Goal: Task Accomplishment & Management: Manage account settings

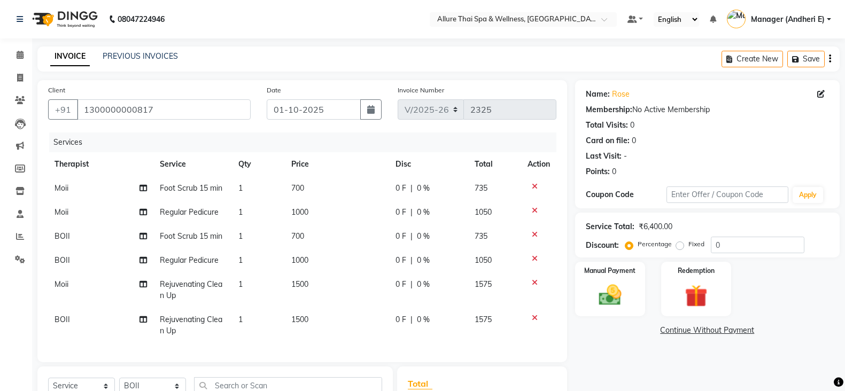
select select "6826"
select select "service"
select select "89381"
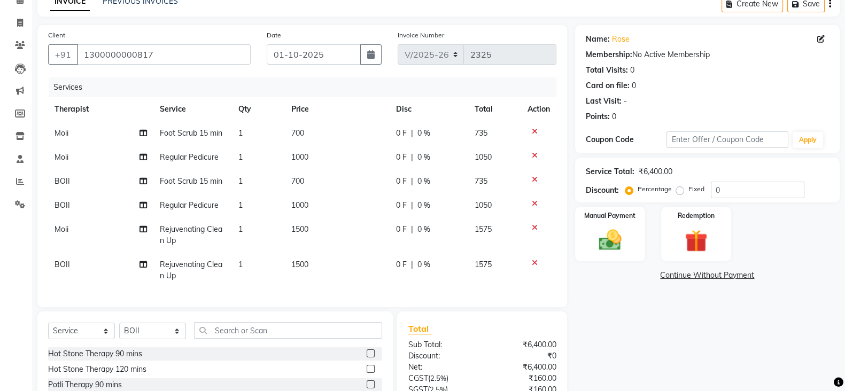
scroll to position [80, 0]
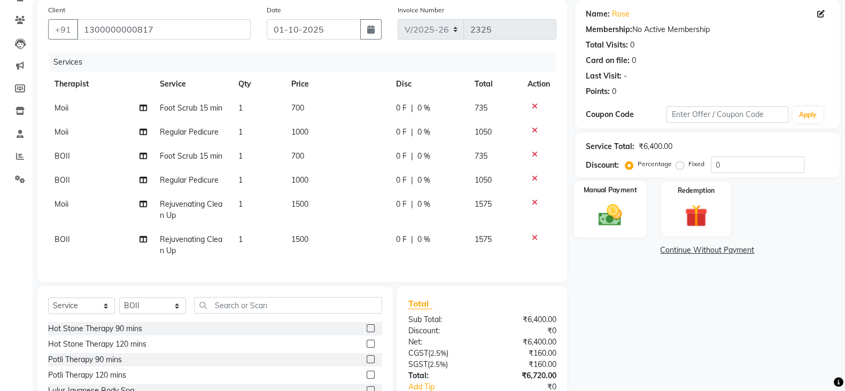
click at [636, 212] on div "Manual Payment" at bounding box center [610, 209] width 73 height 57
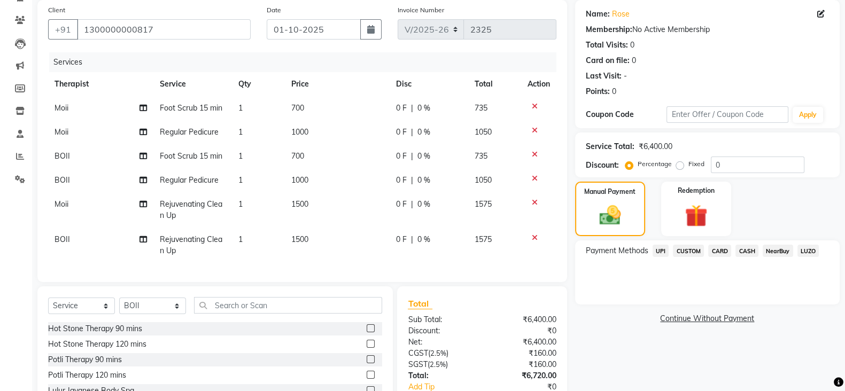
scroll to position [133, 0]
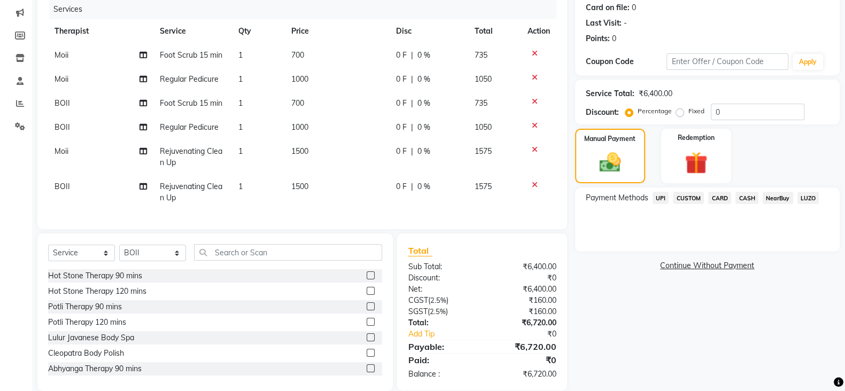
click at [689, 114] on label "Fixed" at bounding box center [697, 111] width 16 height 10
click at [679, 114] on input "Fixed" at bounding box center [682, 110] width 7 height 7
radio input "true"
click at [768, 111] on input "0" at bounding box center [758, 112] width 94 height 17
type input "320"
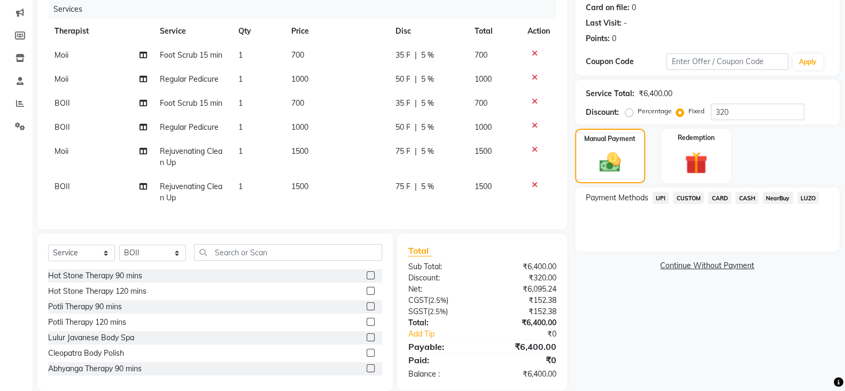
click at [748, 196] on span "CASH" at bounding box center [747, 198] width 23 height 12
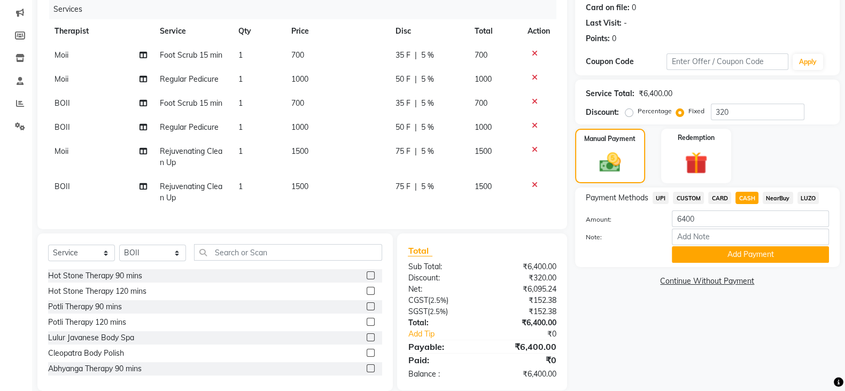
click at [713, 202] on span "CARD" at bounding box center [720, 198] width 23 height 12
click at [746, 197] on span "CASH" at bounding box center [747, 198] width 23 height 12
click at [715, 189] on div "Payment Methods UPI CUSTOM CARD CASH NearBuy LUZO Amount: 6400 Note: Add Payment" at bounding box center [707, 228] width 265 height 80
click at [717, 199] on span "CARD" at bounding box center [720, 198] width 23 height 12
click at [711, 241] on input "Note:" at bounding box center [750, 237] width 157 height 17
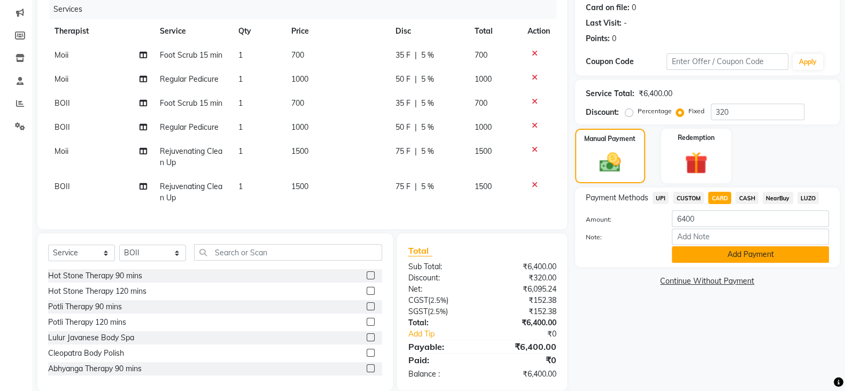
click at [710, 253] on button "Add Payment" at bounding box center [750, 255] width 157 height 17
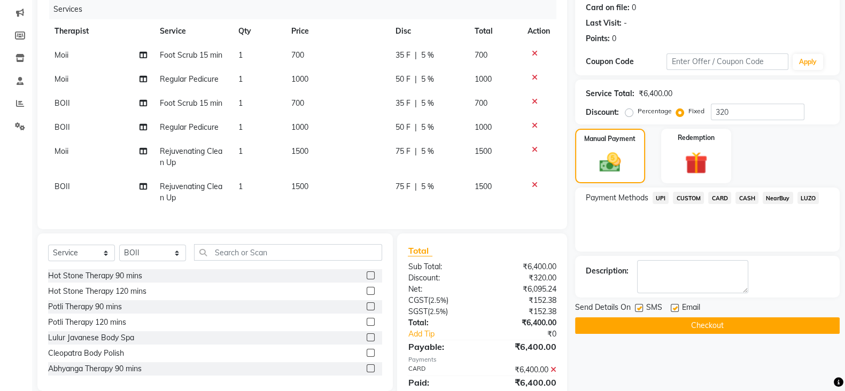
click at [640, 301] on div "Name: Rose Membership: No Active Membership Total Visits: 0 Card on file: 0 Las…" at bounding box center [711, 180] width 273 height 466
click at [642, 306] on label at bounding box center [639, 308] width 8 height 8
click at [642, 306] on input "checkbox" at bounding box center [638, 308] width 7 height 7
checkbox input "false"
click at [674, 306] on label at bounding box center [675, 308] width 8 height 8
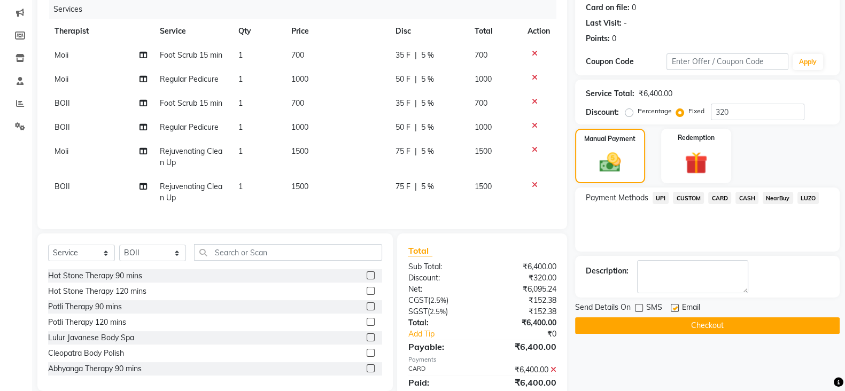
click at [674, 306] on input "checkbox" at bounding box center [674, 308] width 7 height 7
checkbox input "false"
click at [667, 330] on button "Checkout" at bounding box center [707, 326] width 265 height 17
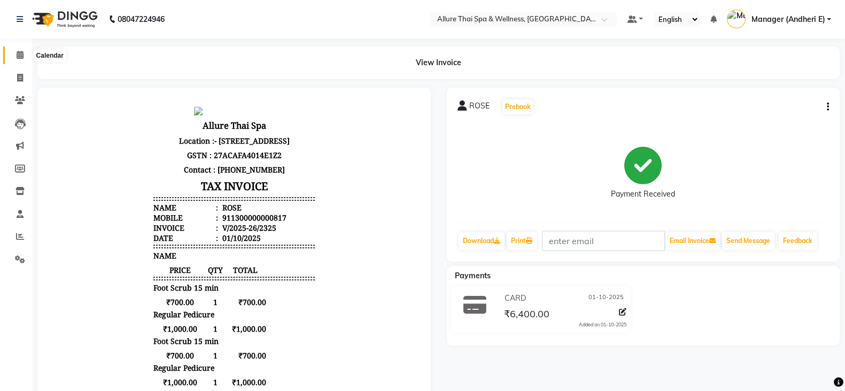
click at [21, 55] on icon at bounding box center [20, 55] width 7 height 8
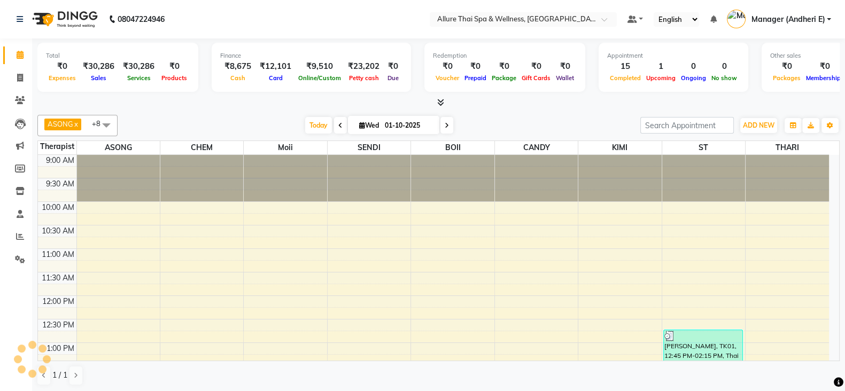
scroll to position [467, 0]
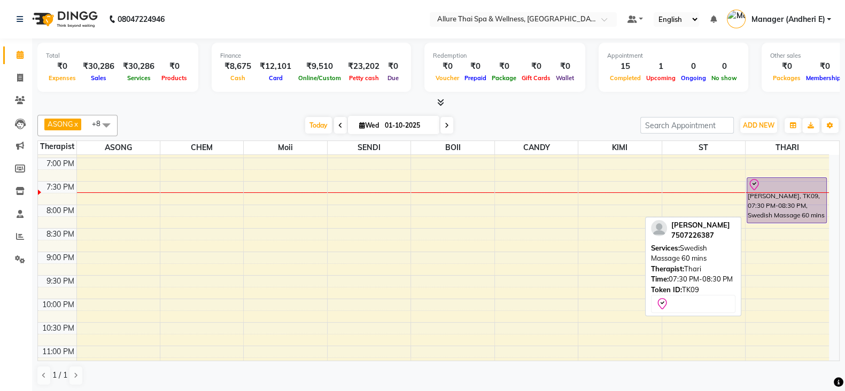
click at [799, 202] on div "[PERSON_NAME], TK09, 07:30 PM-08:30 PM, Swedish Massage 60 mins" at bounding box center [787, 200] width 79 height 45
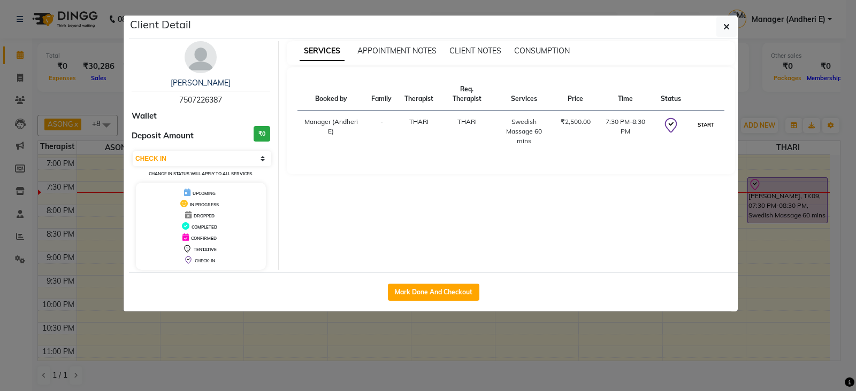
click at [703, 121] on button "START" at bounding box center [706, 124] width 22 height 13
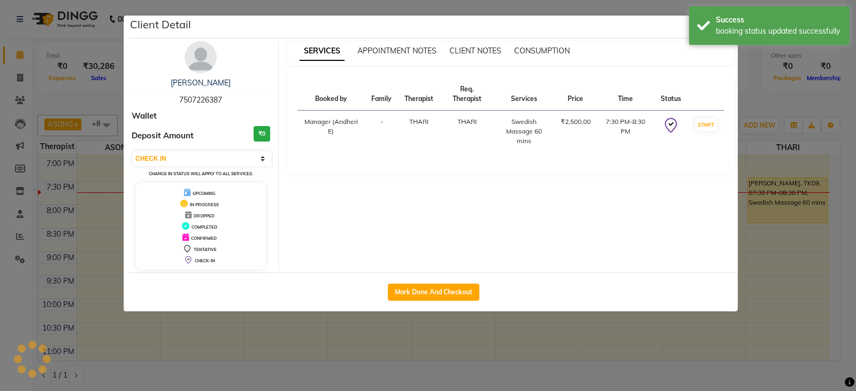
select select "1"
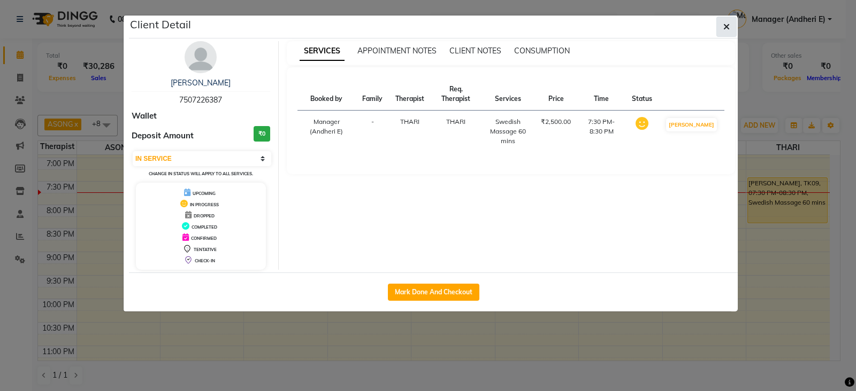
click at [724, 20] on button "button" at bounding box center [726, 27] width 20 height 20
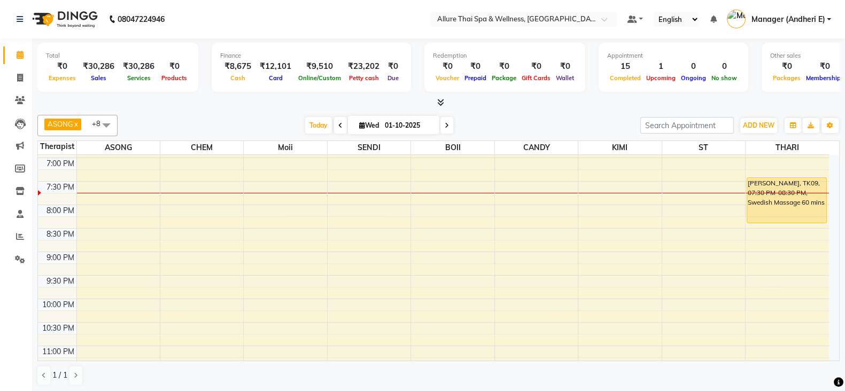
click at [361, 201] on div "9:00 AM 9:30 AM 10:00 AM 10:30 AM 11:00 AM 11:30 AM 12:00 PM 12:30 PM 1:00 PM 1…" at bounding box center [433, 40] width 791 height 705
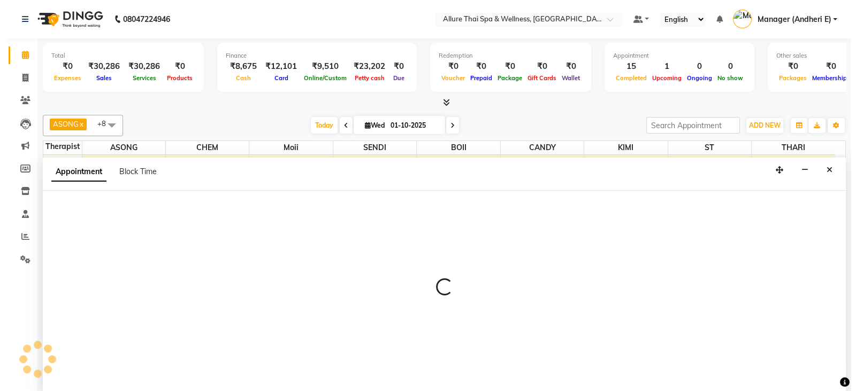
scroll to position [1, 0]
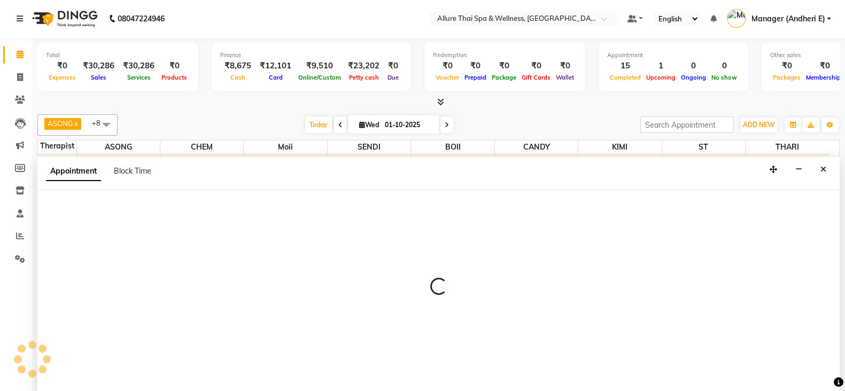
select select "66739"
select select "tentative"
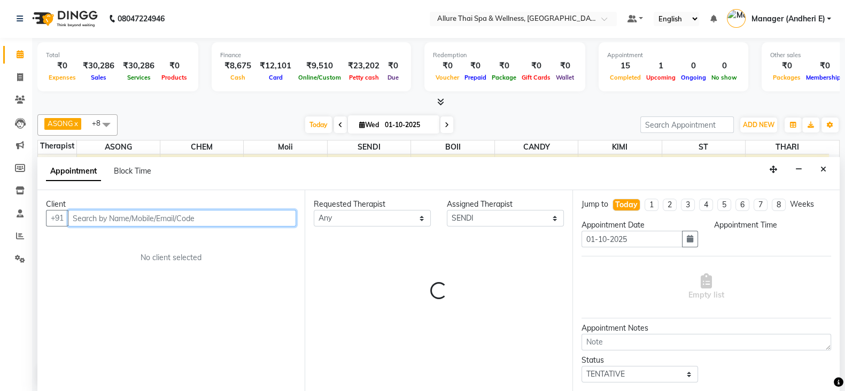
select select "1200"
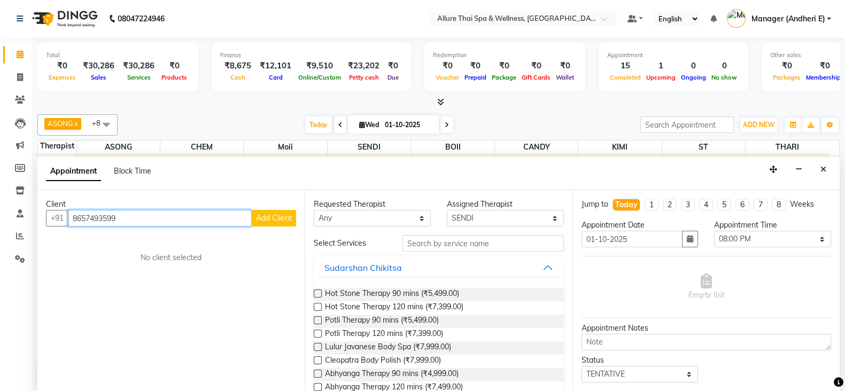
type input "8657493599"
click at [274, 218] on span "Add Client" at bounding box center [274, 218] width 36 height 10
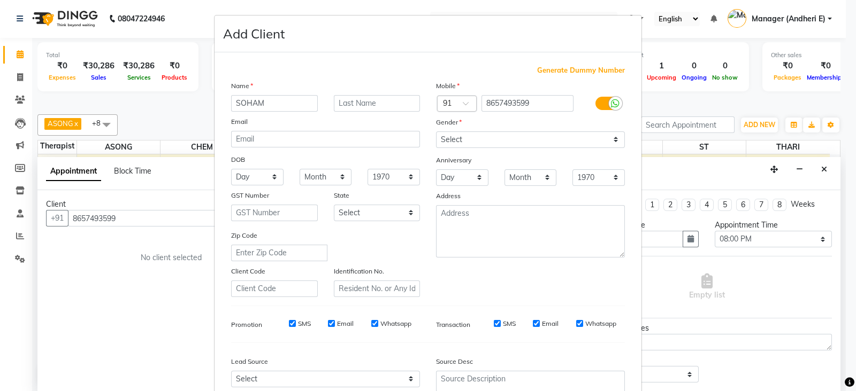
type input "SOHAM"
click at [610, 140] on select "Select [DEMOGRAPHIC_DATA] [DEMOGRAPHIC_DATA] Other Prefer Not To Say" at bounding box center [530, 140] width 189 height 17
select select "[DEMOGRAPHIC_DATA]"
click at [436, 132] on select "Select [DEMOGRAPHIC_DATA] [DEMOGRAPHIC_DATA] Other Prefer Not To Say" at bounding box center [530, 140] width 189 height 17
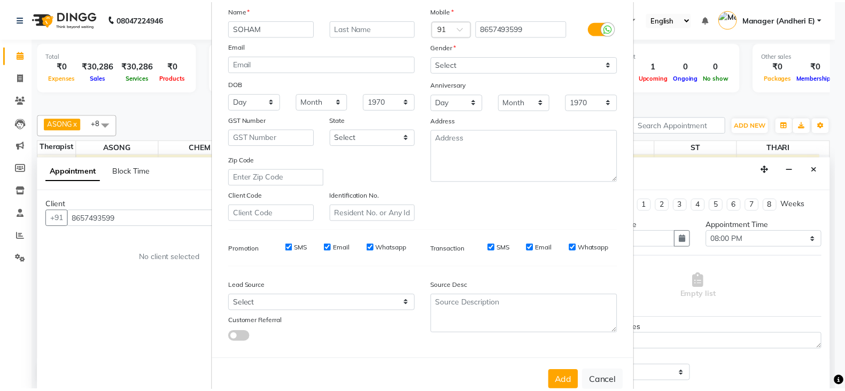
scroll to position [80, 0]
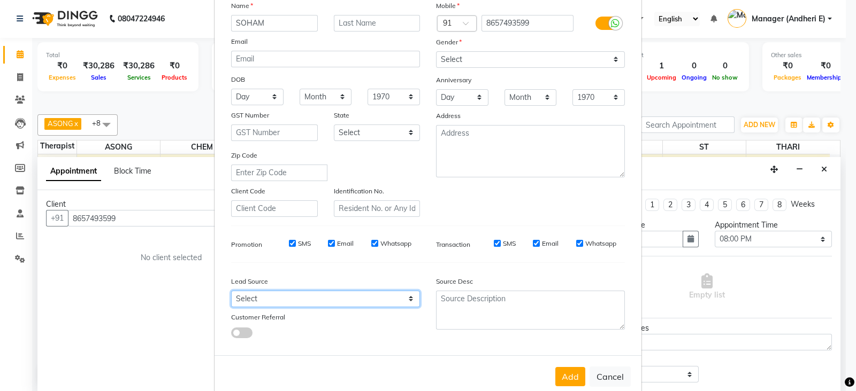
click at [406, 306] on select "Select Walk-in Referral Friend Advertisement Facebook JustDial Google Other Web…" at bounding box center [325, 299] width 189 height 17
select select "47850"
click at [231, 296] on select "Select Walk-in Referral Friend Advertisement Facebook JustDial Google Other Web…" at bounding box center [325, 299] width 189 height 17
click at [560, 375] on button "Add" at bounding box center [570, 376] width 30 height 19
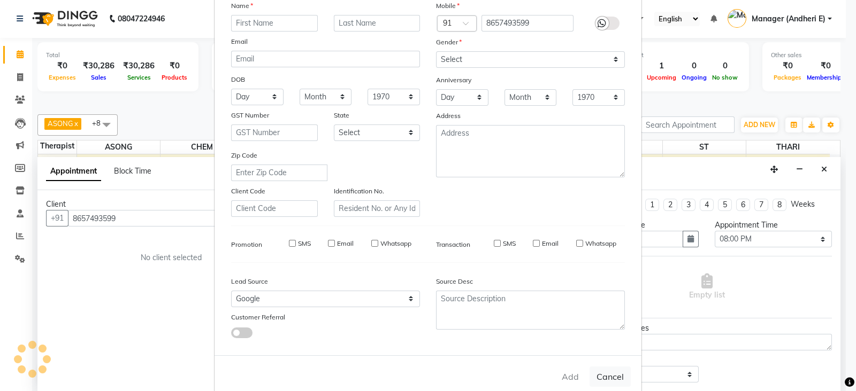
select select
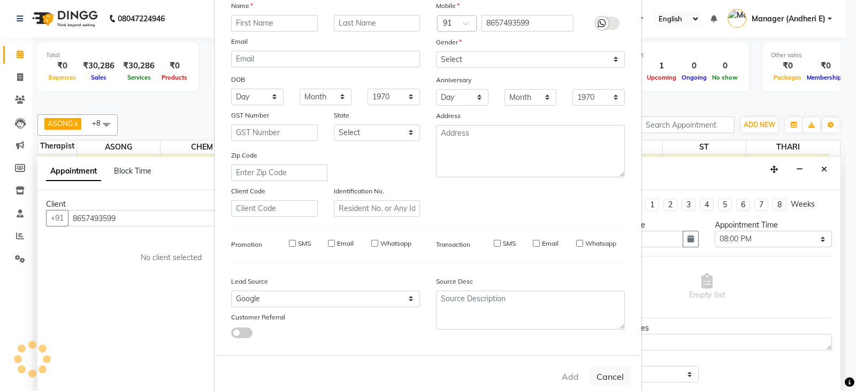
select select
checkbox input "false"
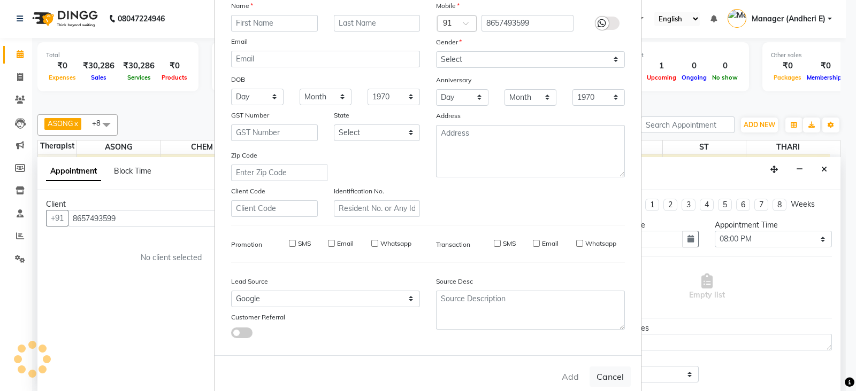
checkbox input "false"
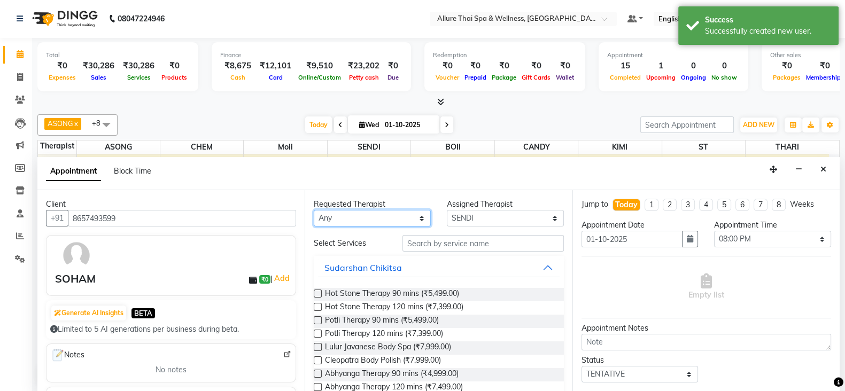
drag, startPoint x: 420, startPoint y: 224, endPoint x: 425, endPoint y: 214, distance: 10.8
click at [420, 224] on select "Any ASONG [PERSON_NAME] BOII CANDY CHEM [PERSON_NAME] Moii SENDI ST THARI" at bounding box center [372, 218] width 117 height 17
select select "89383"
click at [314, 210] on select "Any ASONG [PERSON_NAME] BOII CANDY CHEM [PERSON_NAME] Moii SENDI ST THARI" at bounding box center [372, 218] width 117 height 17
select select "89383"
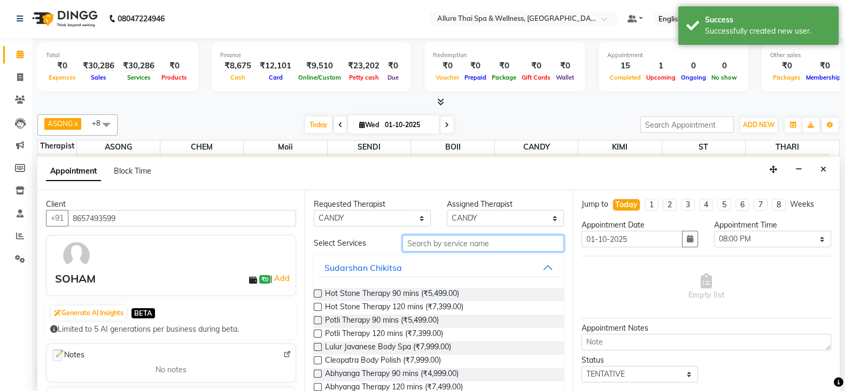
drag, startPoint x: 495, startPoint y: 244, endPoint x: 537, endPoint y: 260, distance: 44.5
click at [496, 244] on input "text" at bounding box center [483, 243] width 161 height 17
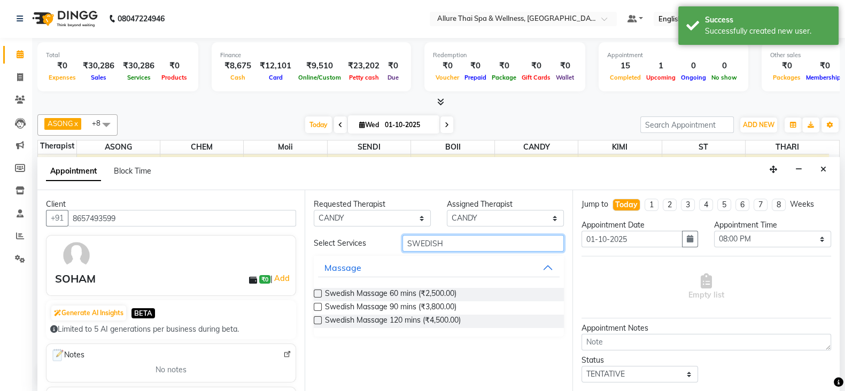
type input "SWEDISH"
click at [322, 294] on div "Swedish Massage 60 mins (₹2,500.00)" at bounding box center [439, 294] width 250 height 13
click at [315, 293] on label at bounding box center [318, 294] width 8 height 8
click at [315, 293] on input "checkbox" at bounding box center [317, 294] width 7 height 7
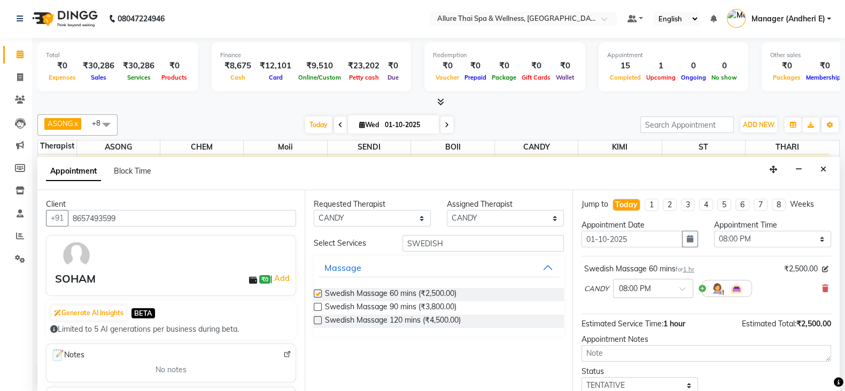
checkbox input "false"
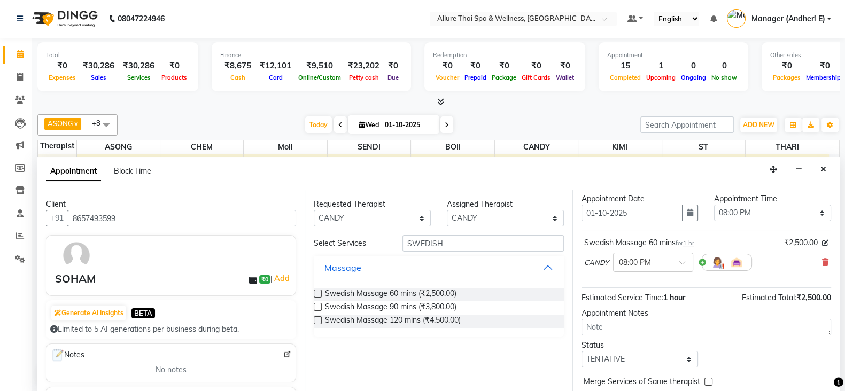
scroll to position [53, 0]
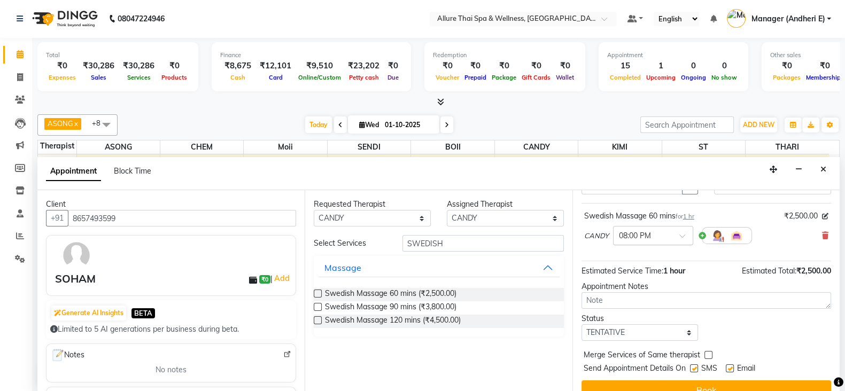
click at [680, 239] on span at bounding box center [686, 239] width 13 height 11
click at [641, 341] on div "07:30 PM" at bounding box center [653, 350] width 79 height 20
click at [682, 236] on span at bounding box center [686, 239] width 13 height 11
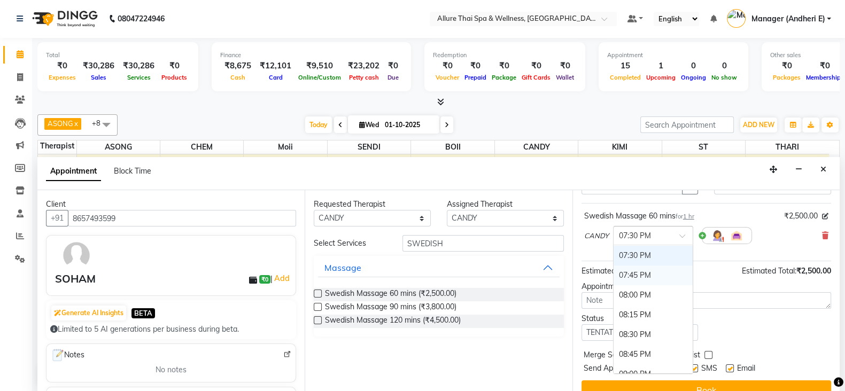
click at [634, 268] on div "07:45 PM" at bounding box center [653, 276] width 79 height 20
click at [683, 234] on span at bounding box center [686, 239] width 13 height 11
click at [637, 252] on div "07:45 PM" at bounding box center [653, 257] width 79 height 20
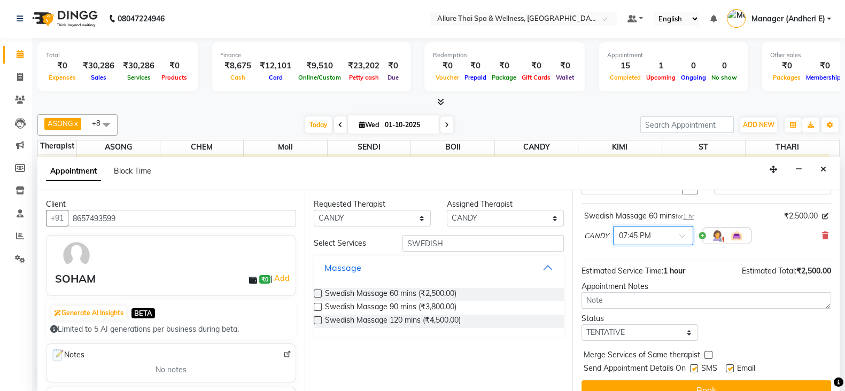
click at [687, 234] on span at bounding box center [686, 239] width 13 height 11
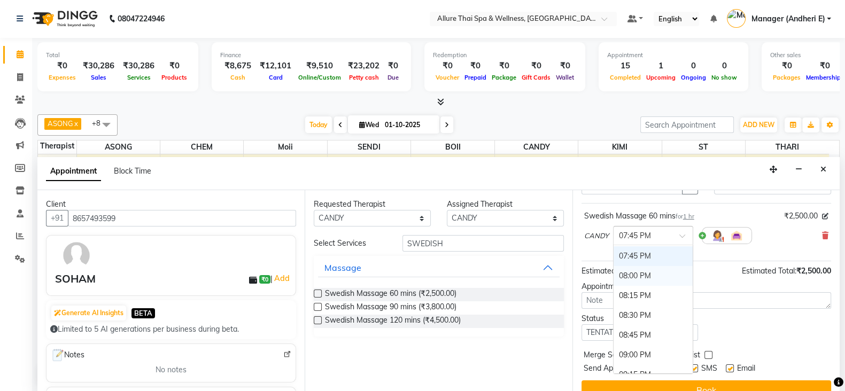
click at [632, 280] on div "08:00 PM" at bounding box center [653, 276] width 79 height 20
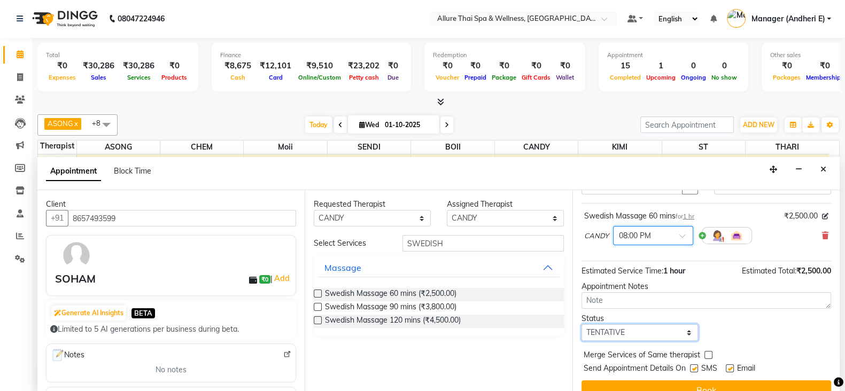
click at [680, 331] on select "Select TENTATIVE CONFIRM CHECK-IN UPCOMING" at bounding box center [640, 333] width 117 height 17
select select "check-in"
click at [582, 325] on select "Select TENTATIVE CONFIRM CHECK-IN UPCOMING" at bounding box center [640, 333] width 117 height 17
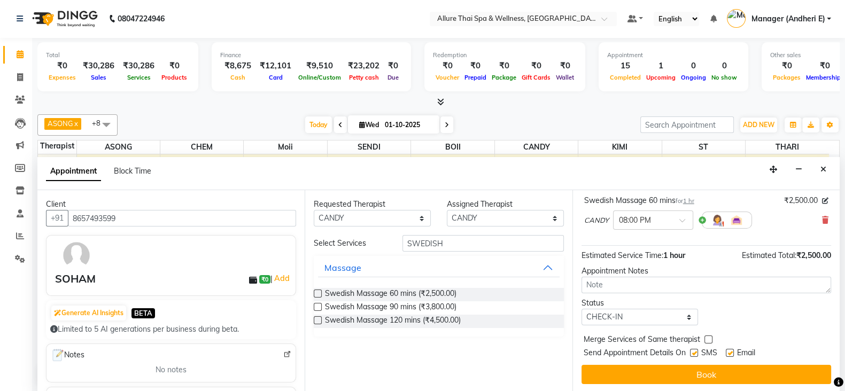
click at [696, 350] on label at bounding box center [694, 353] width 8 height 8
click at [696, 351] on input "checkbox" at bounding box center [693, 354] width 7 height 7
checkbox input "false"
click at [733, 351] on label at bounding box center [730, 353] width 8 height 8
click at [733, 351] on input "checkbox" at bounding box center [729, 354] width 7 height 7
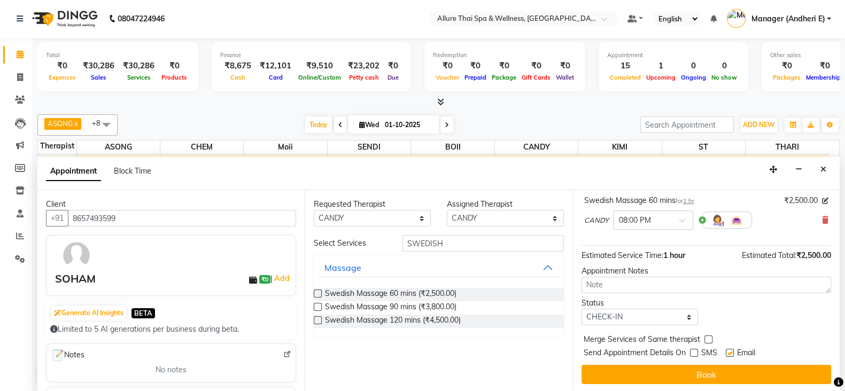
checkbox input "false"
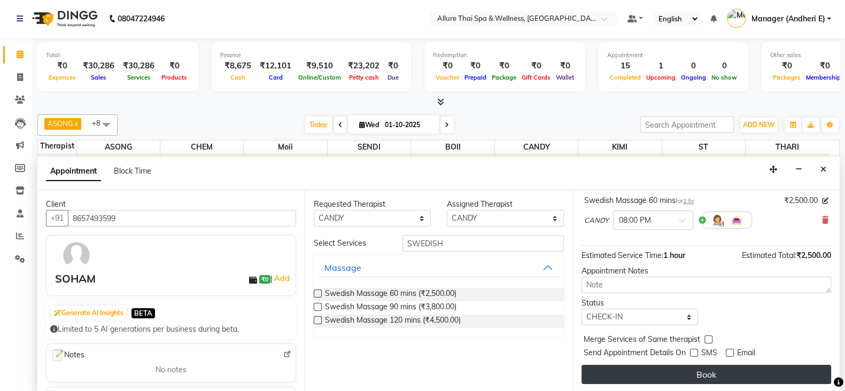
click at [738, 371] on button "Book" at bounding box center [707, 374] width 250 height 19
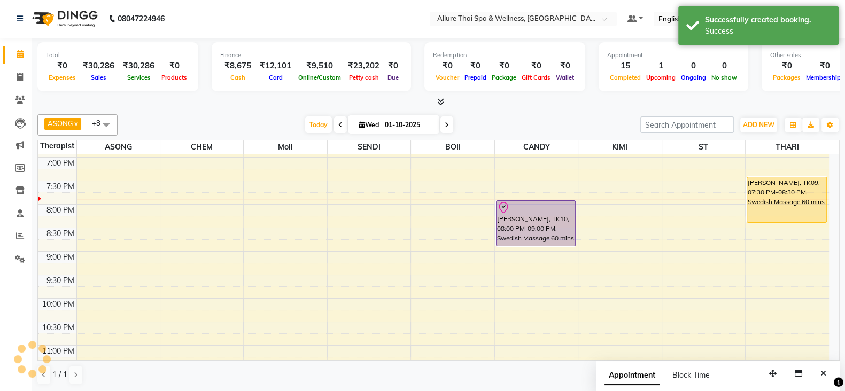
scroll to position [0, 0]
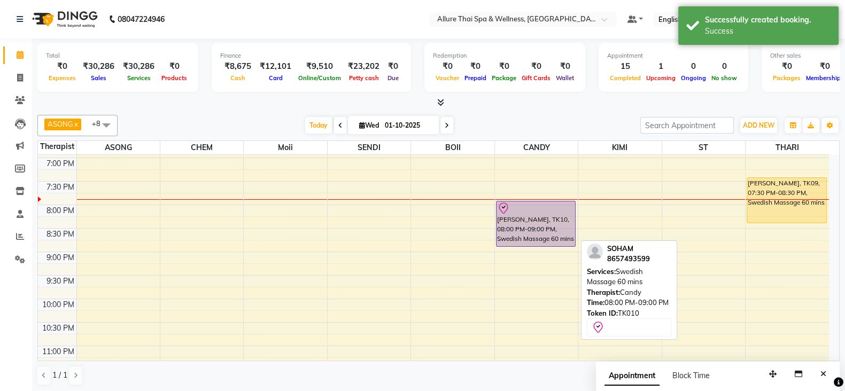
click at [532, 207] on div at bounding box center [536, 208] width 78 height 13
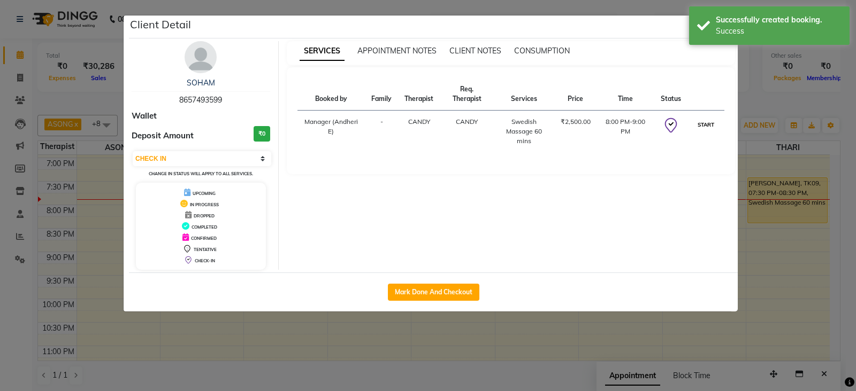
click at [706, 128] on button "START" at bounding box center [706, 124] width 22 height 13
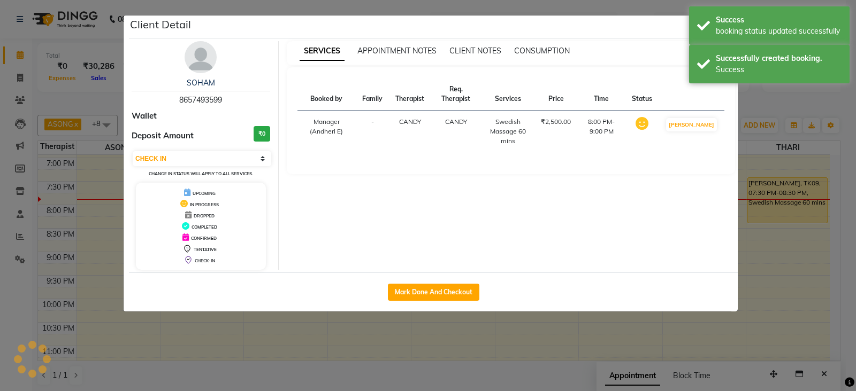
select select "1"
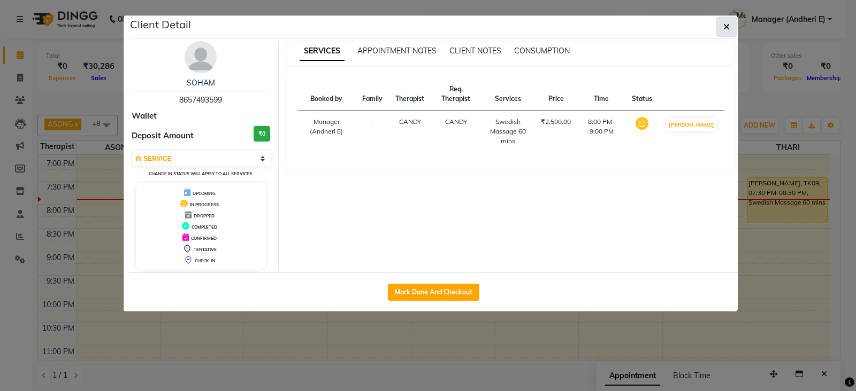
click at [735, 25] on button "button" at bounding box center [726, 27] width 20 height 20
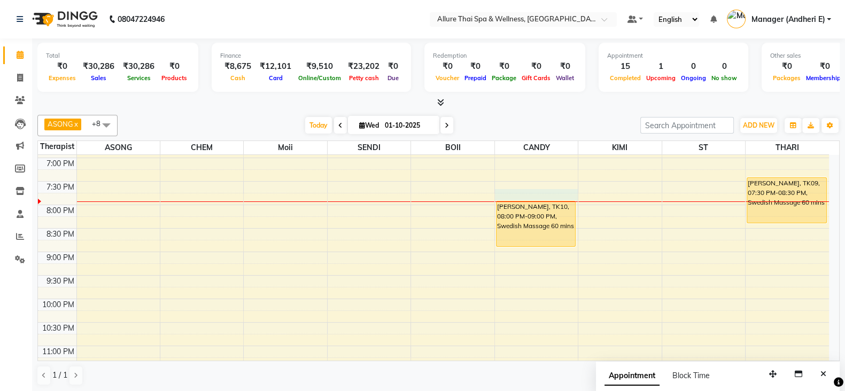
click at [513, 196] on div "9:00 AM 9:30 AM 10:00 AM 10:30 AM 11:00 AM 11:30 AM 12:00 PM 12:30 PM 1:00 PM 1…" at bounding box center [433, 40] width 791 height 705
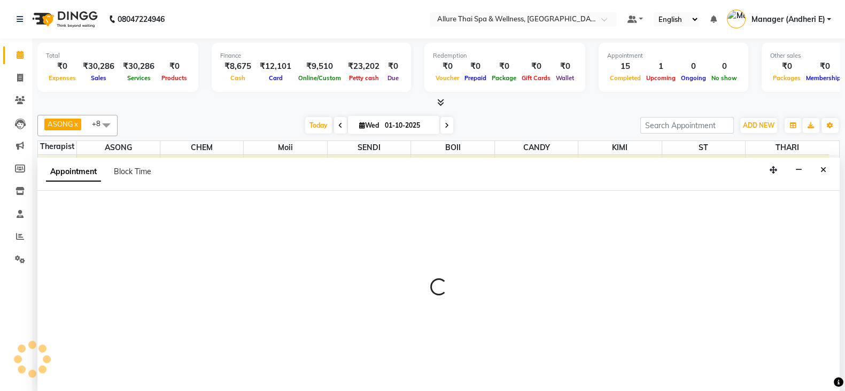
scroll to position [1, 0]
select select "89383"
select select "tentative"
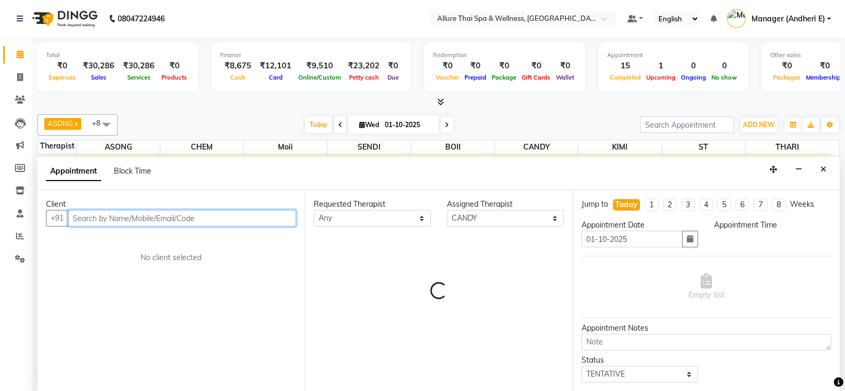
select select "1185"
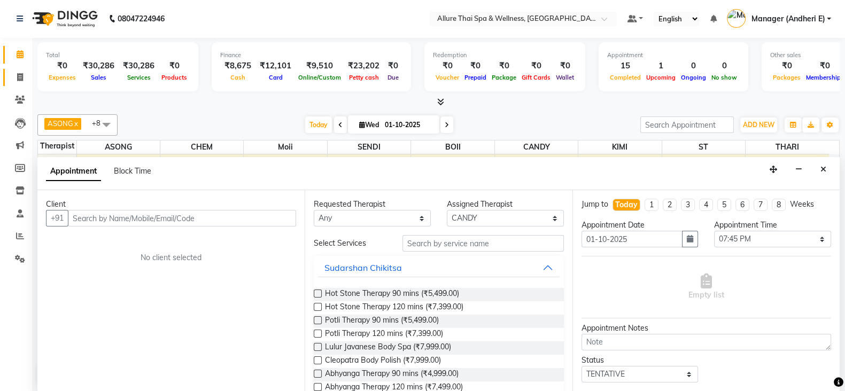
click at [20, 73] on icon at bounding box center [20, 77] width 6 height 8
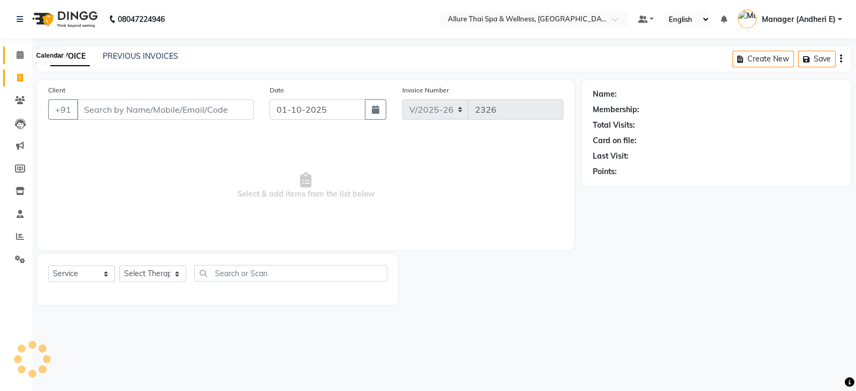
click at [19, 53] on icon at bounding box center [20, 55] width 7 height 8
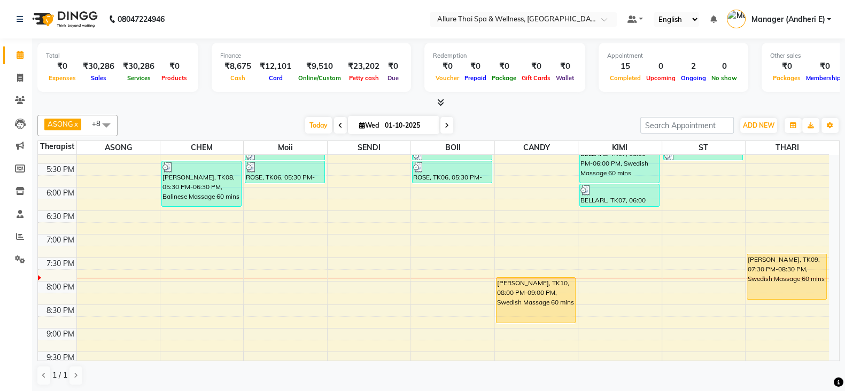
scroll to position [392, 0]
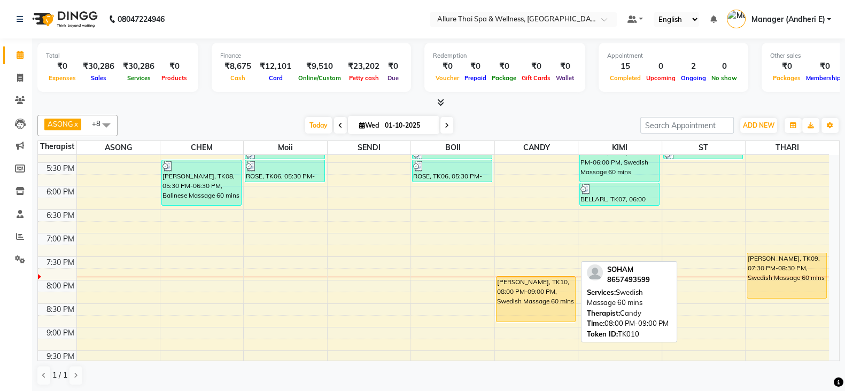
click at [511, 295] on div "[PERSON_NAME], TK10, 08:00 PM-09:00 PM, Swedish Massage 60 mins" at bounding box center [536, 299] width 79 height 45
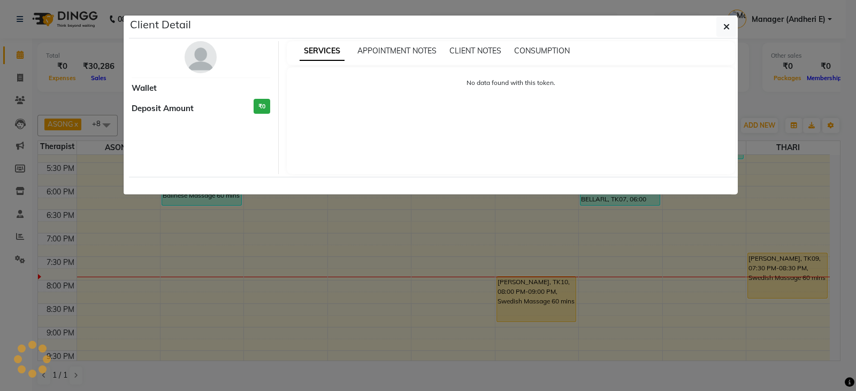
select select "1"
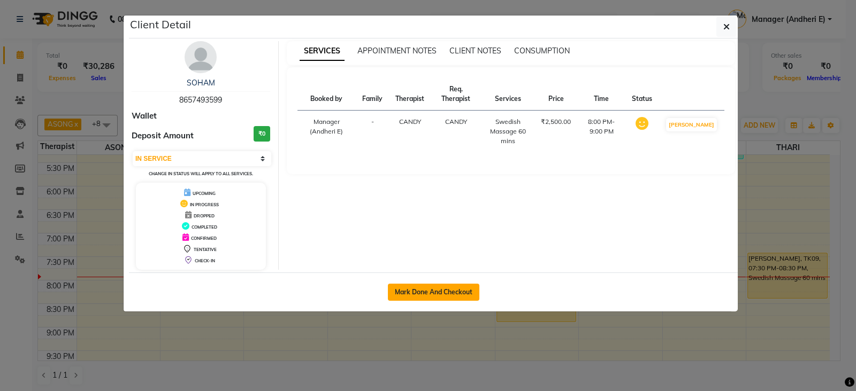
click at [445, 291] on button "Mark Done And Checkout" at bounding box center [433, 292] width 91 height 17
select select "6826"
select select "service"
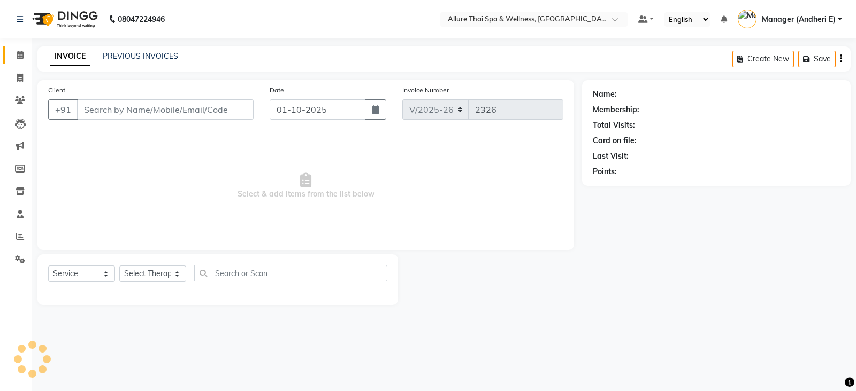
type input "8657493599"
select select "89383"
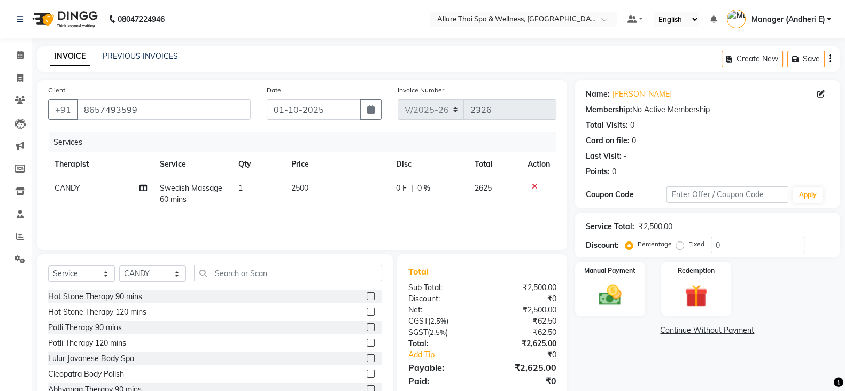
click at [689, 246] on label "Fixed" at bounding box center [697, 245] width 16 height 10
click at [679, 246] on input "Fixed" at bounding box center [682, 244] width 7 height 7
radio input "true"
click at [748, 244] on input "0" at bounding box center [758, 245] width 94 height 17
type input "1125"
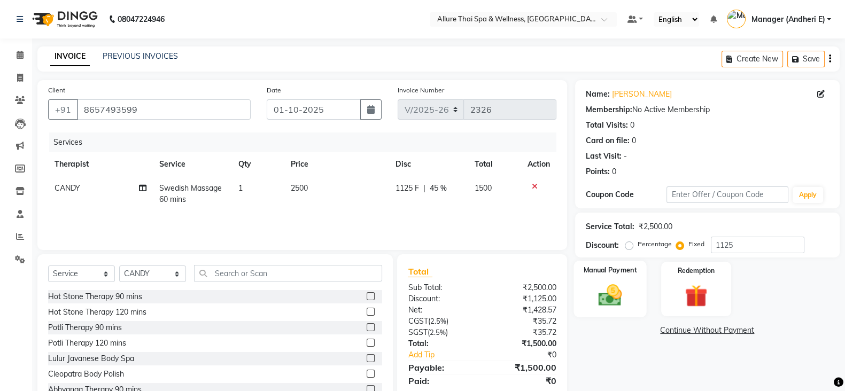
click at [637, 276] on div "Manual Payment" at bounding box center [610, 289] width 73 height 57
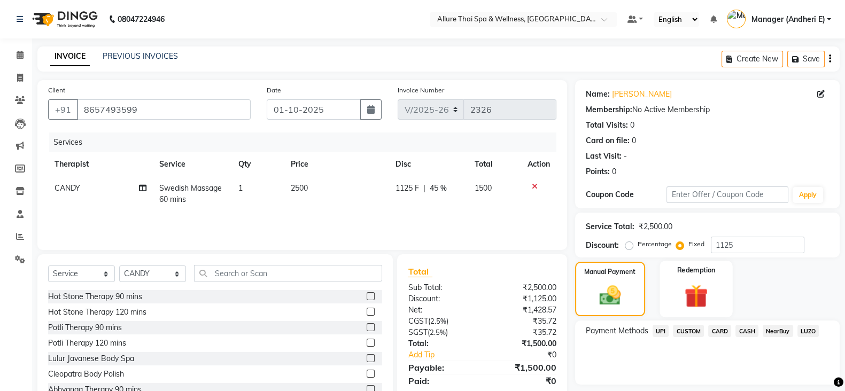
scroll to position [37, 0]
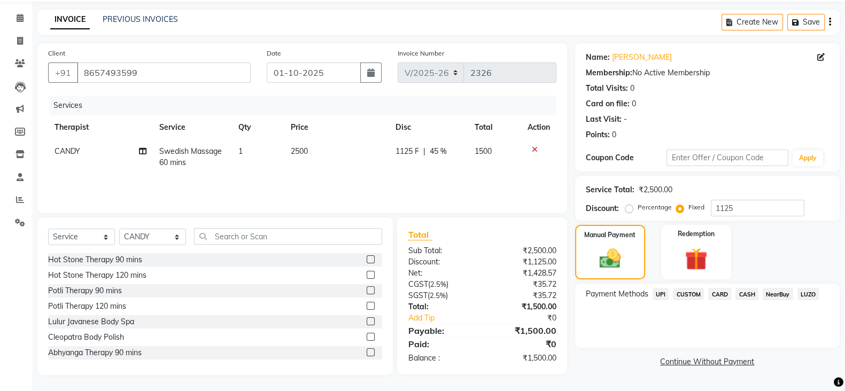
drag, startPoint x: 747, startPoint y: 291, endPoint x: 735, endPoint y: 295, distance: 12.9
click at [747, 292] on span "CASH" at bounding box center [747, 294] width 23 height 12
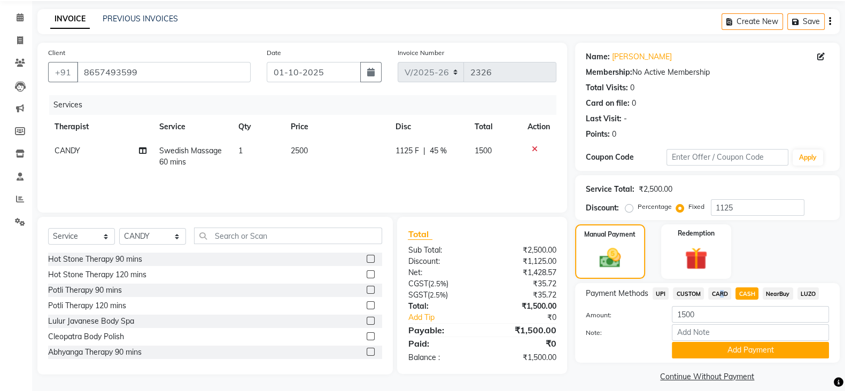
drag, startPoint x: 717, startPoint y: 290, endPoint x: 747, endPoint y: 294, distance: 30.8
click at [718, 290] on span "CARD" at bounding box center [720, 294] width 23 height 12
click at [755, 294] on span "CASH" at bounding box center [747, 294] width 23 height 12
drag, startPoint x: 724, startPoint y: 297, endPoint x: 738, endPoint y: 303, distance: 16.1
click at [724, 298] on span "CARD" at bounding box center [720, 294] width 23 height 12
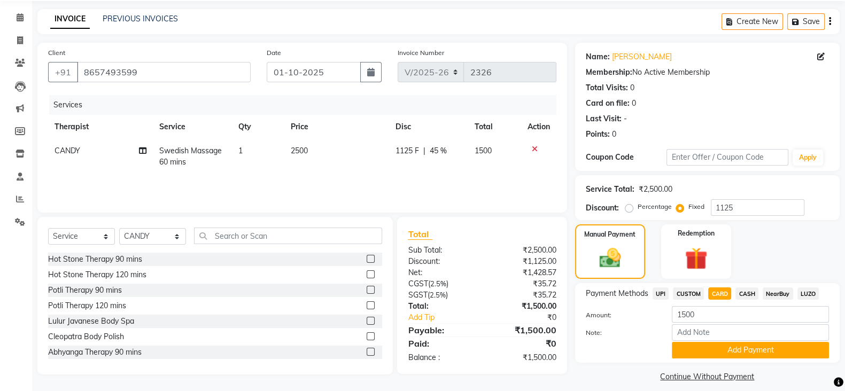
click at [743, 302] on div "CASH" at bounding box center [745, 295] width 27 height 14
click at [755, 294] on span "CASH" at bounding box center [747, 294] width 23 height 12
click at [663, 296] on span "UPI" at bounding box center [661, 294] width 17 height 12
click at [750, 291] on span "CASH" at bounding box center [747, 294] width 23 height 12
click at [655, 293] on span "UPI" at bounding box center [661, 294] width 17 height 12
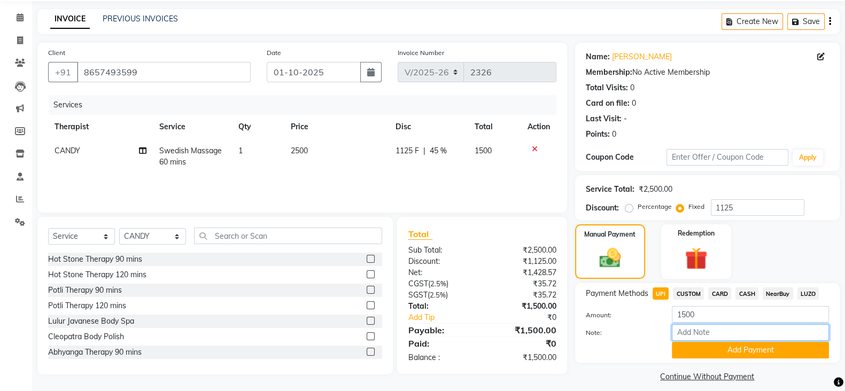
drag, startPoint x: 728, startPoint y: 330, endPoint x: 756, endPoint y: 330, distance: 27.8
click at [729, 330] on input "Note:" at bounding box center [750, 333] width 157 height 17
type input "45 mins"
click at [772, 357] on button "Add Payment" at bounding box center [750, 350] width 157 height 17
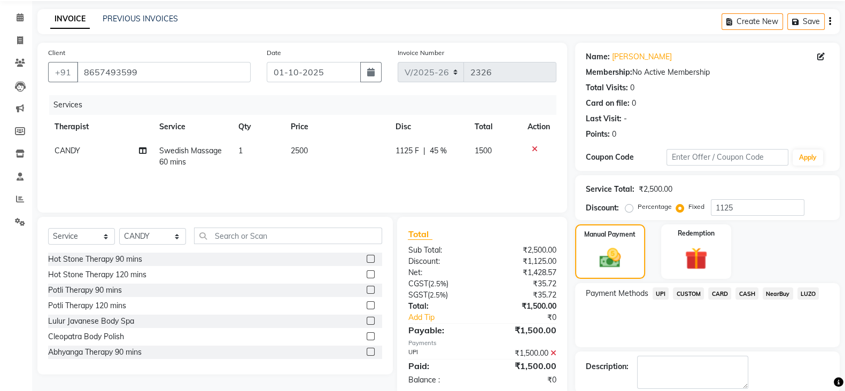
scroll to position [91, 0]
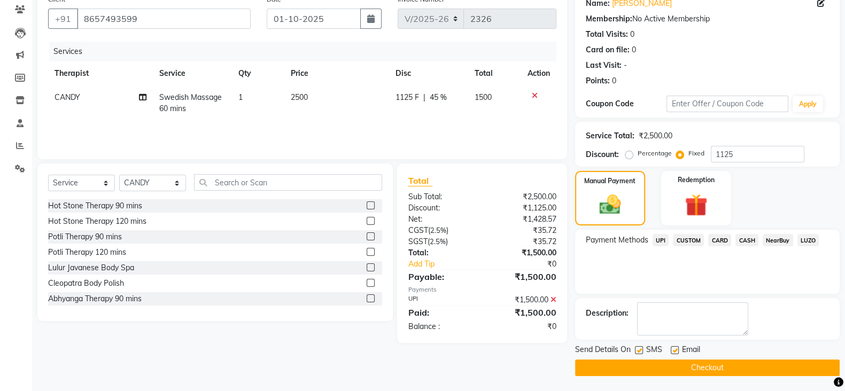
click at [637, 349] on label at bounding box center [639, 351] width 8 height 8
click at [637, 349] on input "checkbox" at bounding box center [638, 351] width 7 height 7
checkbox input "false"
click at [669, 351] on div "SMS" at bounding box center [653, 350] width 36 height 13
click at [674, 349] on label at bounding box center [675, 351] width 8 height 8
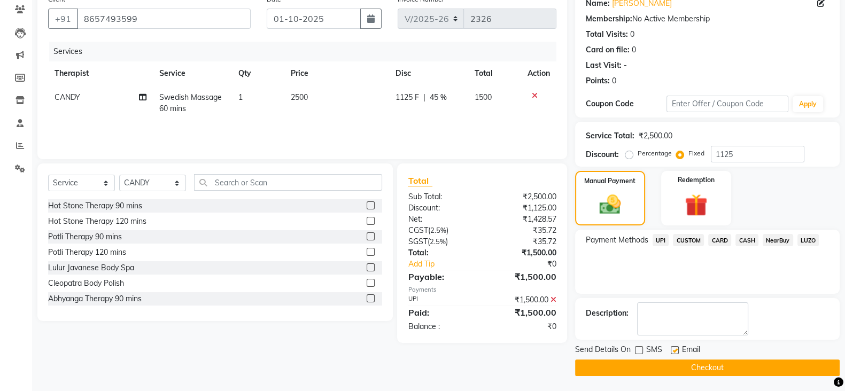
click at [674, 349] on input "checkbox" at bounding box center [674, 351] width 7 height 7
checkbox input "false"
click at [675, 366] on button "Checkout" at bounding box center [707, 368] width 265 height 17
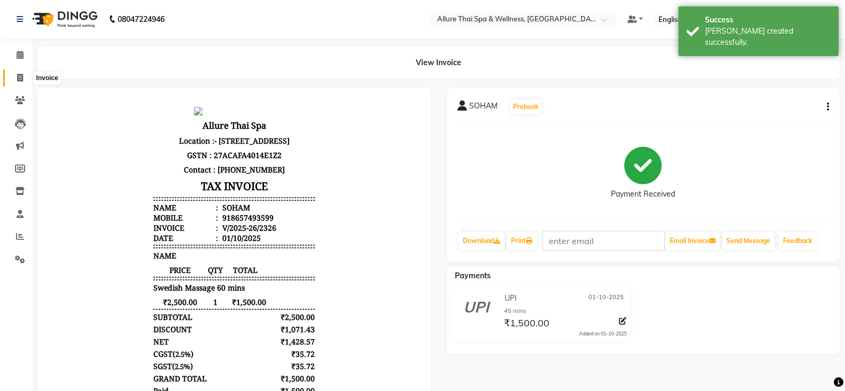
click at [27, 80] on span at bounding box center [20, 78] width 19 height 12
select select "6826"
select select "service"
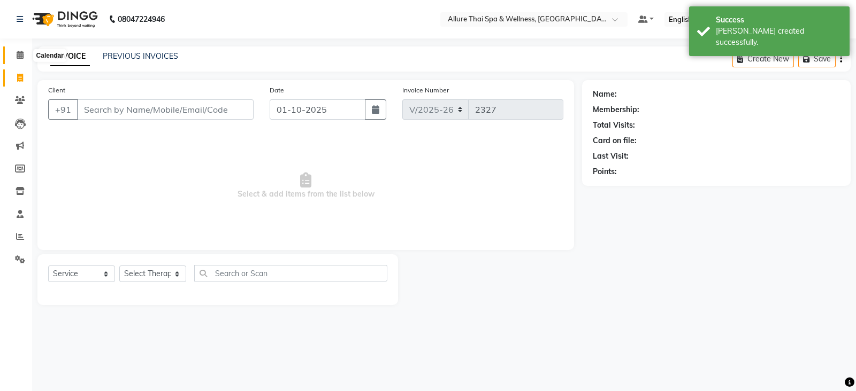
click at [16, 49] on span at bounding box center [20, 55] width 19 height 12
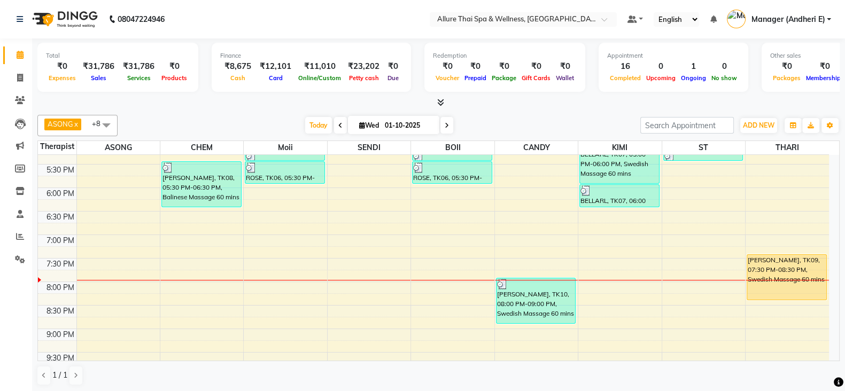
scroll to position [391, 0]
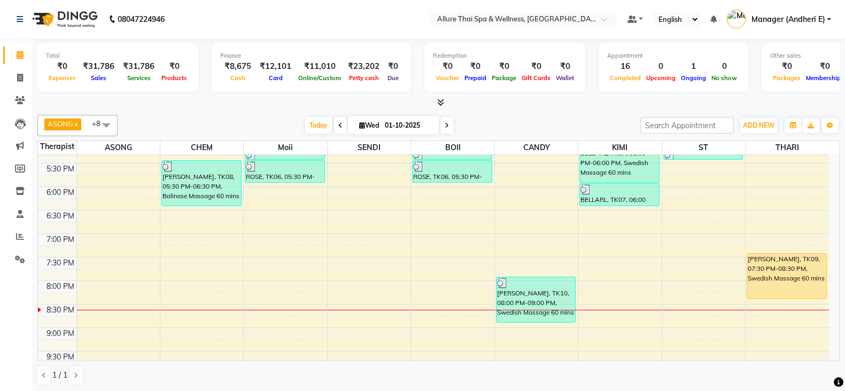
click at [338, 315] on div "9:00 AM 9:30 AM 10:00 AM 10:30 AM 11:00 AM 11:30 AM 12:00 PM 12:30 PM 1:00 PM 1…" at bounding box center [433, 116] width 791 height 705
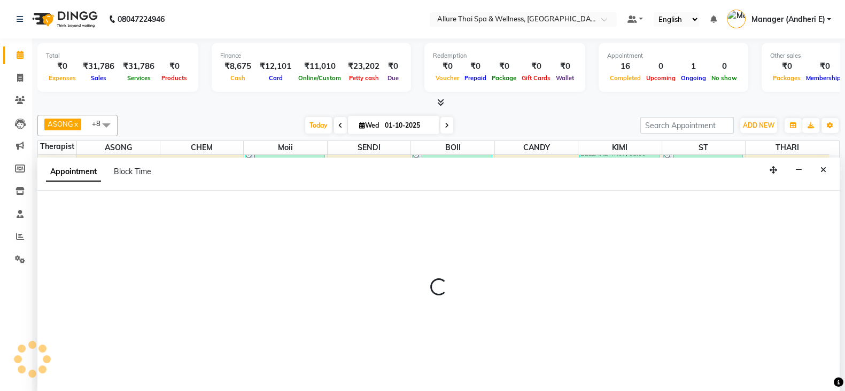
scroll to position [1, 0]
select select "66739"
select select "tentative"
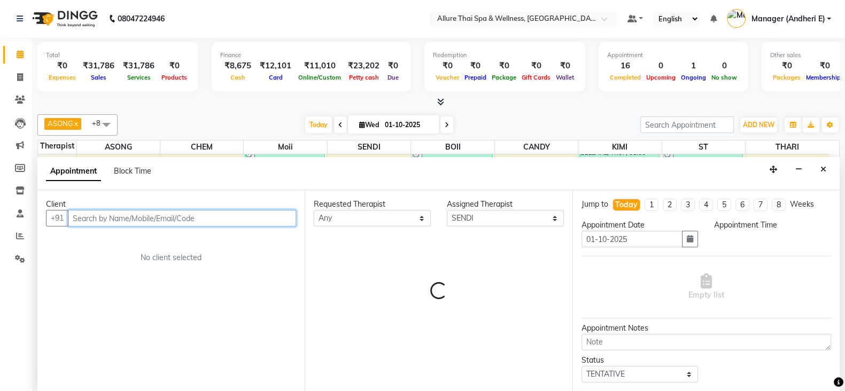
select select "1245"
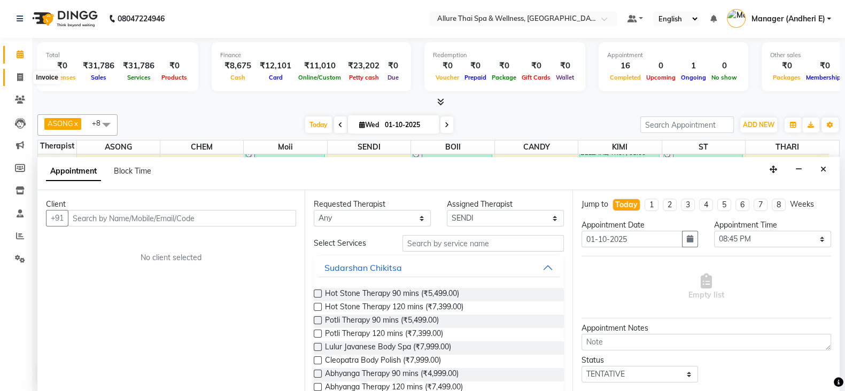
click at [18, 73] on icon at bounding box center [20, 77] width 6 height 8
select select "service"
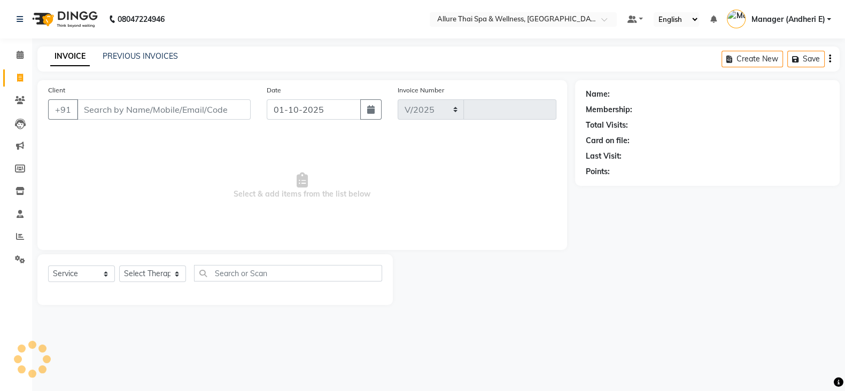
select select "6826"
type input "2327"
click at [19, 59] on icon at bounding box center [20, 55] width 7 height 8
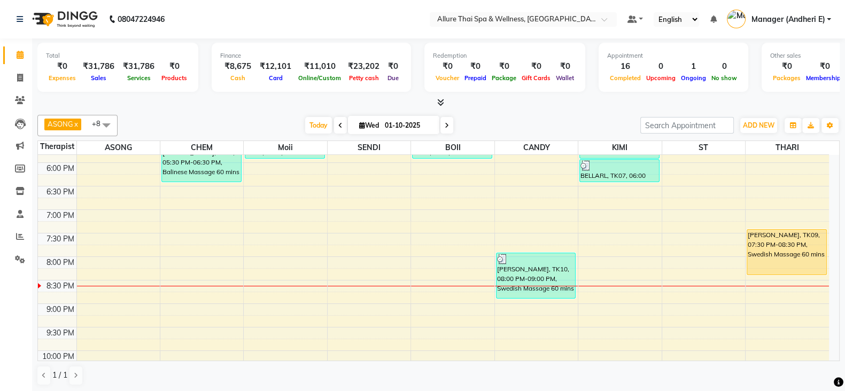
scroll to position [427, 0]
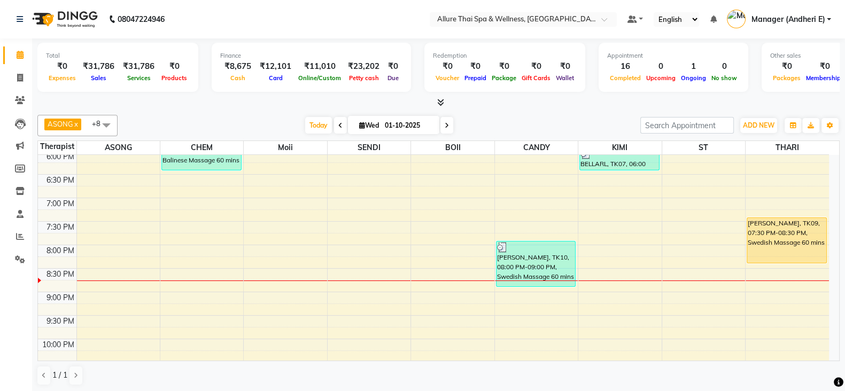
click at [406, 289] on div "9:00 AM 9:30 AM 10:00 AM 10:30 AM 11:00 AM 11:30 AM 12:00 PM 12:30 PM 1:00 PM 1…" at bounding box center [433, 80] width 791 height 705
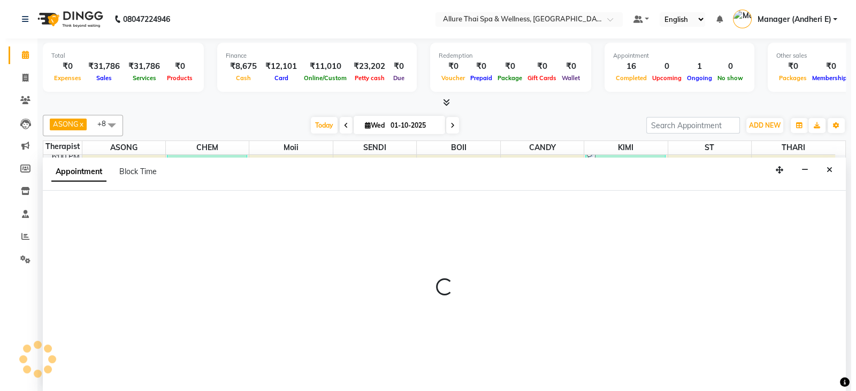
scroll to position [1, 0]
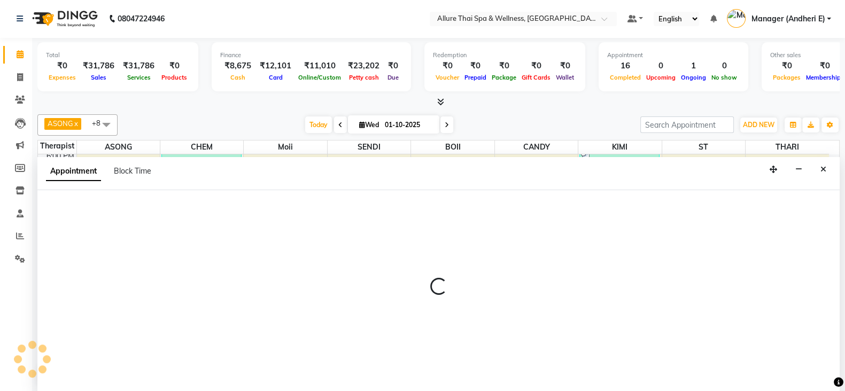
select select "66739"
select select "1260"
select select "tentative"
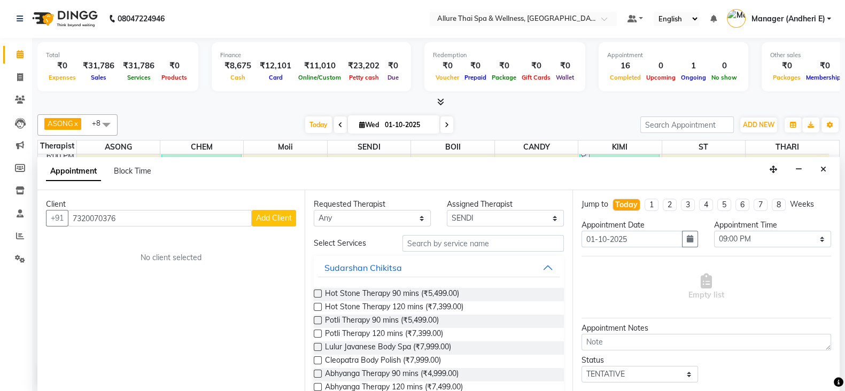
type input "7320070376"
click at [278, 223] on button "Add Client" at bounding box center [274, 218] width 44 height 17
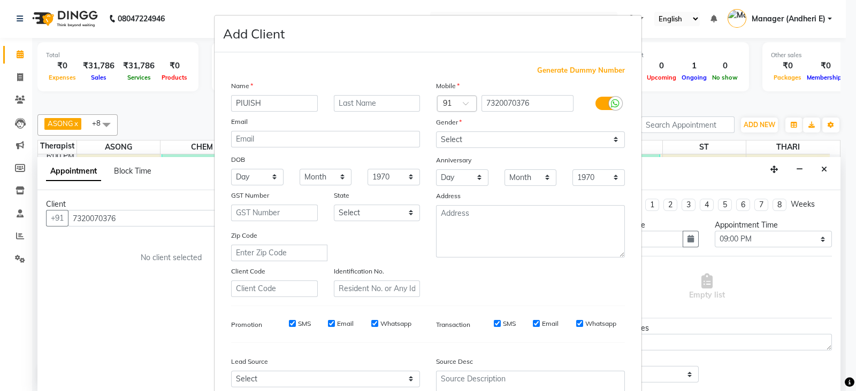
type input "PIUISH"
click at [615, 143] on select "Select [DEMOGRAPHIC_DATA] [DEMOGRAPHIC_DATA] Other Prefer Not To Say" at bounding box center [530, 140] width 189 height 17
select select "[DEMOGRAPHIC_DATA]"
click at [436, 132] on select "Select [DEMOGRAPHIC_DATA] [DEMOGRAPHIC_DATA] Other Prefer Not To Say" at bounding box center [530, 140] width 189 height 17
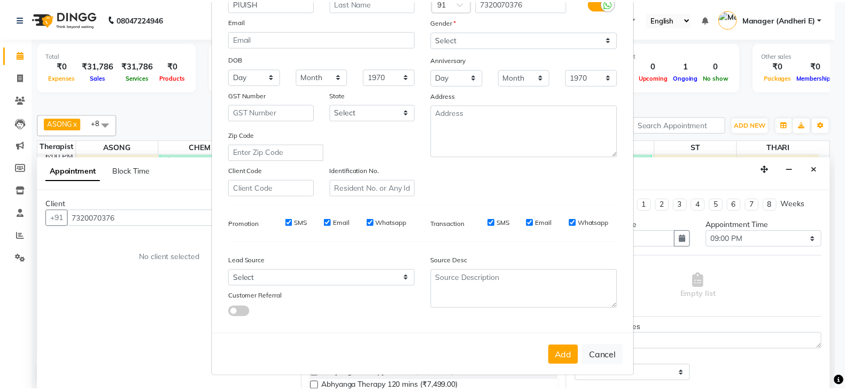
scroll to position [106, 0]
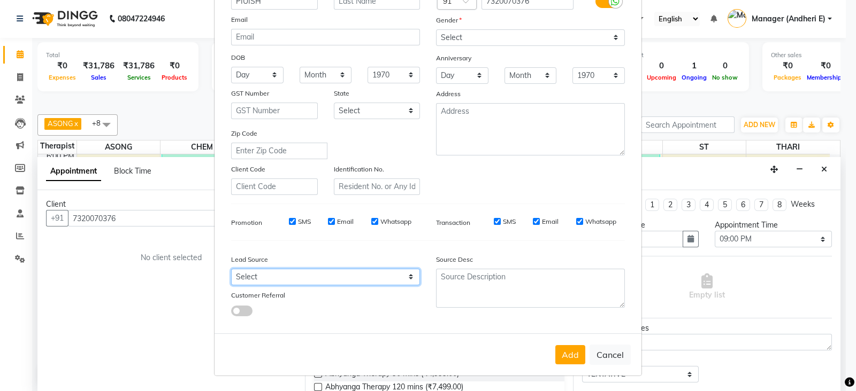
click at [402, 278] on select "Select Walk-in Referral Friend Advertisement Facebook JustDial Google Other Web…" at bounding box center [325, 277] width 189 height 17
click at [556, 190] on div "Mobile Country Code × 91 7320070376 Gender Select [DEMOGRAPHIC_DATA] [DEMOGRAPH…" at bounding box center [530, 86] width 205 height 217
click at [411, 279] on select "Select Walk-in Referral Friend Advertisement Facebook JustDial Google Other Web…" at bounding box center [325, 277] width 189 height 17
select select "47850"
click at [231, 269] on select "Select Walk-in Referral Friend Advertisement Facebook JustDial Google Other Web…" at bounding box center [325, 277] width 189 height 17
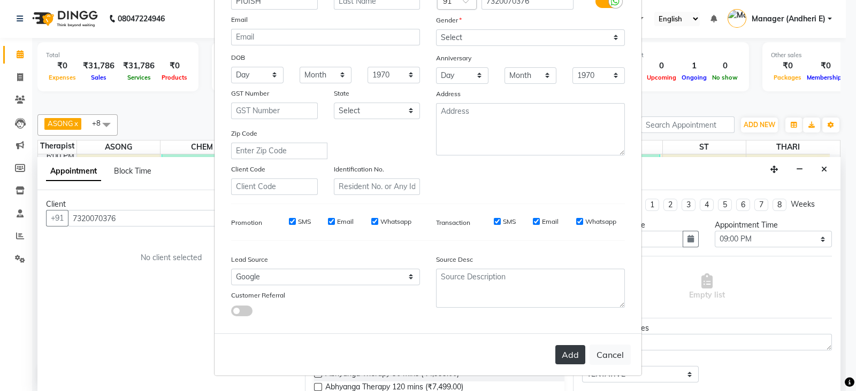
click at [567, 360] on button "Add" at bounding box center [570, 354] width 30 height 19
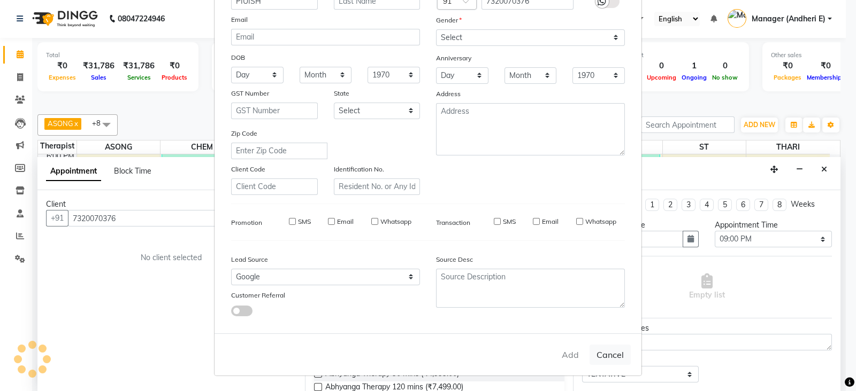
select select
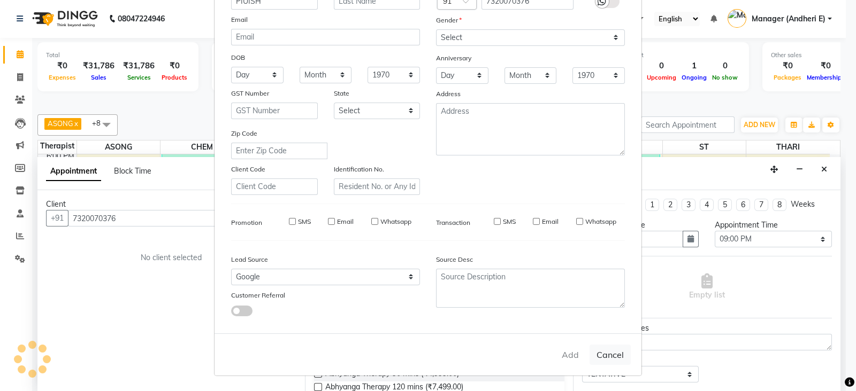
select select
checkbox input "false"
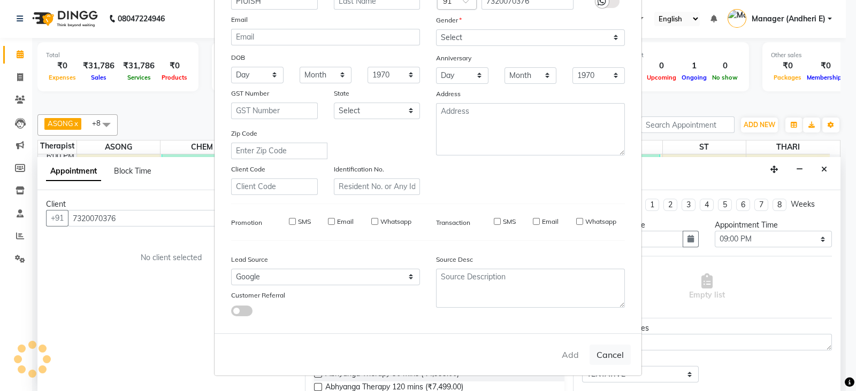
checkbox input "false"
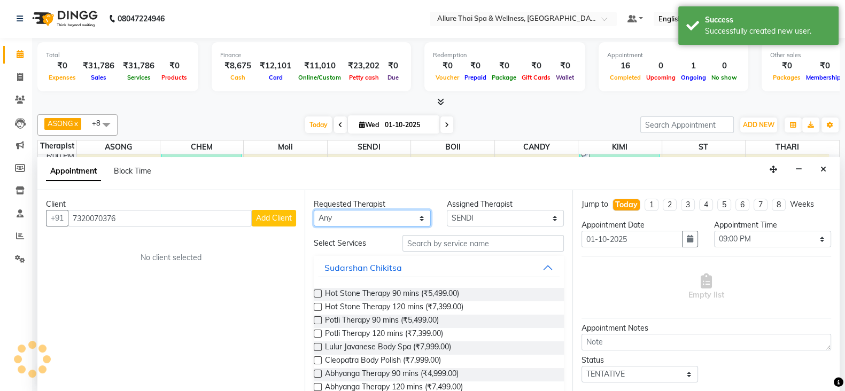
click at [420, 215] on select "Any ASONG [PERSON_NAME] BOII CANDY CHEM [PERSON_NAME] Moii SENDI ST THARI" at bounding box center [372, 218] width 117 height 17
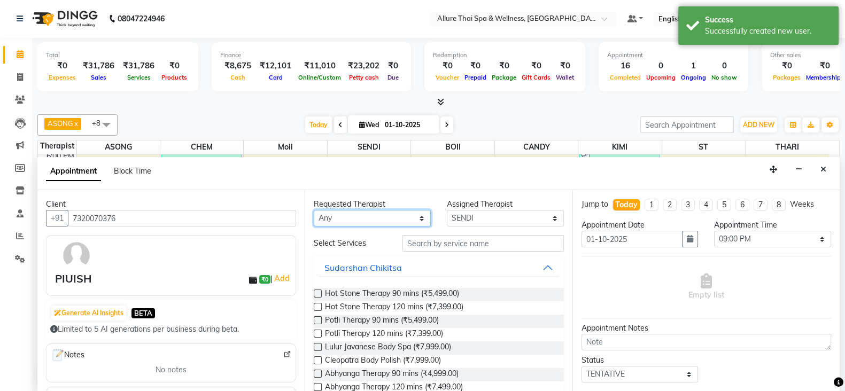
select select "89381"
click at [314, 210] on select "Any ASONG [PERSON_NAME] BOII CANDY CHEM [PERSON_NAME] Moii SENDI ST THARI" at bounding box center [372, 218] width 117 height 17
select select "89381"
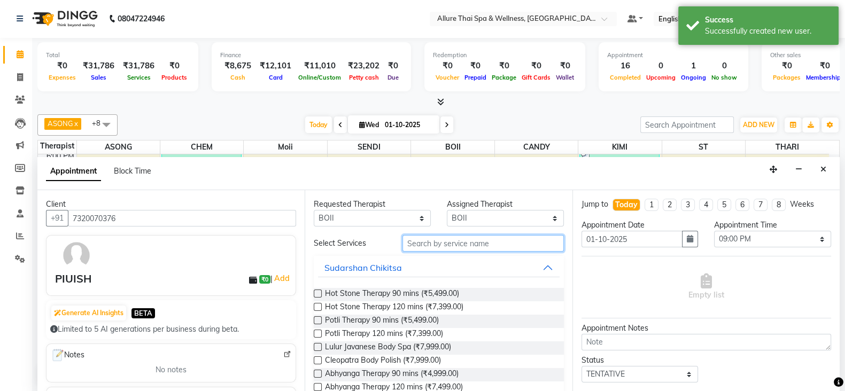
drag, startPoint x: 444, startPoint y: 249, endPoint x: 473, endPoint y: 249, distance: 29.4
click at [452, 249] on input "text" at bounding box center [483, 243] width 161 height 17
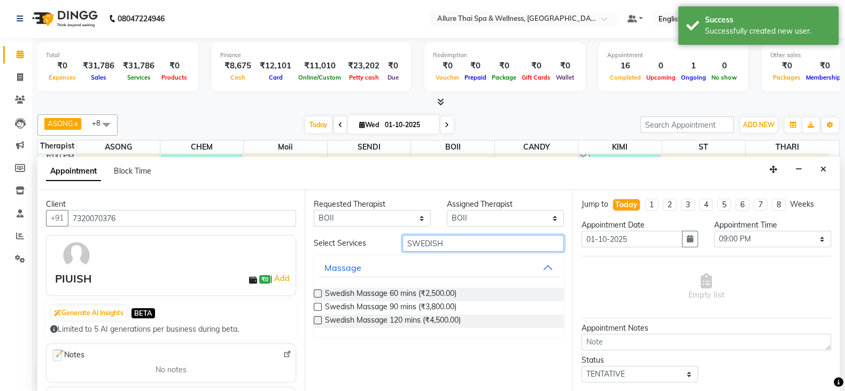
type input "SWEDISH"
click at [317, 294] on label at bounding box center [318, 294] width 8 height 8
click at [317, 294] on input "checkbox" at bounding box center [317, 294] width 7 height 7
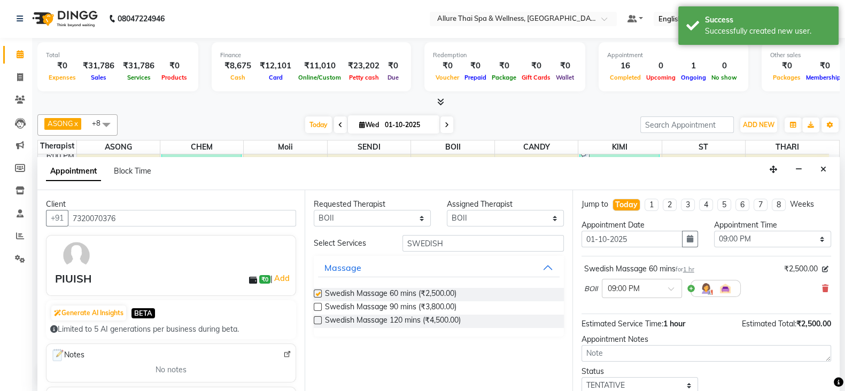
checkbox input "false"
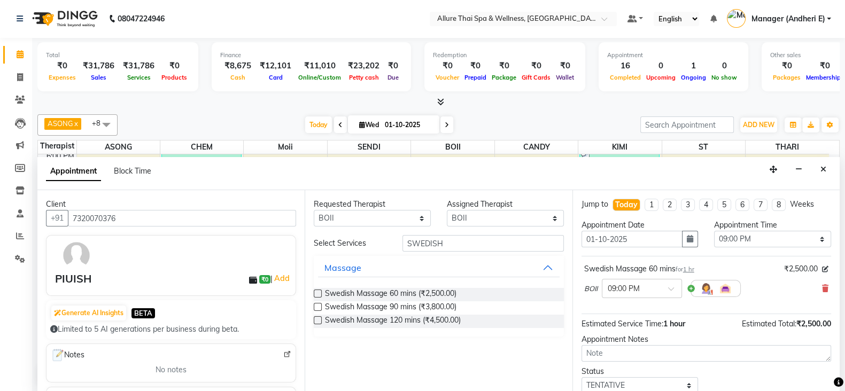
scroll to position [26, 0]
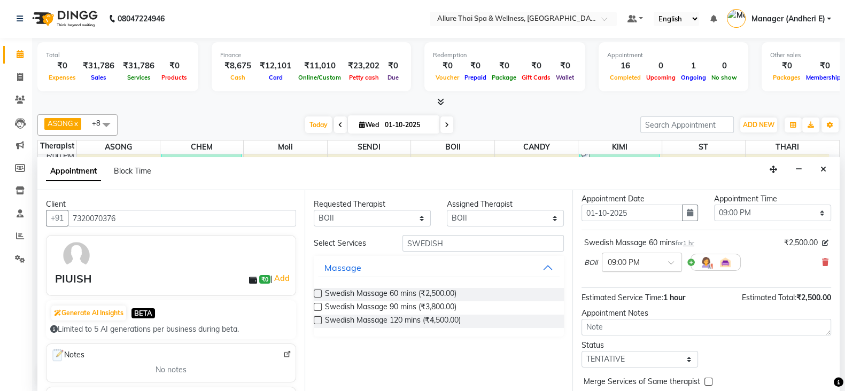
click at [672, 258] on div at bounding box center [642, 261] width 79 height 11
click at [634, 338] on div "09:45 PM" at bounding box center [642, 344] width 79 height 20
click at [834, 382] on icon at bounding box center [839, 383] width 10 height 10
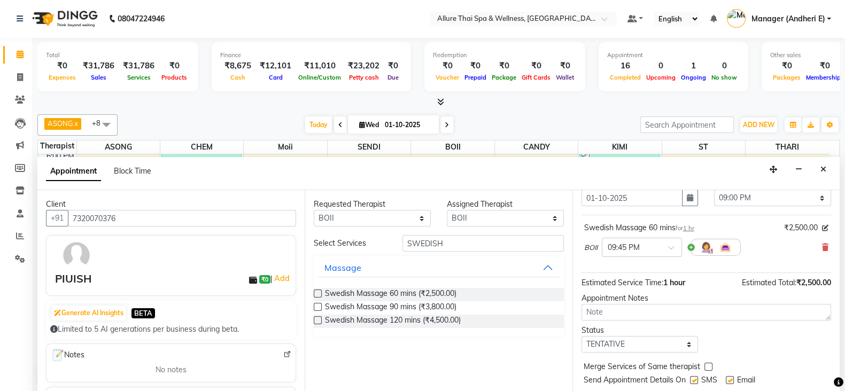
scroll to position [53, 0]
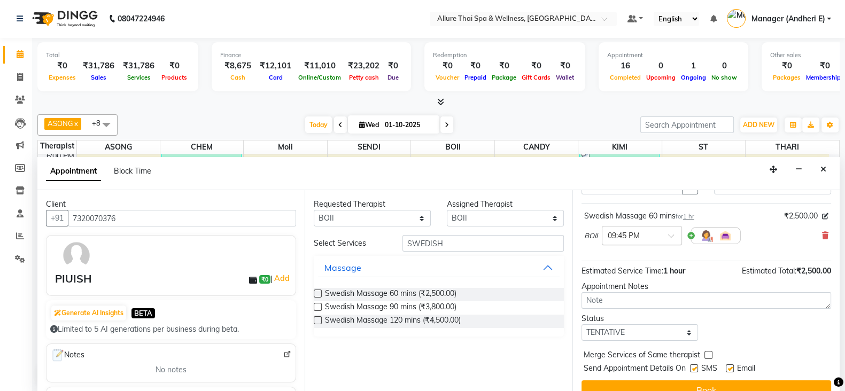
click at [677, 235] on span at bounding box center [674, 239] width 13 height 11
click at [656, 311] on div "09:00 PM" at bounding box center [642, 314] width 79 height 20
drag, startPoint x: 683, startPoint y: 329, endPoint x: 690, endPoint y: 328, distance: 6.5
click at [684, 330] on select "Select TENTATIVE CONFIRM CHECK-IN UPCOMING" at bounding box center [640, 333] width 117 height 17
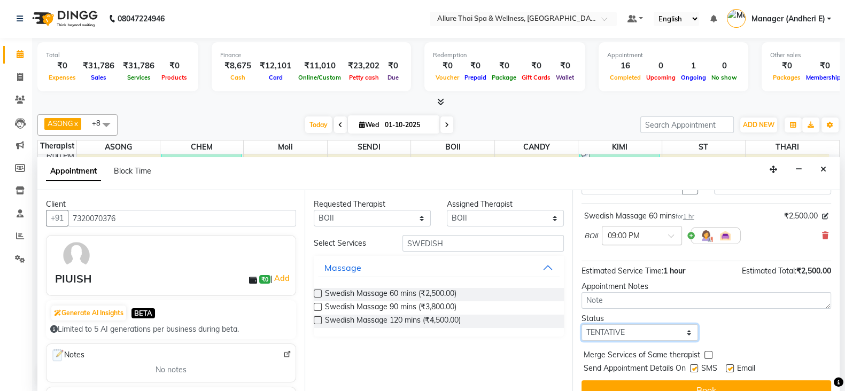
select select "check-in"
click at [582, 325] on select "Select TENTATIVE CONFIRM CHECK-IN UPCOMING" at bounding box center [640, 333] width 117 height 17
click at [694, 368] on label at bounding box center [694, 369] width 8 height 8
click at [694, 368] on input "checkbox" at bounding box center [693, 369] width 7 height 7
checkbox input "false"
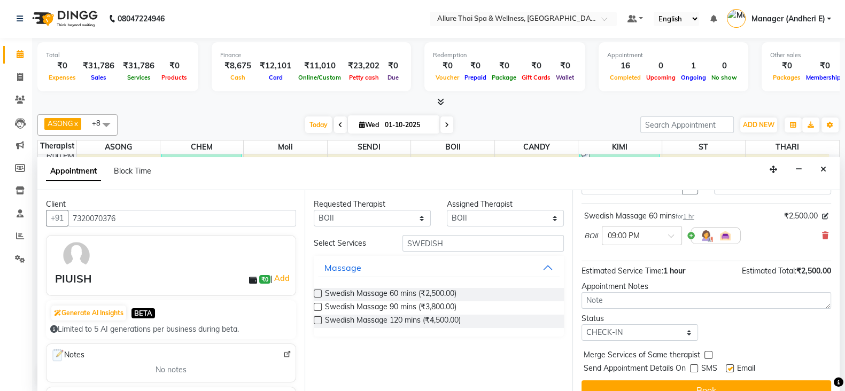
click at [730, 368] on label at bounding box center [730, 369] width 8 height 8
click at [730, 368] on input "checkbox" at bounding box center [729, 369] width 7 height 7
checkbox input "false"
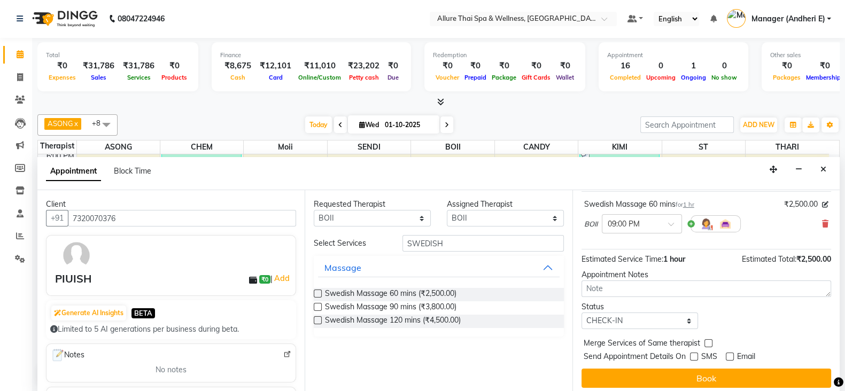
scroll to position [68, 0]
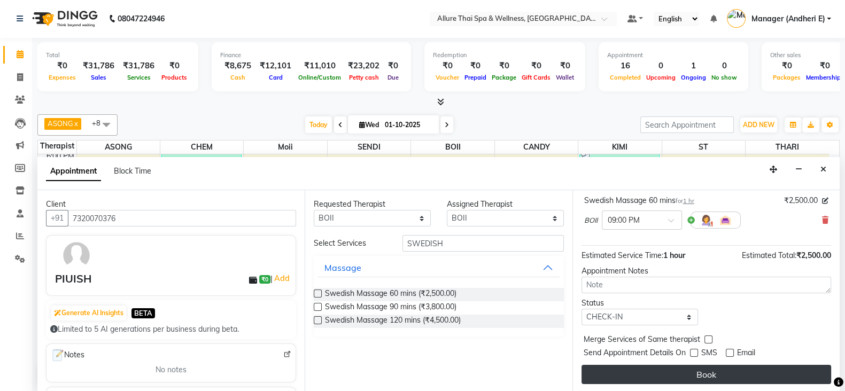
click at [802, 378] on button "Book" at bounding box center [707, 374] width 250 height 19
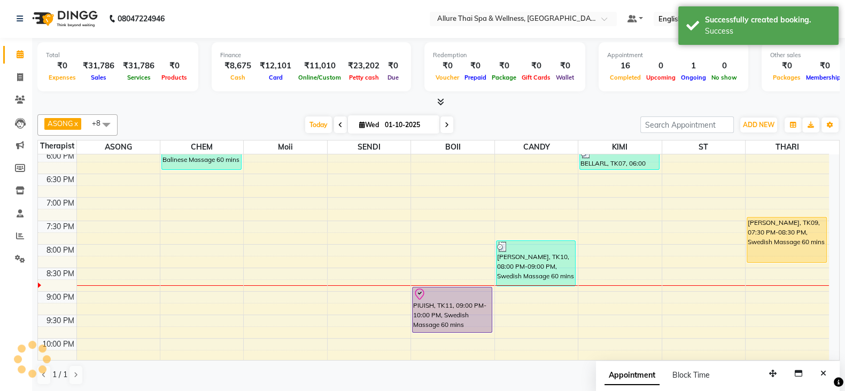
scroll to position [0, 0]
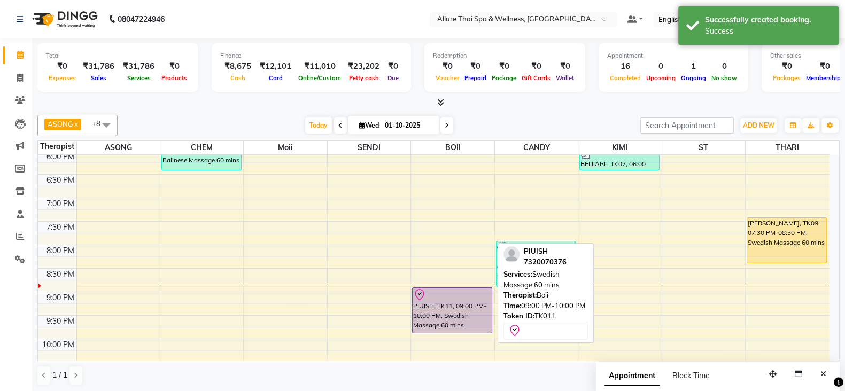
click at [460, 317] on div "PIUISH, TK11, 09:00 PM-10:00 PM, Swedish Massage 60 mins" at bounding box center [452, 310] width 79 height 45
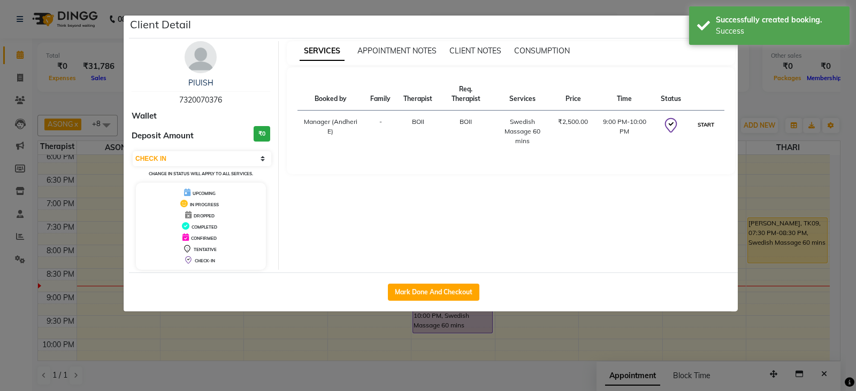
click at [707, 120] on button "START" at bounding box center [706, 124] width 22 height 13
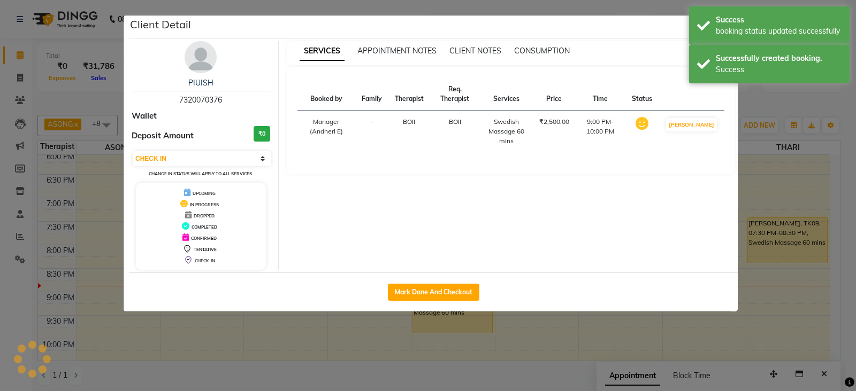
select select "1"
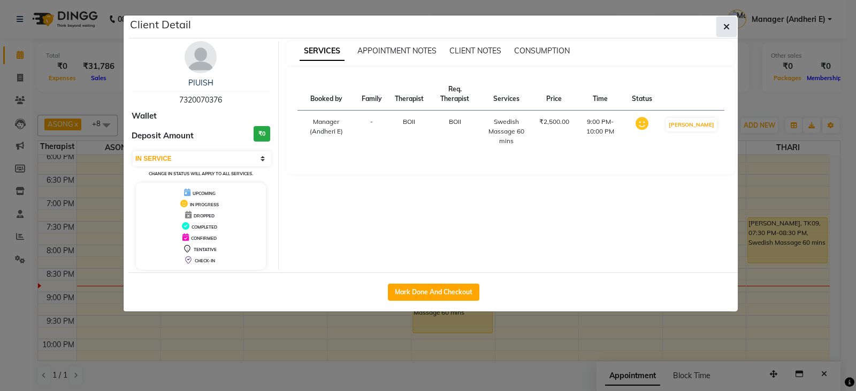
click at [730, 26] on button "button" at bounding box center [726, 27] width 20 height 20
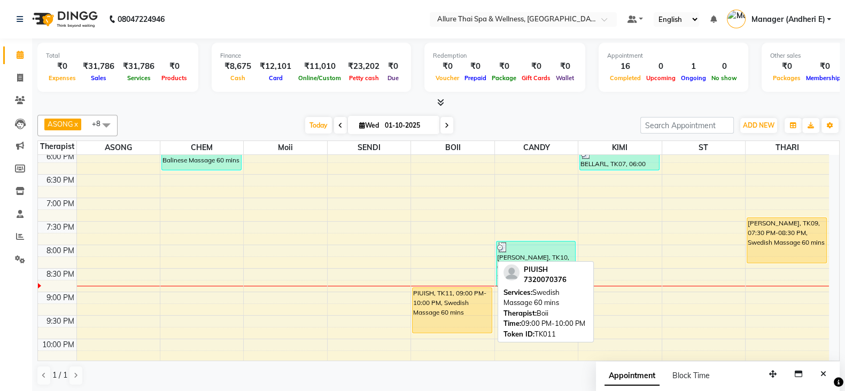
click at [454, 317] on div "PIUISH, TK11, 09:00 PM-10:00 PM, Swedish Massage 60 mins" at bounding box center [452, 310] width 79 height 45
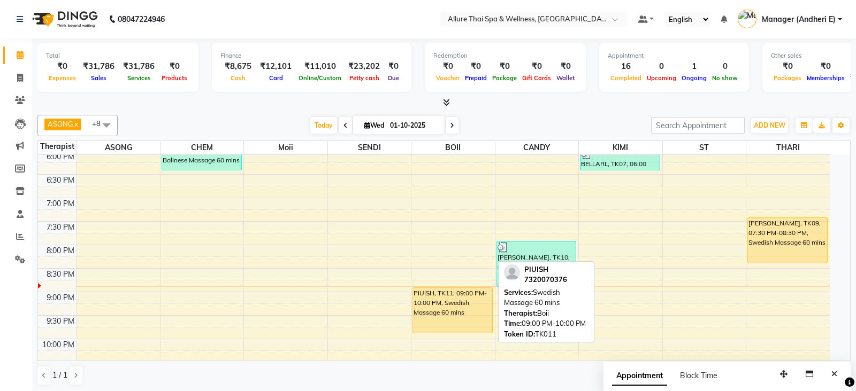
select select "1"
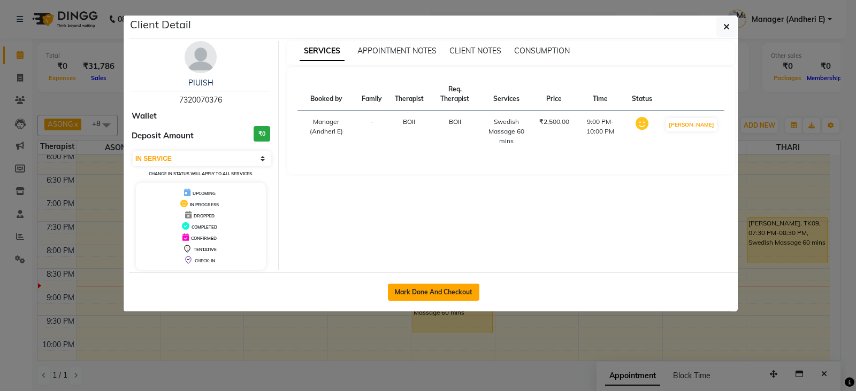
click at [425, 287] on button "Mark Done And Checkout" at bounding box center [433, 292] width 91 height 17
select select "service"
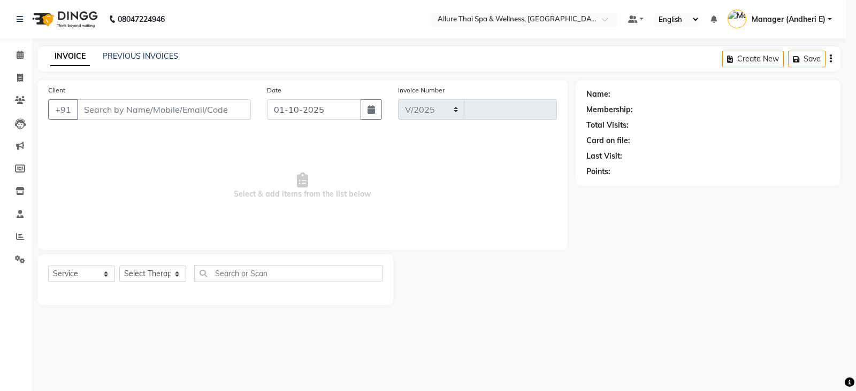
select select "6826"
type input "2327"
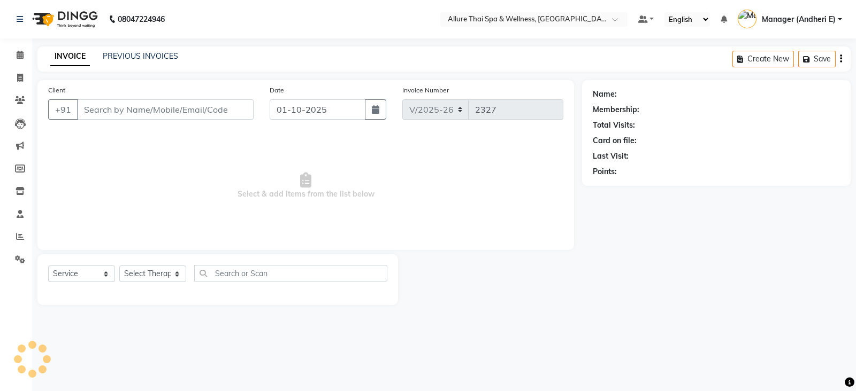
type input "7320070376"
select select "89381"
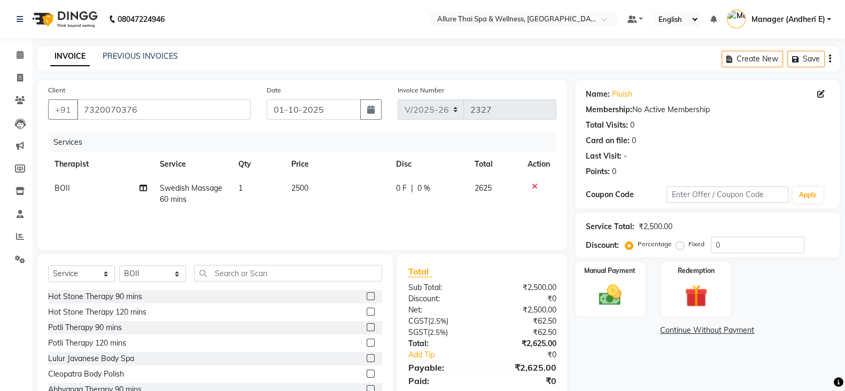
click at [674, 246] on div "Percentage Fixed" at bounding box center [669, 245] width 83 height 14
click at [689, 249] on label "Fixed" at bounding box center [697, 245] width 16 height 10
click at [679, 248] on input "Fixed" at bounding box center [682, 244] width 7 height 7
radio input "true"
click at [757, 250] on input "0" at bounding box center [758, 245] width 94 height 17
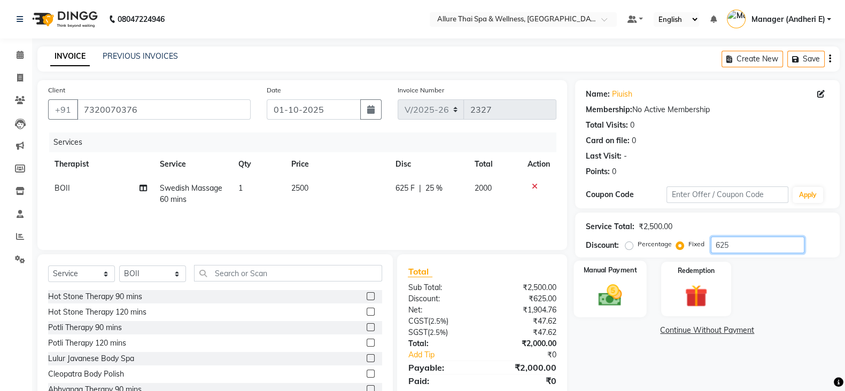
type input "625"
click at [612, 295] on img at bounding box center [610, 295] width 38 height 27
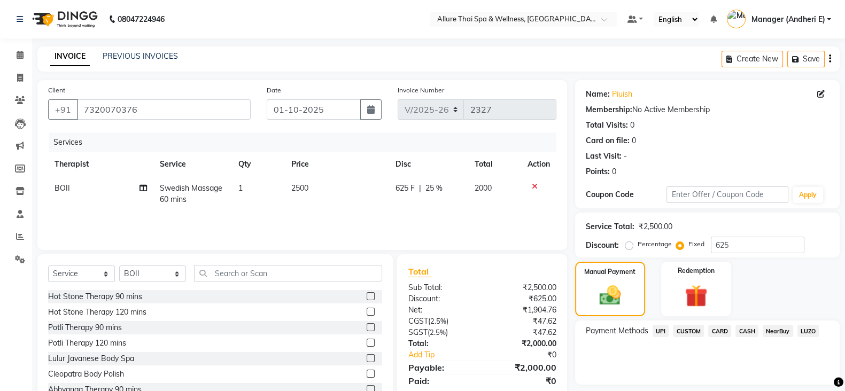
click at [752, 336] on span "CASH" at bounding box center [747, 331] width 23 height 12
click at [712, 332] on span "CARD" at bounding box center [720, 331] width 23 height 12
click at [750, 329] on span "CASH" at bounding box center [747, 331] width 23 height 12
click at [718, 330] on span "CARD" at bounding box center [720, 331] width 23 height 12
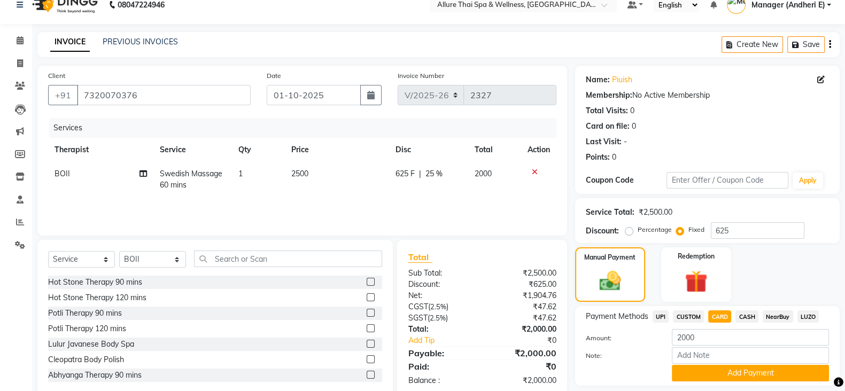
scroll to position [26, 0]
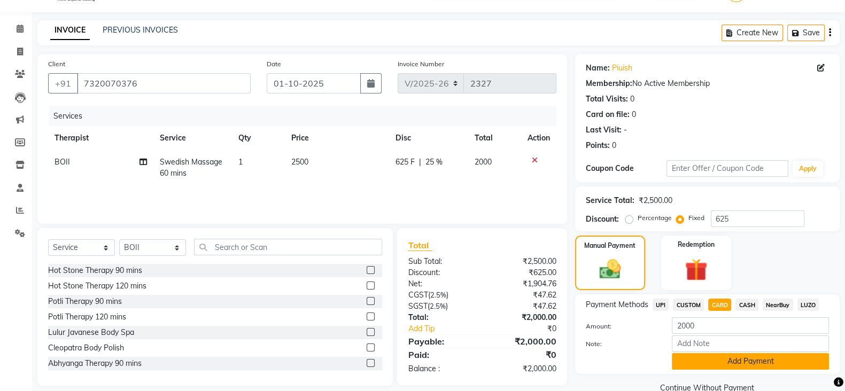
click at [748, 359] on button "Add Payment" at bounding box center [750, 361] width 157 height 17
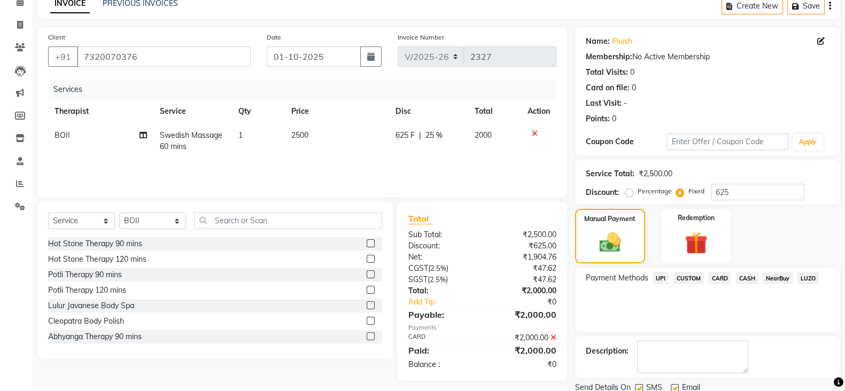
scroll to position [80, 0]
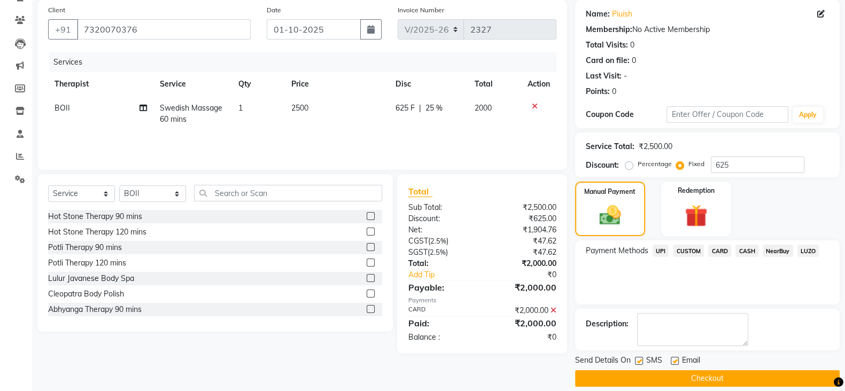
click at [637, 362] on label at bounding box center [639, 361] width 8 height 8
click at [637, 362] on input "checkbox" at bounding box center [638, 361] width 7 height 7
checkbox input "false"
click at [678, 361] on label at bounding box center [675, 361] width 8 height 8
click at [678, 361] on input "checkbox" at bounding box center [674, 361] width 7 height 7
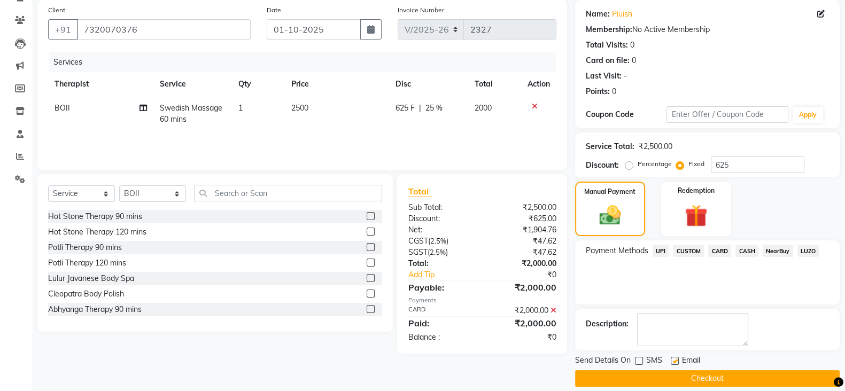
checkbox input "false"
click at [675, 372] on button "Checkout" at bounding box center [707, 379] width 265 height 17
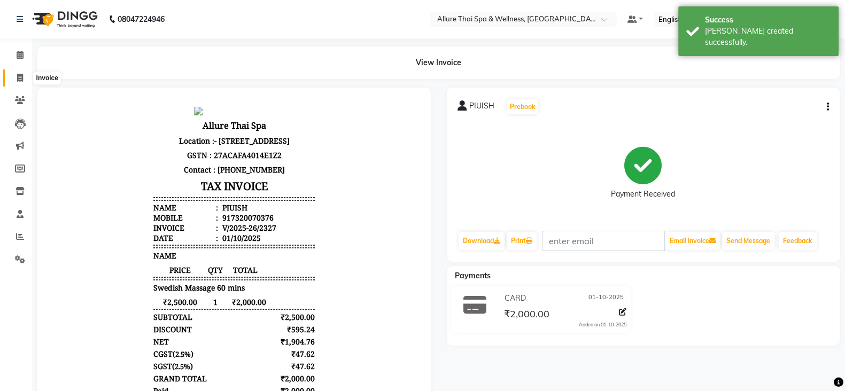
click at [26, 75] on span at bounding box center [20, 78] width 19 height 12
select select "6826"
select select "service"
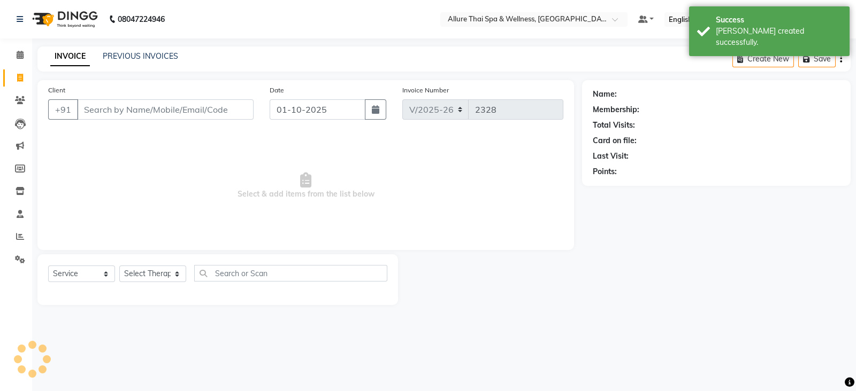
click at [24, 64] on li "Calendar" at bounding box center [16, 55] width 32 height 23
click at [18, 58] on icon at bounding box center [20, 55] width 7 height 8
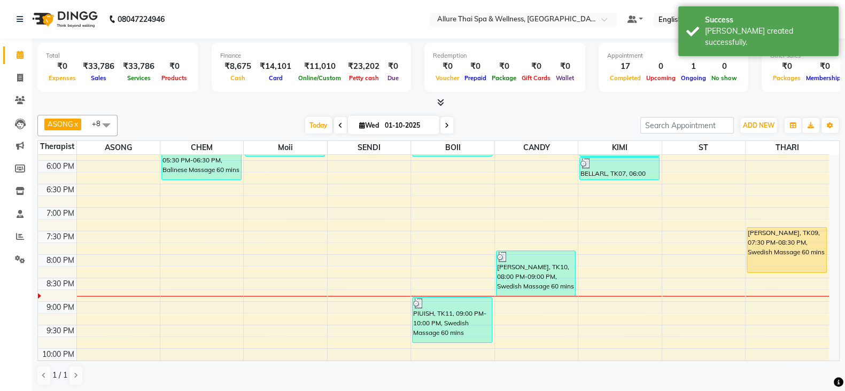
scroll to position [427, 0]
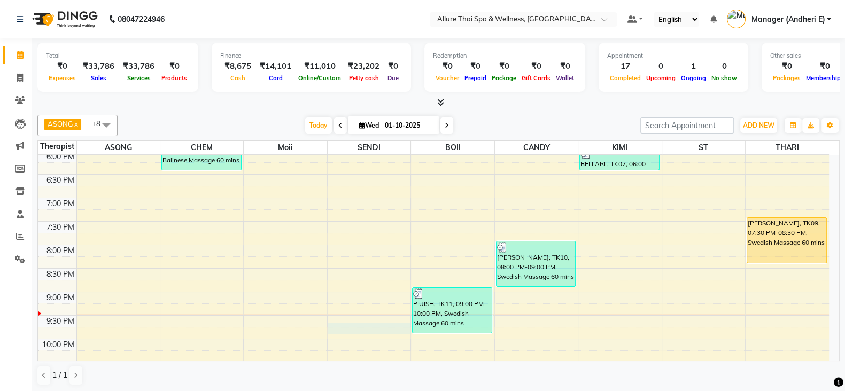
click at [351, 327] on div "9:00 AM 9:30 AM 10:00 AM 10:30 AM 11:00 AM 11:30 AM 12:00 PM 12:30 PM 1:00 PM 1…" at bounding box center [433, 80] width 791 height 705
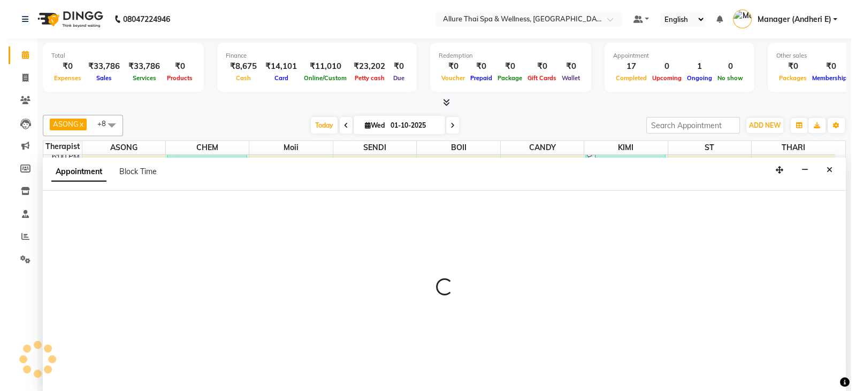
scroll to position [1, 0]
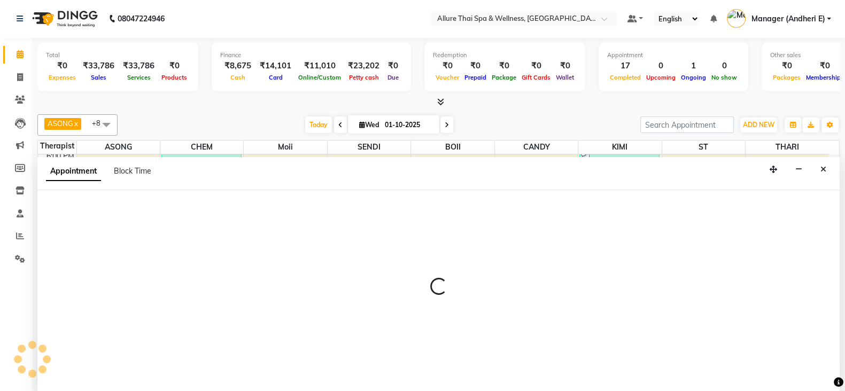
select select "66739"
select select "1305"
select select "tentative"
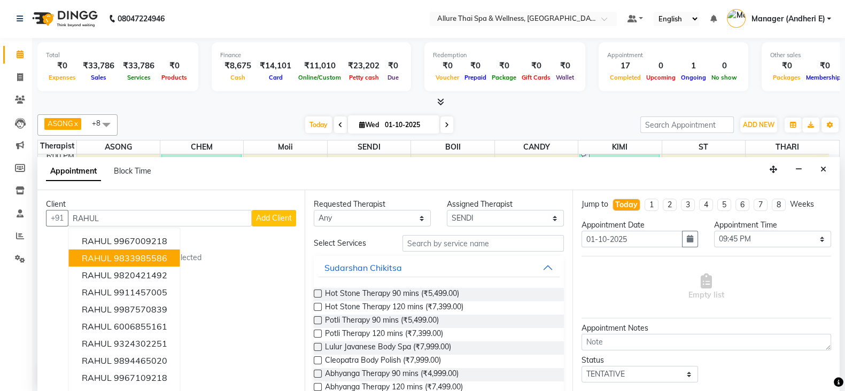
type input "RAHUL"
click at [274, 213] on span "Add Client" at bounding box center [274, 218] width 36 height 10
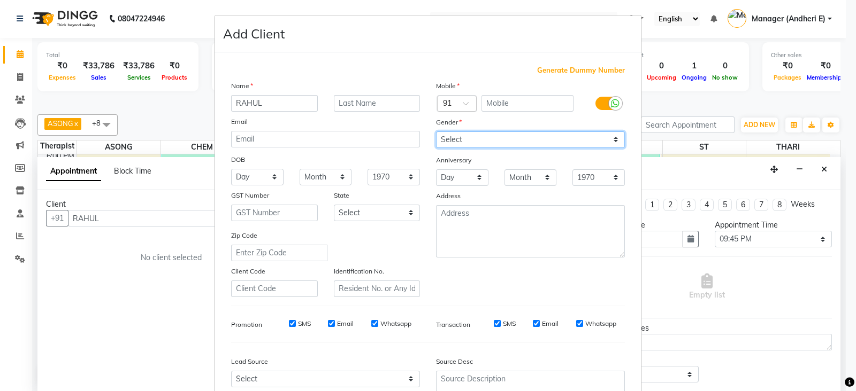
click at [612, 142] on select "Select [DEMOGRAPHIC_DATA] [DEMOGRAPHIC_DATA] Other Prefer Not To Say" at bounding box center [530, 140] width 189 height 17
select select "[DEMOGRAPHIC_DATA]"
click at [436, 132] on select "Select [DEMOGRAPHIC_DATA] [DEMOGRAPHIC_DATA] Other Prefer Not To Say" at bounding box center [530, 140] width 189 height 17
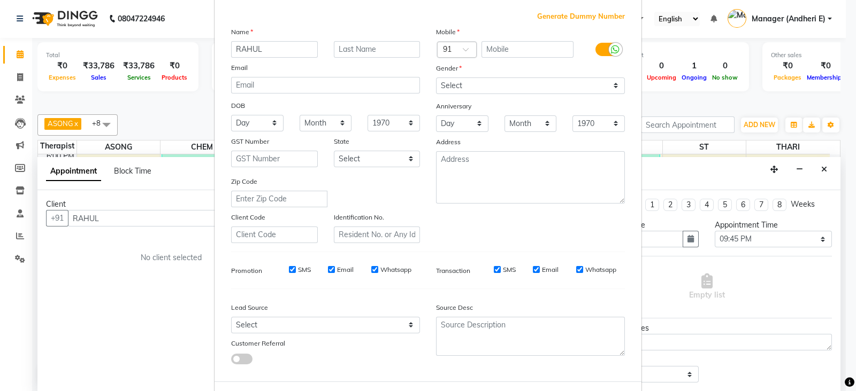
scroll to position [80, 0]
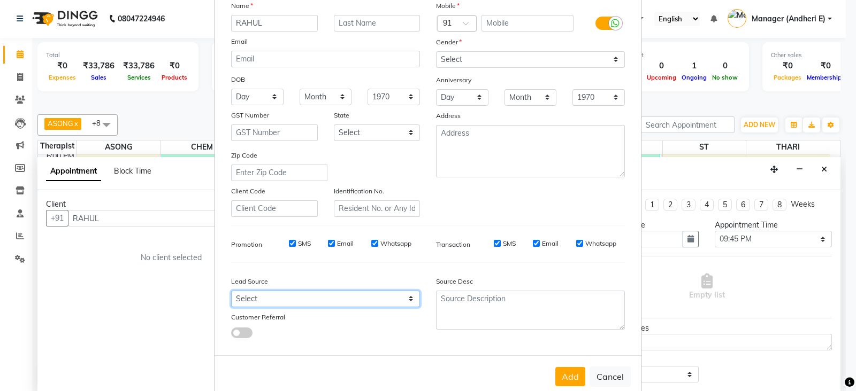
click at [401, 302] on select "Select Walk-in Referral Friend Advertisement Facebook JustDial Google Other Web…" at bounding box center [325, 299] width 189 height 17
select select "47850"
click at [231, 296] on select "Select Walk-in Referral Friend Advertisement Facebook JustDial Google Other Web…" at bounding box center [325, 299] width 189 height 17
click at [559, 379] on button "Add" at bounding box center [570, 376] width 30 height 19
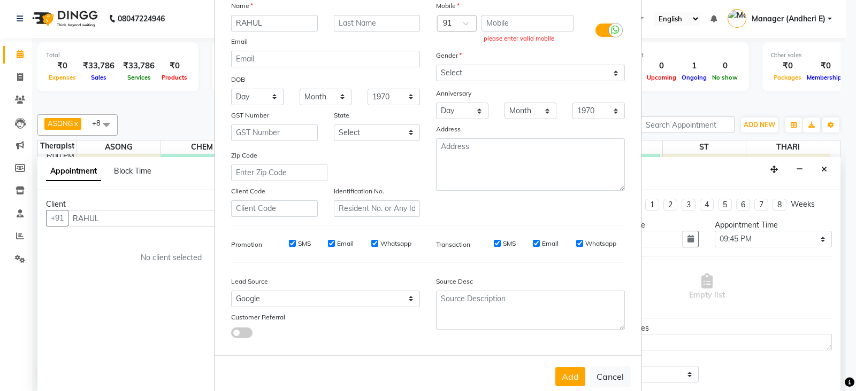
drag, startPoint x: 834, startPoint y: 386, endPoint x: 834, endPoint y: 331, distance: 55.1
click at [834, 384] on ngb-modal-window "Add Client Generate Dummy Number Name RAHUL Email DOB Day 01 02 03 04 05 06 07 …" at bounding box center [428, 195] width 856 height 391
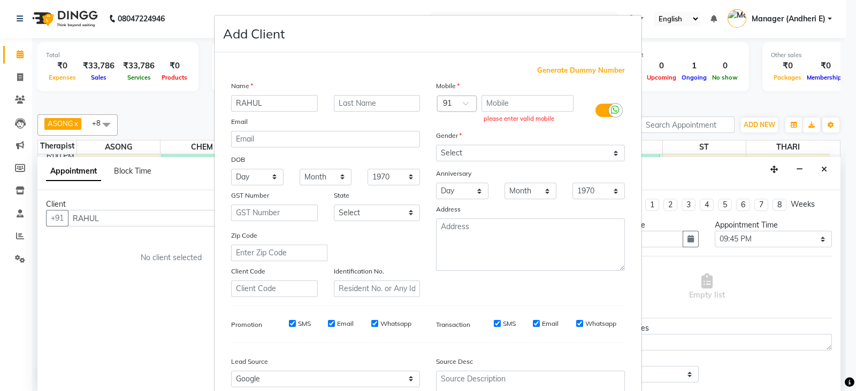
scroll to position [26, 0]
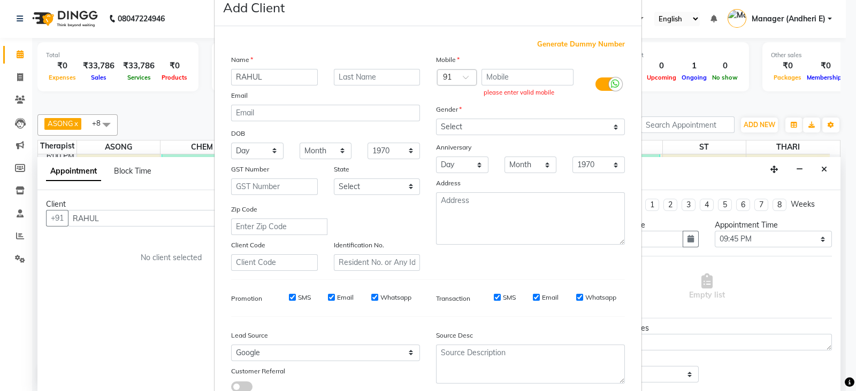
click at [544, 45] on span "Generate Dummy Number" at bounding box center [581, 44] width 88 height 11
type input "1300000000819"
checkbox input "false"
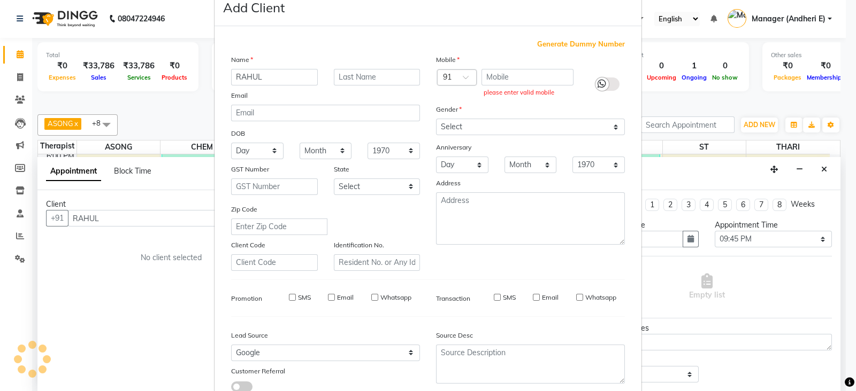
checkbox input "false"
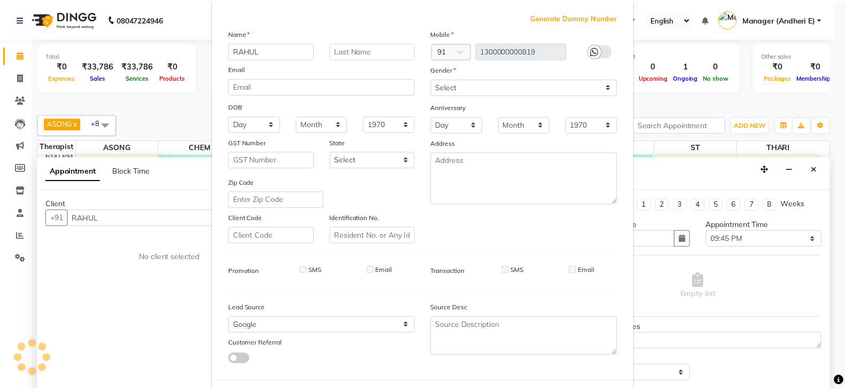
scroll to position [108, 0]
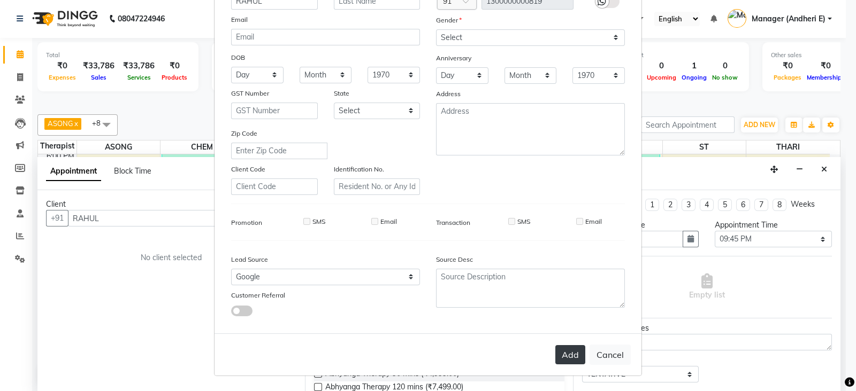
click at [555, 356] on button "Add" at bounding box center [570, 354] width 30 height 19
type input "1300000000819"
select select
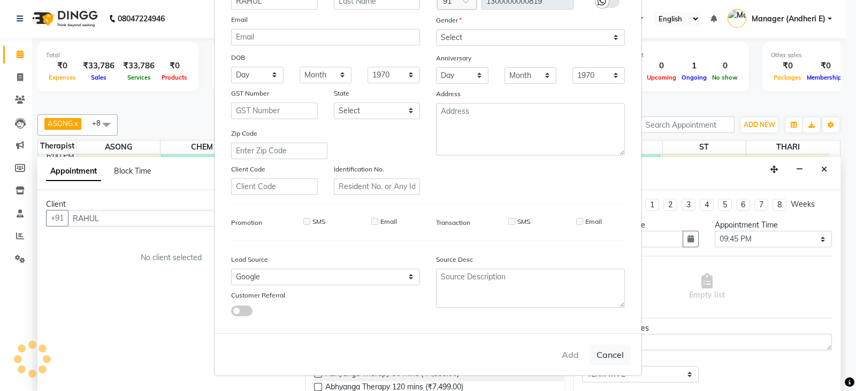
select select
checkbox input "false"
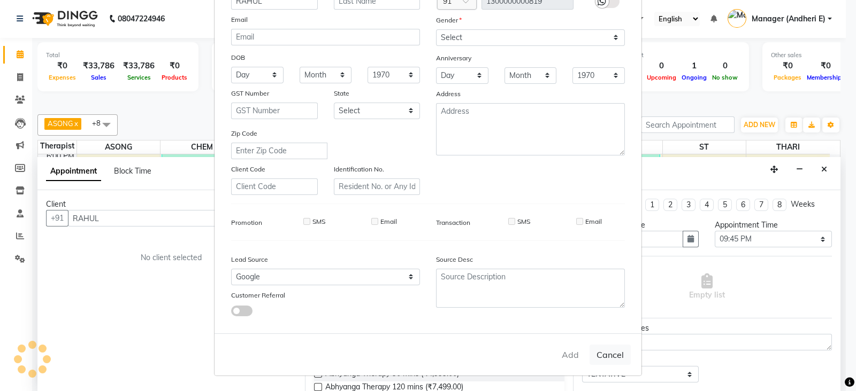
checkbox input "false"
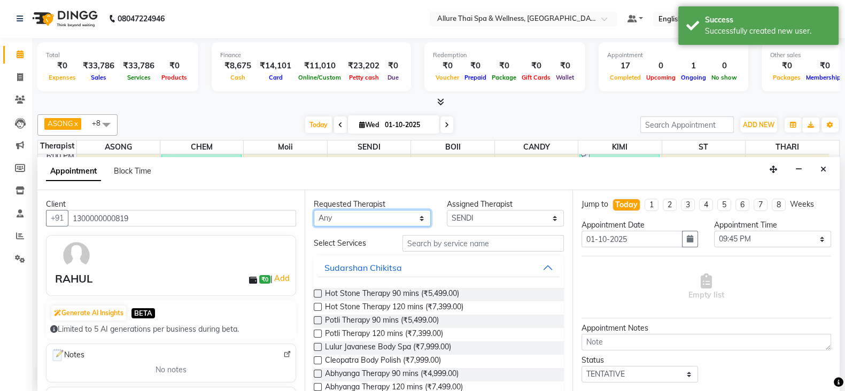
click at [414, 217] on select "Any ASONG [PERSON_NAME] BOII CANDY CHEM [PERSON_NAME] Moii SENDI ST THARI" at bounding box center [372, 218] width 117 height 17
select select "66695"
click at [314, 210] on select "Any ASONG [PERSON_NAME] BOII CANDY CHEM [PERSON_NAME] Moii SENDI ST THARI" at bounding box center [372, 218] width 117 height 17
select select "66695"
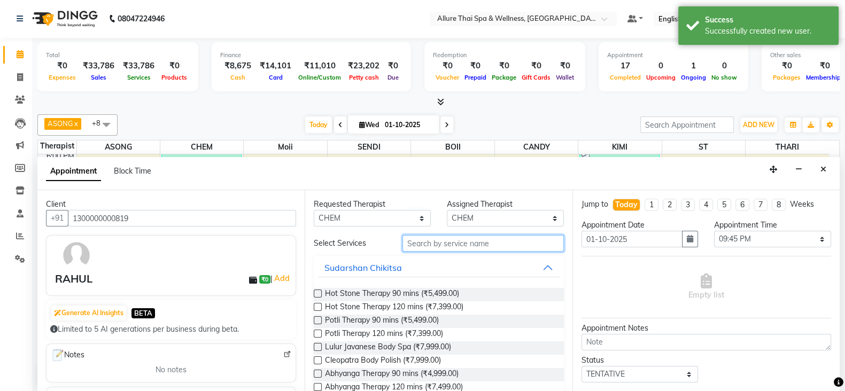
click at [469, 245] on input "text" at bounding box center [483, 243] width 161 height 17
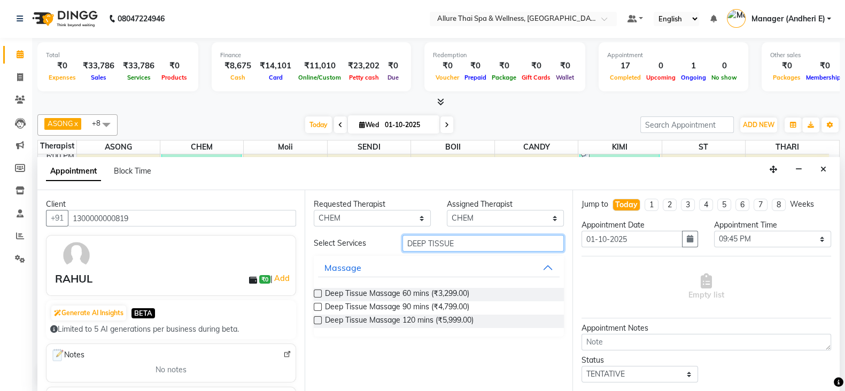
type input "DEEP TISSUE"
click at [318, 291] on label at bounding box center [318, 294] width 8 height 8
click at [318, 291] on input "checkbox" at bounding box center [317, 294] width 7 height 7
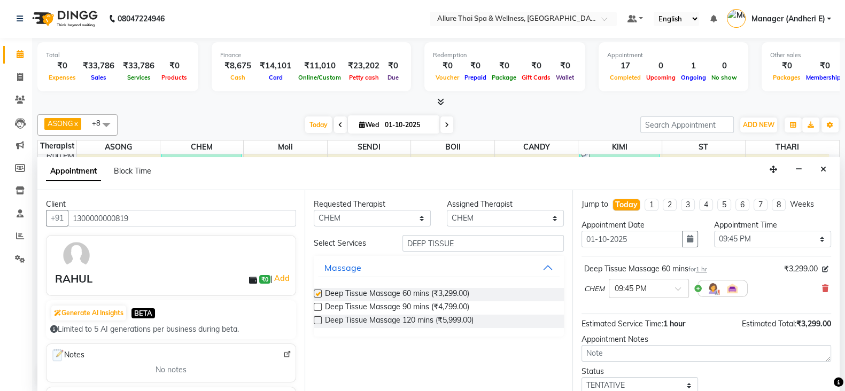
checkbox input "false"
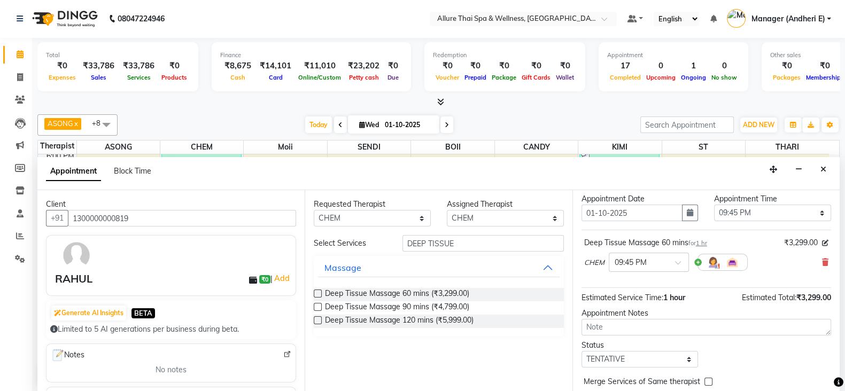
scroll to position [53, 0]
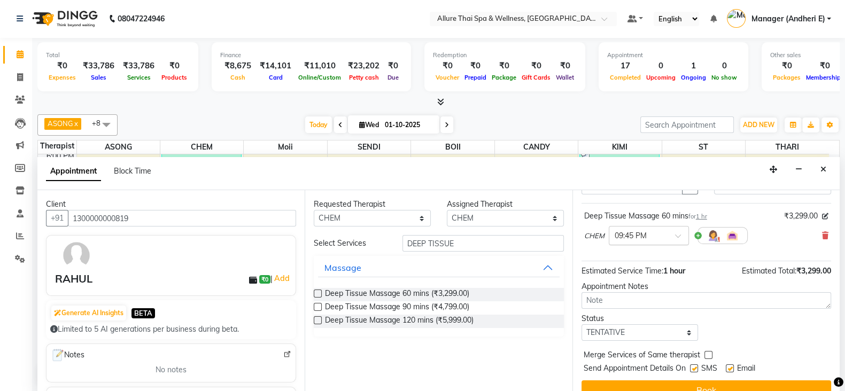
click at [675, 235] on span at bounding box center [681, 239] width 13 height 11
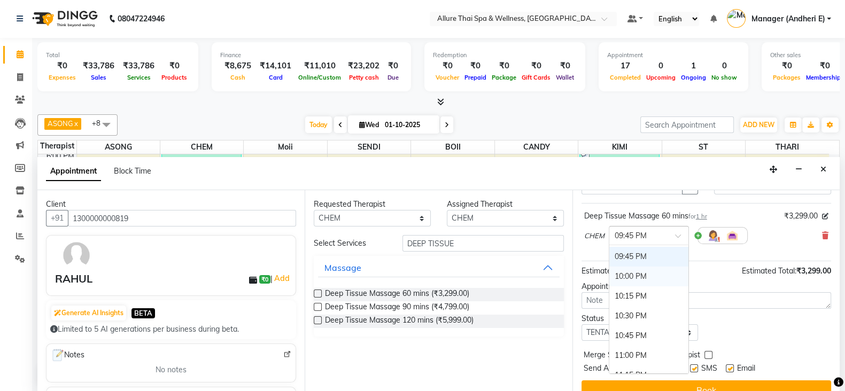
click at [636, 270] on div "10:00 PM" at bounding box center [649, 277] width 79 height 20
click at [673, 231] on div at bounding box center [649, 234] width 79 height 11
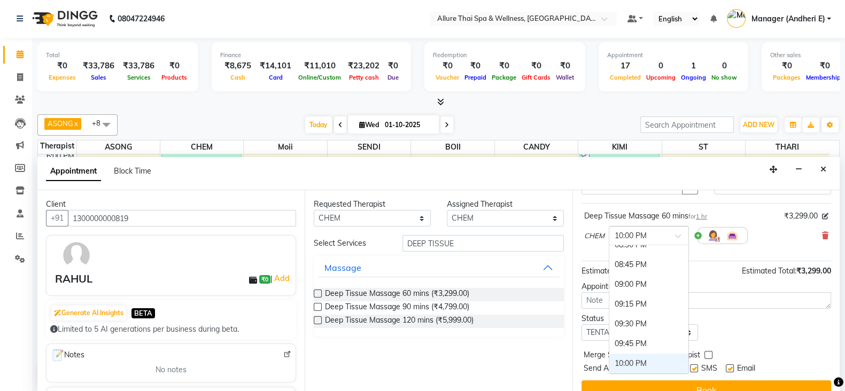
scroll to position [872, 0]
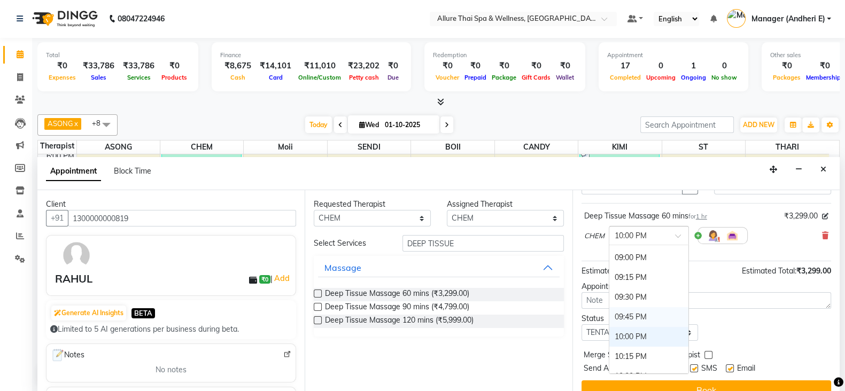
click at [659, 314] on div "09:45 PM" at bounding box center [649, 317] width 79 height 20
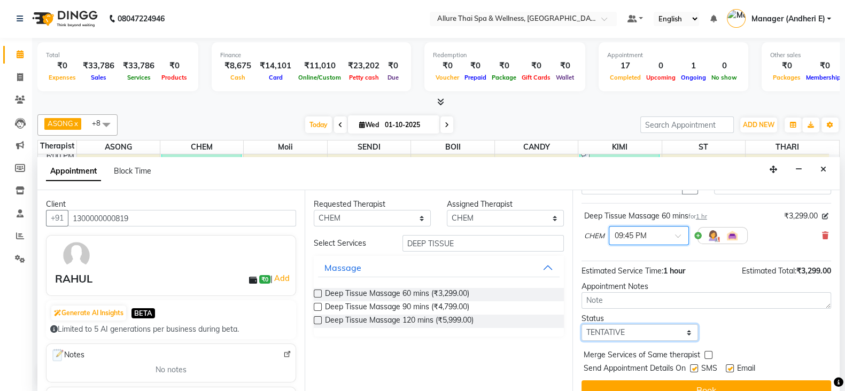
drag, startPoint x: 683, startPoint y: 332, endPoint x: 689, endPoint y: 333, distance: 6.0
click at [683, 332] on select "Select TENTATIVE CONFIRM CHECK-IN UPCOMING" at bounding box center [640, 333] width 117 height 17
select select "check-in"
click at [582, 325] on select "Select TENTATIVE CONFIRM CHECK-IN UPCOMING" at bounding box center [640, 333] width 117 height 17
click at [695, 365] on label at bounding box center [694, 369] width 8 height 8
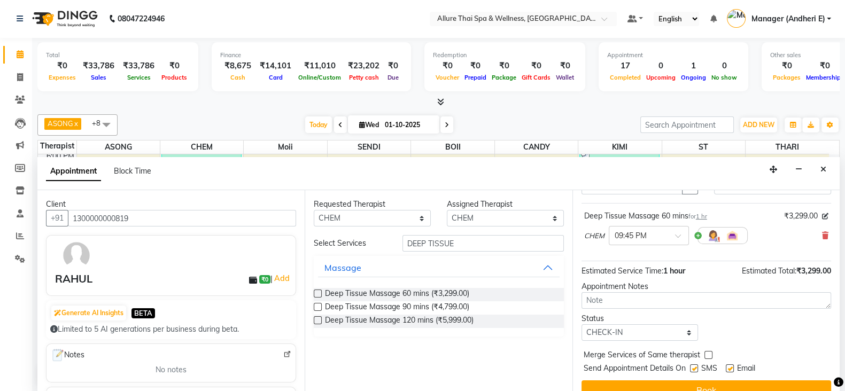
click at [695, 366] on input "checkbox" at bounding box center [693, 369] width 7 height 7
checkbox input "false"
click at [727, 365] on label at bounding box center [730, 369] width 8 height 8
click at [727, 366] on input "checkbox" at bounding box center [729, 369] width 7 height 7
checkbox input "false"
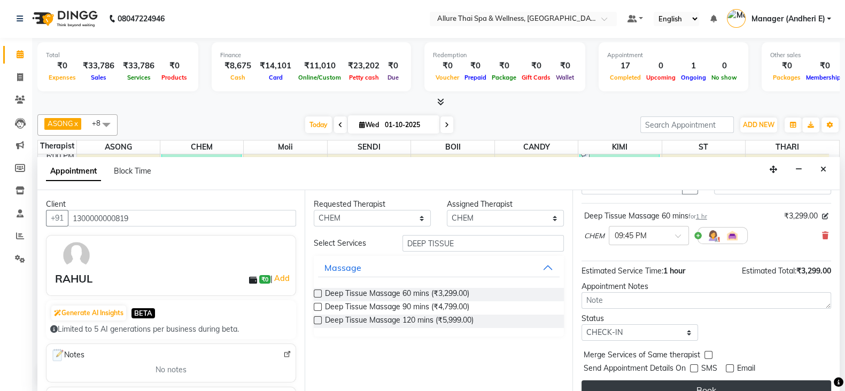
click at [742, 383] on button "Book" at bounding box center [707, 390] width 250 height 19
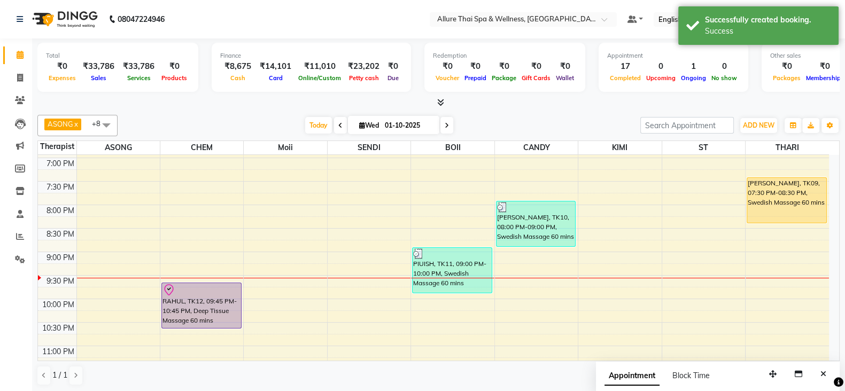
scroll to position [481, 0]
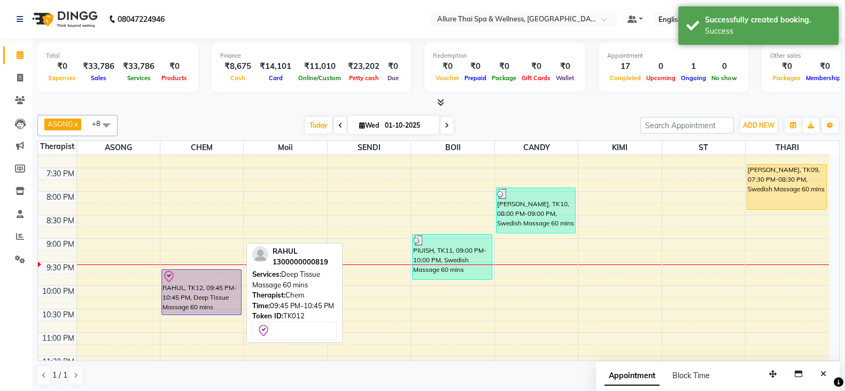
click at [201, 289] on div "RAHUL, TK12, 09:45 PM-10:45 PM, Deep Tissue Massage 60 mins" at bounding box center [201, 292] width 79 height 45
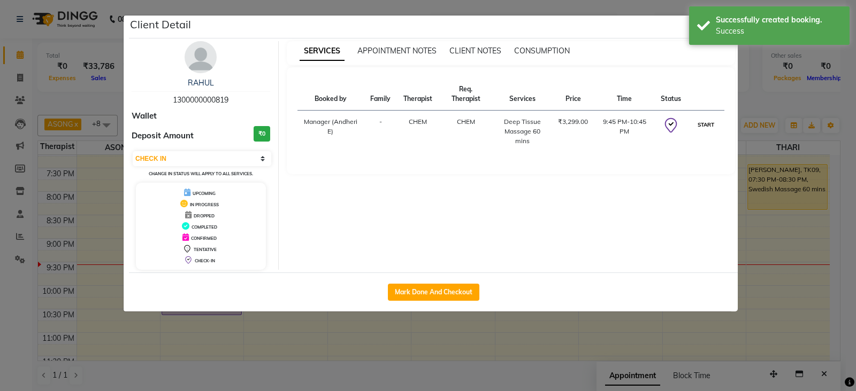
click at [711, 128] on button "START" at bounding box center [706, 124] width 22 height 13
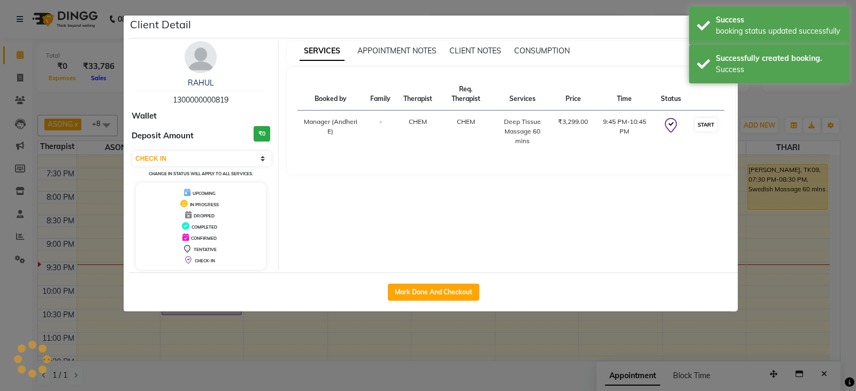
select select "1"
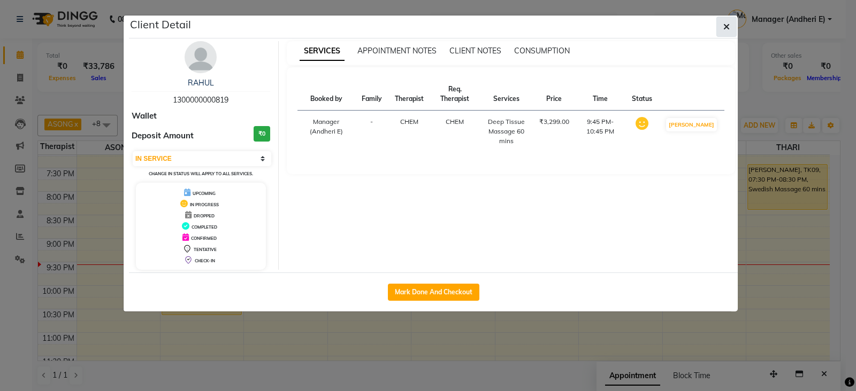
click at [728, 30] on span "button" at bounding box center [726, 26] width 6 height 11
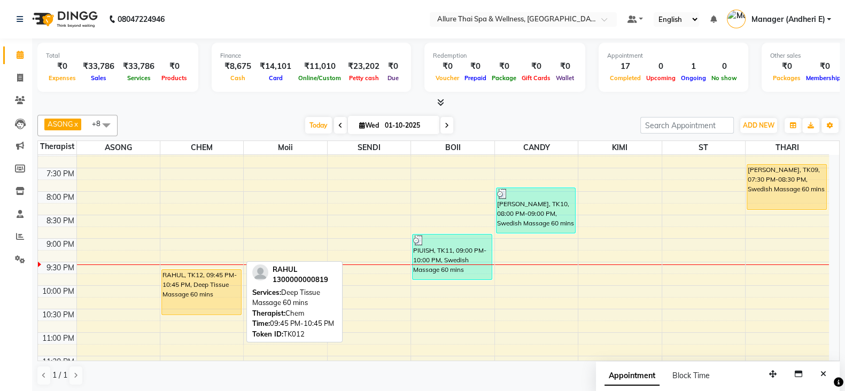
click at [163, 296] on div "RAHUL, TK12, 09:45 PM-10:45 PM, Deep Tissue Massage 60 mins" at bounding box center [201, 292] width 79 height 45
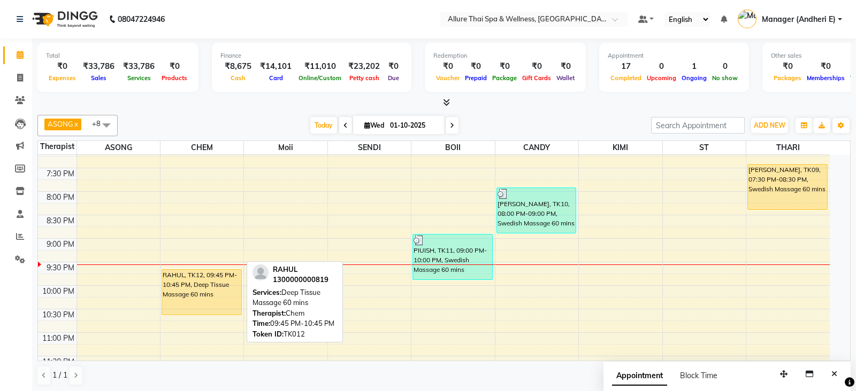
select select "1"
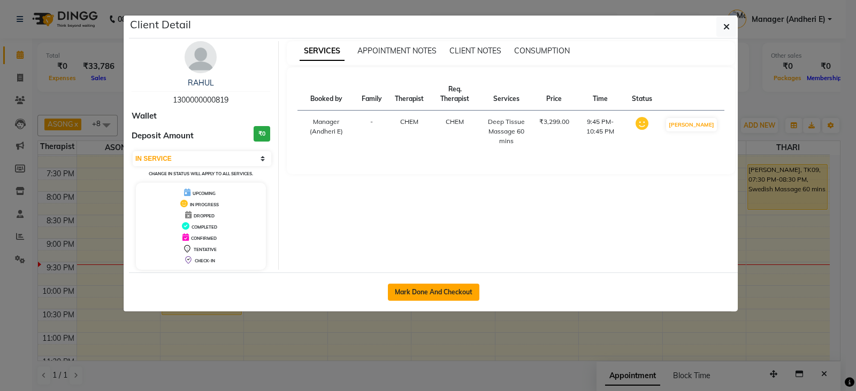
click at [434, 287] on button "Mark Done And Checkout" at bounding box center [433, 292] width 91 height 17
select select "service"
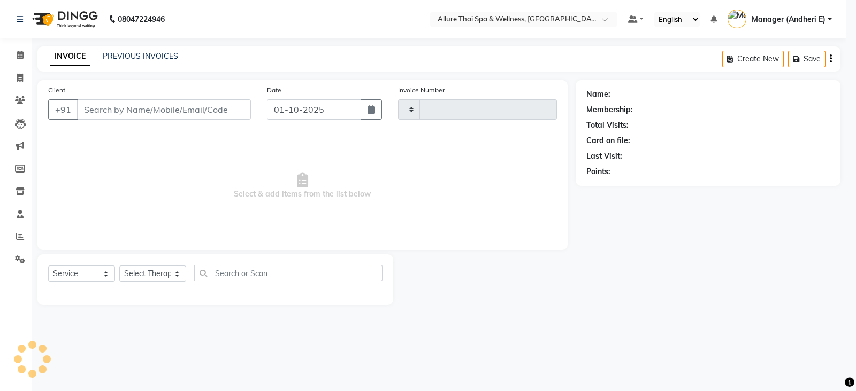
type input "2328"
select select "6826"
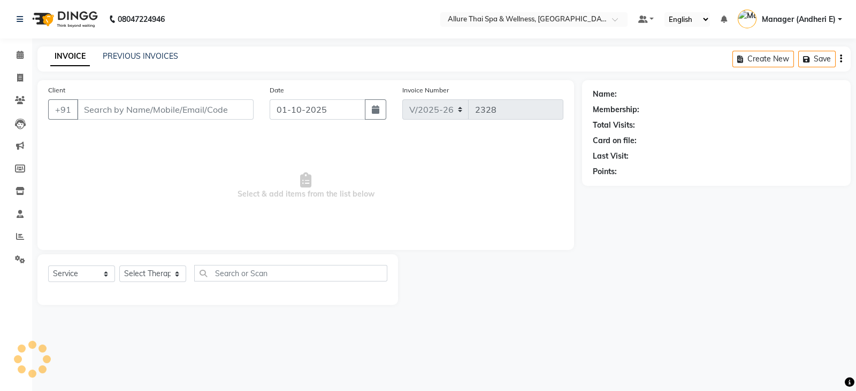
type input "1300000000819"
select select "66695"
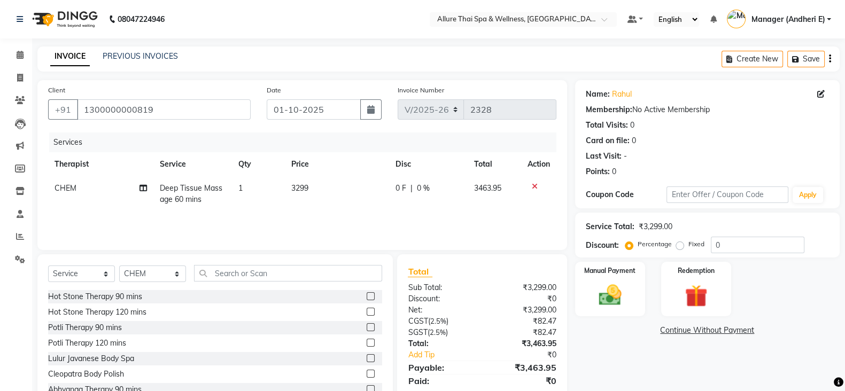
click at [689, 248] on label "Fixed" at bounding box center [697, 245] width 16 height 10
click at [680, 248] on input "Fixed" at bounding box center [682, 244] width 7 height 7
radio input "true"
click at [638, 249] on label "Percentage" at bounding box center [655, 245] width 34 height 10
click at [630, 248] on input "Percentage" at bounding box center [631, 244] width 7 height 7
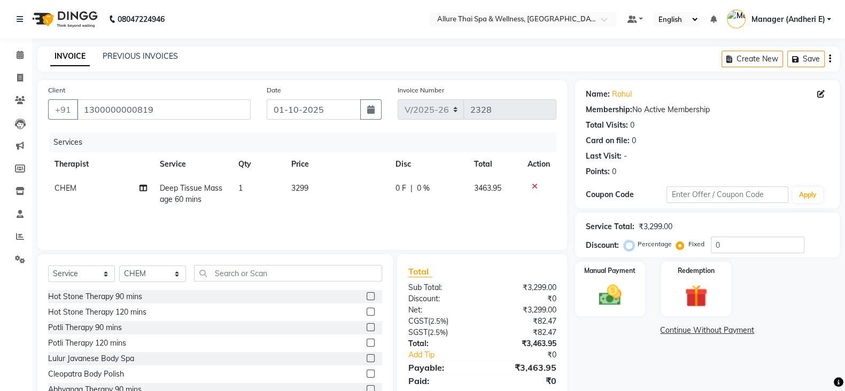
radio input "true"
click at [689, 249] on label "Fixed" at bounding box center [697, 245] width 16 height 10
click at [679, 248] on input "Fixed" at bounding box center [682, 244] width 7 height 7
radio input "true"
drag, startPoint x: 760, startPoint y: 244, endPoint x: 769, endPoint y: 248, distance: 9.3
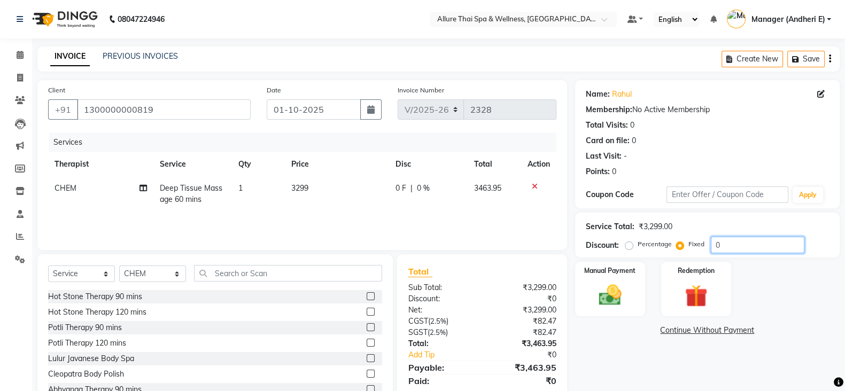
click at [765, 247] on input "0" at bounding box center [758, 245] width 94 height 17
type input "8"
type input "9"
type input "963"
click at [626, 287] on img at bounding box center [610, 295] width 38 height 27
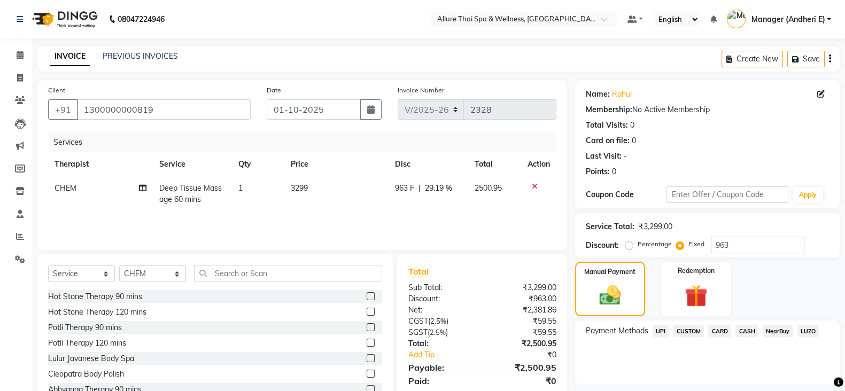
click at [751, 326] on span "CASH" at bounding box center [747, 331] width 23 height 12
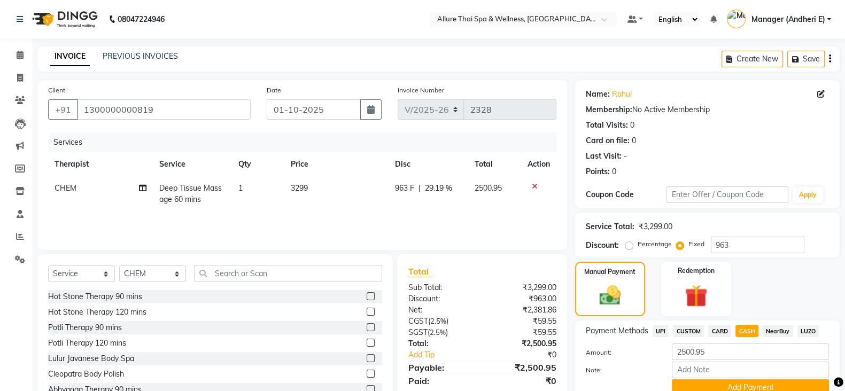
click at [711, 328] on span "CARD" at bounding box center [720, 331] width 23 height 12
click at [757, 328] on span "CASH" at bounding box center [747, 331] width 23 height 12
drag, startPoint x: 720, startPoint y: 329, endPoint x: 719, endPoint y: 337, distance: 7.6
click at [719, 332] on span "CARD" at bounding box center [720, 331] width 23 height 12
click at [705, 388] on button "Add Payment" at bounding box center [750, 388] width 157 height 17
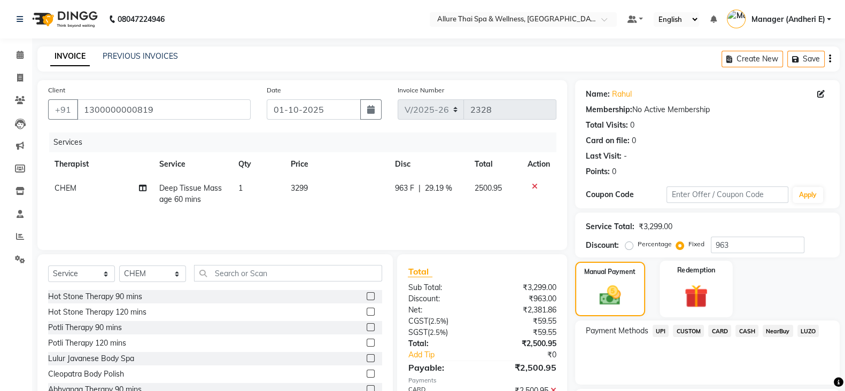
scroll to position [80, 0]
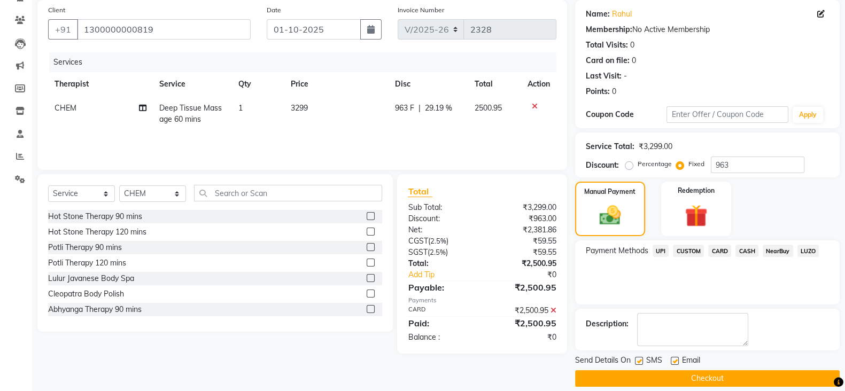
drag, startPoint x: 637, startPoint y: 363, endPoint x: 659, endPoint y: 366, distance: 21.6
click at [638, 364] on label at bounding box center [639, 361] width 8 height 8
click at [638, 364] on input "checkbox" at bounding box center [638, 361] width 7 height 7
checkbox input "false"
click at [669, 363] on div "SMS" at bounding box center [653, 361] width 36 height 13
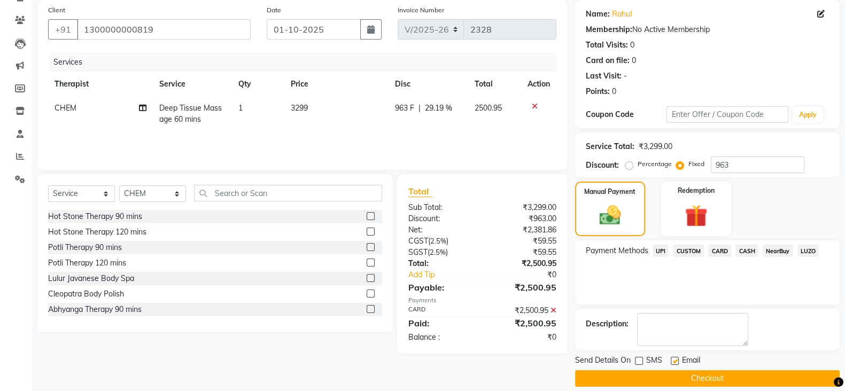
click at [673, 361] on label at bounding box center [675, 361] width 8 height 8
click at [673, 361] on input "checkbox" at bounding box center [674, 361] width 7 height 7
checkbox input "false"
click at [671, 382] on button "Checkout" at bounding box center [707, 379] width 265 height 17
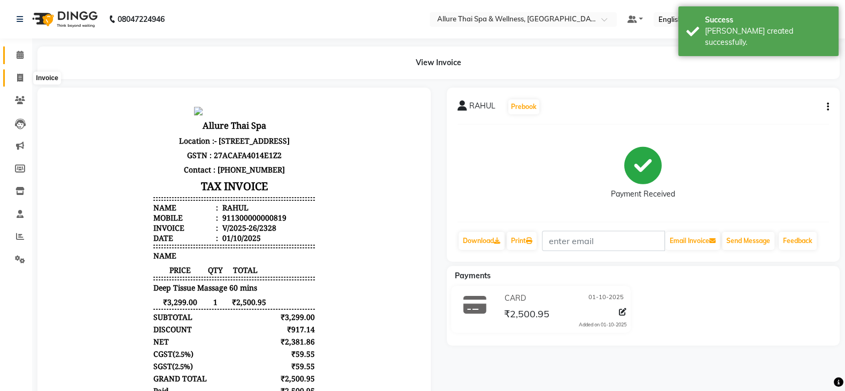
click at [18, 72] on span at bounding box center [20, 78] width 19 height 12
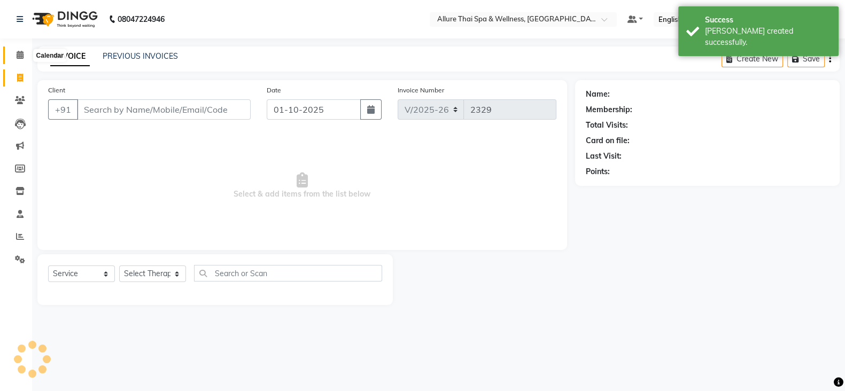
click at [18, 51] on icon at bounding box center [20, 55] width 7 height 8
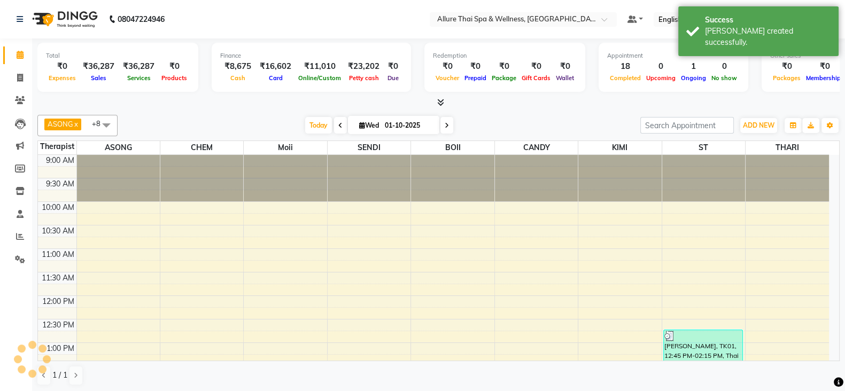
scroll to position [477, 0]
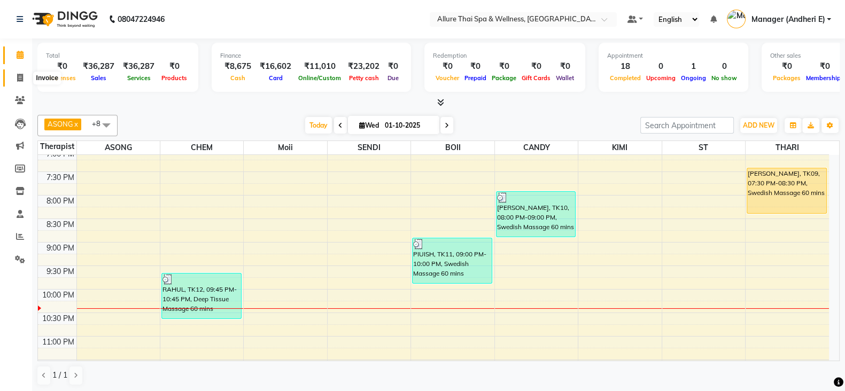
click at [20, 80] on icon at bounding box center [20, 78] width 6 height 8
select select "6826"
select select "service"
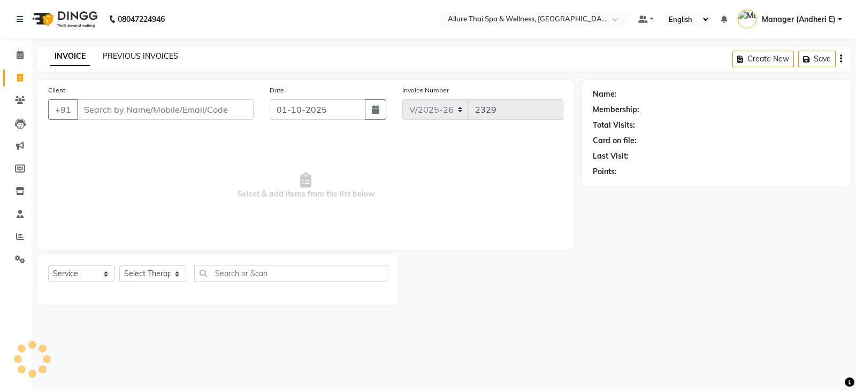
click at [148, 51] on link "PREVIOUS INVOICES" at bounding box center [140, 56] width 75 height 10
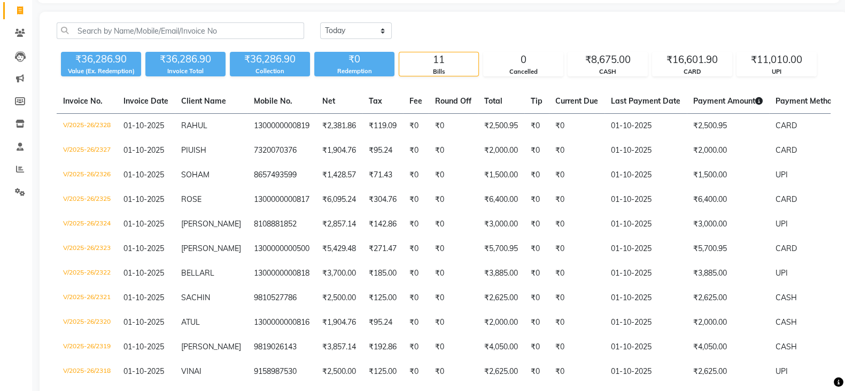
scroll to position [44, 0]
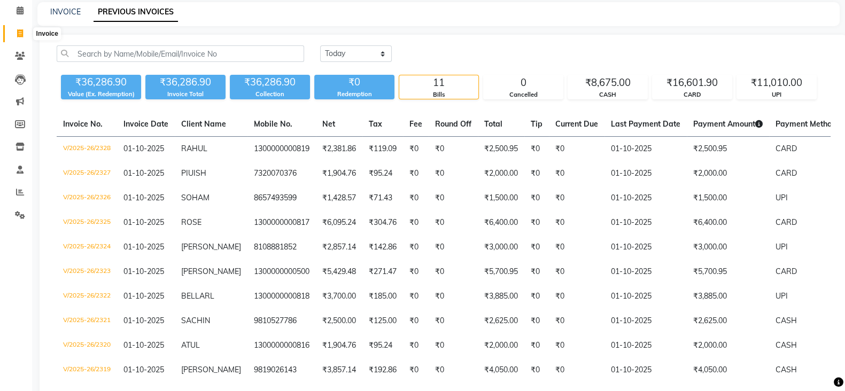
click at [20, 34] on icon at bounding box center [20, 33] width 6 height 8
select select "6826"
select select "service"
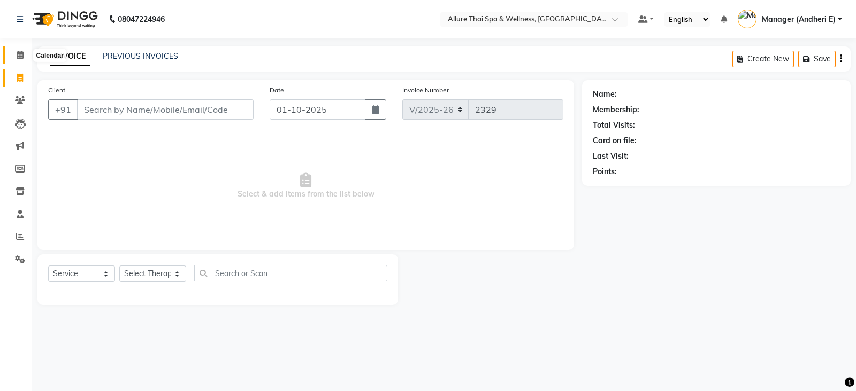
click at [19, 50] on span at bounding box center [20, 55] width 19 height 12
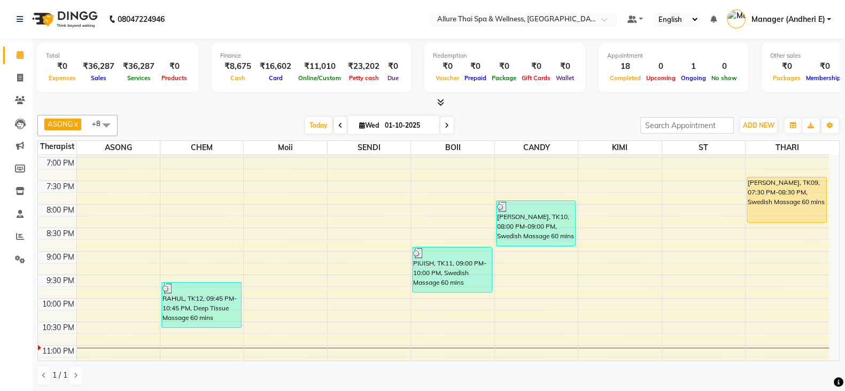
scroll to position [471, 0]
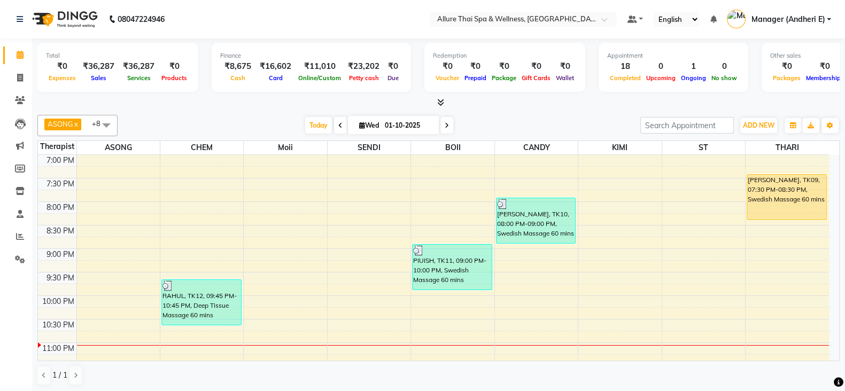
click at [366, 299] on div "9:00 AM 9:30 AM 10:00 AM 10:30 AM 11:00 AM 11:30 AM 12:00 PM 12:30 PM 1:00 PM 1…" at bounding box center [433, 37] width 791 height 705
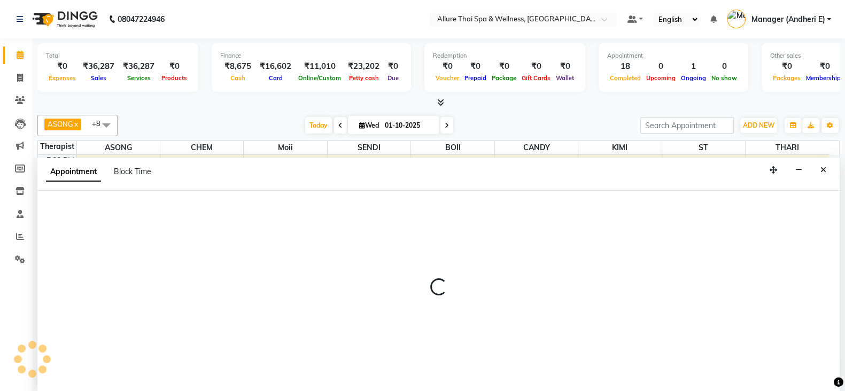
select select "66739"
select select "tentative"
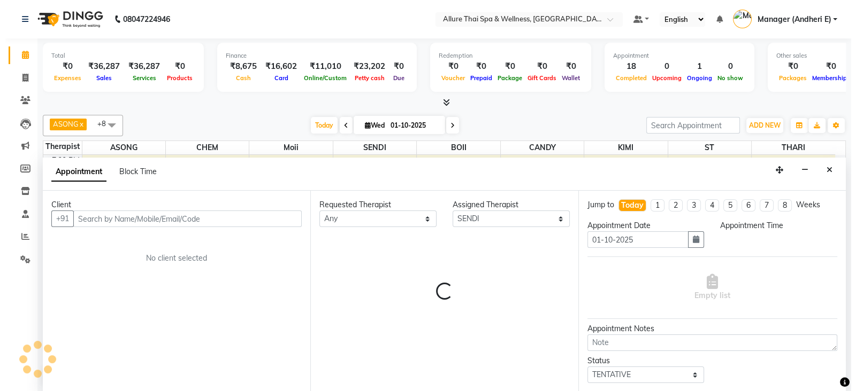
scroll to position [1, 0]
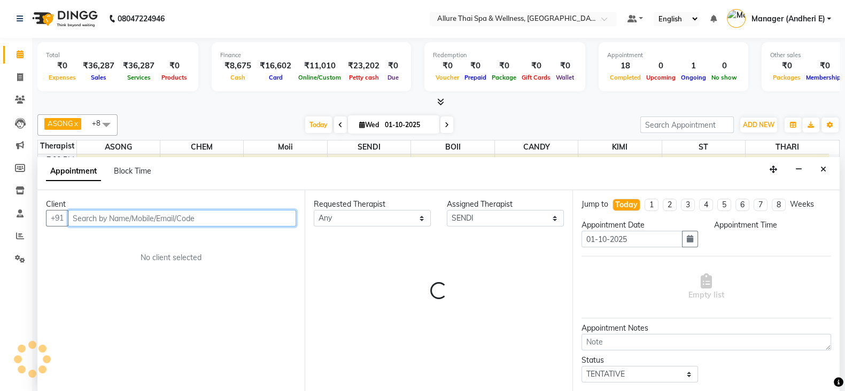
select select "1320"
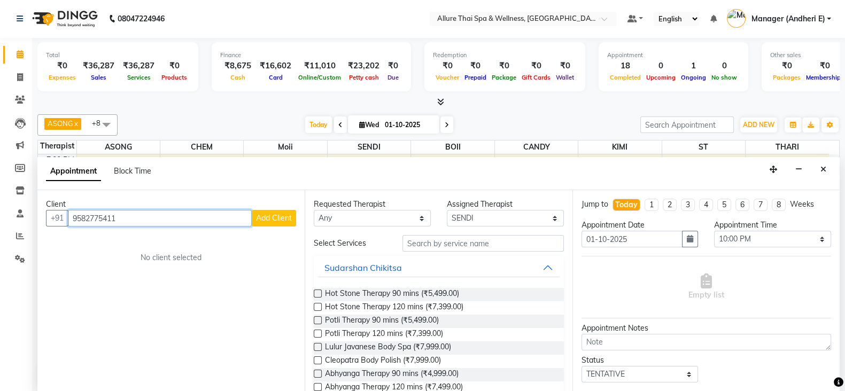
type input "9582775411"
click at [270, 220] on span "Add Client" at bounding box center [274, 218] width 36 height 10
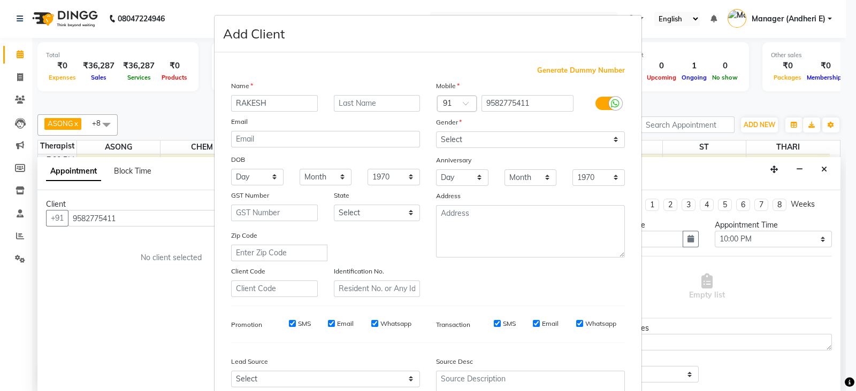
type input "RAKESH"
click at [612, 142] on select "Select [DEMOGRAPHIC_DATA] [DEMOGRAPHIC_DATA] Other Prefer Not To Say" at bounding box center [530, 140] width 189 height 17
select select "[DEMOGRAPHIC_DATA]"
click at [436, 132] on select "Select [DEMOGRAPHIC_DATA] [DEMOGRAPHIC_DATA] Other Prefer Not To Say" at bounding box center [530, 140] width 189 height 17
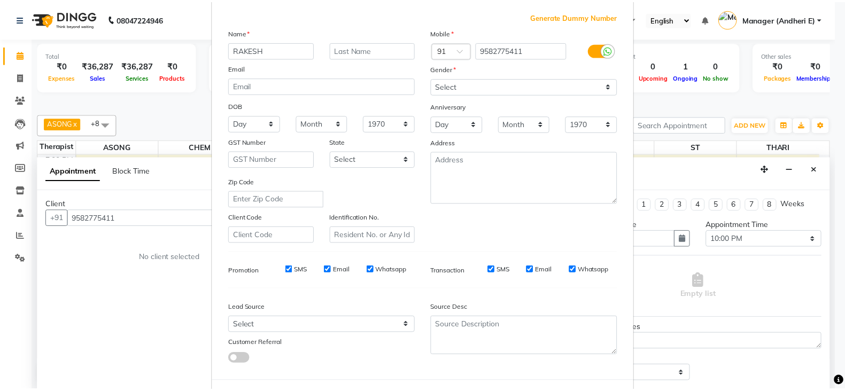
scroll to position [80, 0]
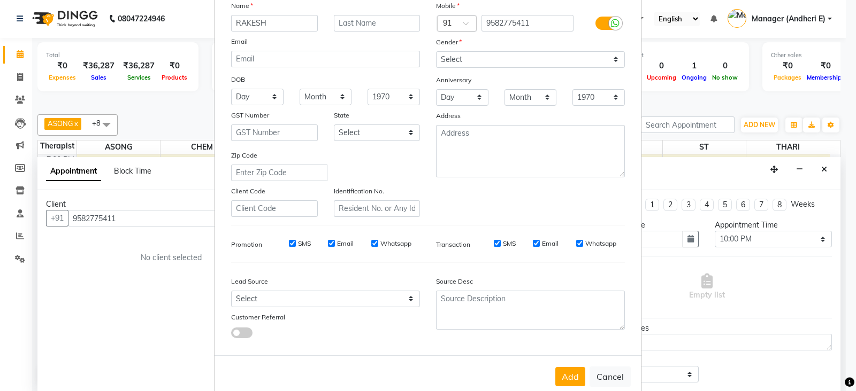
click at [405, 312] on div "Lead Source Select Walk-in Referral Friend Advertisement Facebook JustDial Goog…" at bounding box center [325, 305] width 205 height 67
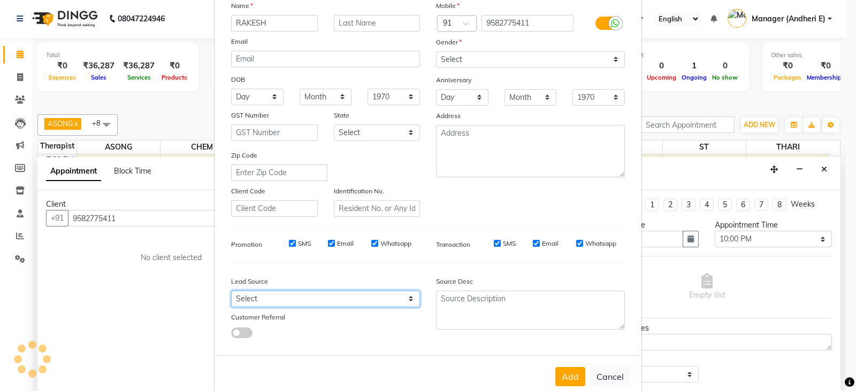
click at [403, 304] on select "Select Walk-in Referral Friend Advertisement Facebook JustDial Google Other Web…" at bounding box center [325, 299] width 189 height 17
select select "55437"
click at [231, 296] on select "Select Walk-in Referral Friend Advertisement Facebook JustDial Google Other Web…" at bounding box center [325, 299] width 189 height 17
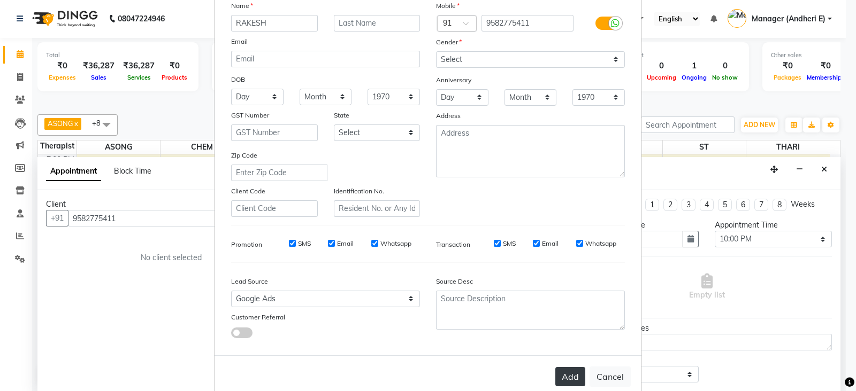
click at [566, 384] on button "Add" at bounding box center [570, 376] width 30 height 19
select select
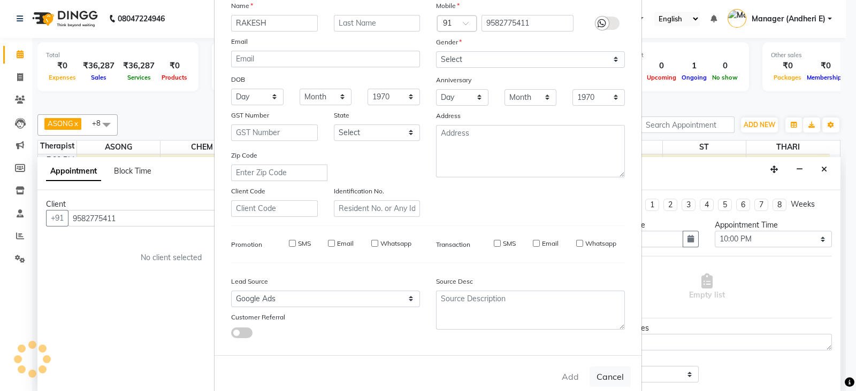
select select
checkbox input "false"
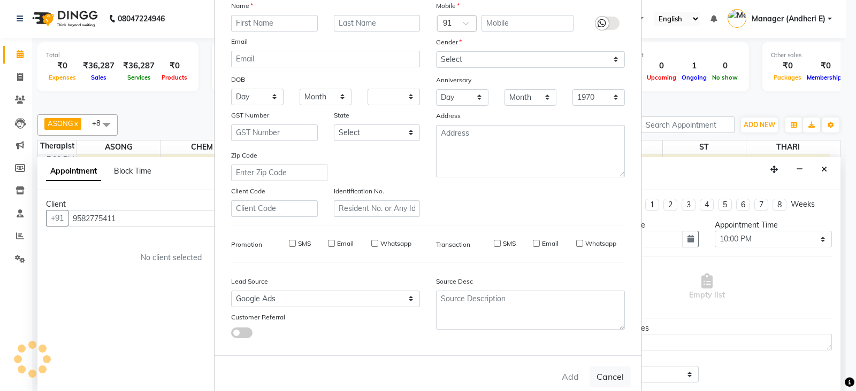
checkbox input "false"
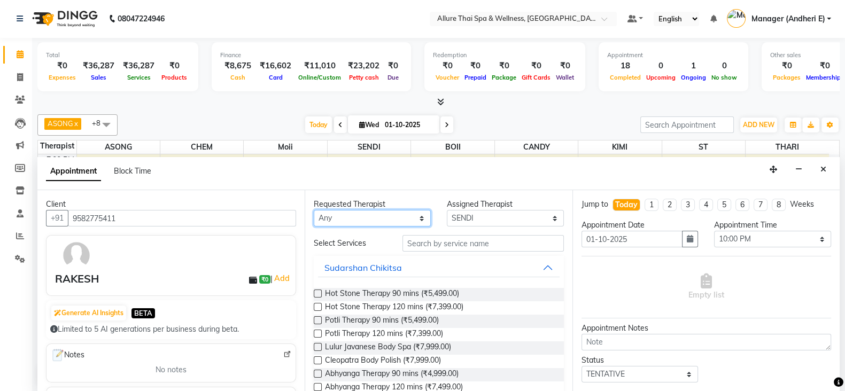
click at [415, 219] on select "Any ASONG [PERSON_NAME] BOII CANDY CHEM [PERSON_NAME] Moii SENDI ST THARI" at bounding box center [372, 218] width 117 height 17
select select "89381"
click at [314, 210] on select "Any ASONG [PERSON_NAME] BOII CANDY CHEM [PERSON_NAME] Moii SENDI ST THARI" at bounding box center [372, 218] width 117 height 17
select select "89381"
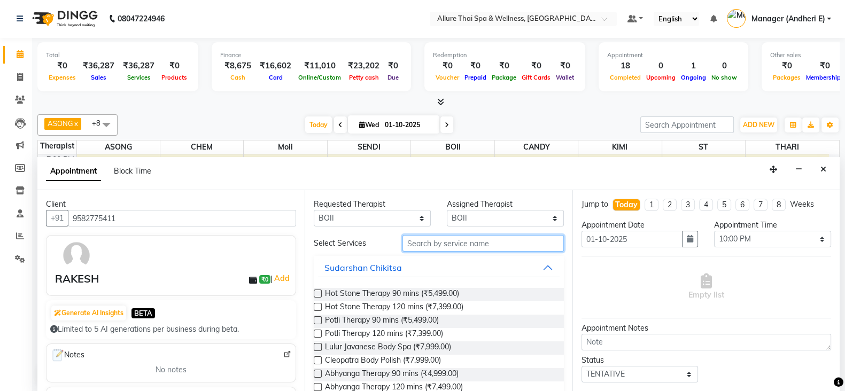
click at [460, 237] on input "text" at bounding box center [483, 243] width 161 height 17
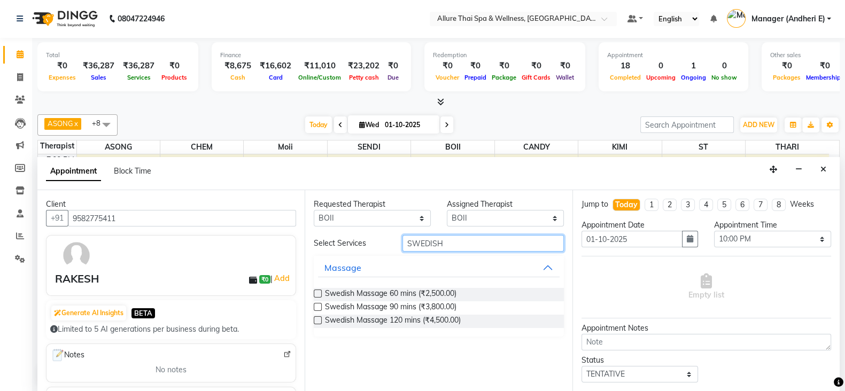
type input "SWEDISH"
click at [324, 295] on div "Swedish Massage 60 mins (₹2,500.00)" at bounding box center [439, 294] width 250 height 13
click at [318, 295] on label at bounding box center [318, 294] width 8 height 8
click at [318, 295] on input "checkbox" at bounding box center [317, 294] width 7 height 7
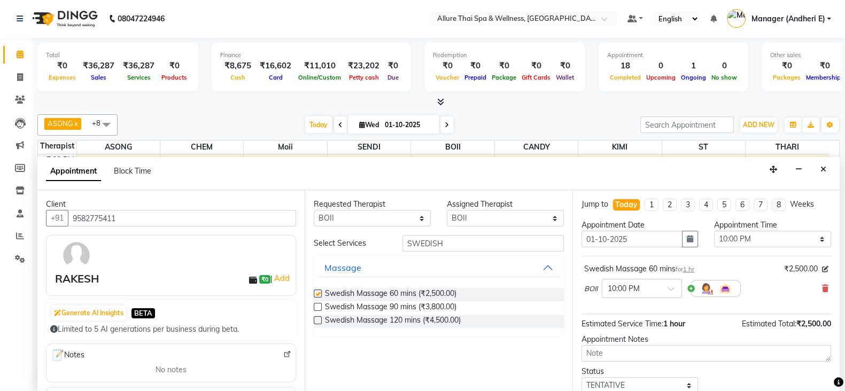
checkbox input "false"
click at [667, 289] on div at bounding box center [642, 287] width 79 height 11
click at [614, 362] on div "10:45 PM" at bounding box center [642, 370] width 79 height 20
click at [428, 218] on select "Any ASONG [PERSON_NAME] BOII CANDY CHEM [PERSON_NAME] Moii SENDI ST THARI" at bounding box center [372, 218] width 117 height 17
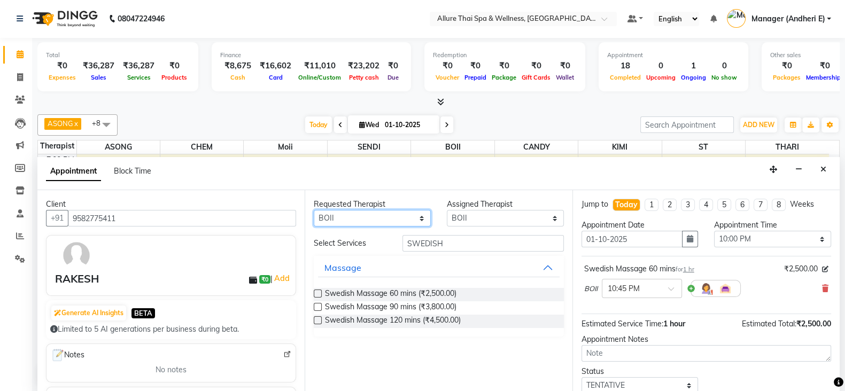
select select "66695"
click at [314, 210] on select "Any ASONG [PERSON_NAME] BOII CANDY CHEM [PERSON_NAME] Moii SENDI ST THARI" at bounding box center [372, 218] width 117 height 17
select select "66695"
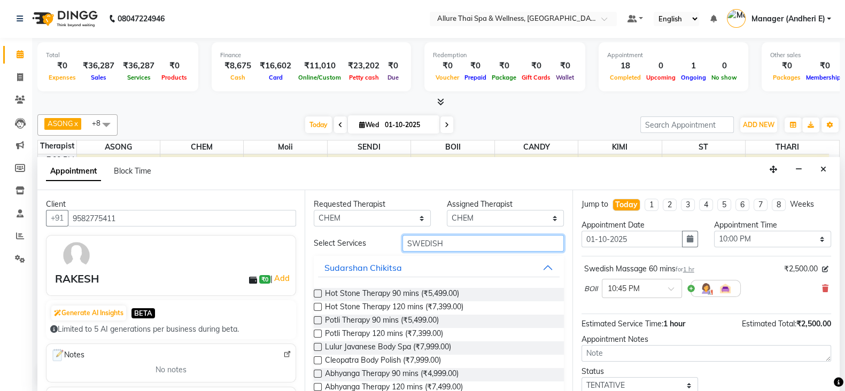
drag, startPoint x: 457, startPoint y: 245, endPoint x: 625, endPoint y: 272, distance: 170.6
click at [460, 245] on input "SWEDISH" at bounding box center [483, 243] width 161 height 17
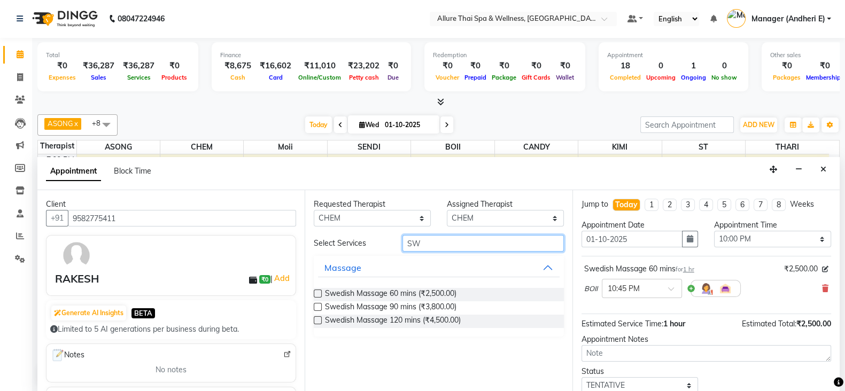
type input "S"
type input "SWEDISH"
click at [317, 295] on label at bounding box center [318, 294] width 8 height 8
click at [317, 295] on input "checkbox" at bounding box center [317, 294] width 7 height 7
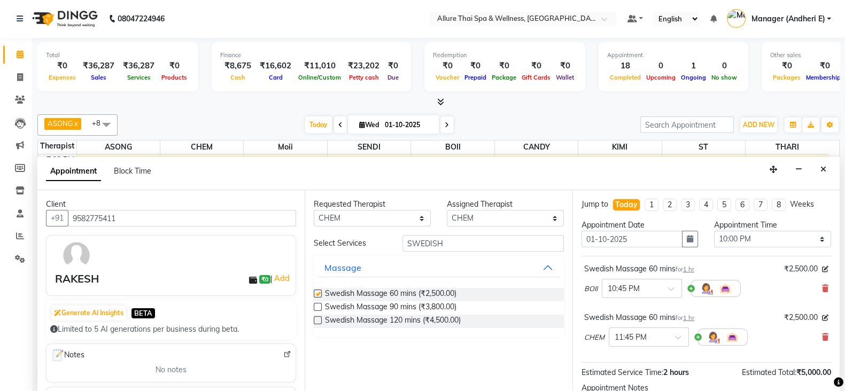
checkbox input "false"
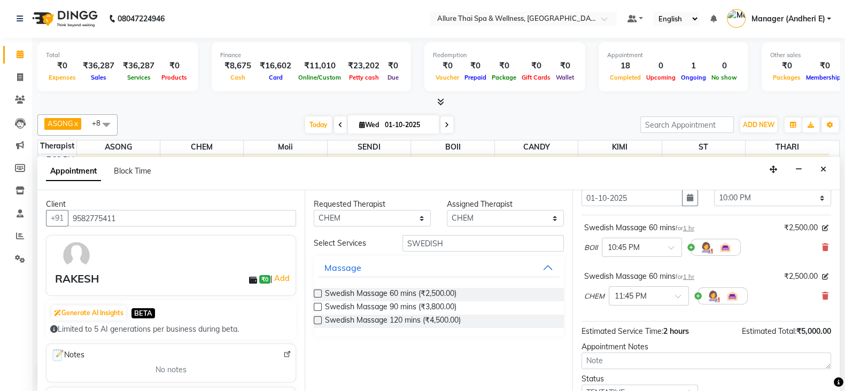
scroll to position [53, 0]
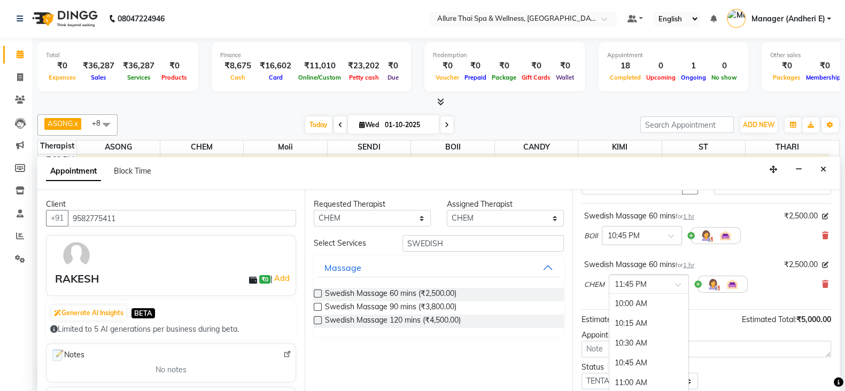
click at [684, 284] on span at bounding box center [681, 287] width 13 height 11
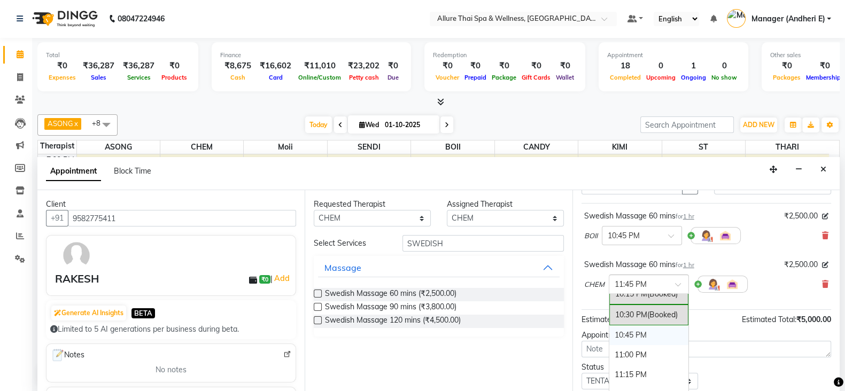
click at [643, 334] on div "10:45 PM" at bounding box center [649, 336] width 79 height 20
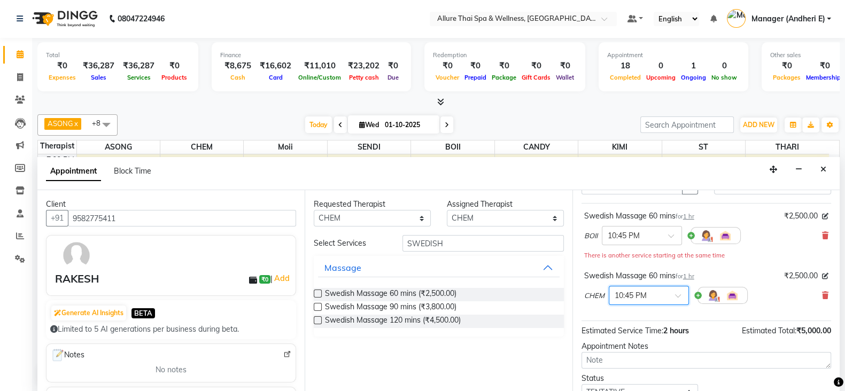
click at [683, 301] on span at bounding box center [681, 299] width 13 height 11
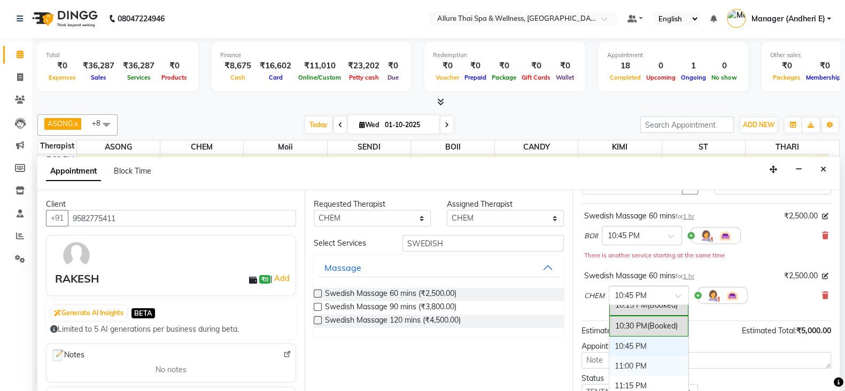
click at [650, 370] on div "11:00 PM" at bounding box center [649, 367] width 79 height 20
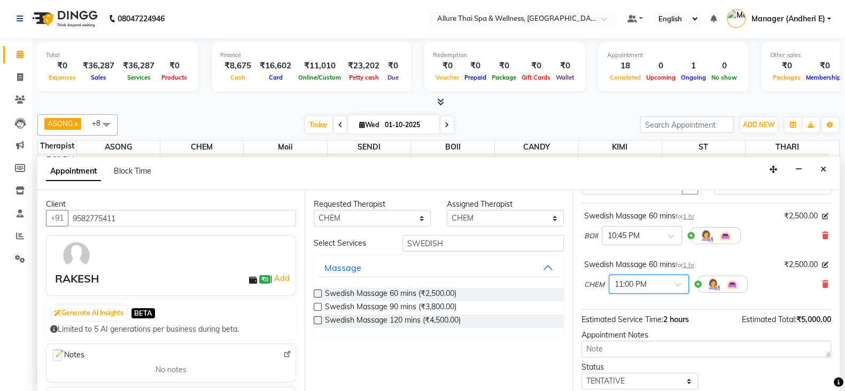
scroll to position [80, 0]
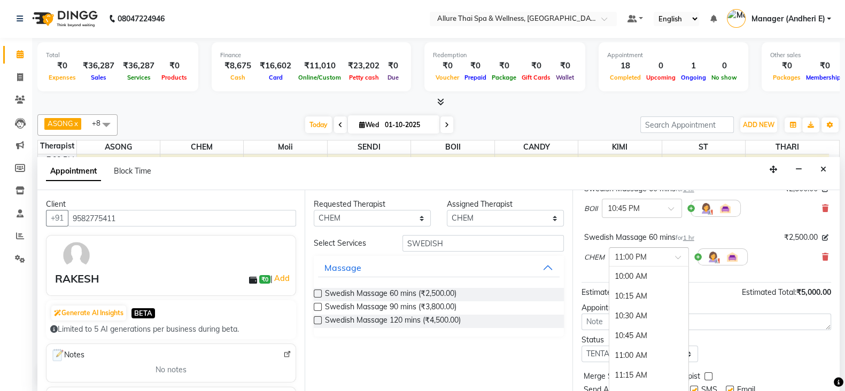
click at [678, 256] on span at bounding box center [681, 260] width 13 height 11
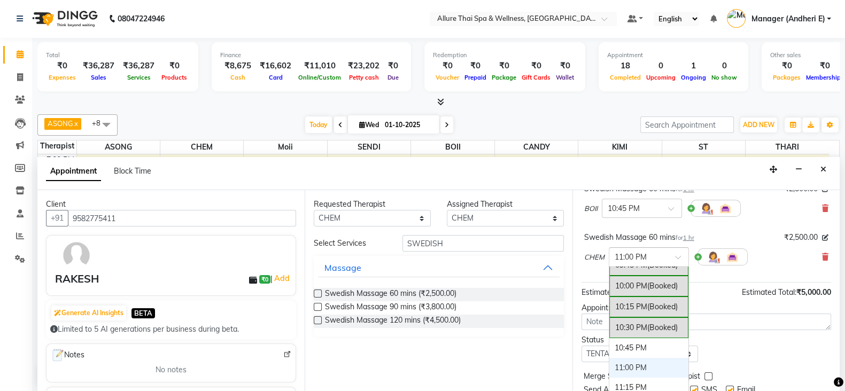
scroll to position [959, 0]
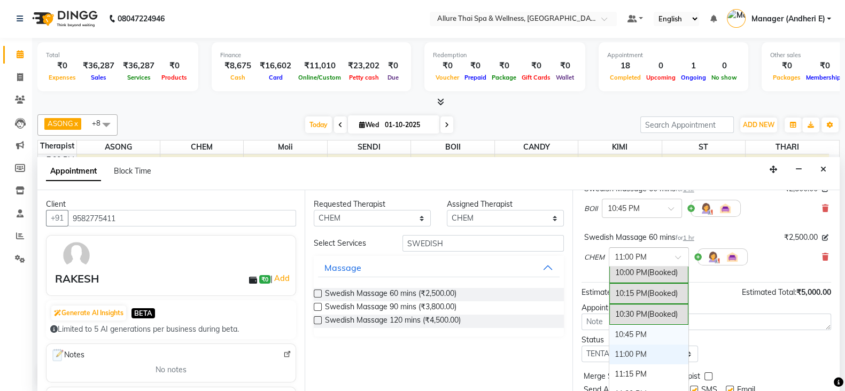
click at [660, 335] on div "10:45 PM" at bounding box center [649, 335] width 79 height 20
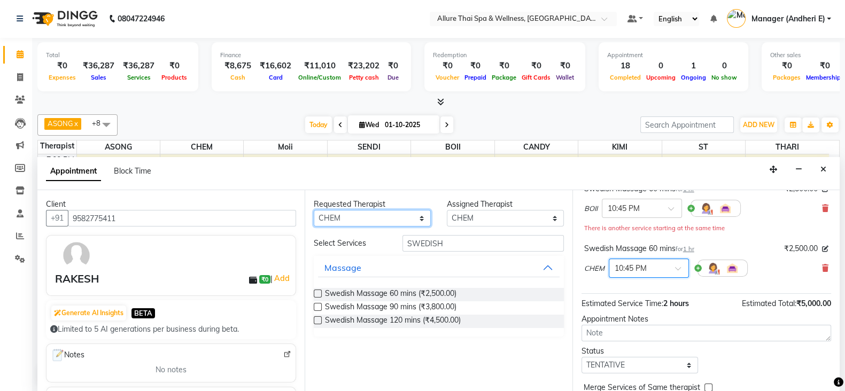
click at [423, 212] on select "Any ASONG [PERSON_NAME] BOII CANDY CHEM [PERSON_NAME] Moii SENDI ST THARI" at bounding box center [372, 218] width 117 height 17
select select "89380"
click at [314, 210] on select "Any ASONG [PERSON_NAME] BOII CANDY CHEM [PERSON_NAME] Moii SENDI ST THARI" at bounding box center [372, 218] width 117 height 17
select select "89380"
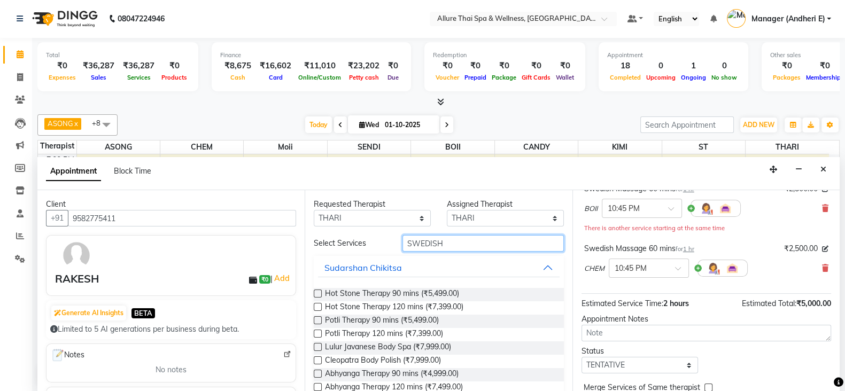
drag, startPoint x: 466, startPoint y: 243, endPoint x: 473, endPoint y: 243, distance: 7.0
click at [469, 243] on input "SWEDISH" at bounding box center [483, 243] width 161 height 17
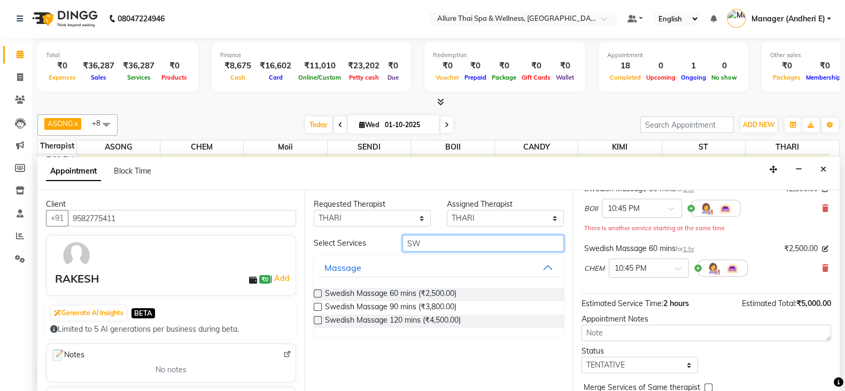
type input "S"
type input "SWEDISH"
click at [319, 291] on label at bounding box center [318, 294] width 8 height 8
click at [319, 291] on input "checkbox" at bounding box center [317, 294] width 7 height 7
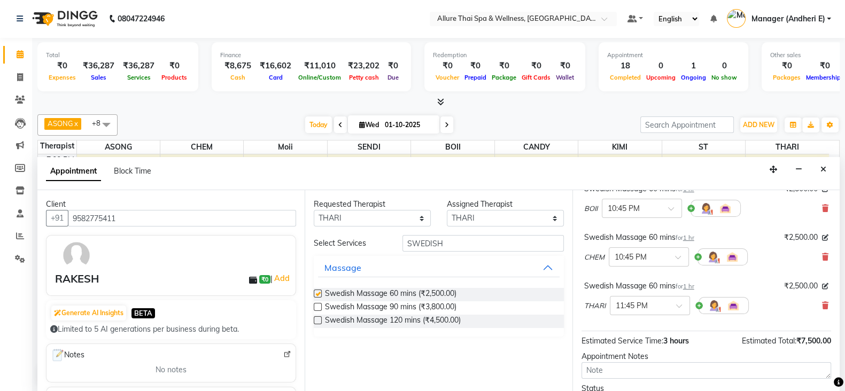
checkbox input "false"
click at [679, 306] on span at bounding box center [682, 309] width 13 height 11
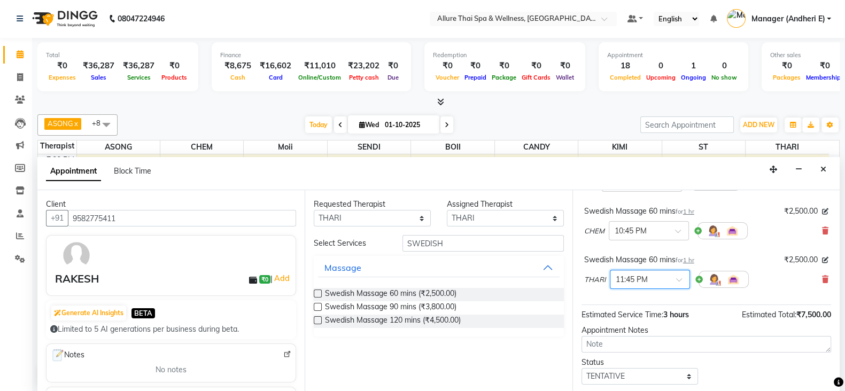
scroll to position [133, 0]
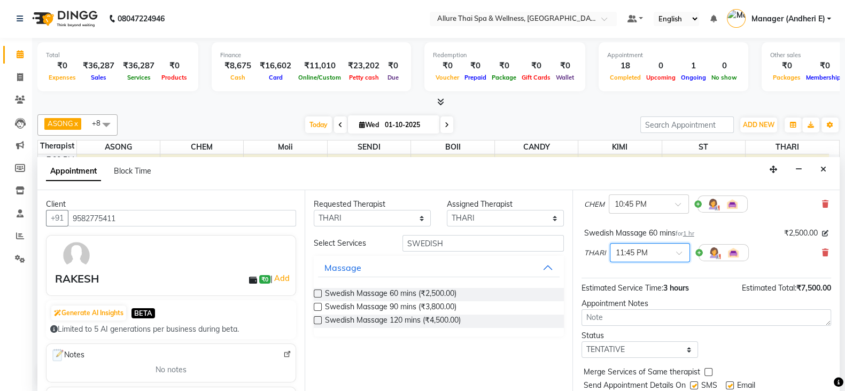
click at [679, 253] on span at bounding box center [682, 256] width 13 height 11
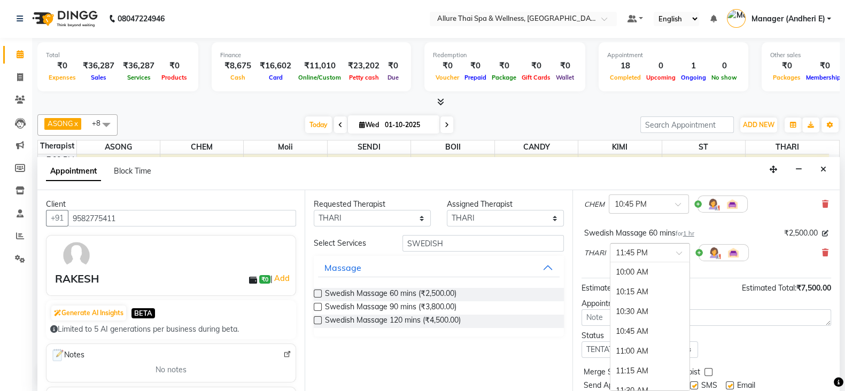
scroll to position [0, 0]
click at [679, 253] on span at bounding box center [682, 256] width 13 height 11
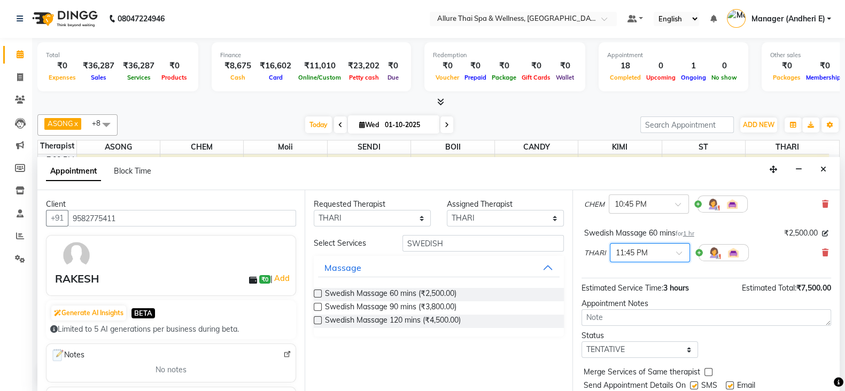
click at [679, 253] on span at bounding box center [682, 256] width 13 height 11
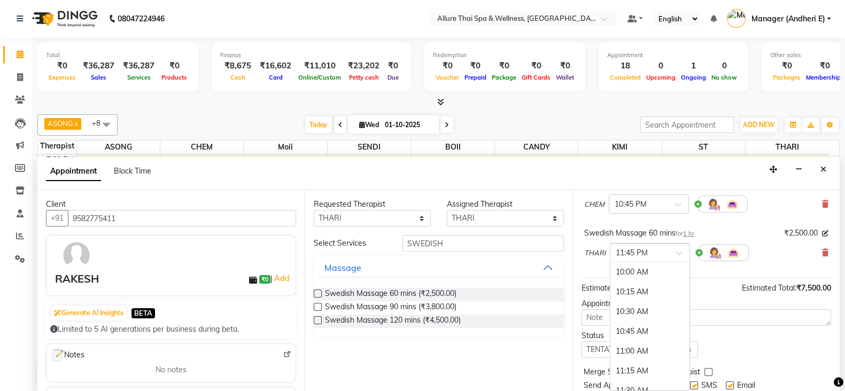
click at [679, 253] on span at bounding box center [682, 256] width 13 height 11
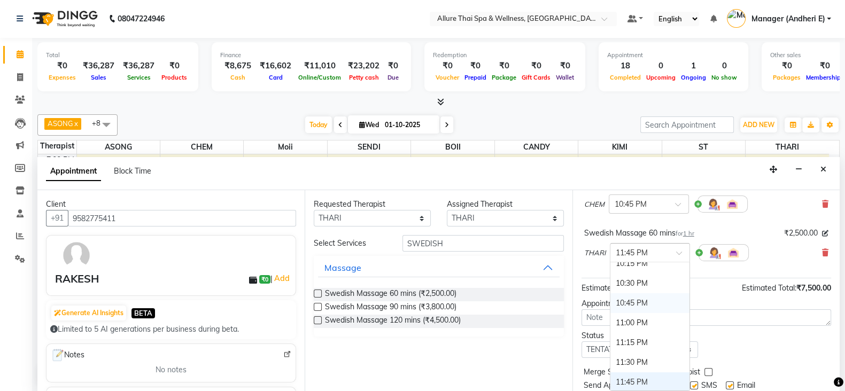
click at [690, 271] on div "Swedish Massage 60 mins for 1 hr ₹2,500.00 BOII × 10:45 PM Swedish Massage 60 m…" at bounding box center [707, 201] width 250 height 156
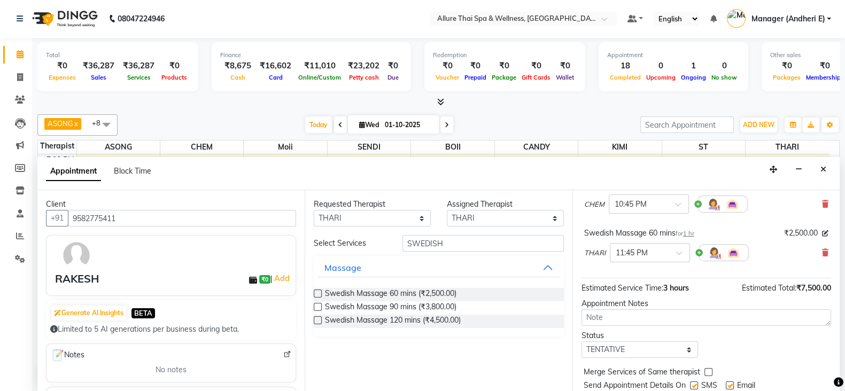
click at [690, 271] on div "Swedish Massage 60 mins for 1 hr ₹2,500.00 BOII × 10:45 PM Swedish Massage 60 m…" at bounding box center [707, 201] width 250 height 156
click at [775, 249] on div "THARI × 11:45 PM" at bounding box center [706, 253] width 244 height 28
click at [681, 251] on span at bounding box center [682, 256] width 13 height 11
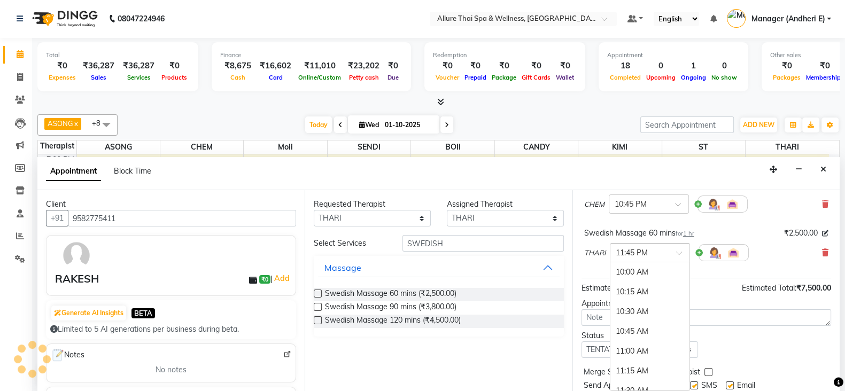
click at [681, 251] on span at bounding box center [682, 256] width 13 height 11
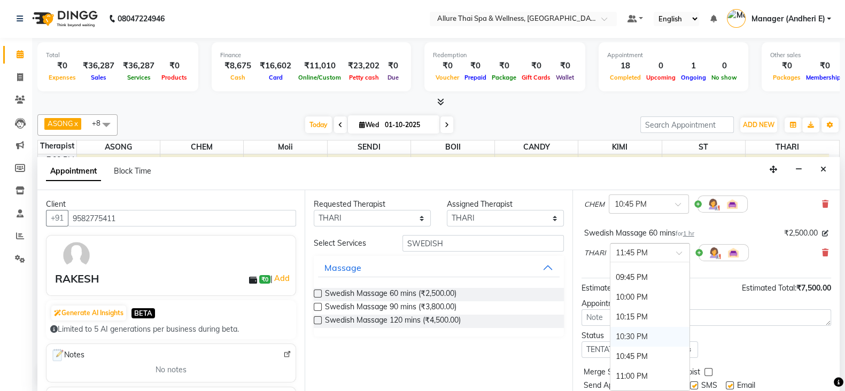
scroll to position [956, 0]
click at [670, 323] on div "10:45 PM" at bounding box center [650, 330] width 79 height 20
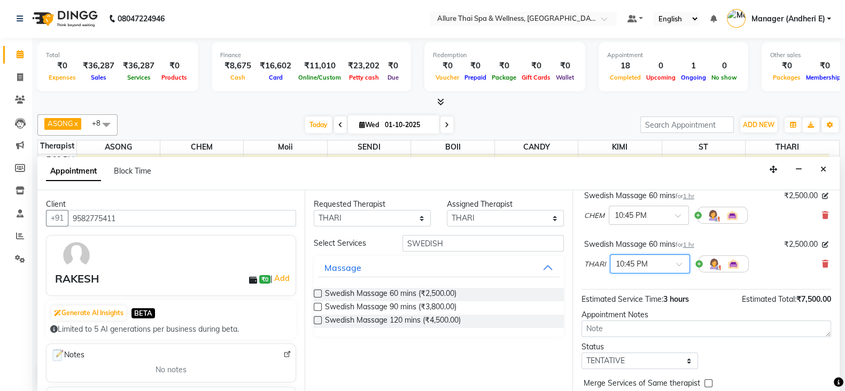
scroll to position [144, 0]
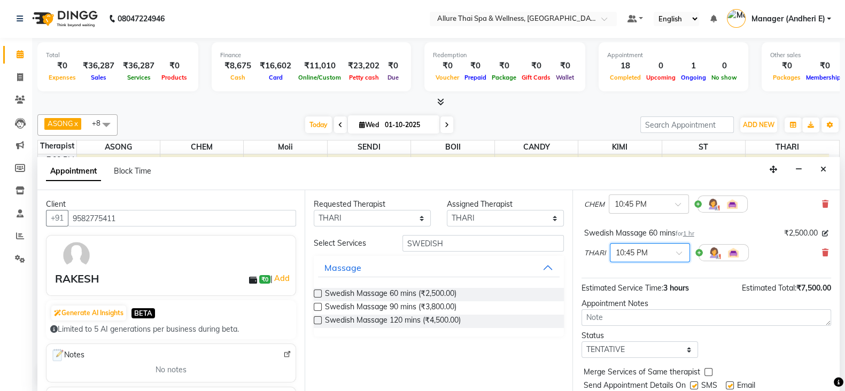
click at [834, 383] on icon at bounding box center [839, 383] width 10 height 10
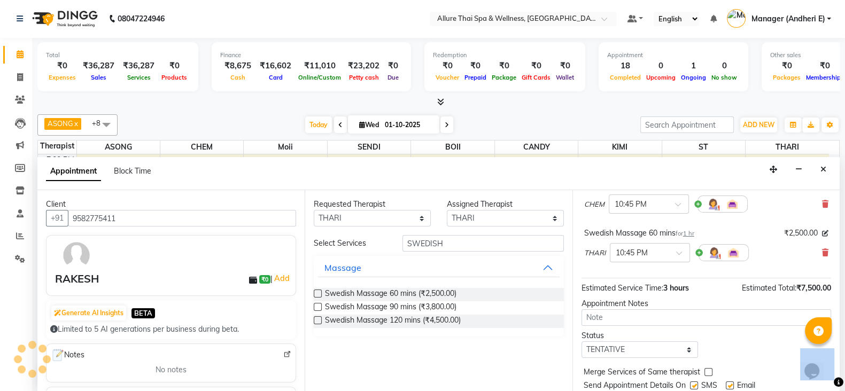
click at [834, 383] on icon at bounding box center [839, 383] width 10 height 10
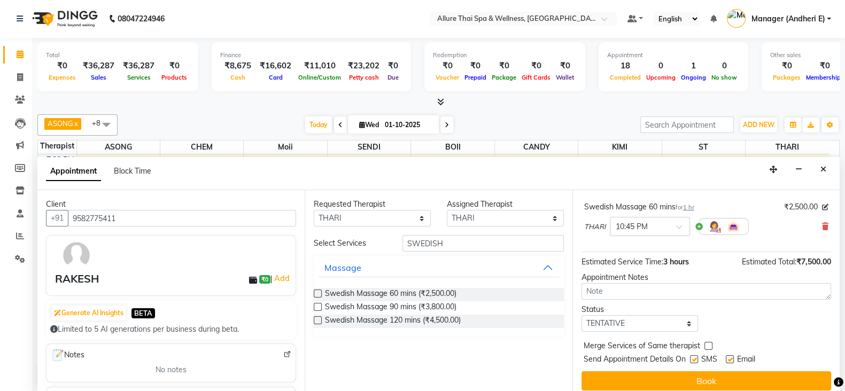
scroll to position [171, 0]
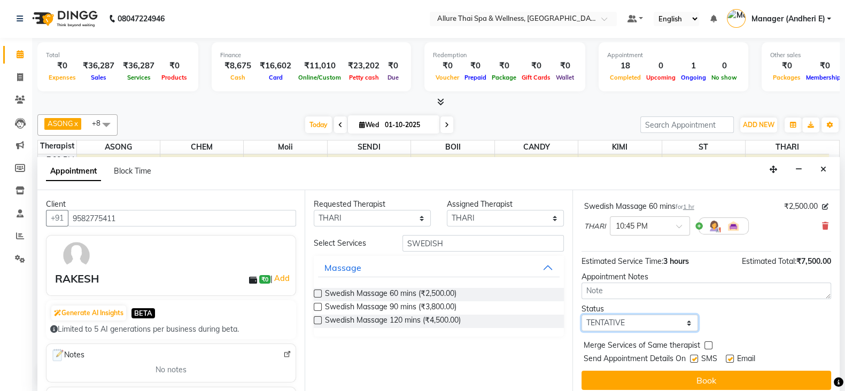
click at [686, 319] on select "Select TENTATIVE CONFIRM CHECK-IN UPCOMING" at bounding box center [640, 323] width 117 height 17
select select "check-in"
click at [582, 315] on select "Select TENTATIVE CONFIRM CHECK-IN UPCOMING" at bounding box center [640, 323] width 117 height 17
click at [698, 355] on label at bounding box center [694, 359] width 8 height 8
click at [697, 357] on input "checkbox" at bounding box center [693, 360] width 7 height 7
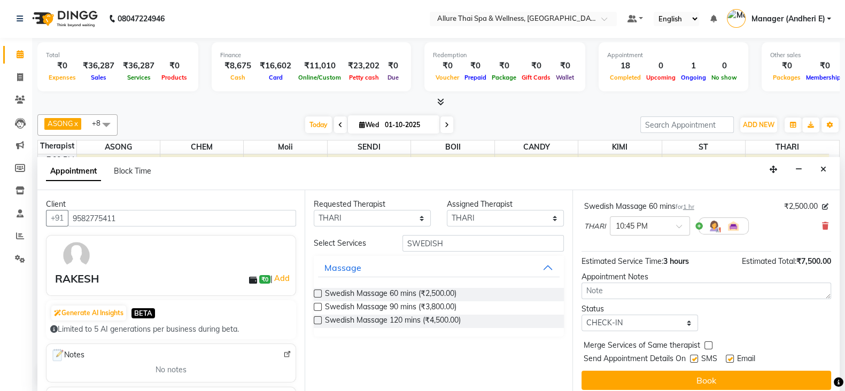
checkbox input "false"
click at [734, 359] on label at bounding box center [730, 359] width 8 height 8
click at [733, 359] on input "checkbox" at bounding box center [729, 360] width 7 height 7
checkbox input "false"
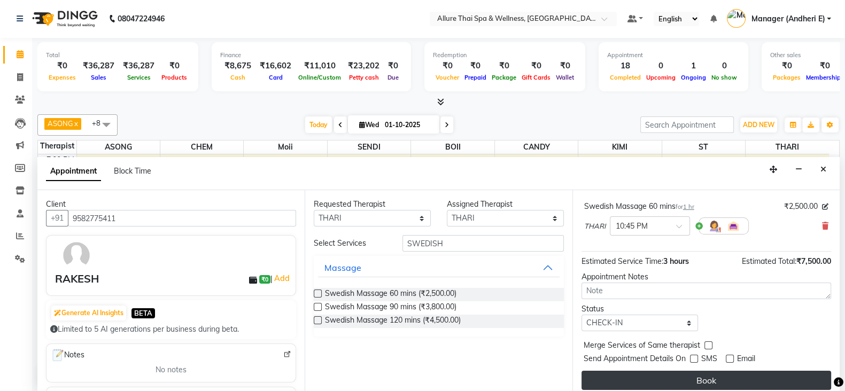
click at [747, 379] on button "Book" at bounding box center [707, 380] width 250 height 19
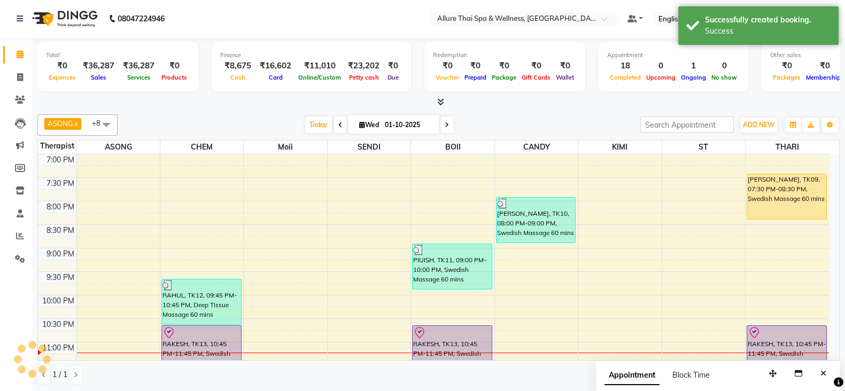
scroll to position [0, 0]
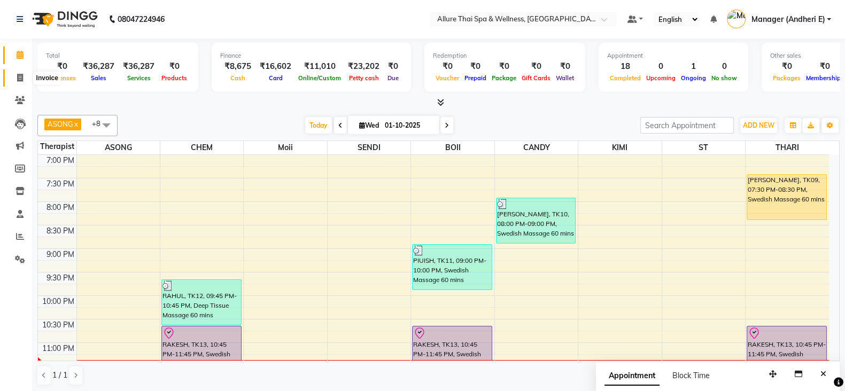
click at [22, 74] on icon at bounding box center [20, 78] width 6 height 8
select select "6826"
select select "service"
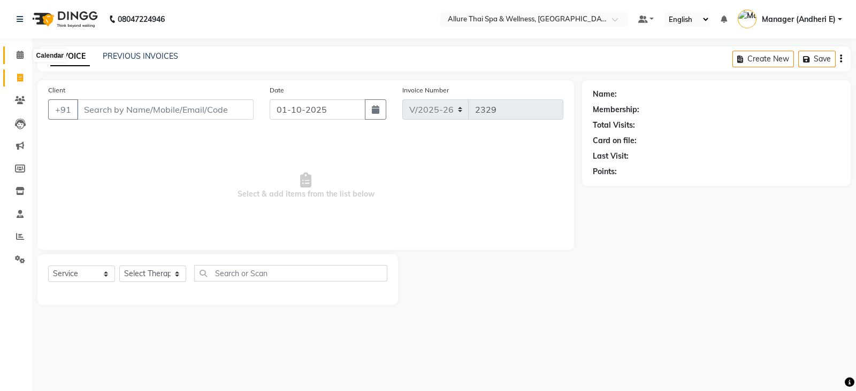
click at [16, 60] on span at bounding box center [20, 55] width 19 height 12
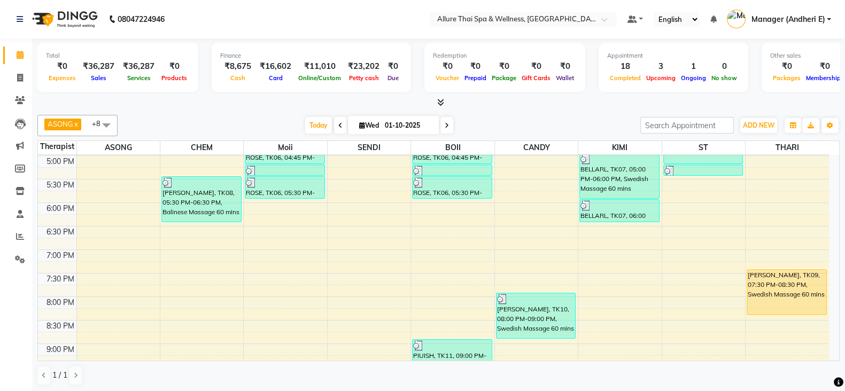
scroll to position [401, 0]
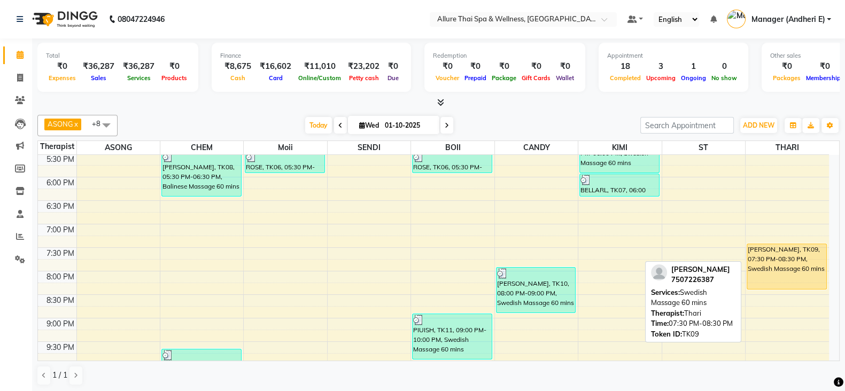
click at [787, 271] on div "[PERSON_NAME], TK09, 07:30 PM-08:30 PM, Swedish Massage 60 mins" at bounding box center [787, 266] width 79 height 45
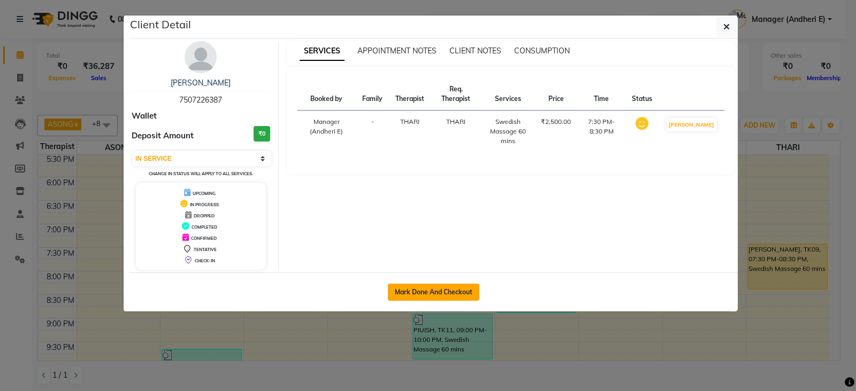
click at [410, 289] on button "Mark Done And Checkout" at bounding box center [433, 292] width 91 height 17
select select "3"
select select "6826"
select select "service"
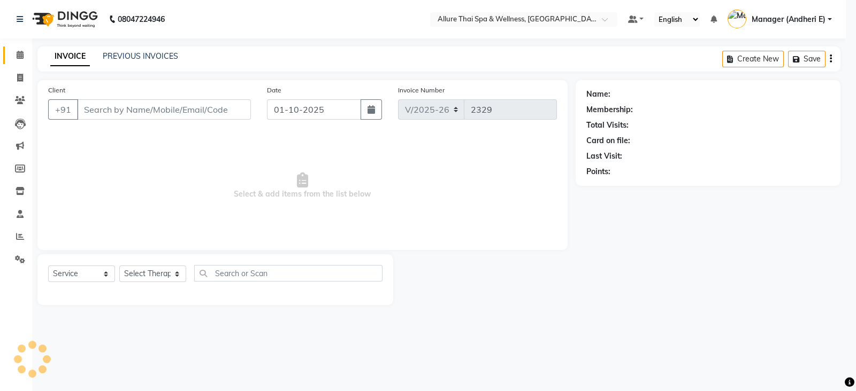
type input "7507226387"
select select "89380"
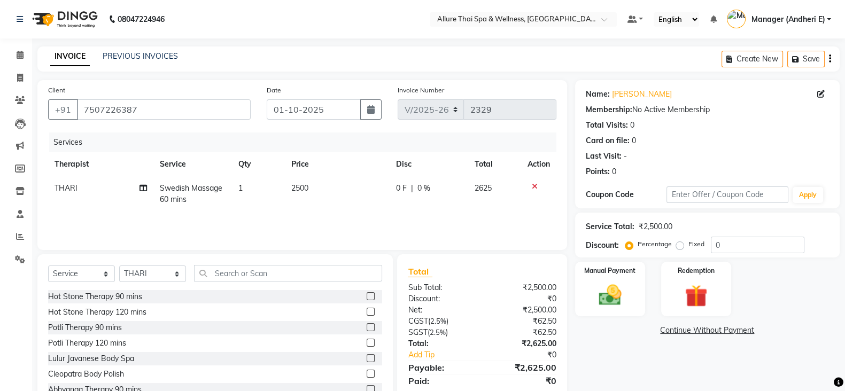
click at [689, 246] on label "Fixed" at bounding box center [697, 245] width 16 height 10
click at [680, 246] on input "Fixed" at bounding box center [682, 244] width 7 height 7
radio input "true"
click at [621, 244] on div "Discount: Percentage Fixed 0" at bounding box center [707, 245] width 243 height 17
click at [638, 249] on label "Percentage" at bounding box center [655, 245] width 34 height 10
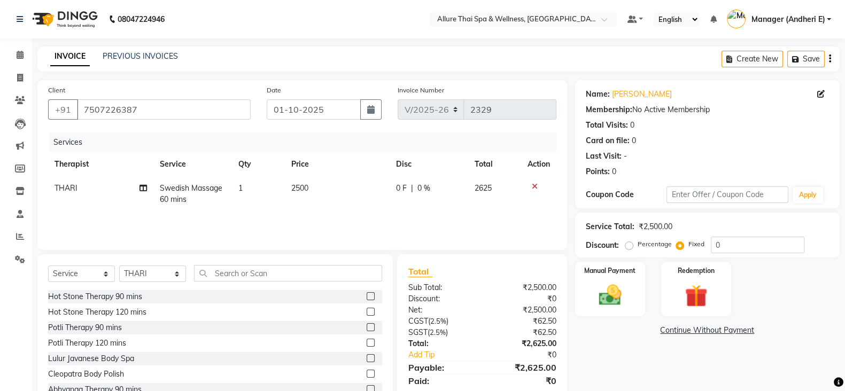
click at [629, 248] on input "Percentage" at bounding box center [631, 244] width 7 height 7
radio input "true"
click at [721, 246] on input "0" at bounding box center [758, 245] width 94 height 17
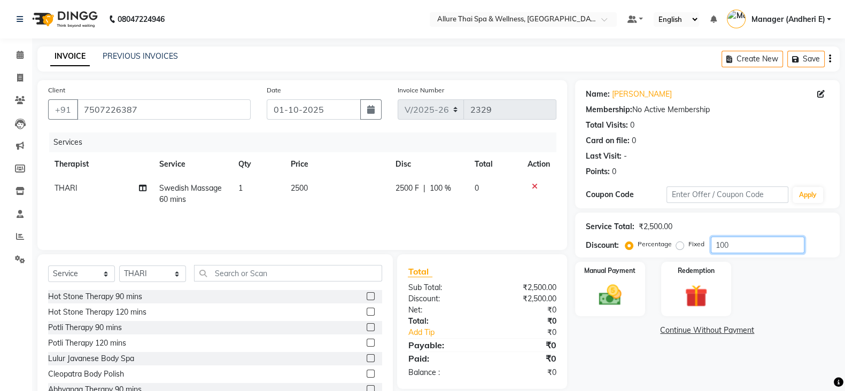
type input "100"
click at [689, 244] on label "Fixed" at bounding box center [697, 245] width 16 height 10
click at [680, 244] on input "Fixed" at bounding box center [682, 244] width 7 height 7
radio input "true"
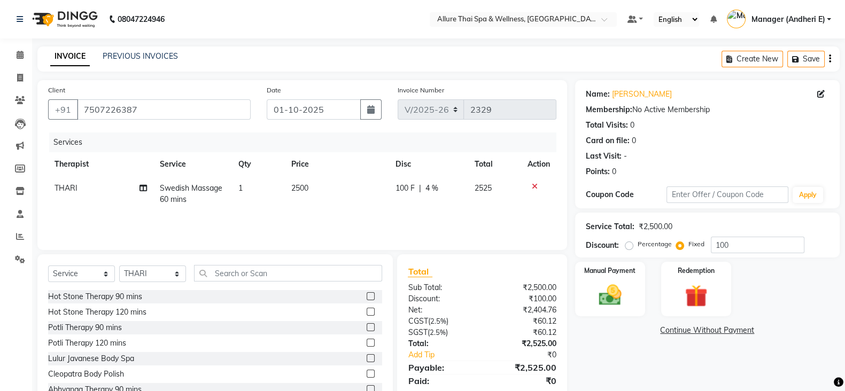
click at [638, 244] on label "Percentage" at bounding box center [655, 245] width 34 height 10
click at [630, 244] on input "Percentage" at bounding box center [631, 244] width 7 height 7
radio input "true"
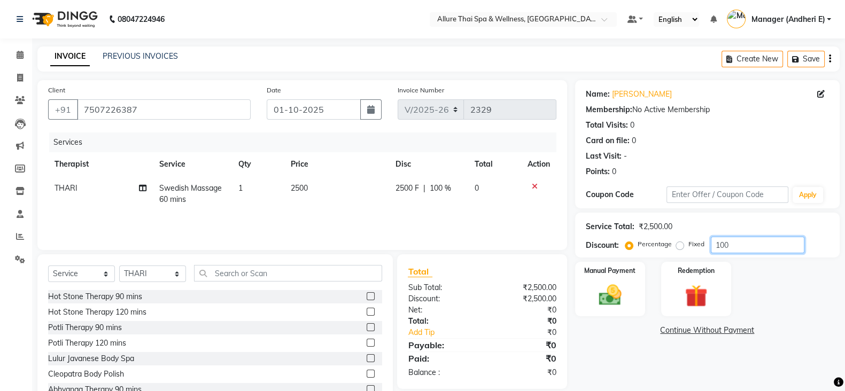
click at [779, 247] on input "100" at bounding box center [758, 245] width 94 height 17
type input "1"
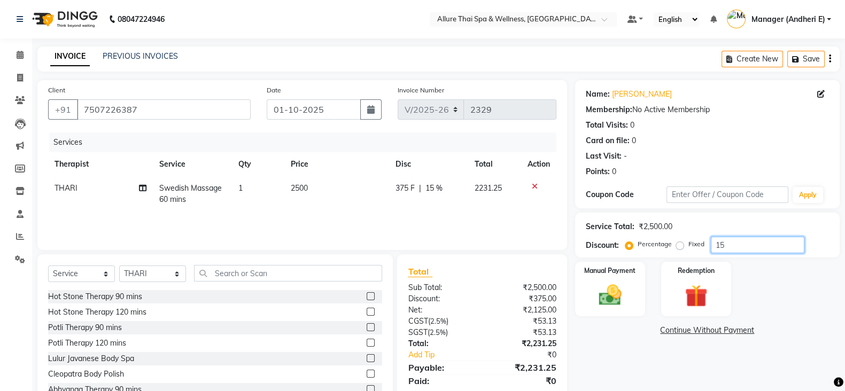
type input "100"
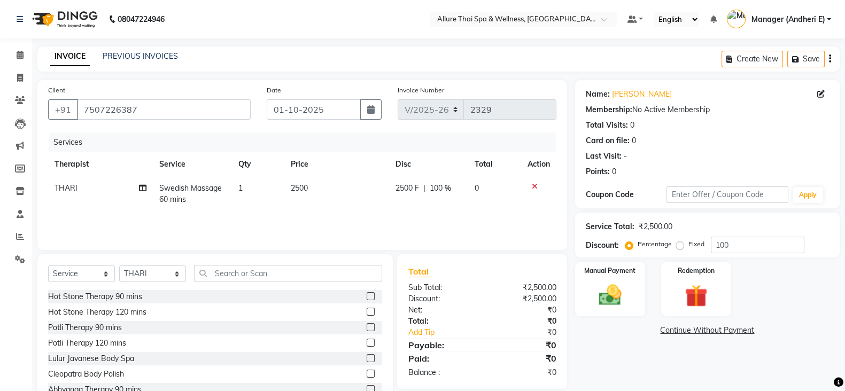
click at [689, 248] on label "Fixed" at bounding box center [697, 245] width 16 height 10
click at [679, 248] on input "Fixed" at bounding box center [682, 244] width 7 height 7
radio input "true"
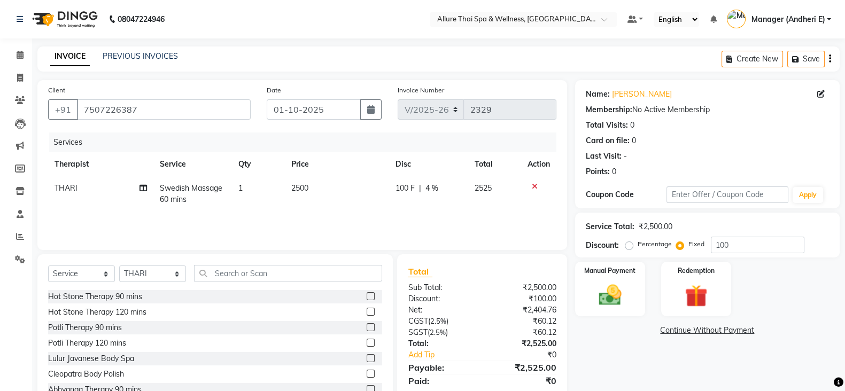
click at [638, 247] on label "Percentage" at bounding box center [655, 245] width 34 height 10
click at [628, 247] on input "Percentage" at bounding box center [631, 244] width 7 height 7
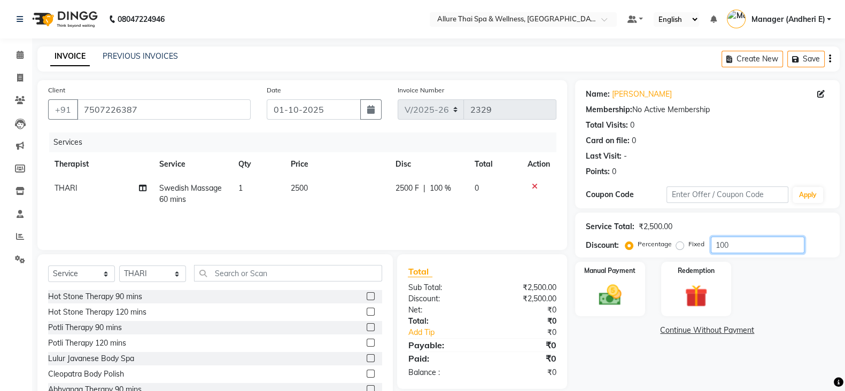
drag, startPoint x: 743, startPoint y: 250, endPoint x: 804, endPoint y: 268, distance: 63.6
click at [743, 250] on input "100" at bounding box center [758, 245] width 94 height 17
click at [689, 247] on label "Fixed" at bounding box center [697, 245] width 16 height 10
click at [681, 247] on input "Fixed" at bounding box center [682, 244] width 7 height 7
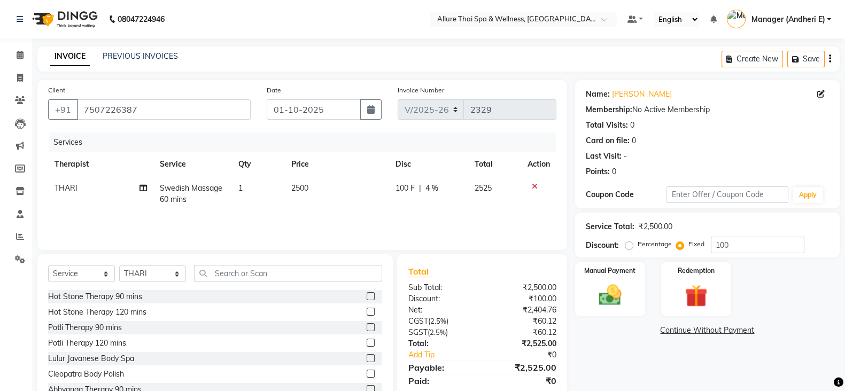
click at [638, 248] on label "Percentage" at bounding box center [655, 245] width 34 height 10
click at [630, 248] on input "Percentage" at bounding box center [631, 244] width 7 height 7
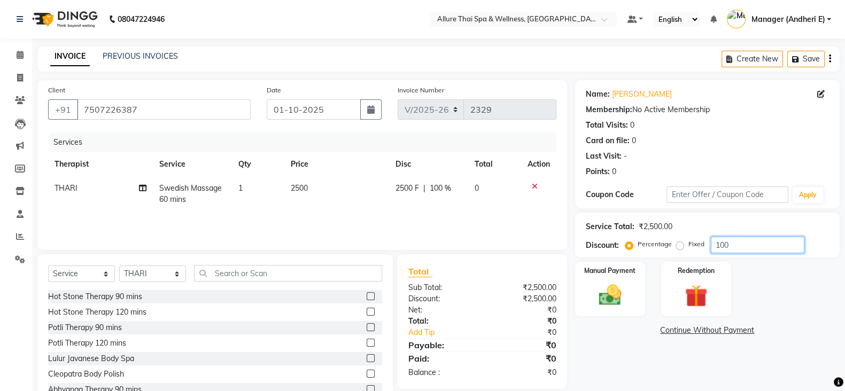
click at [755, 245] on input "100" at bounding box center [758, 245] width 94 height 17
click at [689, 244] on label "Fixed" at bounding box center [697, 245] width 16 height 10
click at [680, 244] on input "Fixed" at bounding box center [682, 244] width 7 height 7
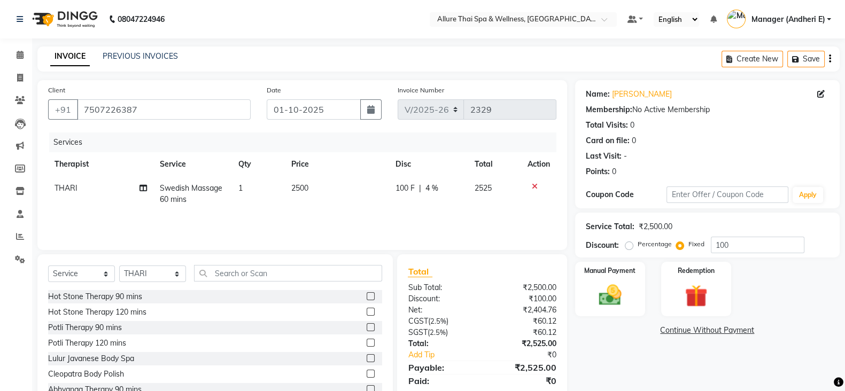
click at [638, 247] on label "Percentage" at bounding box center [655, 245] width 34 height 10
click at [631, 247] on input "Percentage" at bounding box center [631, 244] width 7 height 7
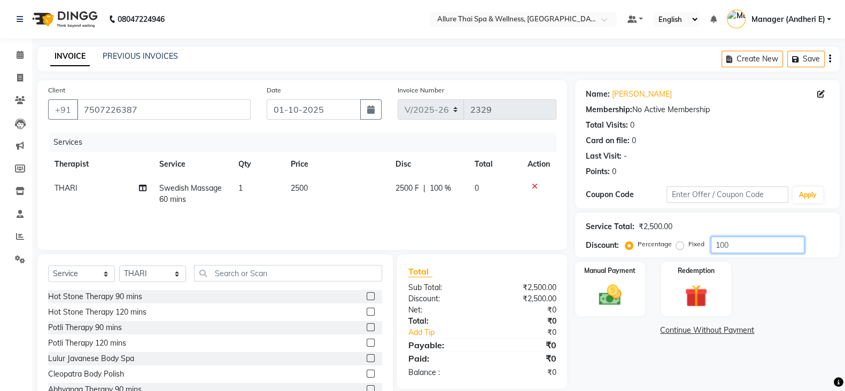
drag, startPoint x: 740, startPoint y: 246, endPoint x: 749, endPoint y: 255, distance: 12.1
click at [743, 246] on input "100" at bounding box center [758, 245] width 94 height 17
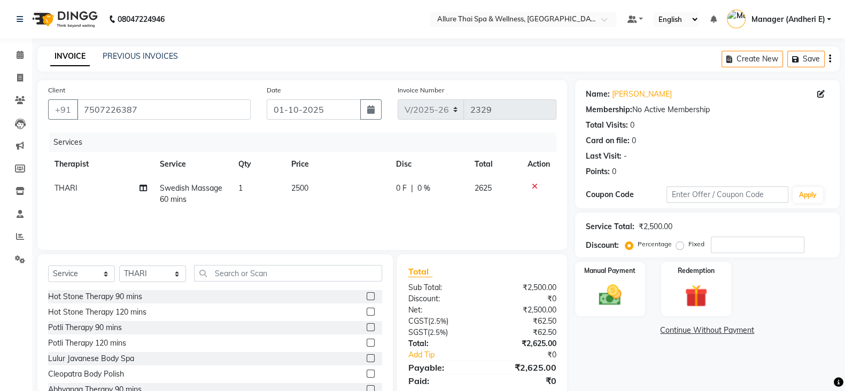
click at [689, 245] on label "Fixed" at bounding box center [697, 245] width 16 height 10
click at [680, 245] on input "Fixed" at bounding box center [682, 244] width 7 height 7
click at [760, 242] on input "number" at bounding box center [758, 245] width 94 height 17
click at [623, 285] on img at bounding box center [610, 295] width 38 height 27
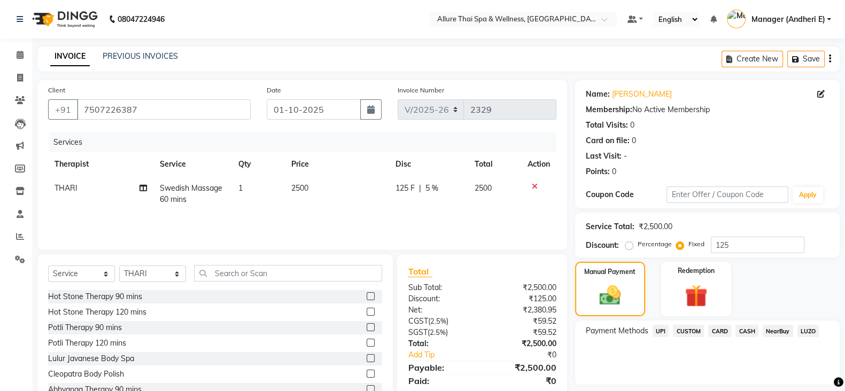
scroll to position [37, 0]
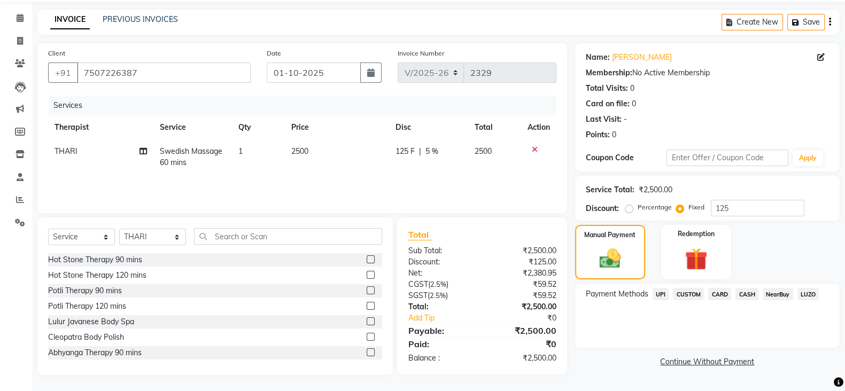
click at [742, 295] on span "CASH" at bounding box center [747, 294] width 23 height 12
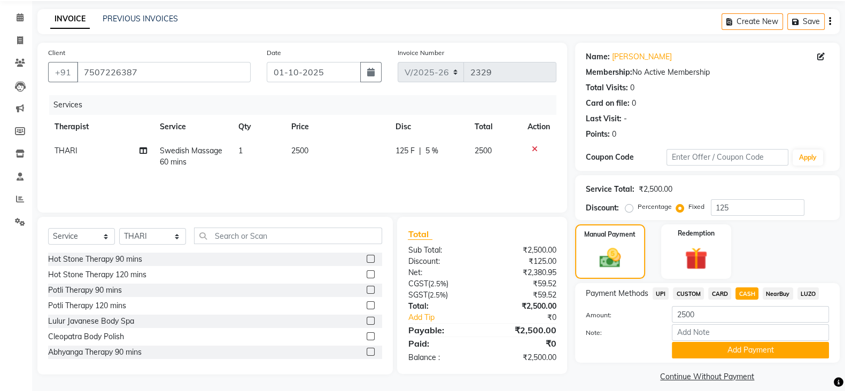
click at [717, 292] on span "CARD" at bounding box center [720, 294] width 23 height 12
click at [736, 294] on span "CASH" at bounding box center [747, 294] width 23 height 12
click at [718, 295] on span "CARD" at bounding box center [720, 294] width 23 height 12
click at [747, 293] on span "CASH" at bounding box center [747, 294] width 23 height 12
click at [720, 358] on button "Add Payment" at bounding box center [750, 350] width 157 height 17
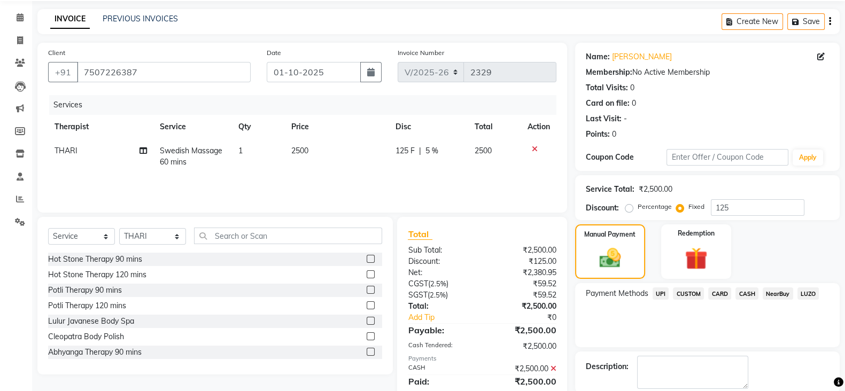
scroll to position [91, 0]
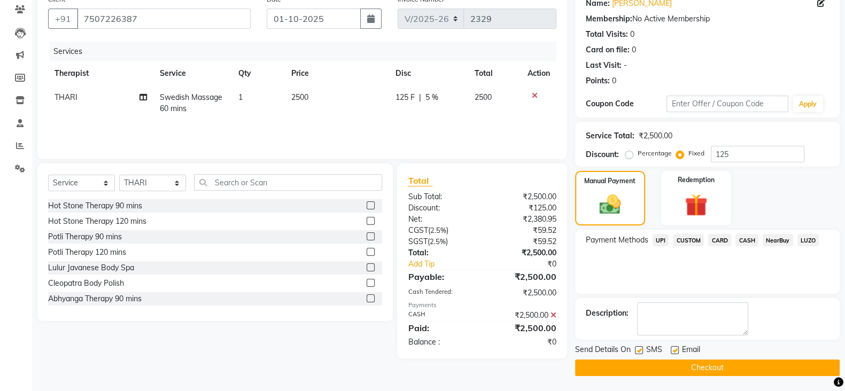
click at [640, 353] on label at bounding box center [639, 351] width 8 height 8
click at [640, 353] on input "checkbox" at bounding box center [638, 351] width 7 height 7
click at [669, 352] on div "SMS" at bounding box center [653, 350] width 36 height 13
click at [674, 350] on label at bounding box center [675, 351] width 8 height 8
click at [674, 350] on input "checkbox" at bounding box center [674, 351] width 7 height 7
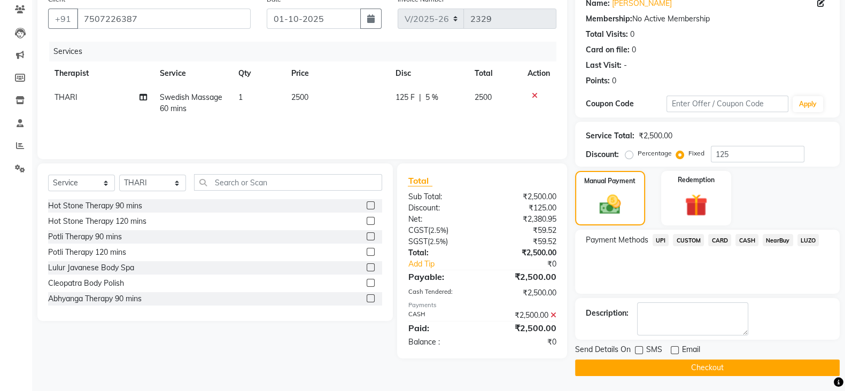
click at [672, 365] on button "Checkout" at bounding box center [707, 368] width 265 height 17
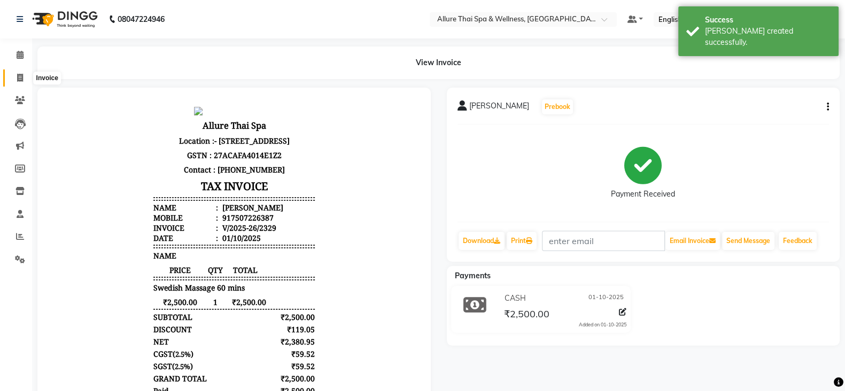
click at [20, 76] on icon at bounding box center [20, 78] width 6 height 8
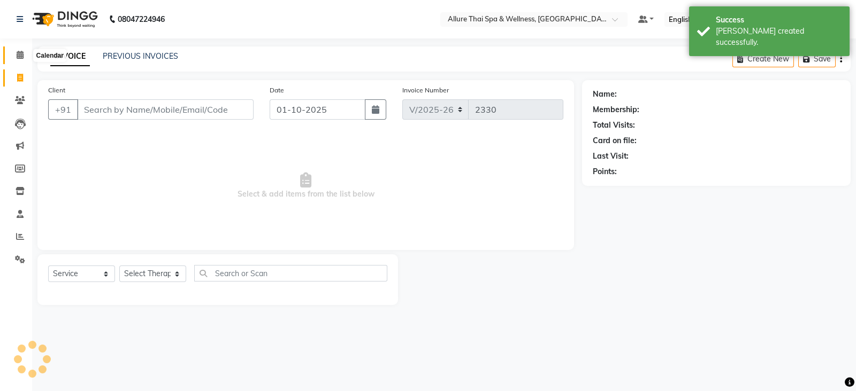
click at [21, 57] on icon at bounding box center [20, 55] width 7 height 8
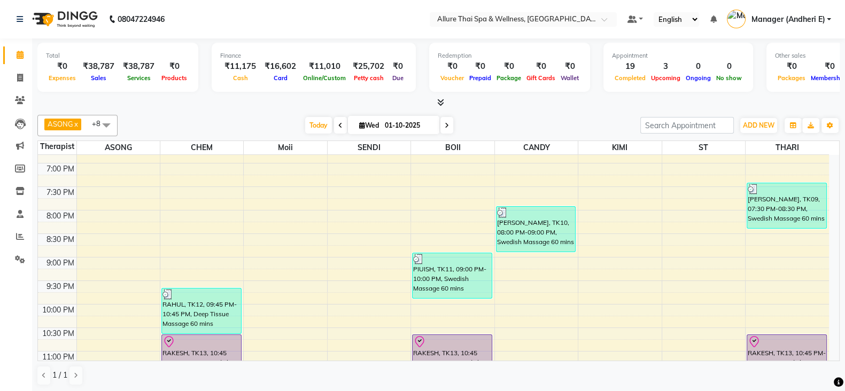
scroll to position [489, 0]
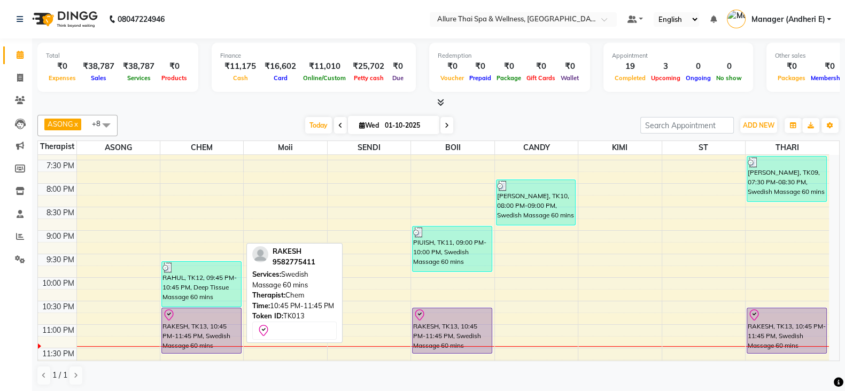
click at [187, 327] on div "RAKESH, TK13, 10:45 PM-11:45 PM, Swedish Massage 60 mins" at bounding box center [201, 331] width 79 height 45
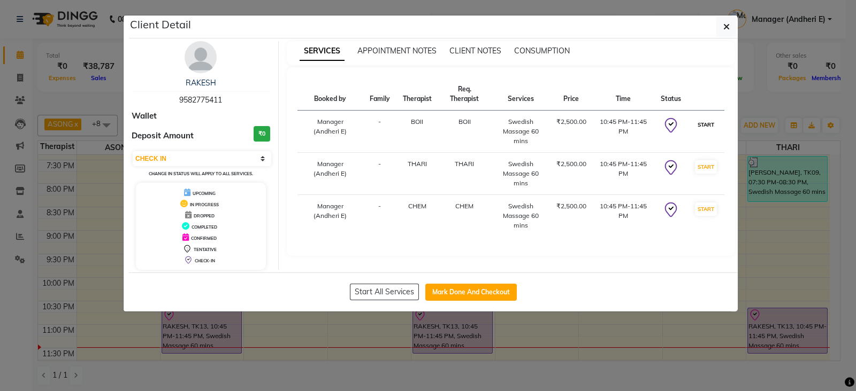
click at [706, 125] on button "START" at bounding box center [706, 124] width 22 height 13
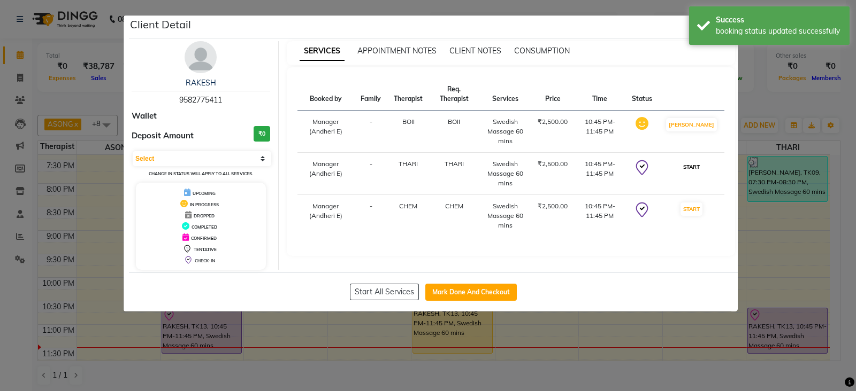
drag, startPoint x: 704, startPoint y: 163, endPoint x: 705, endPoint y: 204, distance: 41.2
click at [702, 163] on button "START" at bounding box center [691, 166] width 22 height 13
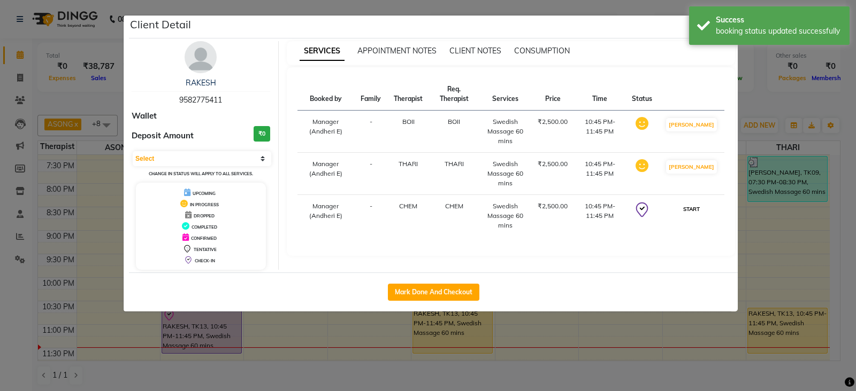
click at [697, 207] on button "START" at bounding box center [691, 209] width 22 height 13
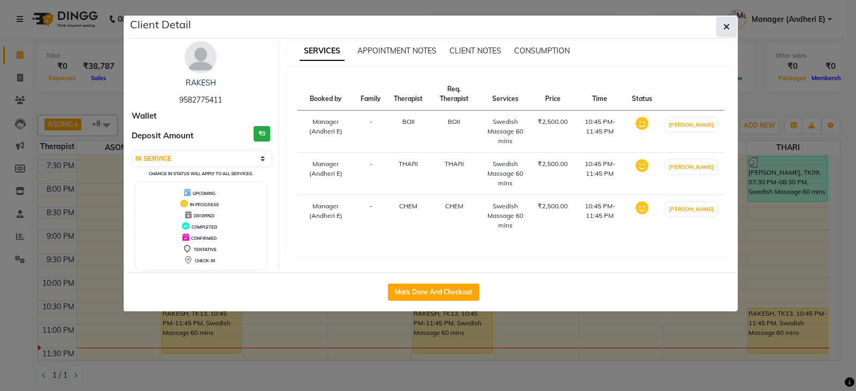
click at [728, 30] on span "button" at bounding box center [726, 26] width 6 height 11
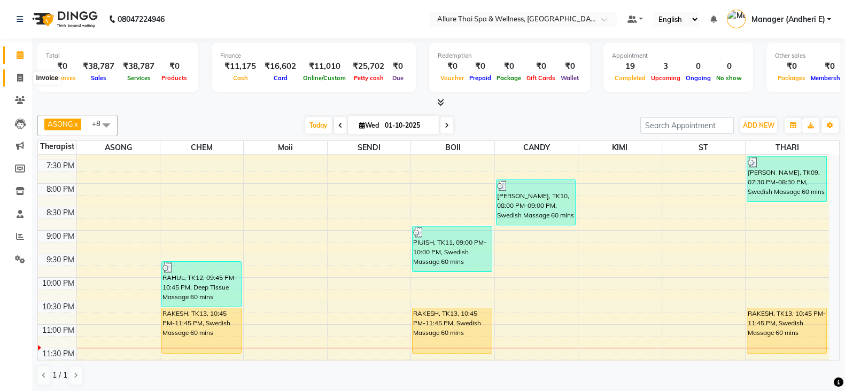
click at [17, 79] on icon at bounding box center [20, 78] width 6 height 8
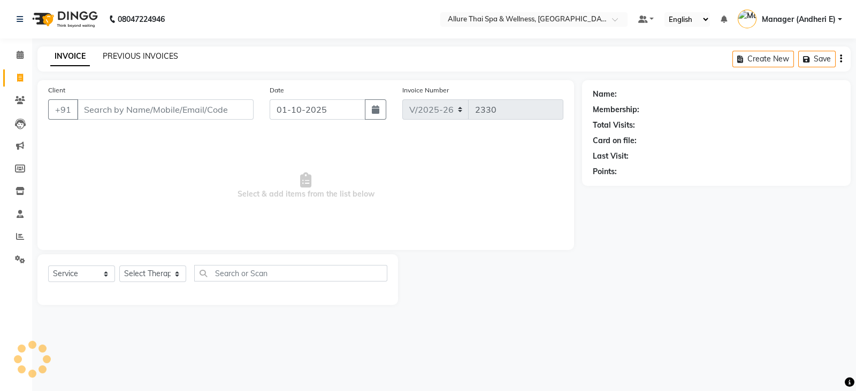
click at [173, 53] on link "PREVIOUS INVOICES" at bounding box center [140, 56] width 75 height 10
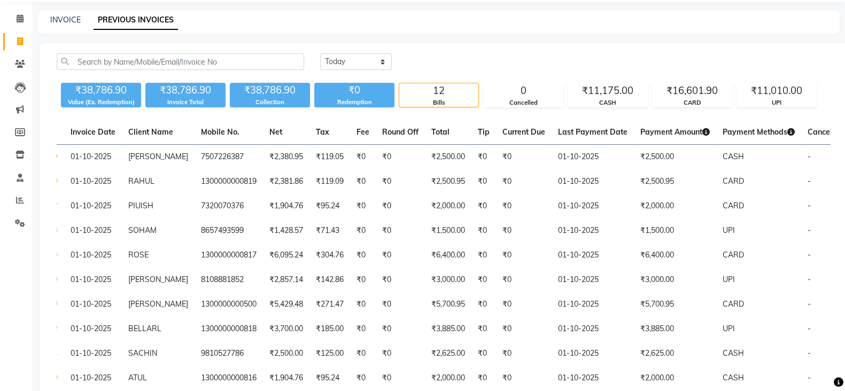
scroll to position [50, 0]
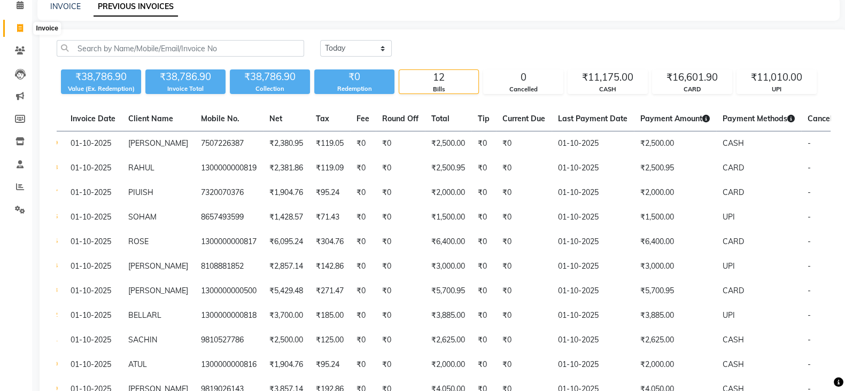
drag, startPoint x: 20, startPoint y: 28, endPoint x: 23, endPoint y: 13, distance: 15.3
click at [21, 28] on icon at bounding box center [20, 28] width 6 height 8
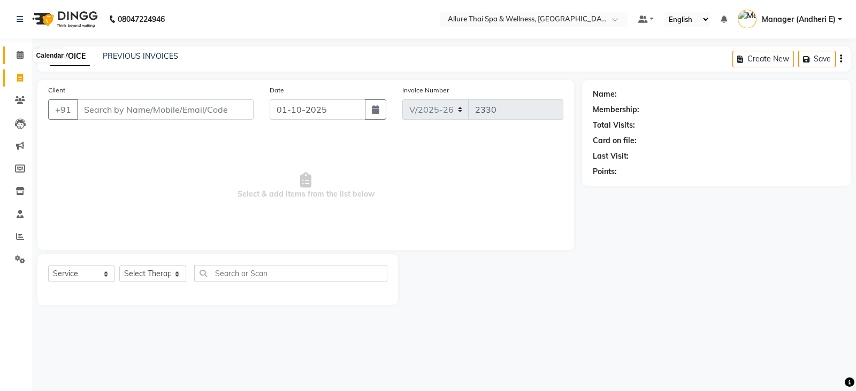
drag, startPoint x: 18, startPoint y: 50, endPoint x: 14, endPoint y: 57, distance: 7.7
click at [17, 51] on icon at bounding box center [20, 55] width 7 height 8
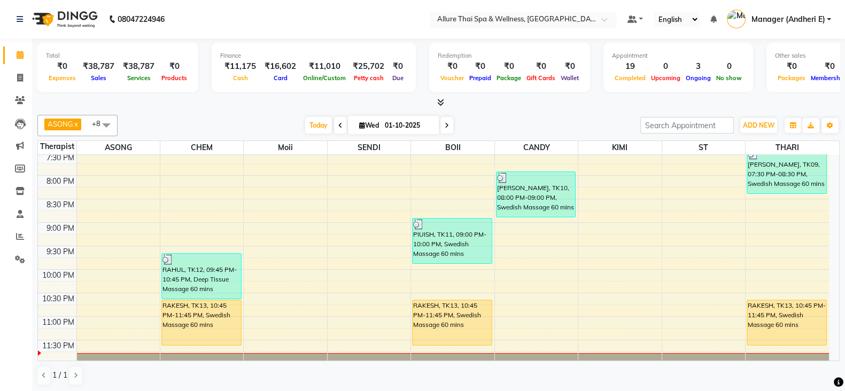
scroll to position [497, 0]
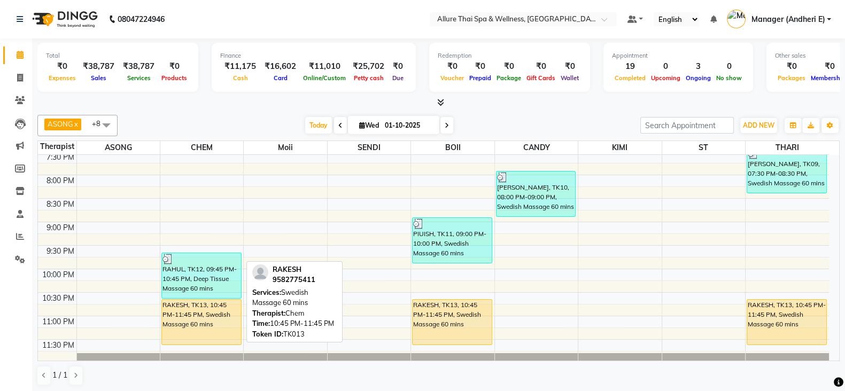
click at [191, 307] on div "RAKESH, TK13, 10:45 PM-11:45 PM, Swedish Massage 60 mins" at bounding box center [201, 322] width 79 height 45
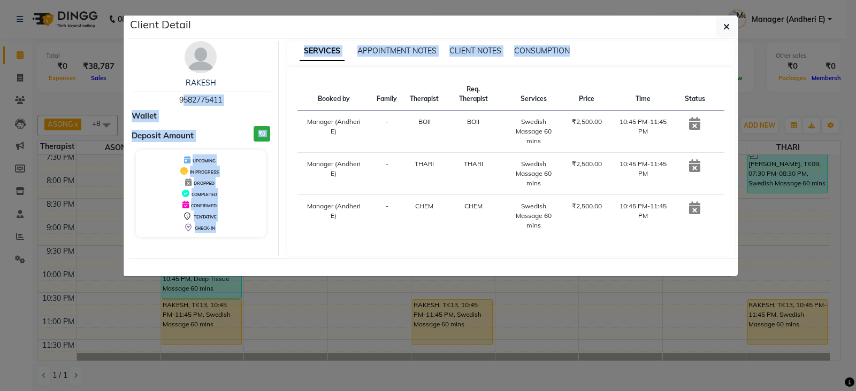
drag, startPoint x: 178, startPoint y: 96, endPoint x: 294, endPoint y: 110, distance: 117.4
click at [294, 110] on div "RAKESH 9582775411 Wallet Deposit Amount ₹0 UPCOMING IN PROGRESS DROPPED COMPLET…" at bounding box center [433, 148] width 619 height 215
copy div "9582775411 Wallet Deposit Amount ₹0 UPCOMING IN PROGRESS DROPPED COMPLETED CONF…"
click at [221, 93] on div "RAKESH 9582775411" at bounding box center [201, 92] width 138 height 28
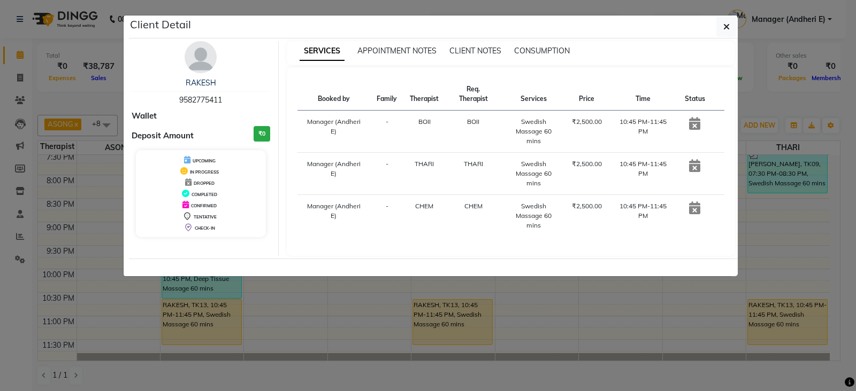
drag, startPoint x: 178, startPoint y: 97, endPoint x: 225, endPoint y: 98, distance: 47.1
click at [225, 98] on div "RAKESH 9582775411" at bounding box center [201, 92] width 138 height 28
copy span "9582775411"
click at [241, 95] on div "RAKESH 9582775411" at bounding box center [201, 92] width 138 height 28
click at [730, 27] on button "button" at bounding box center [726, 27] width 20 height 20
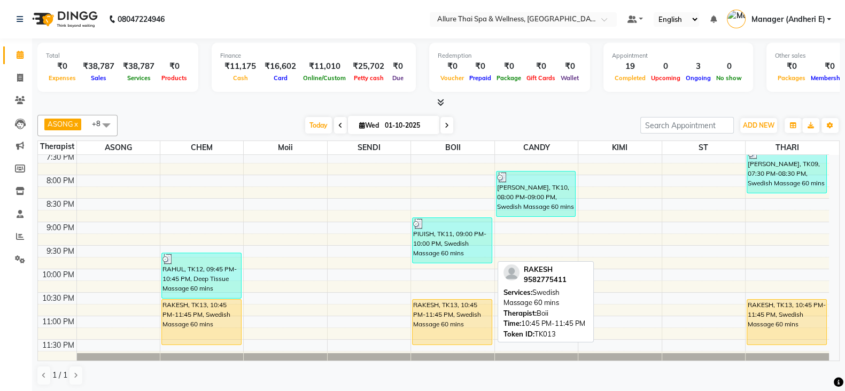
click at [457, 325] on div "RAKESH, TK13, 10:45 PM-11:45 PM, Swedish Massage 60 mins" at bounding box center [452, 322] width 79 height 45
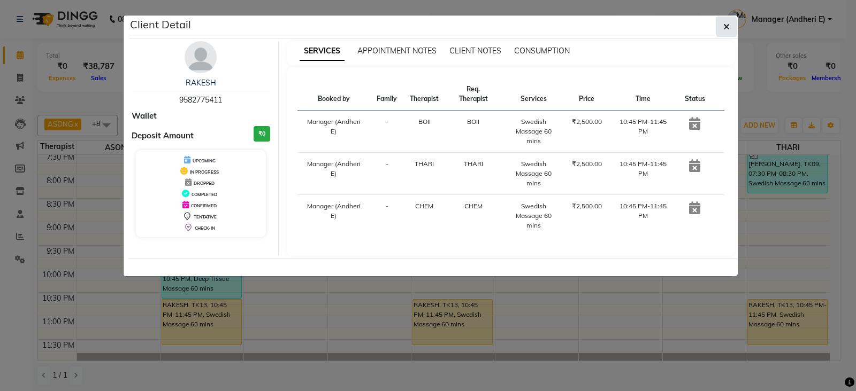
click at [728, 20] on button "button" at bounding box center [726, 27] width 20 height 20
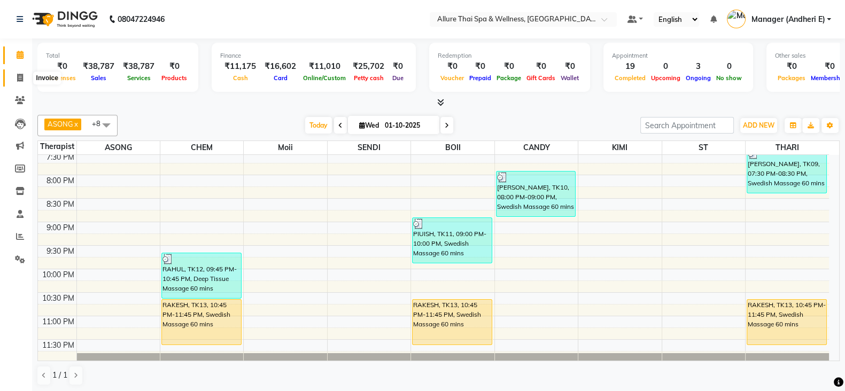
click at [23, 76] on span at bounding box center [20, 78] width 19 height 12
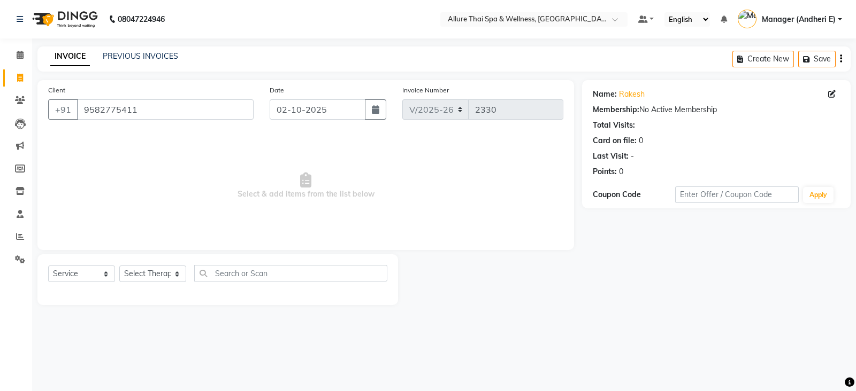
click at [23, 75] on span at bounding box center [20, 78] width 19 height 12
click at [24, 70] on link "Invoice" at bounding box center [16, 79] width 26 height 18
click at [22, 53] on icon at bounding box center [20, 55] width 7 height 8
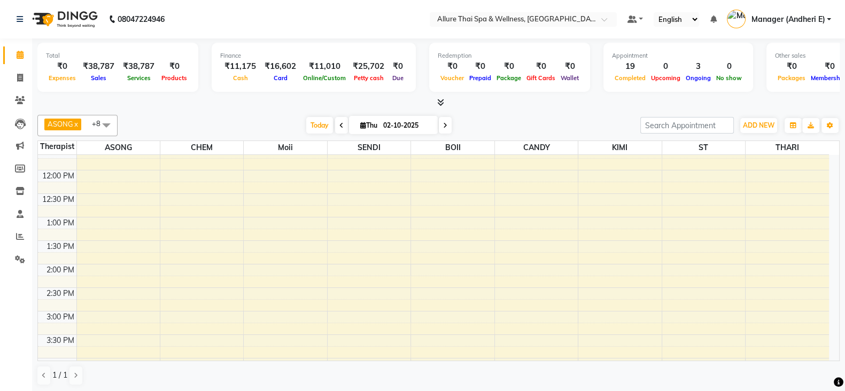
scroll to position [160, 0]
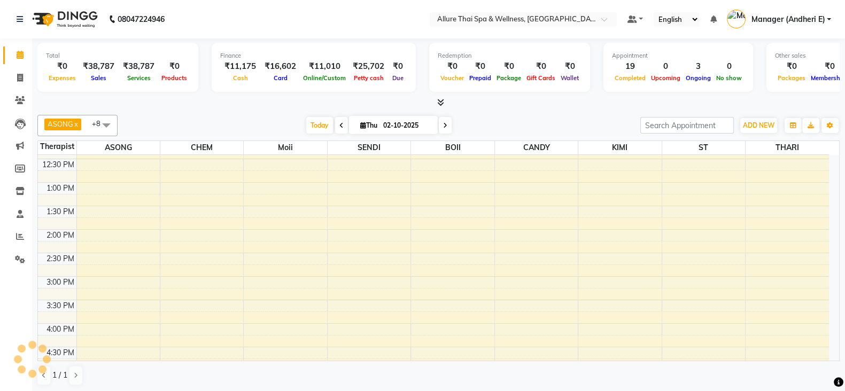
click at [403, 124] on input "02-10-2025" at bounding box center [406, 126] width 53 height 16
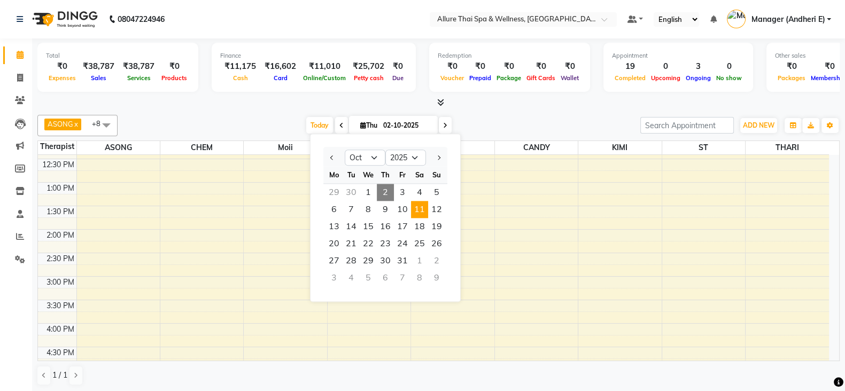
click at [425, 212] on span "11" at bounding box center [419, 209] width 17 height 17
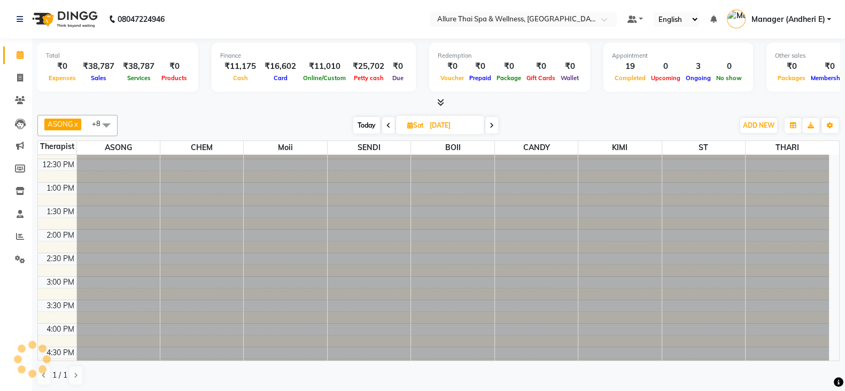
scroll to position [0, 0]
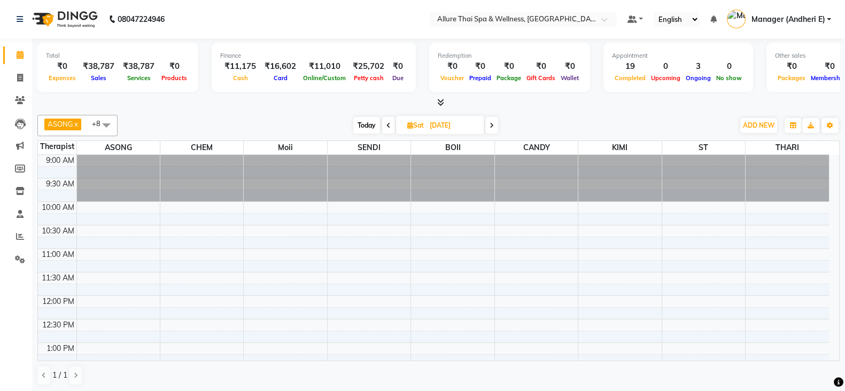
click at [449, 124] on input "[DATE]" at bounding box center [453, 126] width 53 height 16
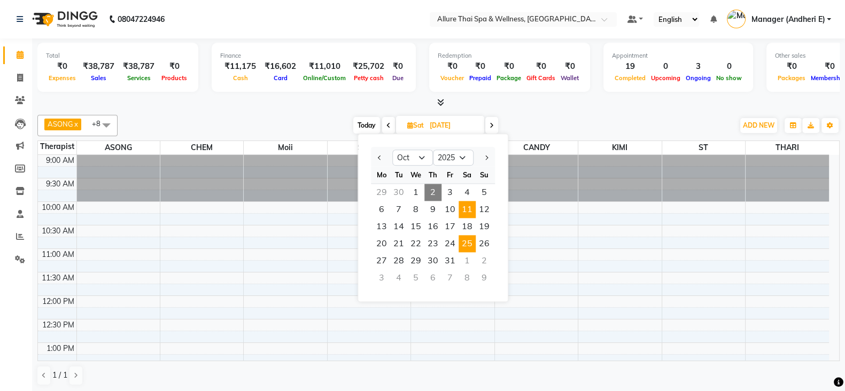
click at [473, 244] on span "25" at bounding box center [467, 243] width 17 height 17
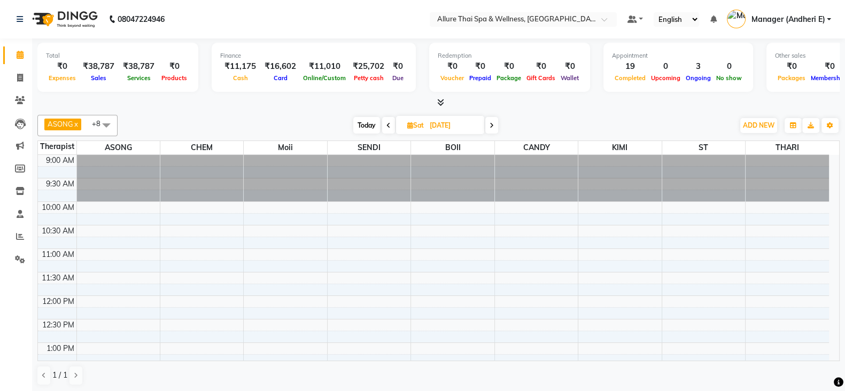
click at [455, 124] on input "[DATE]" at bounding box center [453, 126] width 53 height 16
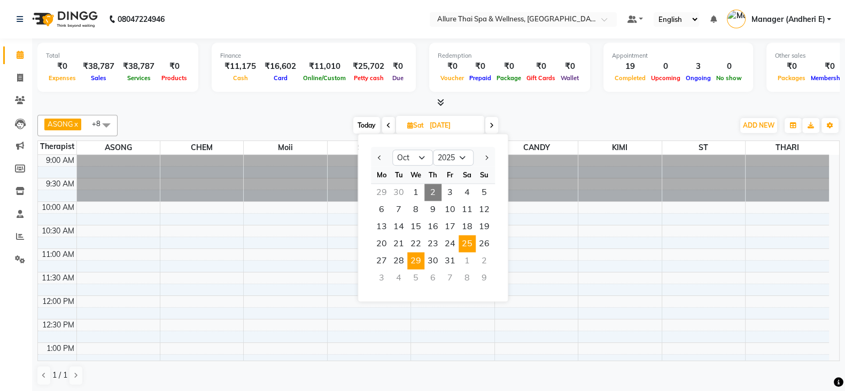
click at [420, 261] on span "29" at bounding box center [415, 260] width 17 height 17
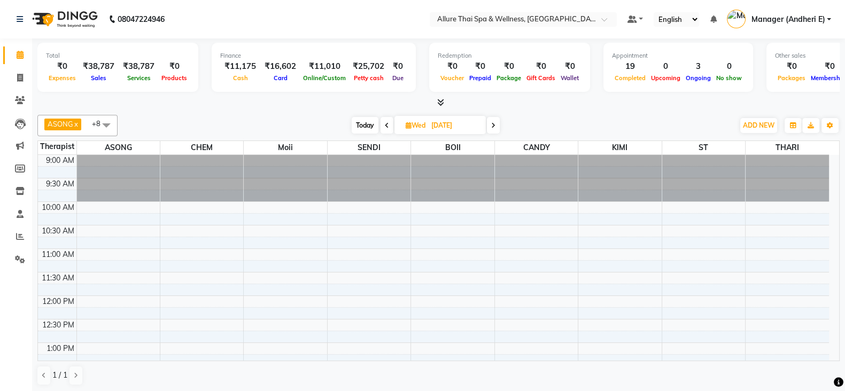
click at [444, 124] on input "[DATE]" at bounding box center [454, 126] width 53 height 16
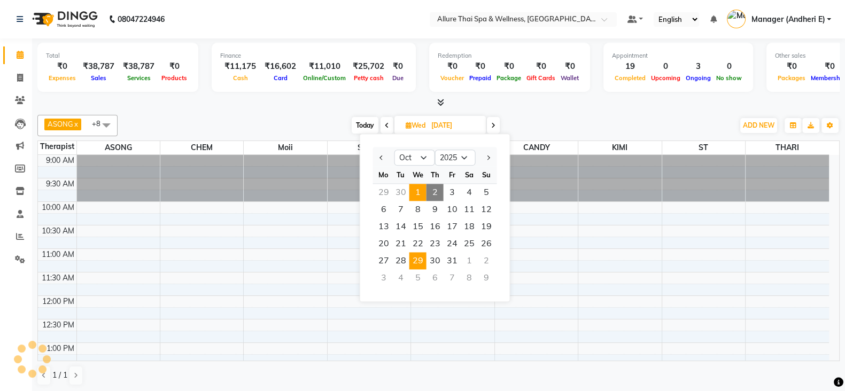
click at [417, 194] on span "1" at bounding box center [418, 192] width 17 height 17
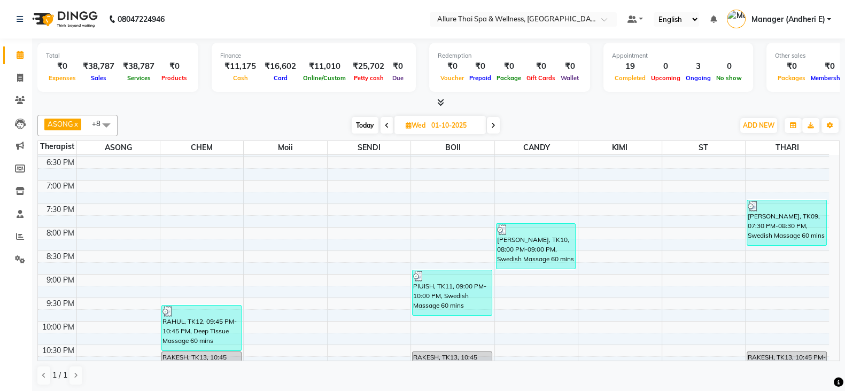
scroll to position [454, 0]
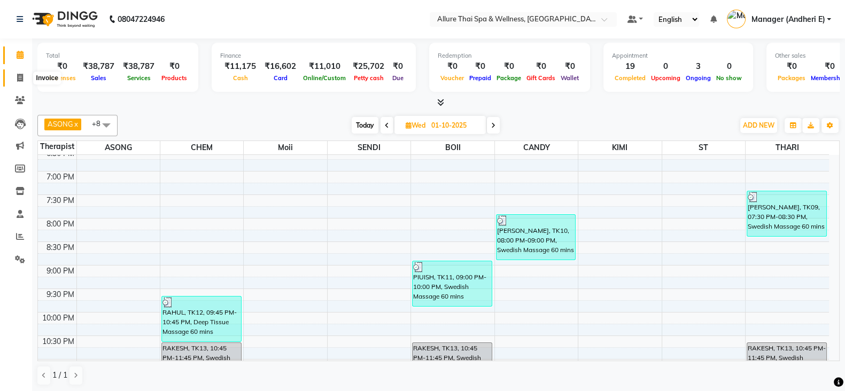
drag, startPoint x: 21, startPoint y: 74, endPoint x: 27, endPoint y: 73, distance: 6.4
click at [21, 74] on icon at bounding box center [20, 78] width 6 height 8
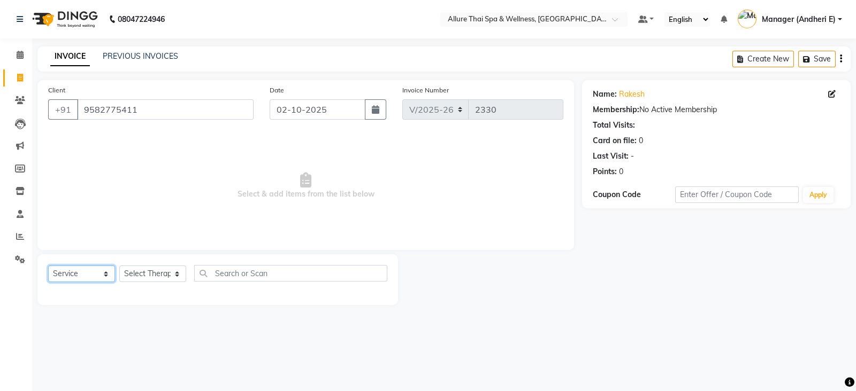
click at [101, 273] on select "Select Service Product Membership Package Voucher Prepaid Gift Card" at bounding box center [81, 274] width 67 height 17
click at [48, 266] on select "Select Service Product Membership Package Voucher Prepaid Gift Card" at bounding box center [81, 274] width 67 height 17
click at [107, 273] on select "Select Service Product Membership Package Voucher Prepaid Gift Card" at bounding box center [81, 274] width 67 height 17
click at [48, 266] on select "Select Service Product Membership Package Voucher Prepaid Gift Card" at bounding box center [81, 274] width 67 height 17
click at [179, 277] on select "Select Therapist ASONG [PERSON_NAME] BOII CANDY CHEM [PERSON_NAME] Manager ([PE…" at bounding box center [152, 274] width 67 height 17
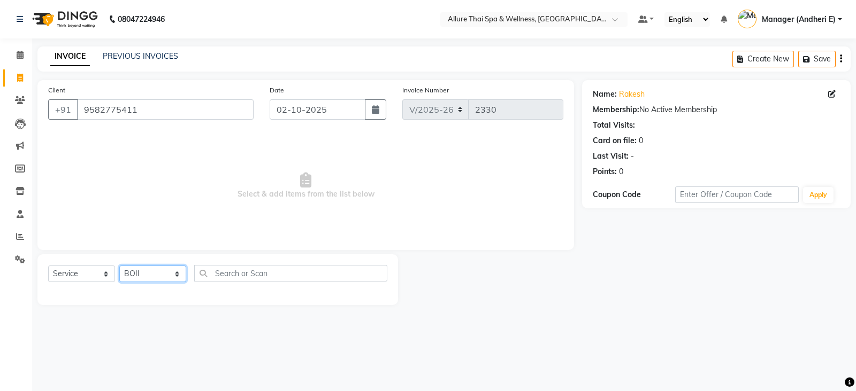
click at [119, 266] on select "Select Therapist ASONG [PERSON_NAME] BOII CANDY CHEM [PERSON_NAME] Manager ([PE…" at bounding box center [152, 274] width 67 height 17
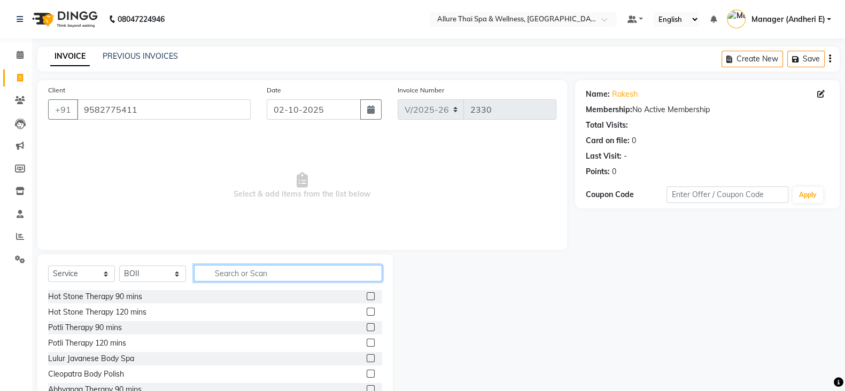
click at [236, 282] on input "text" at bounding box center [288, 273] width 188 height 17
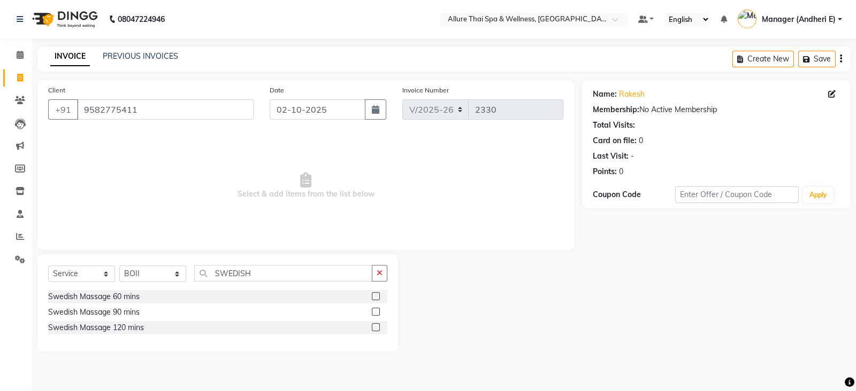
click at [377, 298] on label at bounding box center [376, 297] width 8 height 8
click at [377, 298] on input "checkbox" at bounding box center [375, 297] width 7 height 7
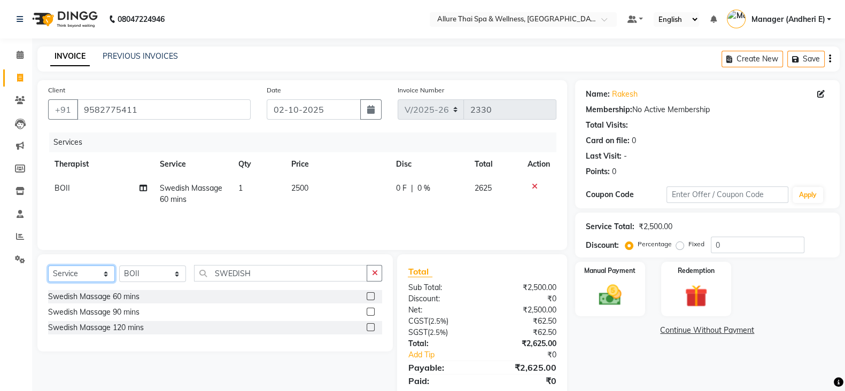
click at [102, 272] on select "Select Service Product Membership Package Voucher Prepaid Gift Card" at bounding box center [81, 274] width 67 height 17
click at [48, 266] on select "Select Service Product Membership Package Voucher Prepaid Gift Card" at bounding box center [81, 274] width 67 height 17
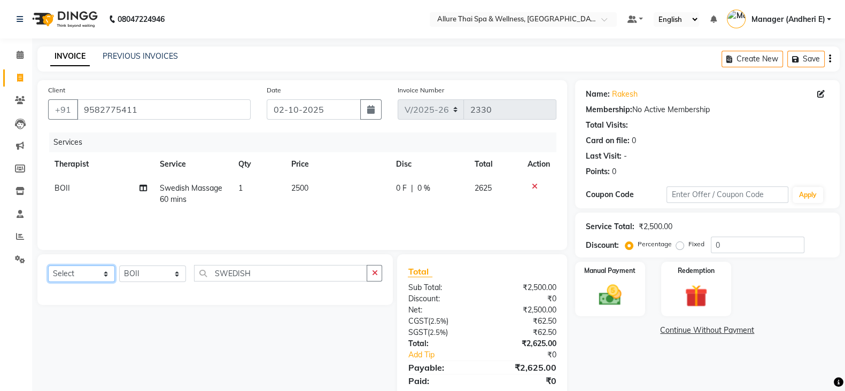
click at [110, 274] on select "Select Service Product Membership Package Voucher Prepaid Gift Card" at bounding box center [81, 274] width 67 height 17
click at [48, 266] on select "Select Service Product Membership Package Voucher Prepaid Gift Card" at bounding box center [81, 274] width 67 height 17
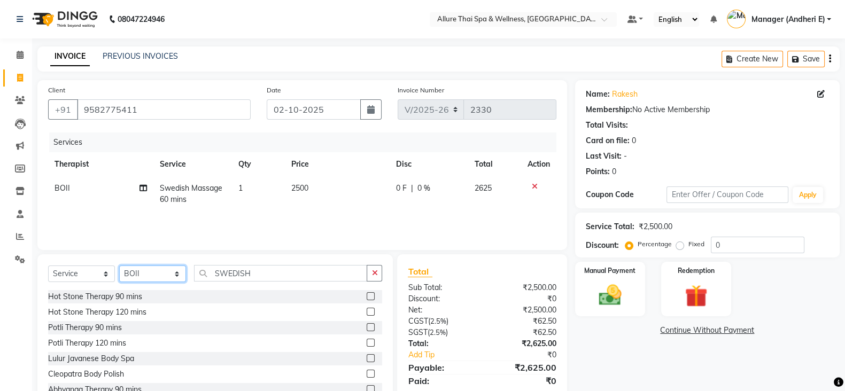
click at [171, 276] on select "Select Therapist ASONG [PERSON_NAME] BOII CANDY CHEM [PERSON_NAME] Manager ([PE…" at bounding box center [152, 274] width 67 height 17
click at [119, 266] on select "Select Therapist ASONG [PERSON_NAME] BOII CANDY CHEM [PERSON_NAME] Manager ([PE…" at bounding box center [152, 274] width 67 height 17
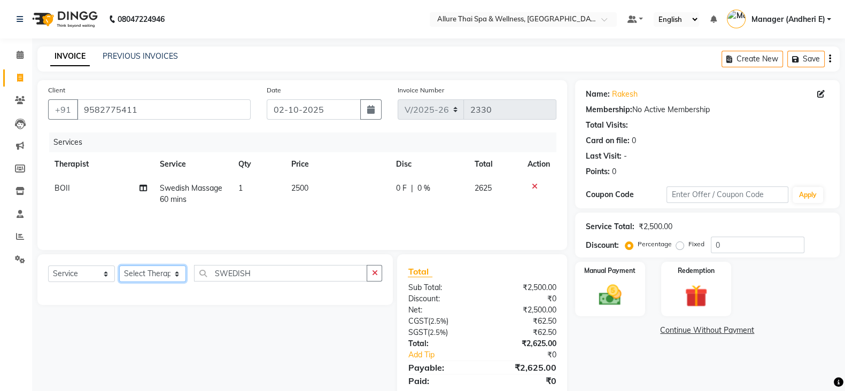
click at [184, 273] on select "Select Therapist ASONG [PERSON_NAME] BOII CANDY CHEM [PERSON_NAME] Manager ([PE…" at bounding box center [152, 274] width 67 height 17
click at [119, 266] on select "Select Therapist ASONG [PERSON_NAME] BOII CANDY CHEM [PERSON_NAME] Manager ([PE…" at bounding box center [152, 274] width 67 height 17
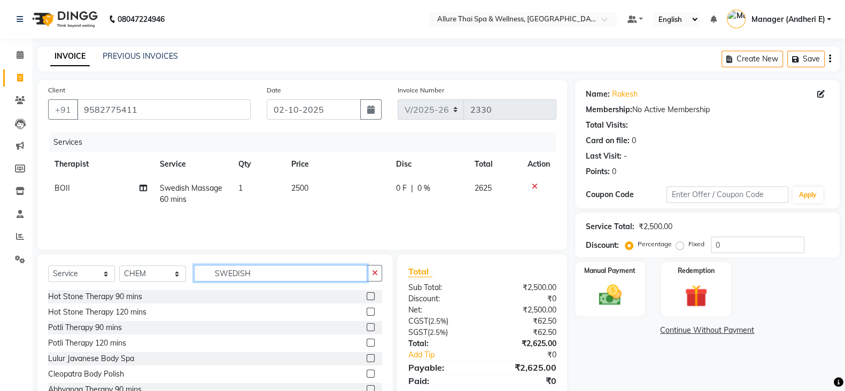
click at [285, 272] on input "SWEDISH" at bounding box center [280, 273] width 173 height 17
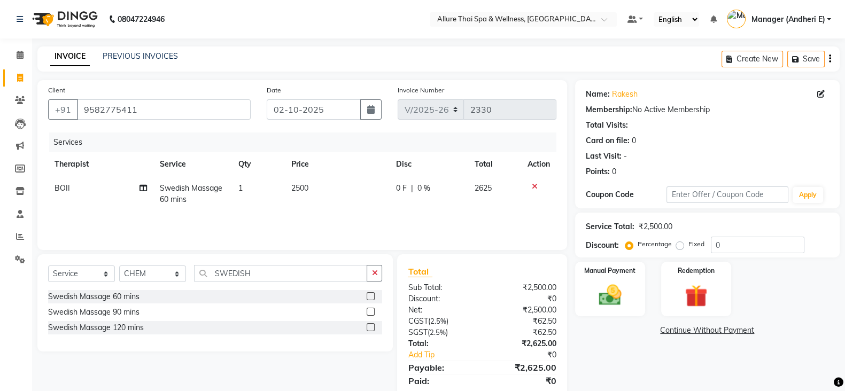
click at [371, 293] on label at bounding box center [371, 297] width 8 height 8
click at [371, 294] on input "checkbox" at bounding box center [370, 297] width 7 height 7
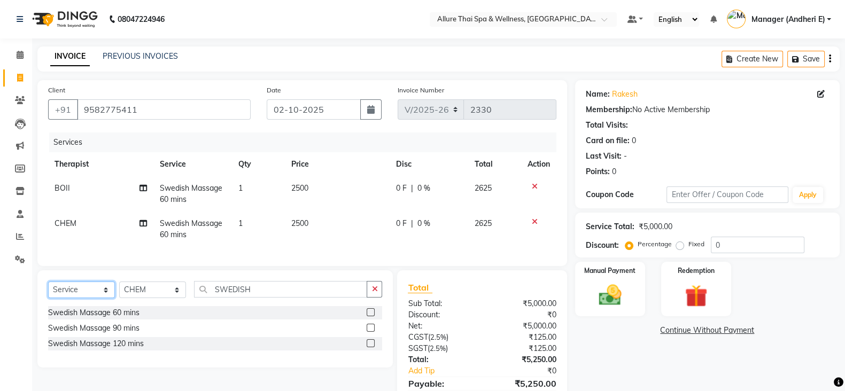
click at [103, 296] on select "Select Service Product Membership Package Voucher Prepaid Gift Card" at bounding box center [81, 290] width 67 height 17
click at [48, 293] on select "Select Service Product Membership Package Voucher Prepaid Gift Card" at bounding box center [81, 290] width 67 height 17
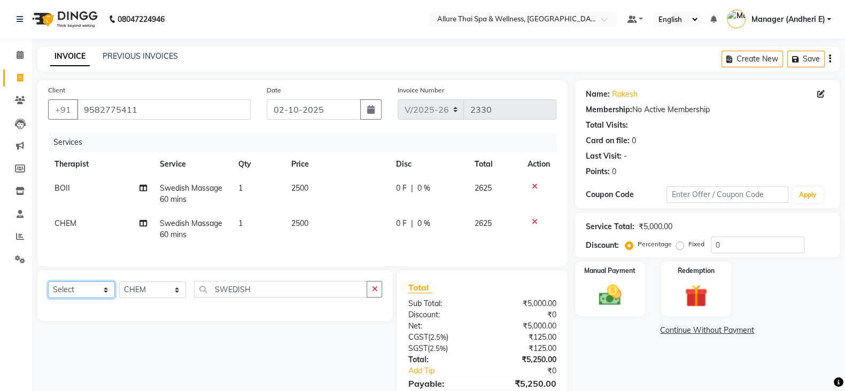
click at [106, 298] on select "Select Service Product Membership Package Voucher Prepaid Gift Card" at bounding box center [81, 290] width 67 height 17
click at [48, 293] on select "Select Service Product Membership Package Voucher Prepaid Gift Card" at bounding box center [81, 290] width 67 height 17
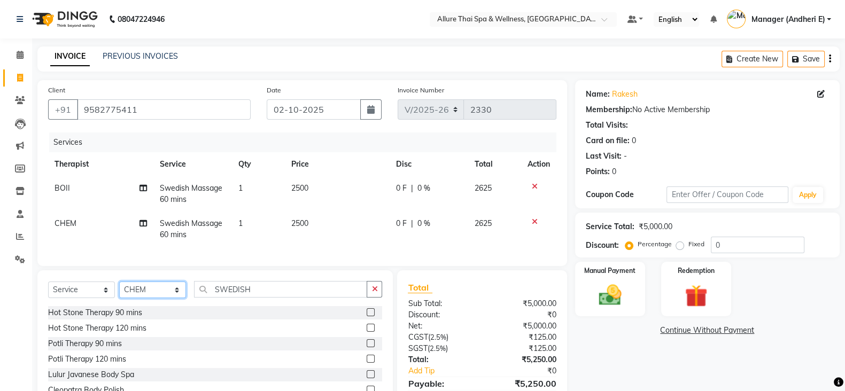
drag, startPoint x: 178, startPoint y: 301, endPoint x: 179, endPoint y: 295, distance: 5.4
click at [179, 298] on select "Select Therapist ASONG [PERSON_NAME] BOII CANDY CHEM [PERSON_NAME] Manager ([PE…" at bounding box center [152, 290] width 67 height 17
click at [119, 293] on select "Select Therapist ASONG [PERSON_NAME] BOII CANDY CHEM [PERSON_NAME] Manager ([PE…" at bounding box center [152, 290] width 67 height 17
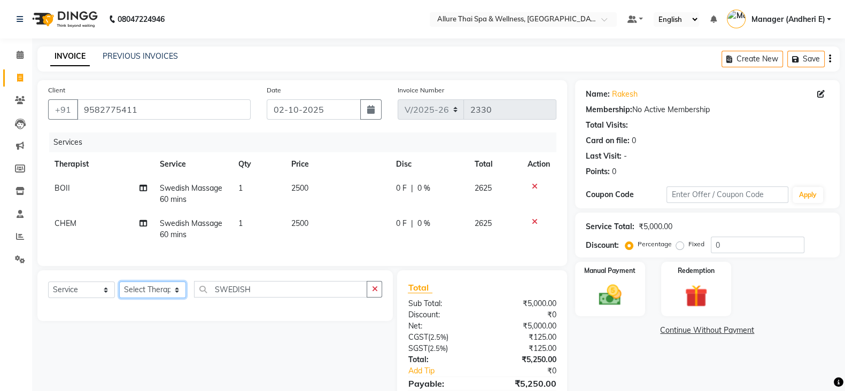
click at [180, 298] on select "Select Therapist ASONG [PERSON_NAME] BOII CANDY CHEM [PERSON_NAME] Manager ([PE…" at bounding box center [152, 290] width 67 height 17
click at [119, 293] on select "Select Therapist ASONG [PERSON_NAME] BOII CANDY CHEM [PERSON_NAME] Manager ([PE…" at bounding box center [152, 290] width 67 height 17
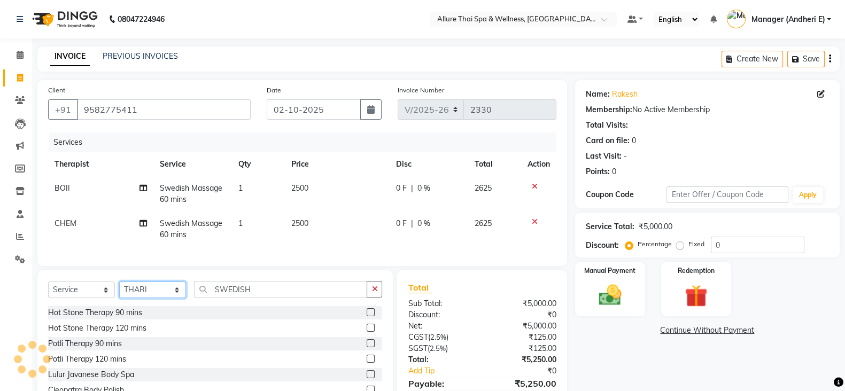
drag, startPoint x: 176, startPoint y: 302, endPoint x: 177, endPoint y: 293, distance: 9.1
click at [176, 298] on select "Select Therapist ASONG [PERSON_NAME] BOII CANDY CHEM [PERSON_NAME] Manager ([PE…" at bounding box center [152, 290] width 67 height 17
click at [119, 293] on select "Select Therapist ASONG [PERSON_NAME] BOII CANDY CHEM [PERSON_NAME] Manager ([PE…" at bounding box center [152, 290] width 67 height 17
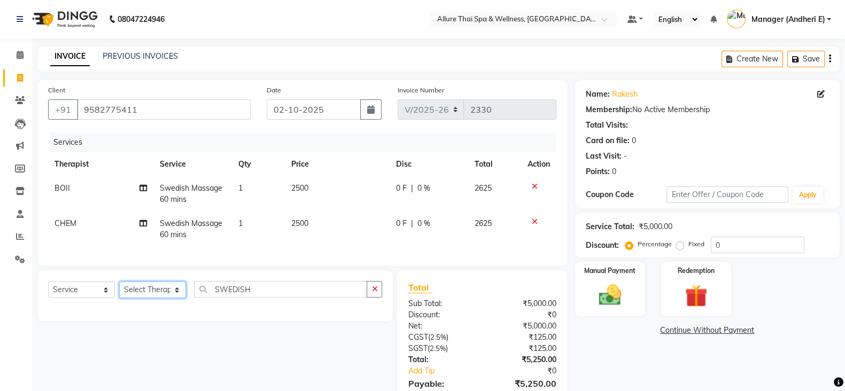
click at [182, 298] on select "Select Therapist ASONG [PERSON_NAME] BOII CANDY CHEM [PERSON_NAME] Manager ([PE…" at bounding box center [152, 290] width 67 height 17
click at [119, 293] on select "Select Therapist ASONG [PERSON_NAME] BOII CANDY CHEM [PERSON_NAME] Manager ([PE…" at bounding box center [152, 290] width 67 height 17
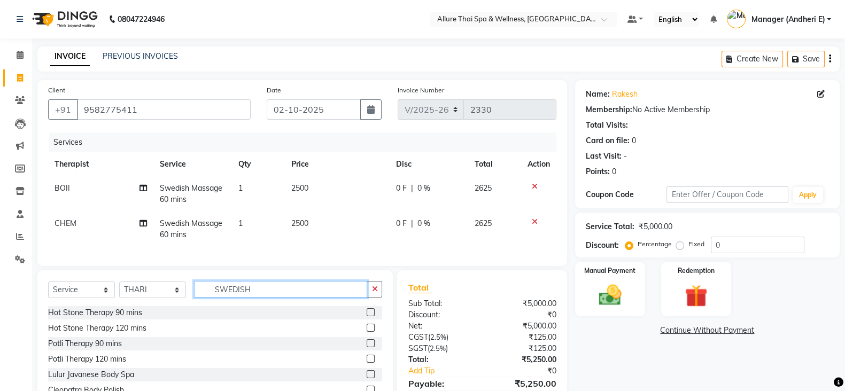
click at [253, 298] on input "SWEDISH" at bounding box center [280, 289] width 173 height 17
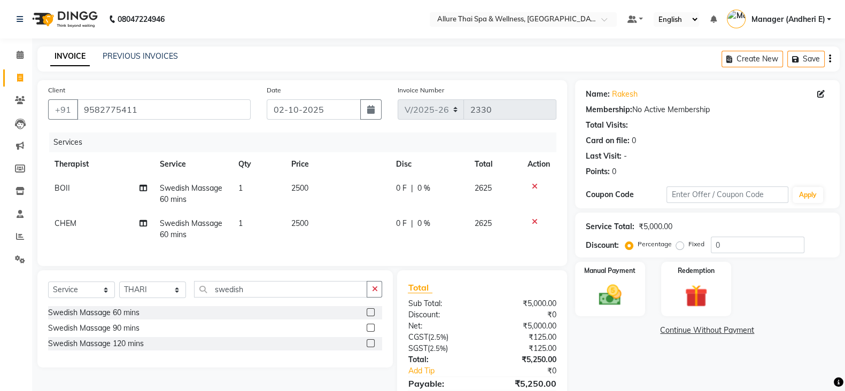
click at [370, 317] on label at bounding box center [371, 313] width 8 height 8
click at [370, 317] on input "checkbox" at bounding box center [370, 313] width 7 height 7
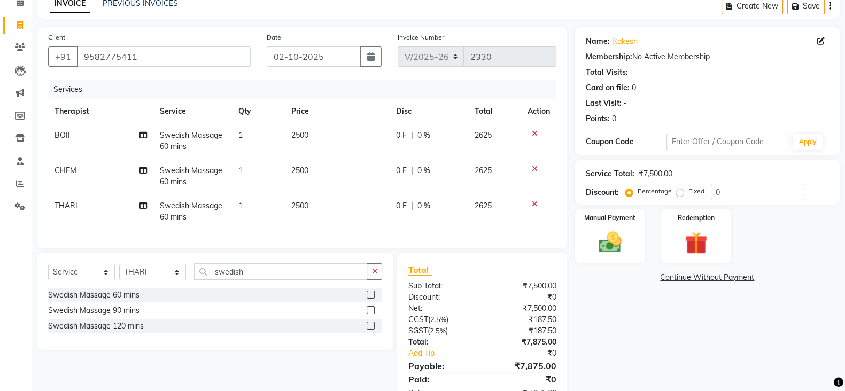
scroll to position [80, 0]
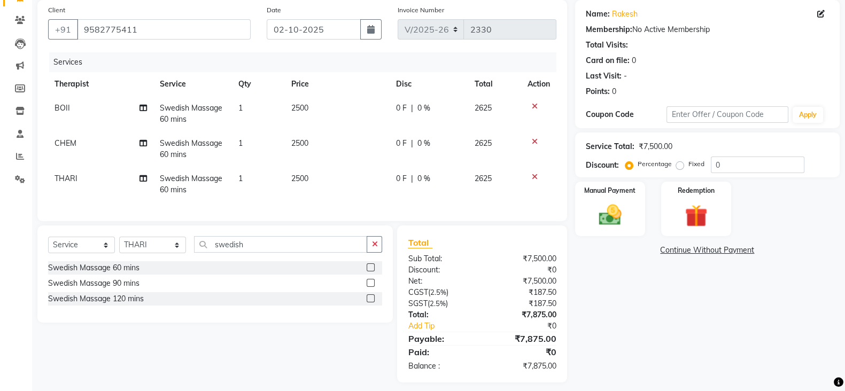
click at [689, 164] on label "Fixed" at bounding box center [697, 164] width 16 height 10
click at [681, 164] on input "Fixed" at bounding box center [682, 163] width 7 height 7
click at [736, 168] on input "0" at bounding box center [758, 165] width 94 height 17
click at [615, 218] on img at bounding box center [610, 215] width 38 height 27
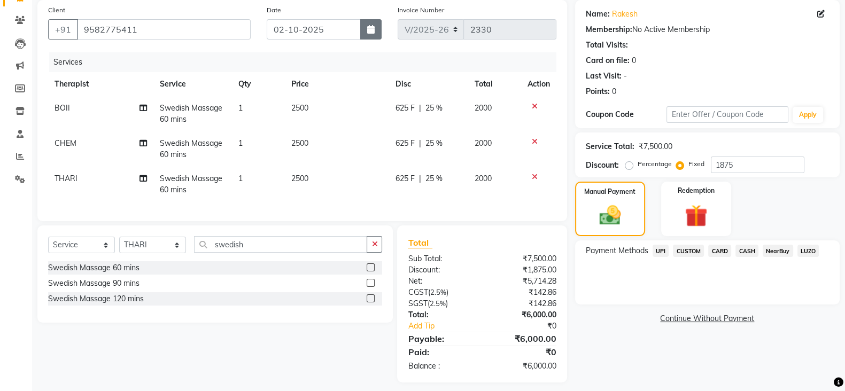
click at [375, 30] on button "button" at bounding box center [370, 29] width 21 height 20
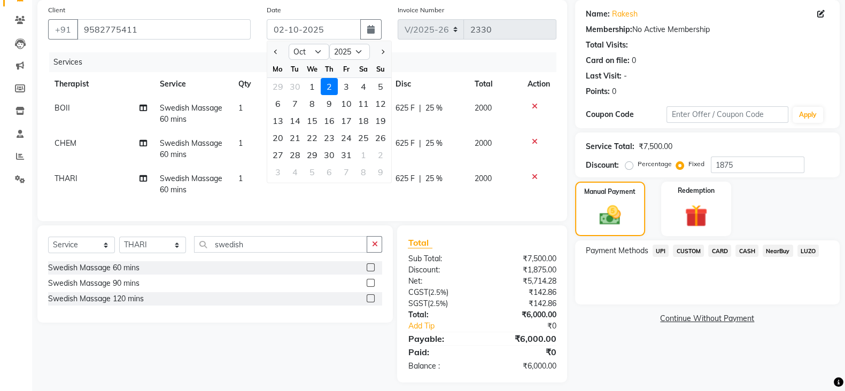
click at [312, 82] on div "1" at bounding box center [312, 86] width 17 height 17
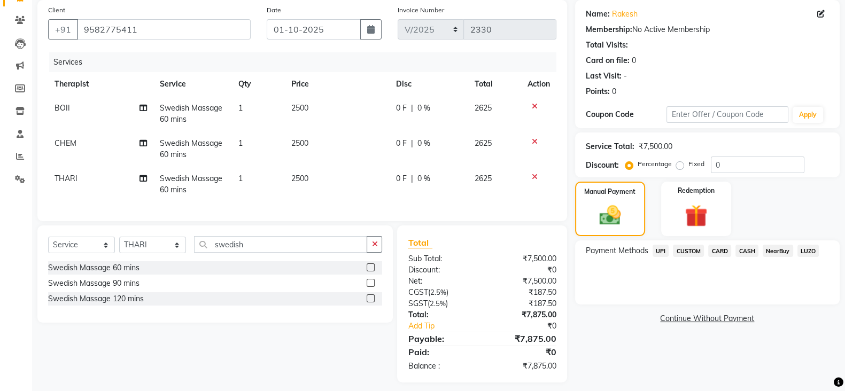
click at [743, 250] on span "CASH" at bounding box center [747, 251] width 23 height 12
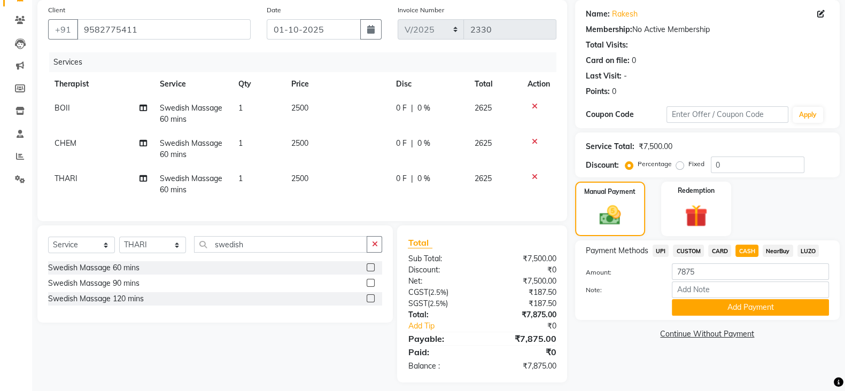
drag, startPoint x: 715, startPoint y: 251, endPoint x: 722, endPoint y: 255, distance: 7.7
click at [717, 251] on span "CARD" at bounding box center [720, 251] width 23 height 12
drag, startPoint x: 744, startPoint y: 247, endPoint x: 719, endPoint y: 250, distance: 25.3
click at [744, 248] on span "CASH" at bounding box center [747, 251] width 23 height 12
click at [715, 249] on span "CARD" at bounding box center [720, 251] width 23 height 12
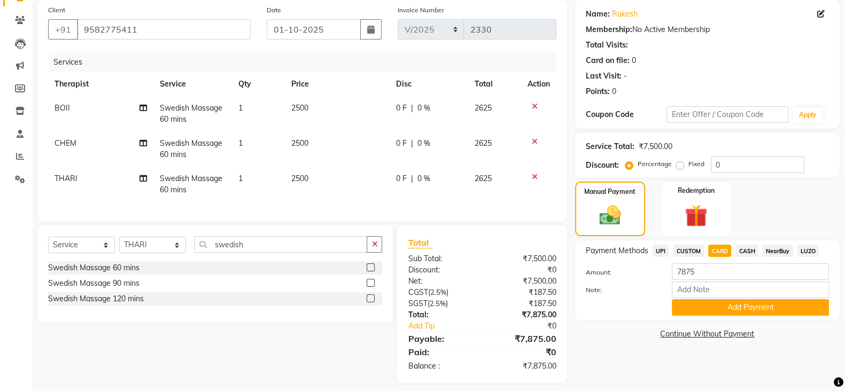
click at [689, 167] on label "Fixed" at bounding box center [697, 164] width 16 height 10
click at [682, 167] on input "Fixed" at bounding box center [682, 163] width 7 height 7
click at [740, 167] on input "0" at bounding box center [758, 165] width 94 height 17
click at [749, 252] on span "CASH" at bounding box center [747, 251] width 23 height 12
click at [716, 252] on span "CARD" at bounding box center [720, 251] width 23 height 12
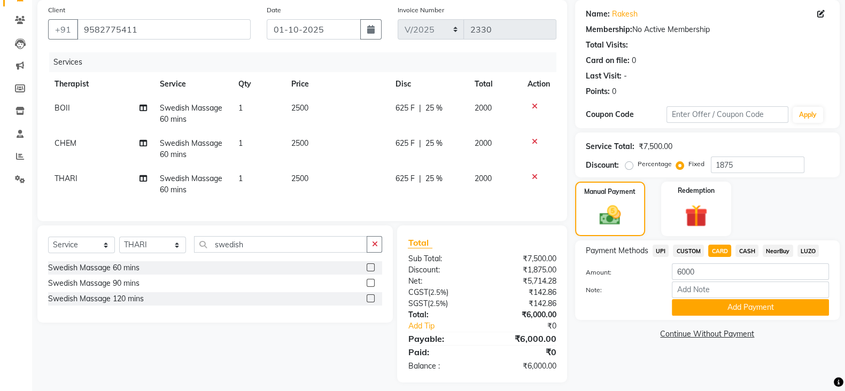
click at [751, 254] on span "CASH" at bounding box center [747, 251] width 23 height 12
click at [720, 251] on span "CARD" at bounding box center [720, 251] width 23 height 12
click at [737, 248] on span "CASH" at bounding box center [747, 251] width 23 height 12
drag, startPoint x: 741, startPoint y: 252, endPoint x: 701, endPoint y: 253, distance: 40.1
click at [741, 253] on span "CASH" at bounding box center [747, 251] width 23 height 12
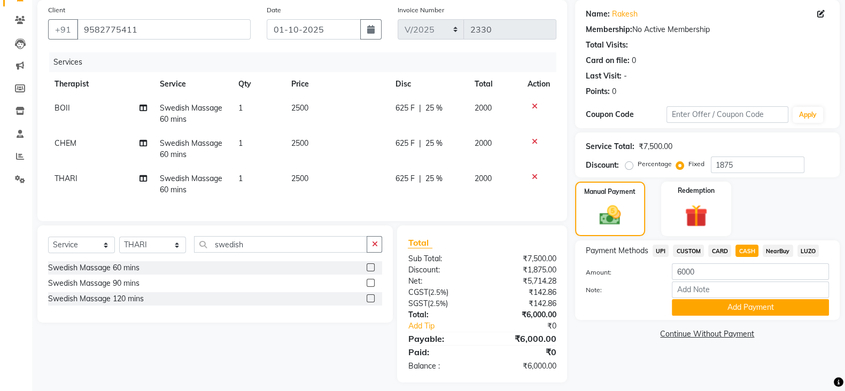
click at [666, 249] on span "UPI" at bounding box center [661, 251] width 17 height 12
drag, startPoint x: 744, startPoint y: 251, endPoint x: 711, endPoint y: 251, distance: 32.6
click at [746, 251] on span "CASH" at bounding box center [747, 251] width 23 height 12
click at [664, 249] on span "UPI" at bounding box center [661, 251] width 17 height 12
click at [755, 251] on span "CASH" at bounding box center [747, 251] width 23 height 12
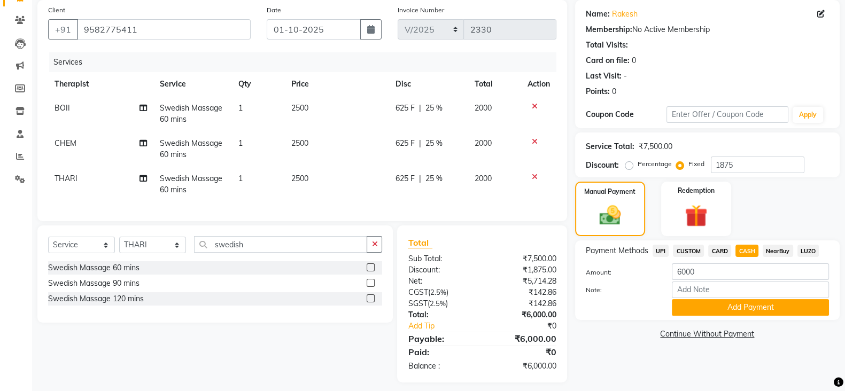
click at [660, 250] on span "UPI" at bounding box center [661, 251] width 17 height 12
click at [738, 251] on span "CASH" at bounding box center [747, 251] width 23 height 12
click at [661, 249] on span "UPI" at bounding box center [661, 251] width 17 height 12
click at [781, 311] on button "Add Payment" at bounding box center [750, 307] width 157 height 17
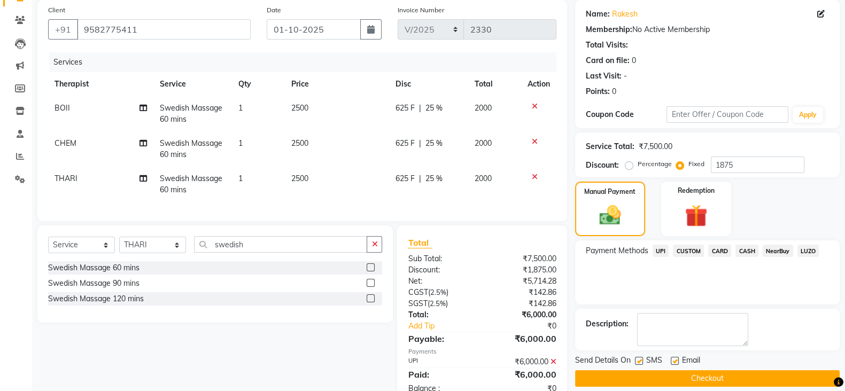
scroll to position [106, 0]
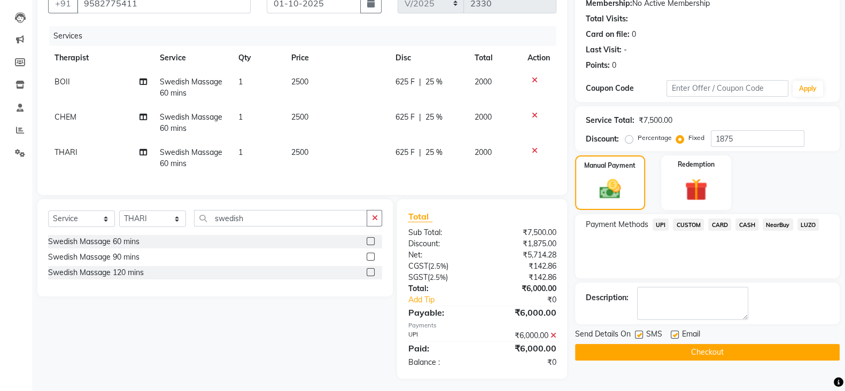
click at [640, 335] on label at bounding box center [639, 335] width 8 height 8
click at [640, 335] on input "checkbox" at bounding box center [638, 335] width 7 height 7
click at [677, 335] on label at bounding box center [675, 335] width 8 height 8
click at [677, 335] on input "checkbox" at bounding box center [674, 335] width 7 height 7
click at [677, 353] on button "Checkout" at bounding box center [707, 352] width 265 height 17
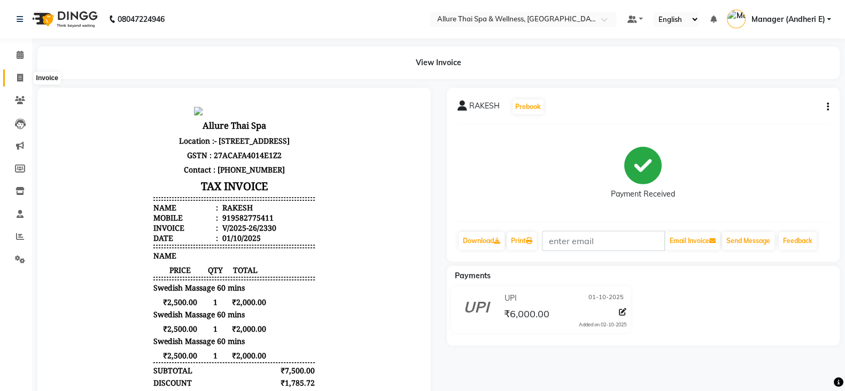
click at [21, 74] on icon at bounding box center [20, 78] width 6 height 8
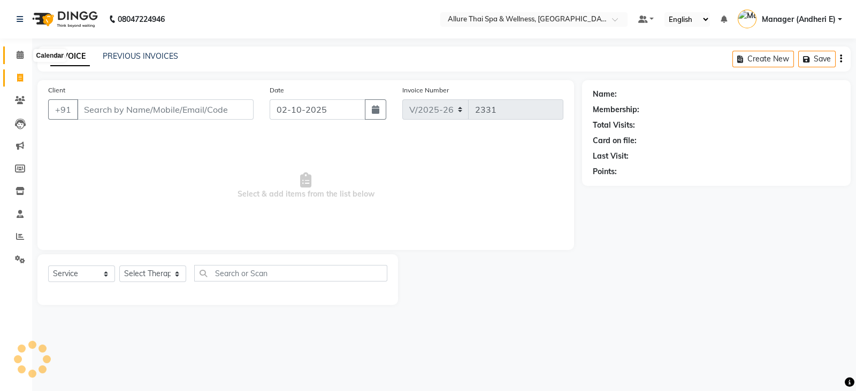
click at [21, 52] on icon at bounding box center [20, 55] width 7 height 8
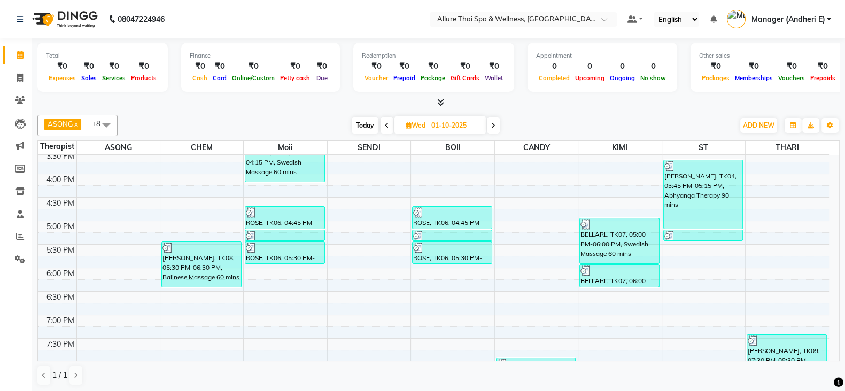
scroll to position [312, 0]
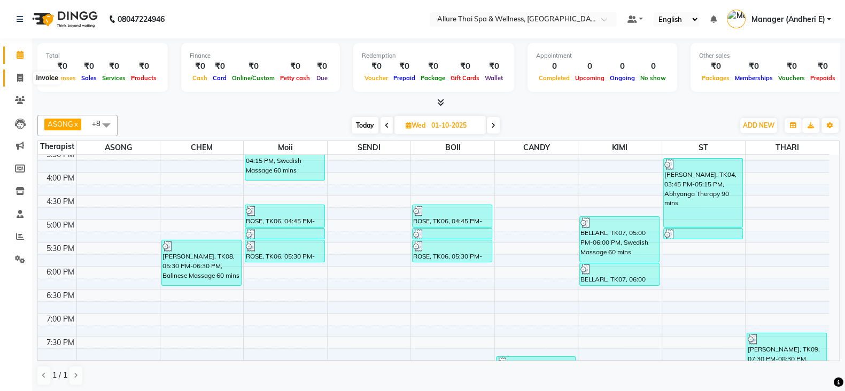
click at [21, 75] on icon at bounding box center [20, 78] width 6 height 8
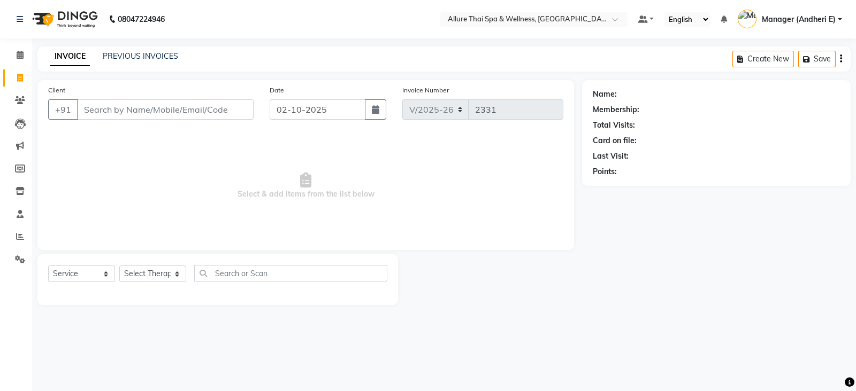
click at [150, 51] on div "PREVIOUS INVOICES" at bounding box center [140, 56] width 75 height 11
click at [380, 104] on button "button" at bounding box center [375, 109] width 21 height 20
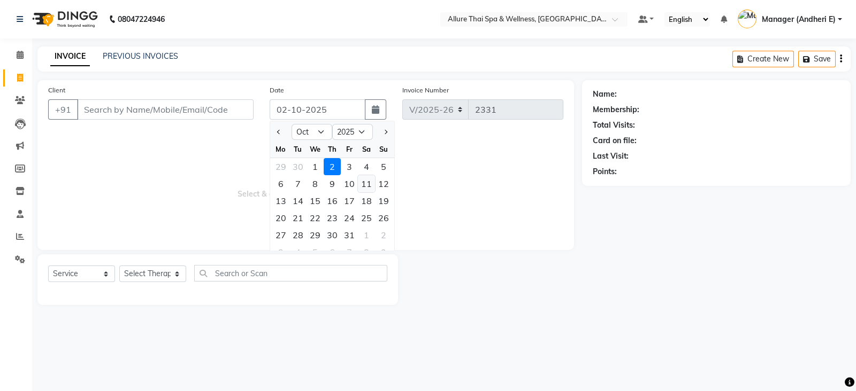
click at [364, 186] on div "11" at bounding box center [366, 183] width 17 height 17
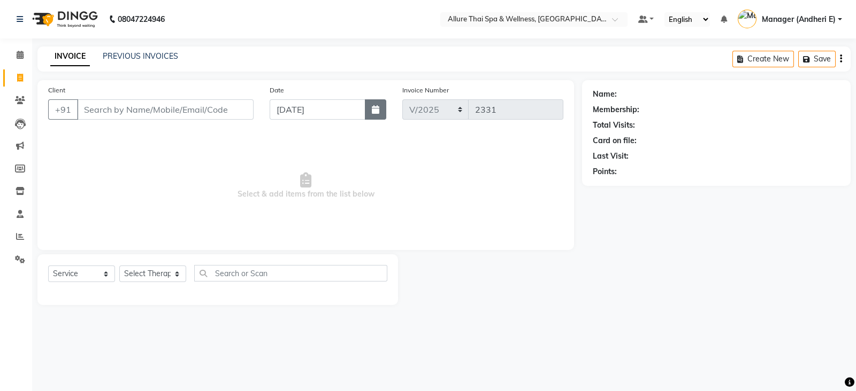
click at [374, 110] on icon "button" at bounding box center [375, 109] width 7 height 9
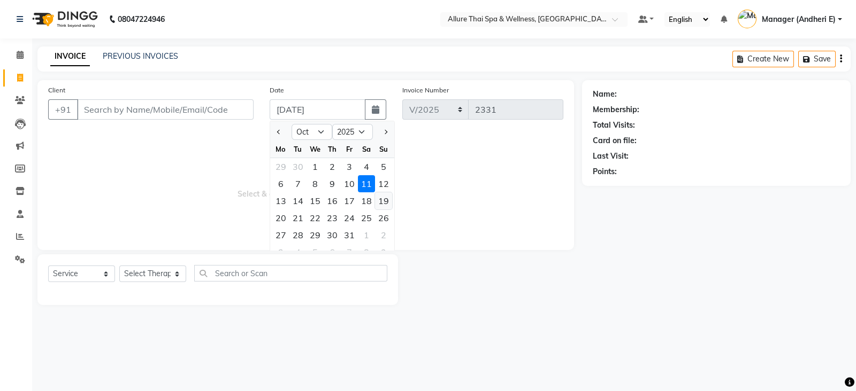
click at [384, 203] on div "19" at bounding box center [383, 201] width 17 height 17
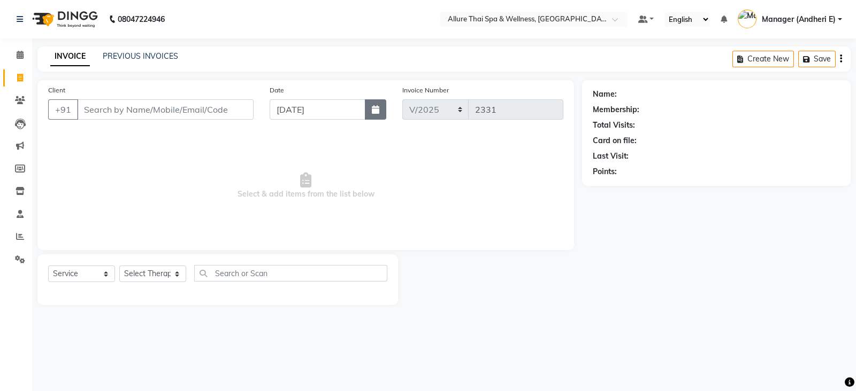
click at [375, 103] on button "button" at bounding box center [375, 109] width 21 height 20
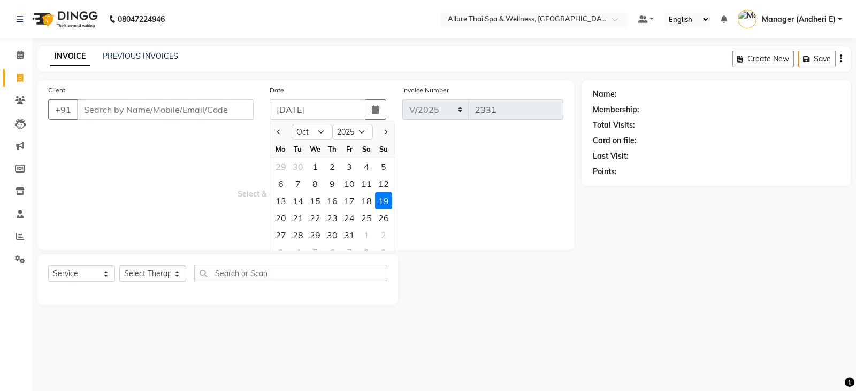
drag, startPoint x: 319, startPoint y: 232, endPoint x: 321, endPoint y: 227, distance: 5.6
click at [320, 232] on div "29" at bounding box center [314, 235] width 17 height 17
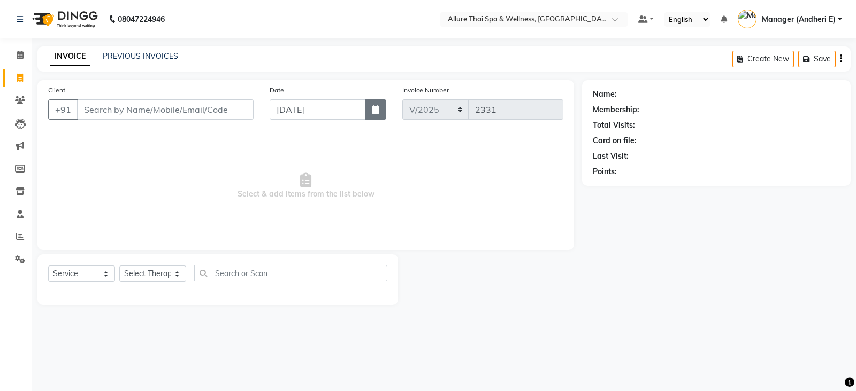
click at [371, 102] on button "button" at bounding box center [375, 109] width 21 height 20
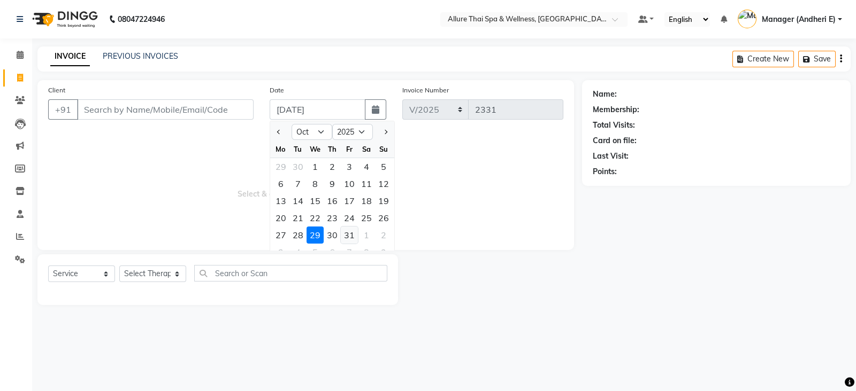
click at [348, 232] on div "31" at bounding box center [349, 235] width 17 height 17
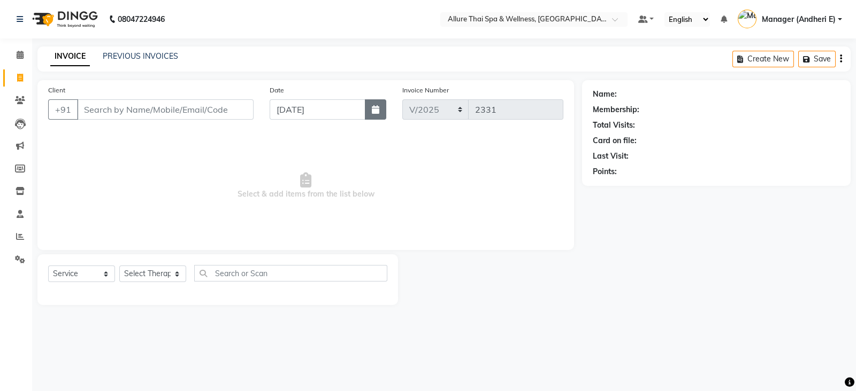
click at [378, 104] on button "button" at bounding box center [375, 109] width 21 height 20
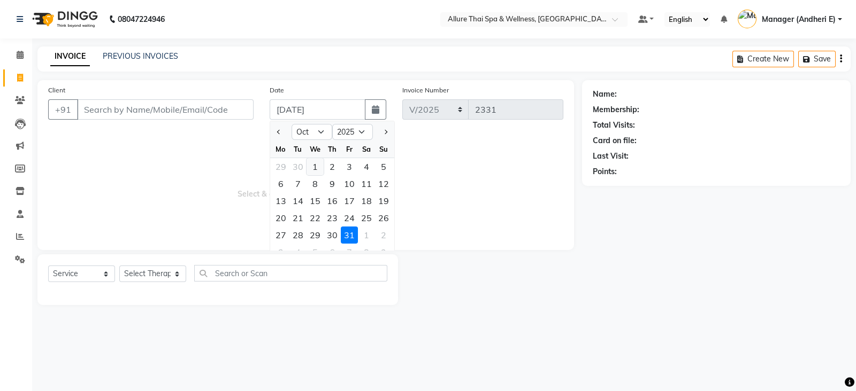
click at [318, 165] on div "1" at bounding box center [314, 166] width 17 height 17
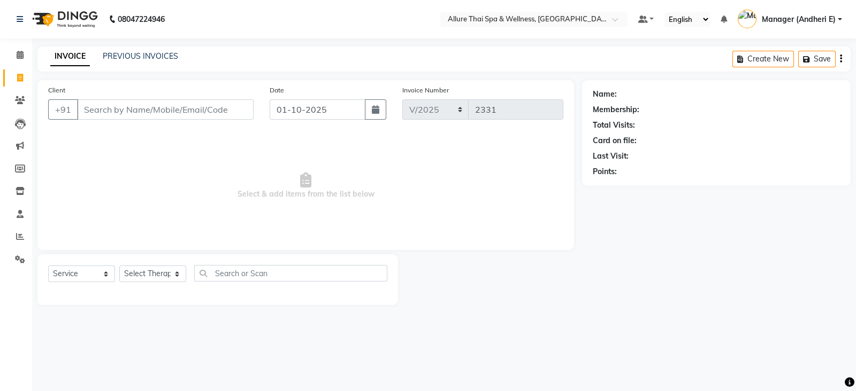
click at [171, 47] on div "INVOICE PREVIOUS INVOICES Create New Save" at bounding box center [443, 59] width 813 height 25
click at [156, 58] on link "PREVIOUS INVOICES" at bounding box center [140, 56] width 75 height 10
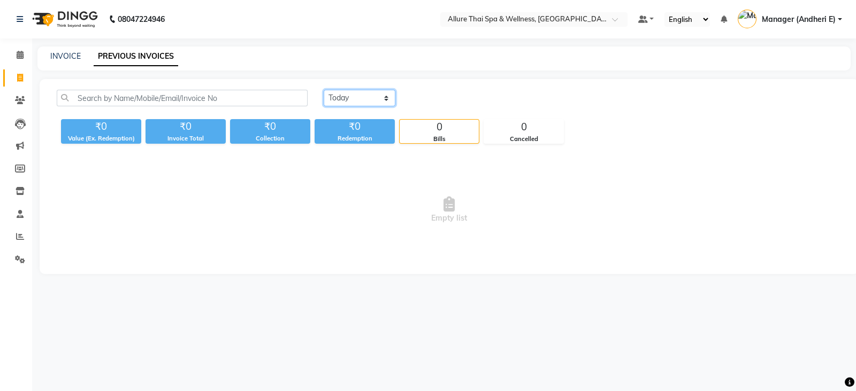
click at [394, 98] on select "[DATE] [DATE] Custom Range" at bounding box center [360, 98] width 72 height 17
click at [324, 90] on select "[DATE] [DATE] Custom Range" at bounding box center [360, 98] width 72 height 17
drag, startPoint x: 451, startPoint y: 92, endPoint x: 451, endPoint y: 98, distance: 5.9
click at [452, 91] on input "02-10-2025" at bounding box center [446, 98] width 75 height 15
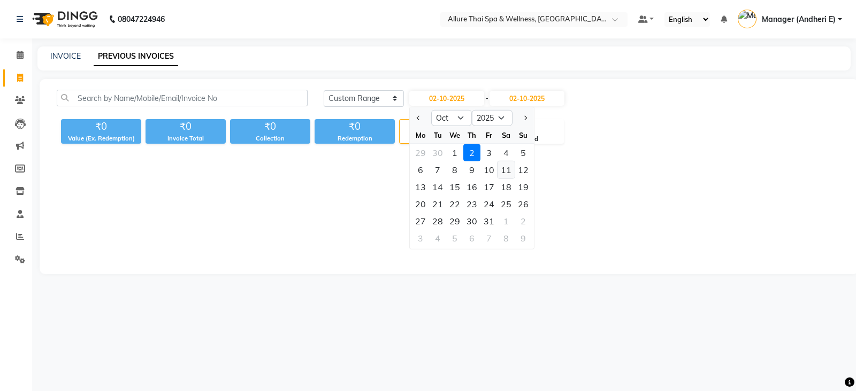
click at [511, 171] on div "11" at bounding box center [505, 169] width 17 height 17
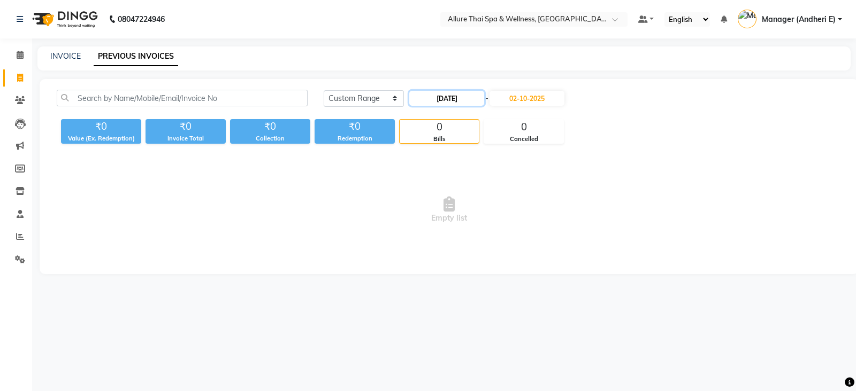
click at [451, 97] on input "[DATE]" at bounding box center [446, 98] width 75 height 15
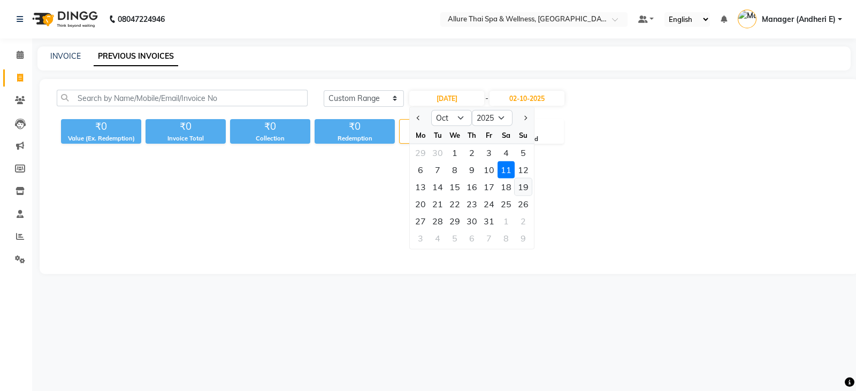
click at [521, 186] on div "19" at bounding box center [522, 187] width 17 height 17
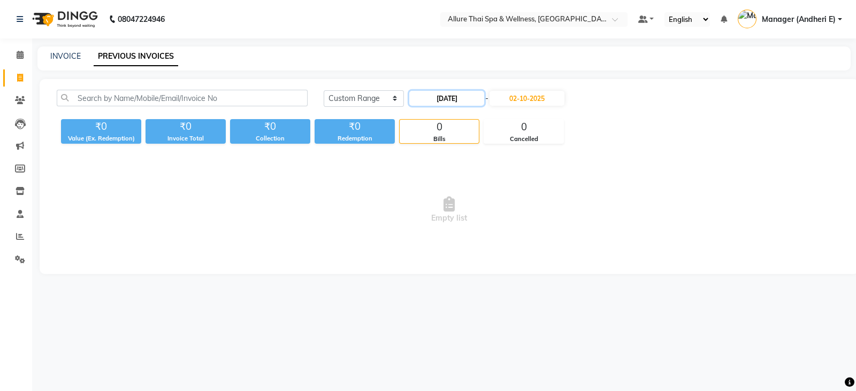
click at [456, 100] on input "[DATE]" at bounding box center [446, 98] width 75 height 15
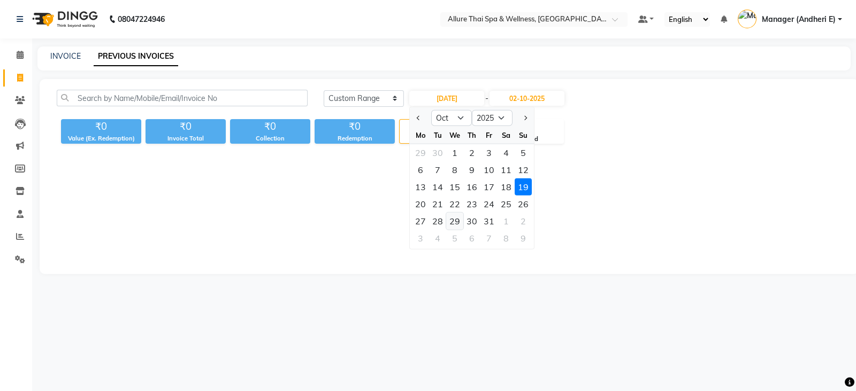
click at [452, 216] on div "29" at bounding box center [454, 221] width 17 height 17
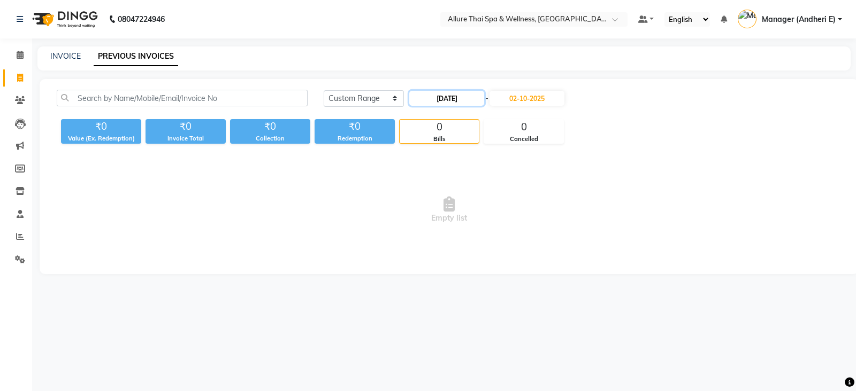
click at [463, 100] on input "[DATE]" at bounding box center [446, 98] width 75 height 15
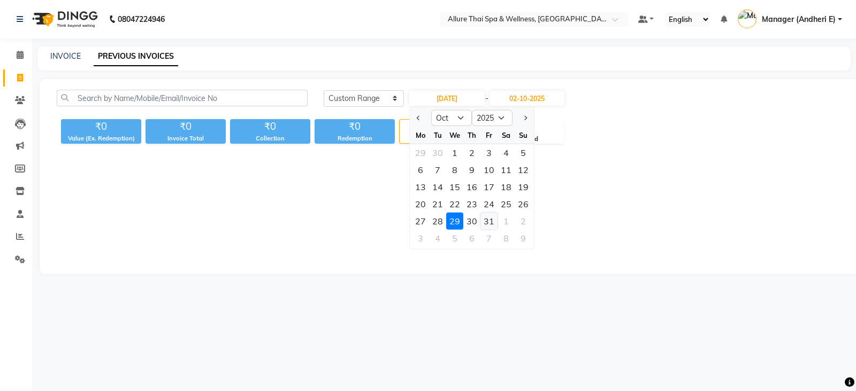
click at [486, 223] on div "31" at bounding box center [488, 221] width 17 height 17
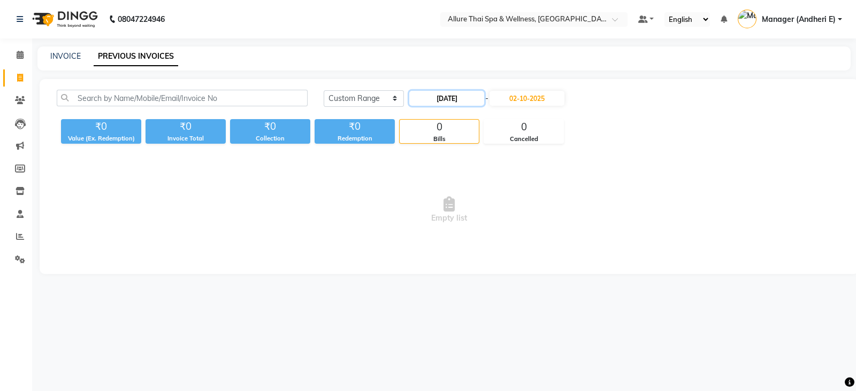
click at [471, 97] on input "[DATE]" at bounding box center [446, 98] width 75 height 15
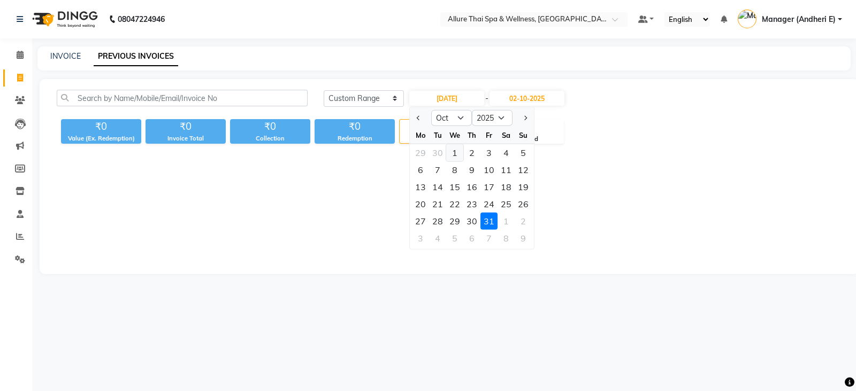
click at [456, 153] on div "1" at bounding box center [454, 152] width 17 height 17
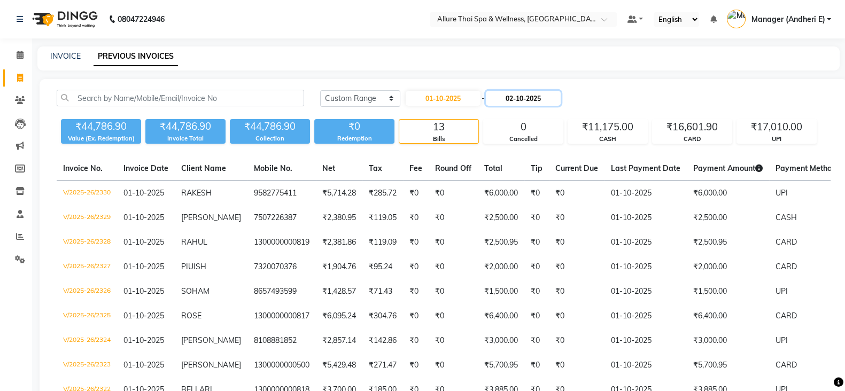
click at [514, 103] on input "02-10-2025" at bounding box center [523, 98] width 75 height 15
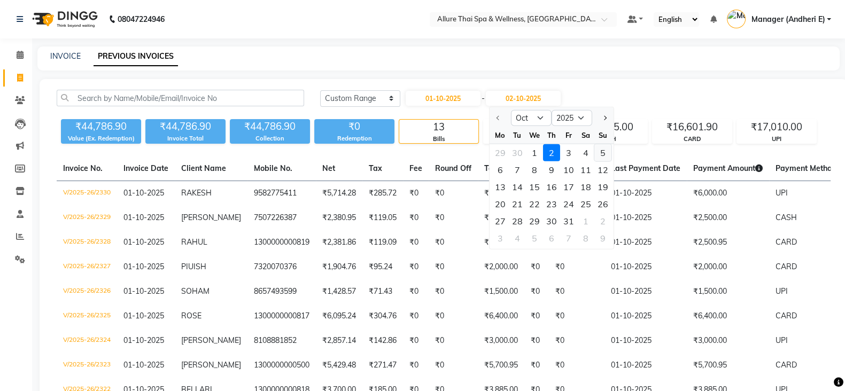
click at [599, 151] on div "5" at bounding box center [602, 152] width 17 height 17
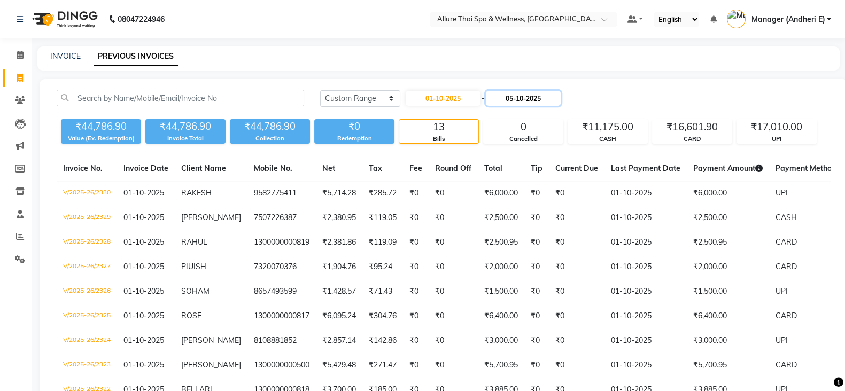
click at [546, 101] on input "05-10-2025" at bounding box center [523, 98] width 75 height 15
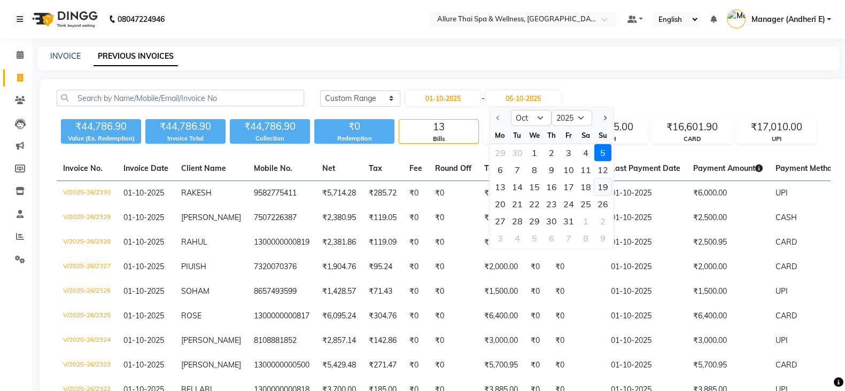
click at [604, 182] on div "19" at bounding box center [602, 187] width 17 height 17
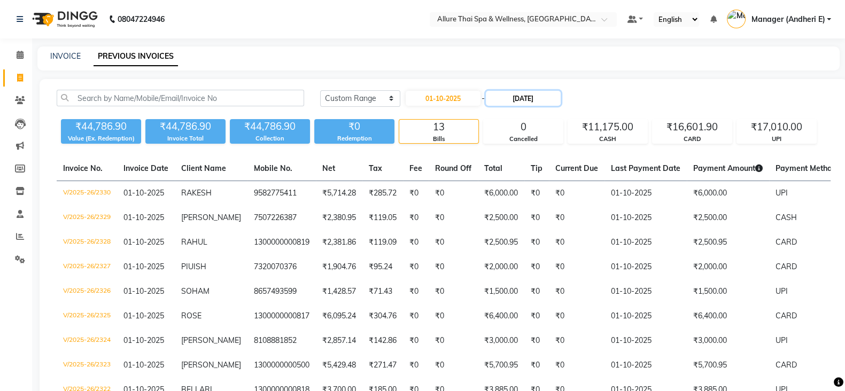
click at [552, 103] on input "[DATE]" at bounding box center [523, 98] width 75 height 15
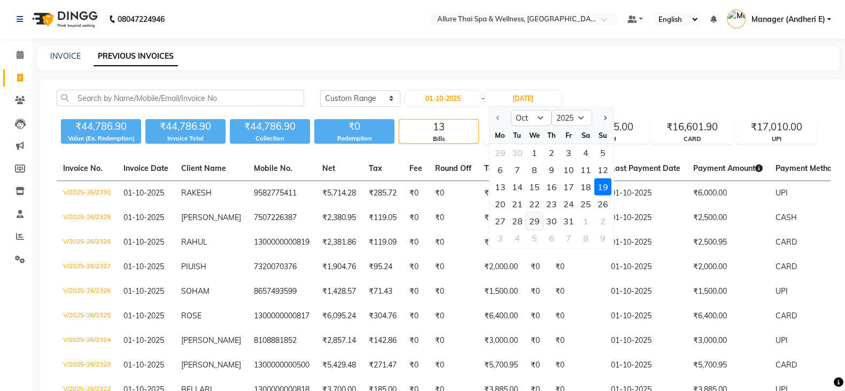
click at [535, 221] on div "29" at bounding box center [534, 221] width 17 height 17
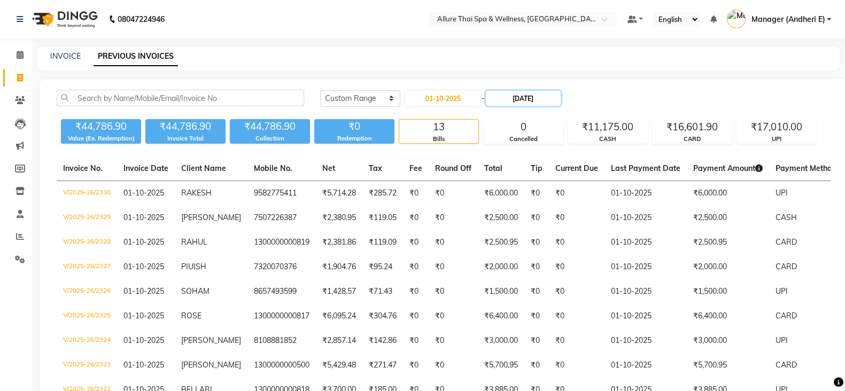
click at [541, 103] on input "[DATE]" at bounding box center [523, 98] width 75 height 15
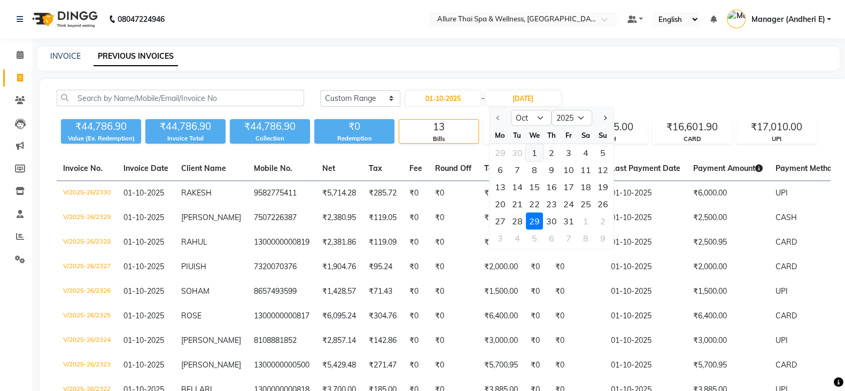
click at [537, 153] on div "1" at bounding box center [534, 152] width 17 height 17
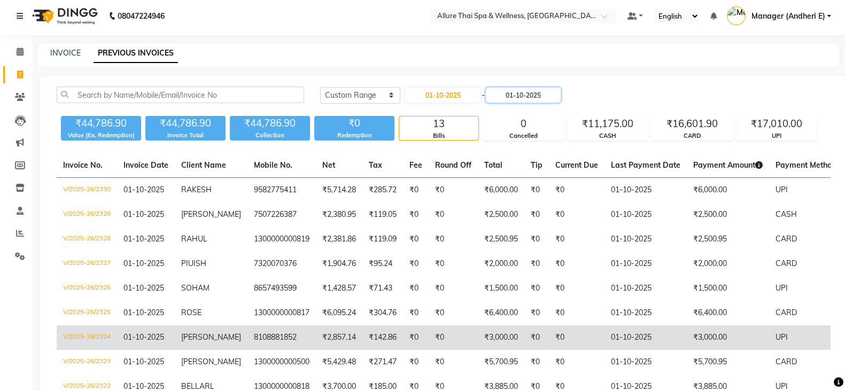
scroll to position [30, 0]
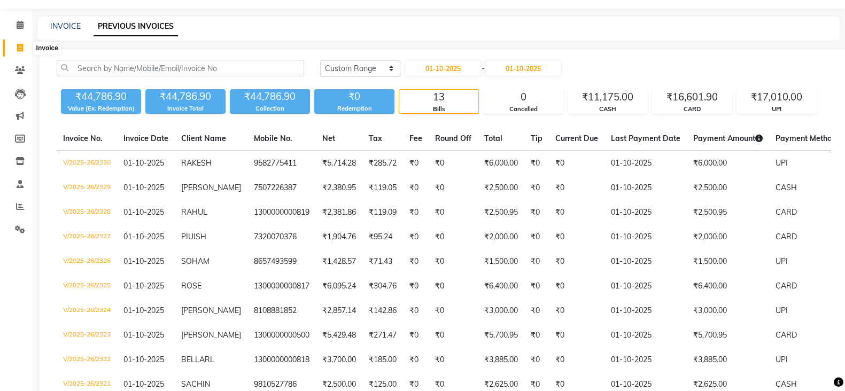
click at [24, 47] on span at bounding box center [20, 48] width 19 height 12
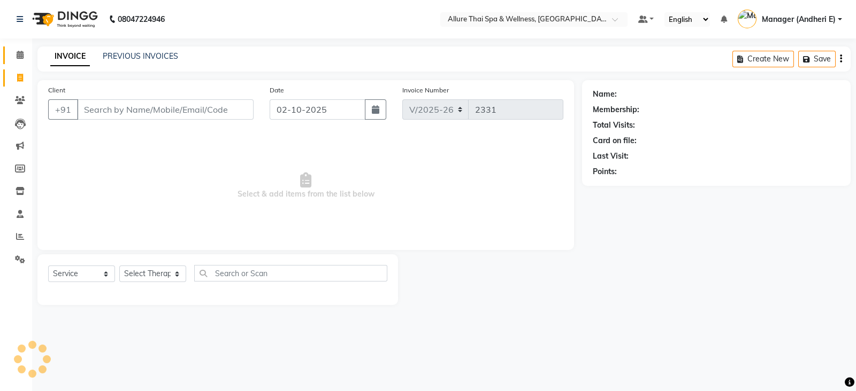
click at [21, 47] on link "Calendar" at bounding box center [16, 56] width 26 height 18
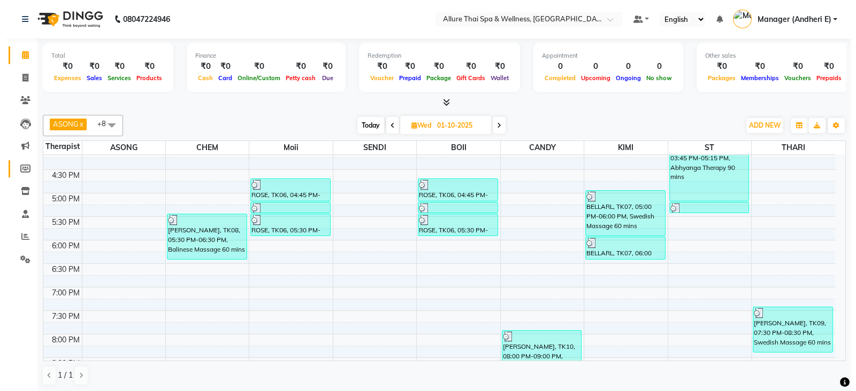
scroll to position [338, 0]
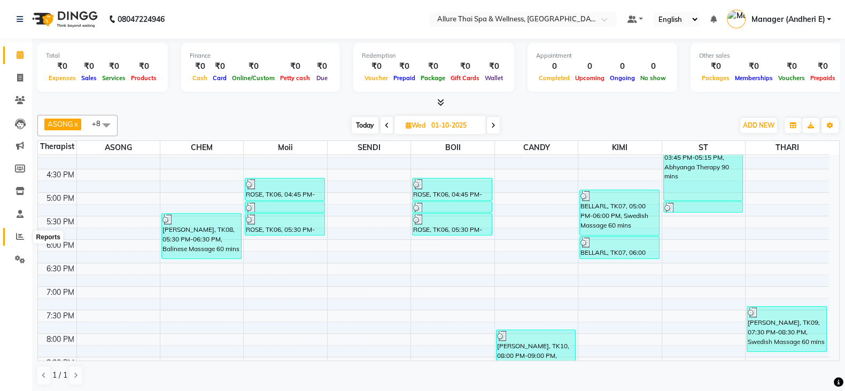
click at [17, 232] on span at bounding box center [20, 237] width 19 height 12
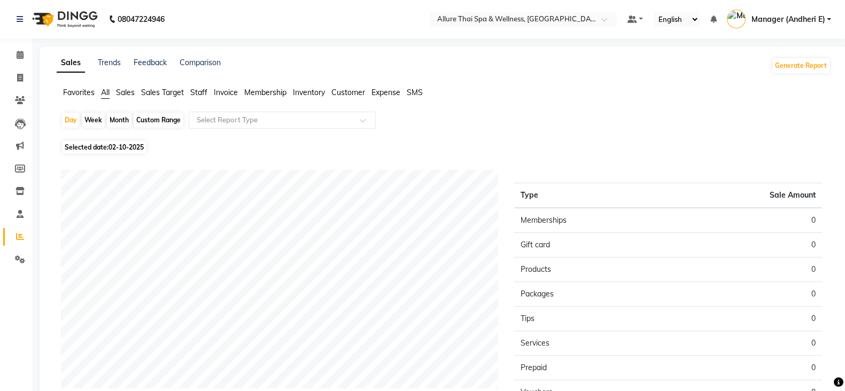
click at [125, 148] on span "02-10-2025" at bounding box center [126, 147] width 35 height 8
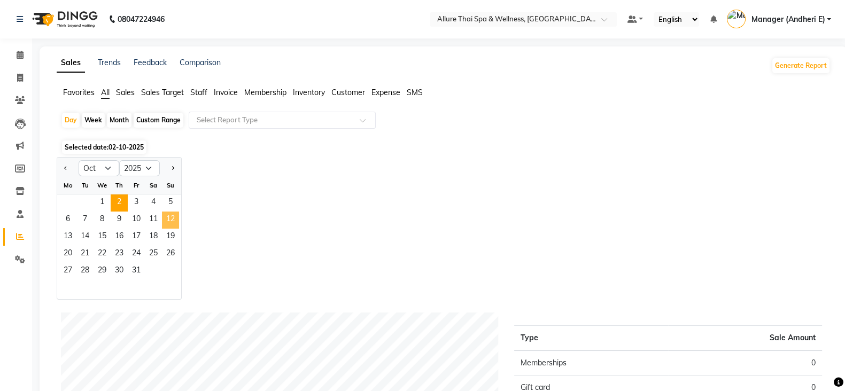
click at [171, 219] on span "12" at bounding box center [170, 220] width 17 height 17
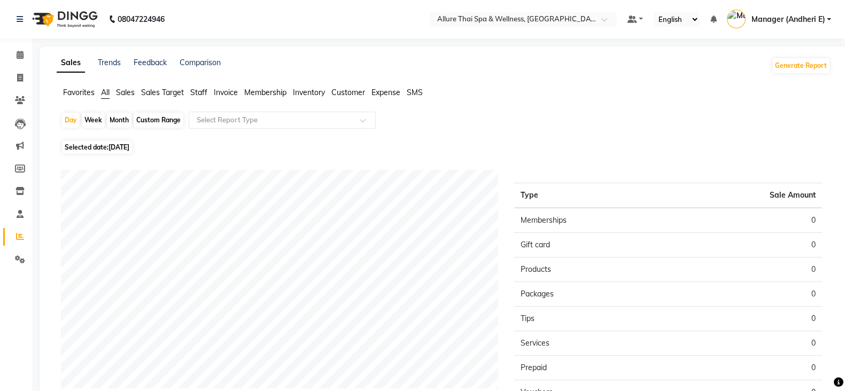
click at [121, 147] on span "[DATE]" at bounding box center [119, 147] width 21 height 8
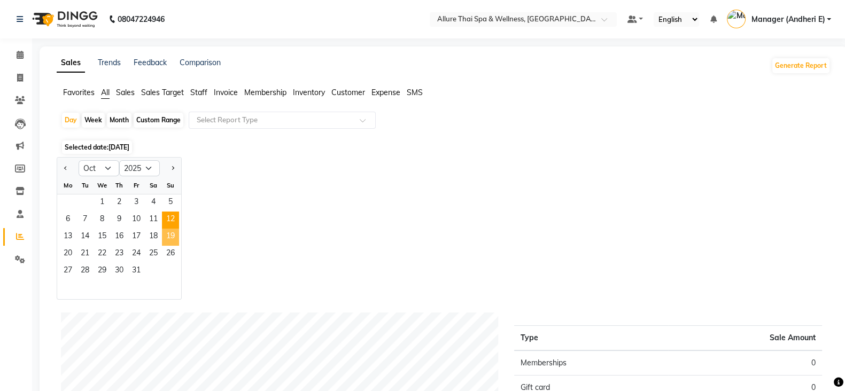
click at [171, 238] on span "19" at bounding box center [170, 237] width 17 height 17
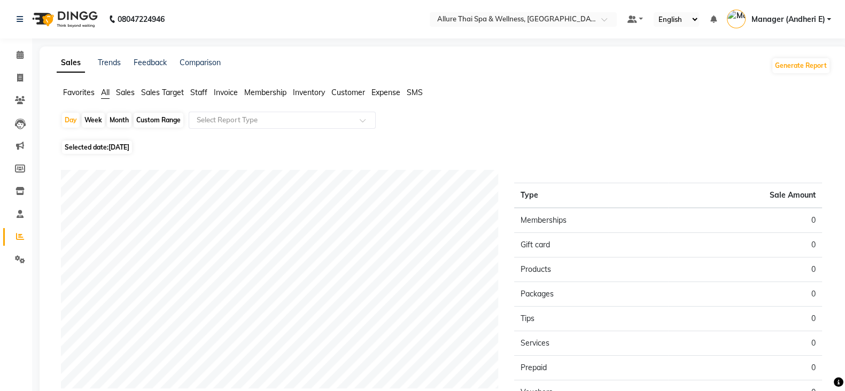
click at [129, 148] on span "[DATE]" at bounding box center [119, 147] width 21 height 8
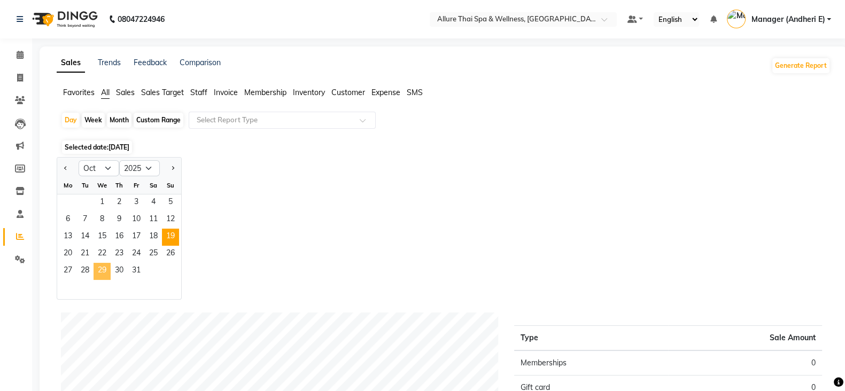
click at [109, 271] on span "29" at bounding box center [102, 271] width 17 height 17
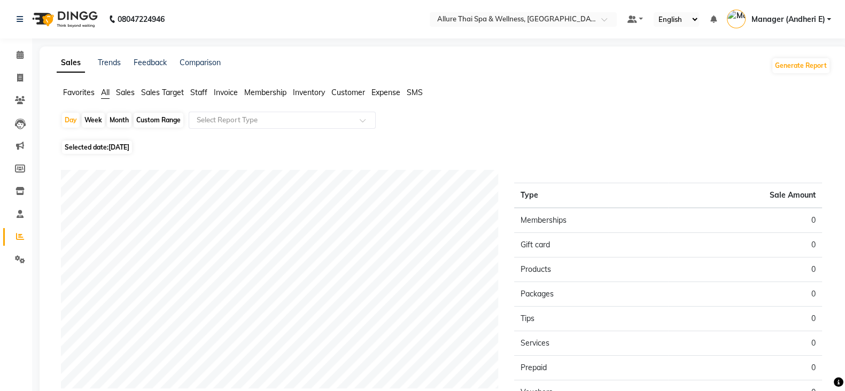
click at [123, 150] on span "[DATE]" at bounding box center [119, 147] width 21 height 8
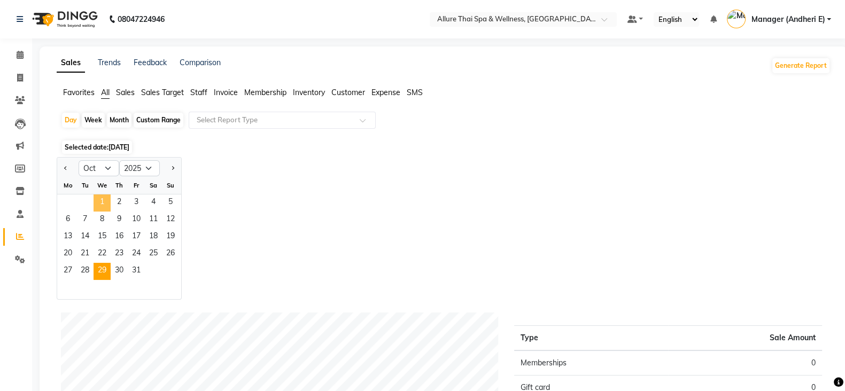
click at [97, 202] on span "1" at bounding box center [102, 203] width 17 height 17
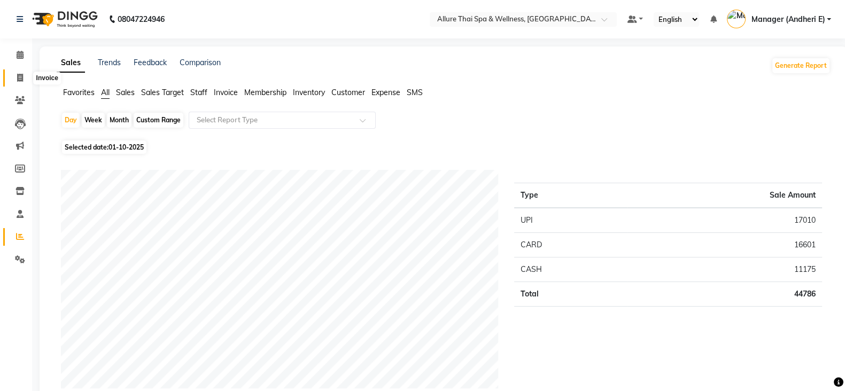
click at [19, 72] on span at bounding box center [20, 78] width 19 height 12
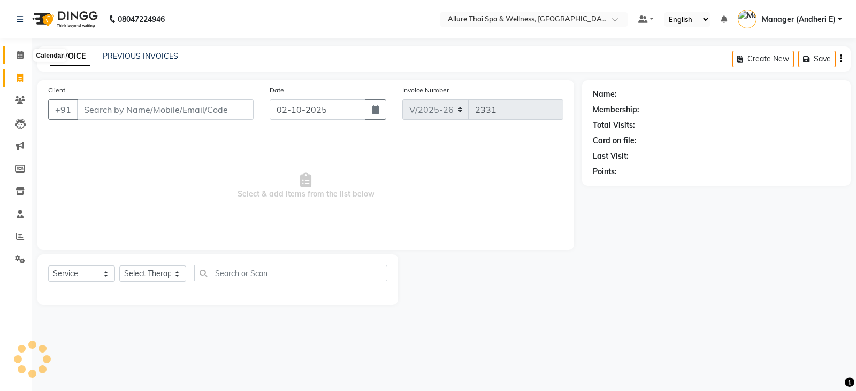
click at [19, 55] on icon at bounding box center [20, 55] width 7 height 8
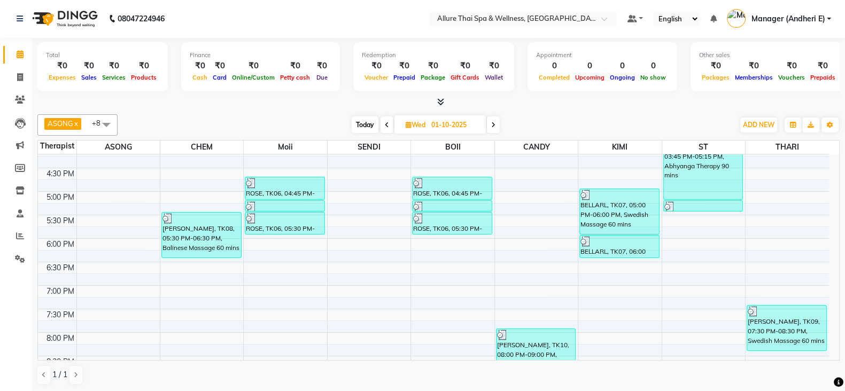
scroll to position [356, 0]
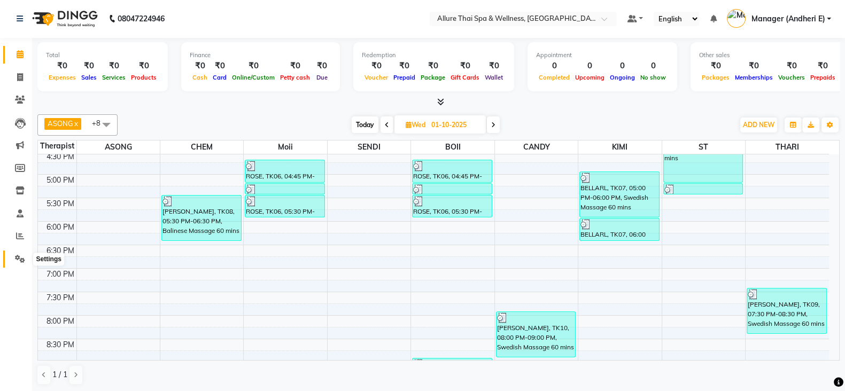
click at [13, 258] on span at bounding box center [20, 259] width 19 height 12
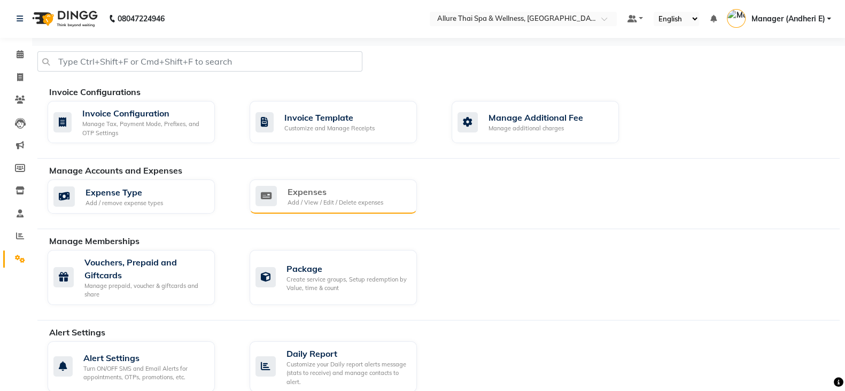
click at [376, 196] on div "Expenses" at bounding box center [336, 192] width 96 height 13
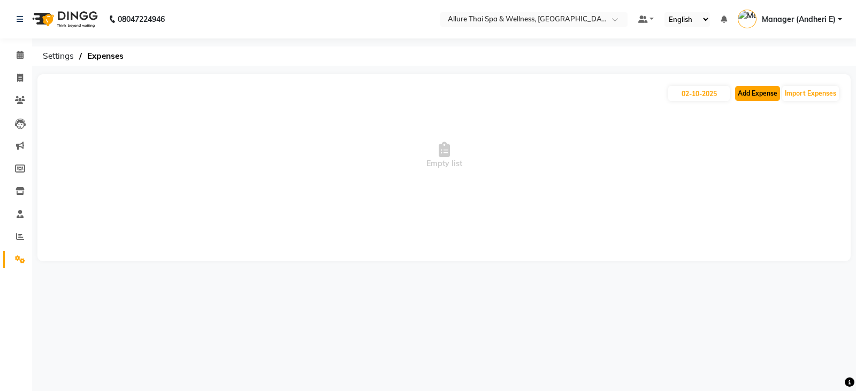
click at [741, 95] on button "Add Expense" at bounding box center [757, 93] width 45 height 15
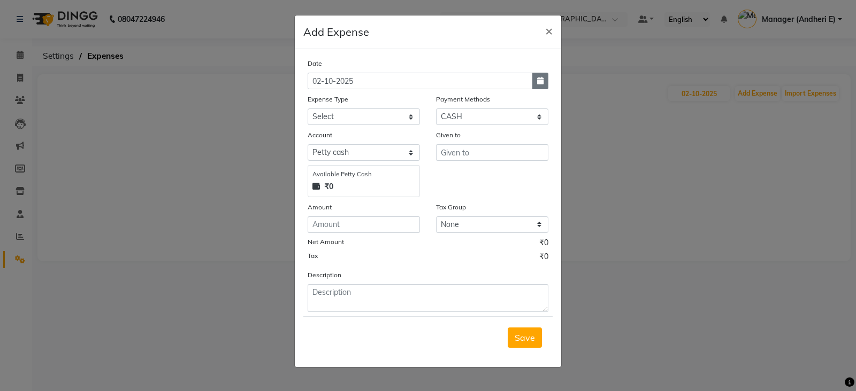
click at [540, 82] on icon "button" at bounding box center [540, 80] width 6 height 7
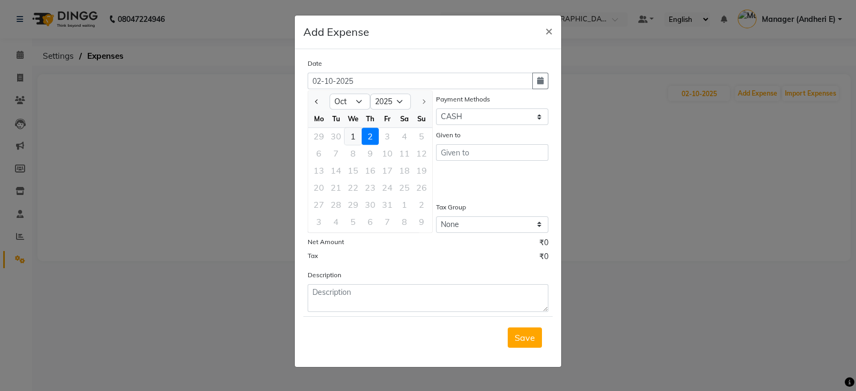
click at [353, 132] on div "1" at bounding box center [352, 136] width 17 height 17
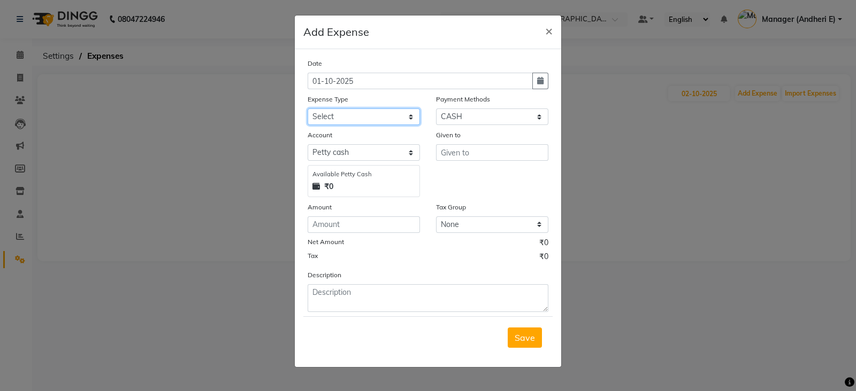
click at [406, 121] on select "Select Advance Salary Advertising and Marketing Expenses Bank charges Car maint…" at bounding box center [363, 117] width 112 height 17
click at [618, 282] on ngb-modal-window "Add Expense × Date [DATE] Expense Type Select Advance Salary Advertising and Ma…" at bounding box center [428, 195] width 856 height 391
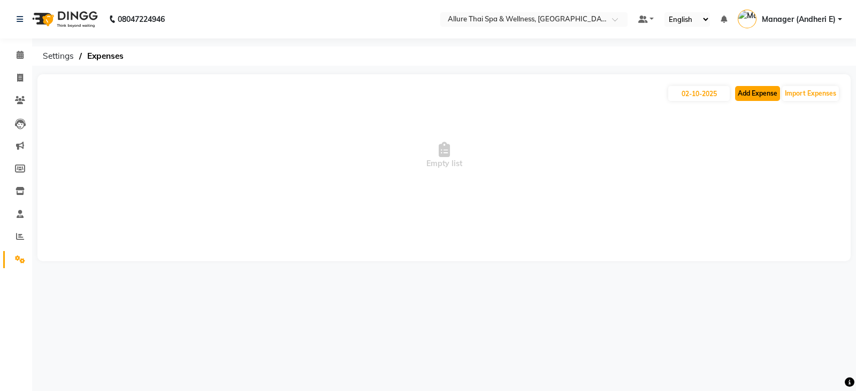
click at [748, 89] on button "Add Expense" at bounding box center [757, 93] width 45 height 15
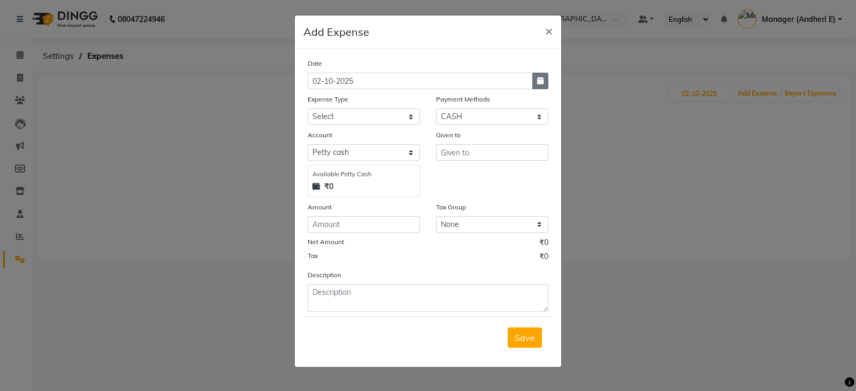
click at [536, 84] on button "button" at bounding box center [540, 81] width 16 height 17
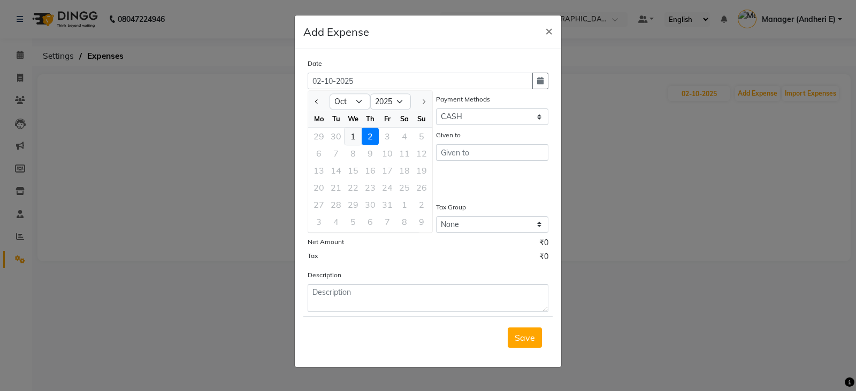
click at [354, 134] on div "1" at bounding box center [352, 136] width 17 height 17
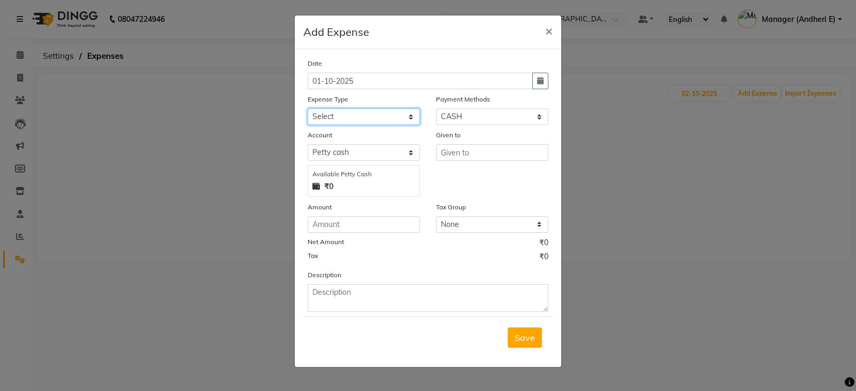
click at [413, 121] on select "Select Advance Salary Advertising and Marketing Expenses Bank charges Car maint…" at bounding box center [363, 117] width 112 height 17
click at [307, 110] on select "Select Advance Salary Advertising and Marketing Expenses Bank charges Car maint…" at bounding box center [363, 117] width 112 height 17
click at [486, 155] on input "text" at bounding box center [492, 152] width 112 height 17
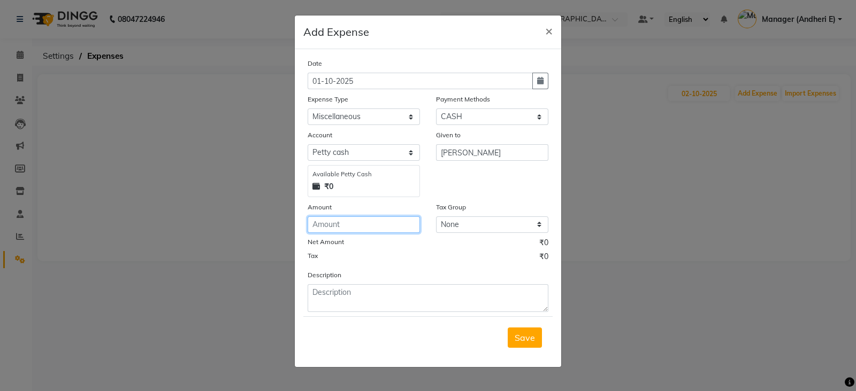
click at [401, 225] on input "number" at bounding box center [363, 225] width 112 height 17
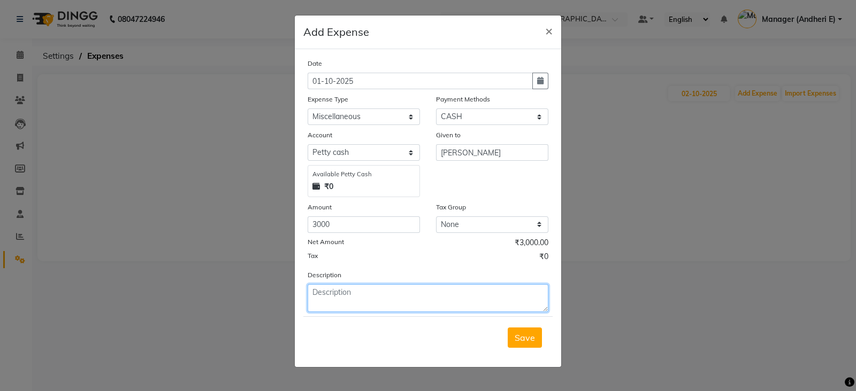
click at [404, 309] on textarea at bounding box center [427, 298] width 241 height 28
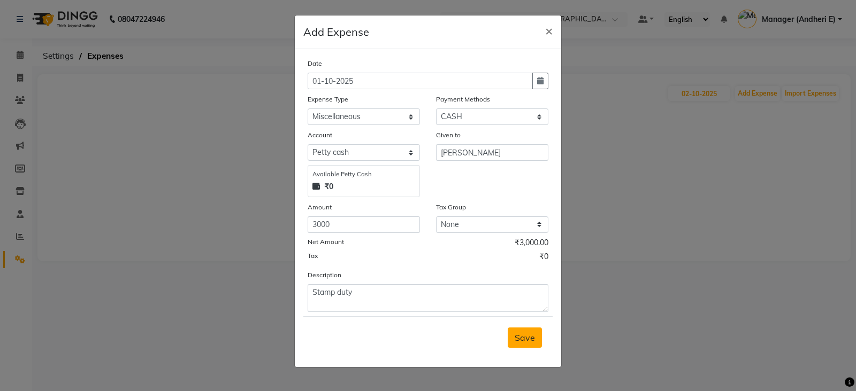
click at [516, 343] on span "Save" at bounding box center [524, 338] width 20 height 11
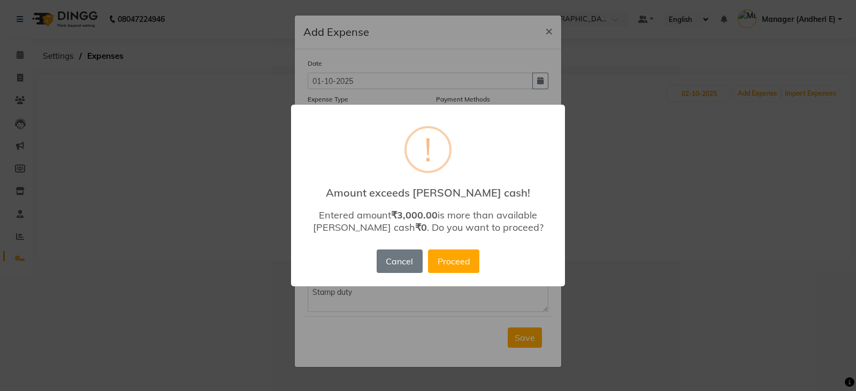
click at [446, 267] on button "Proceed" at bounding box center [453, 262] width 51 height 24
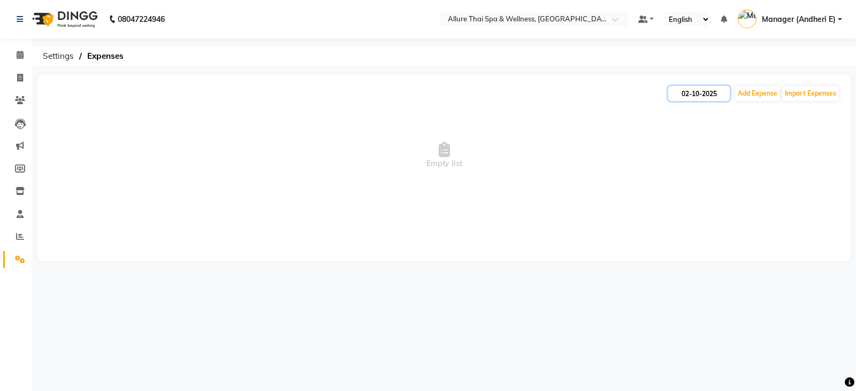
click at [701, 94] on input "02-10-2025" at bounding box center [698, 93] width 61 height 15
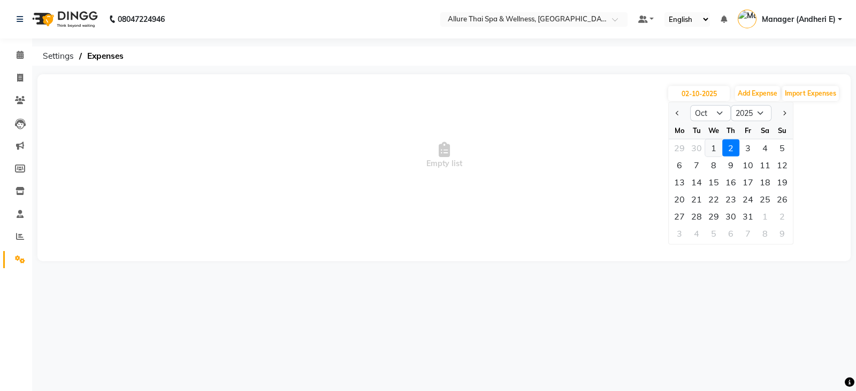
click at [718, 149] on div "1" at bounding box center [713, 148] width 17 height 17
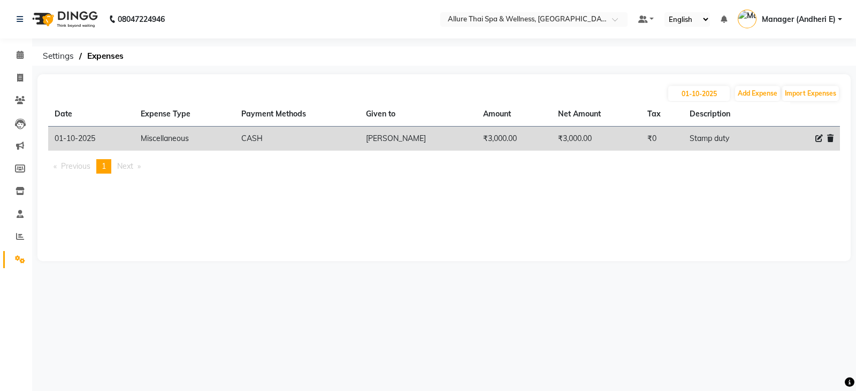
click at [740, 83] on div "[DATE] Add Expense Import Expenses Date Expense Type Payment Methods Given to A…" at bounding box center [443, 167] width 813 height 187
click at [749, 93] on button "Add Expense" at bounding box center [757, 93] width 45 height 15
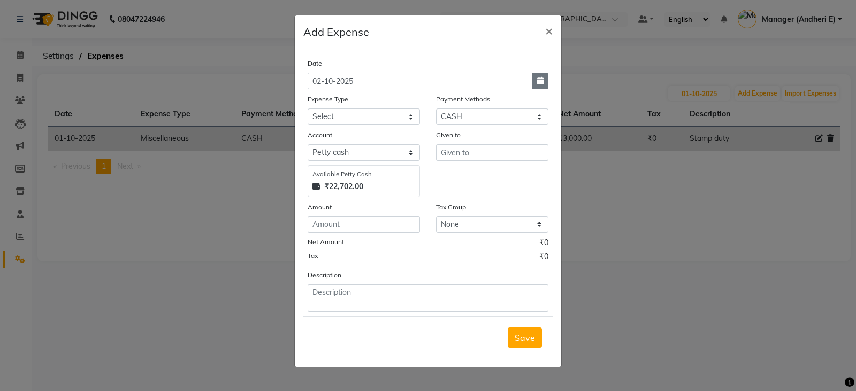
click at [546, 83] on button "button" at bounding box center [540, 81] width 16 height 17
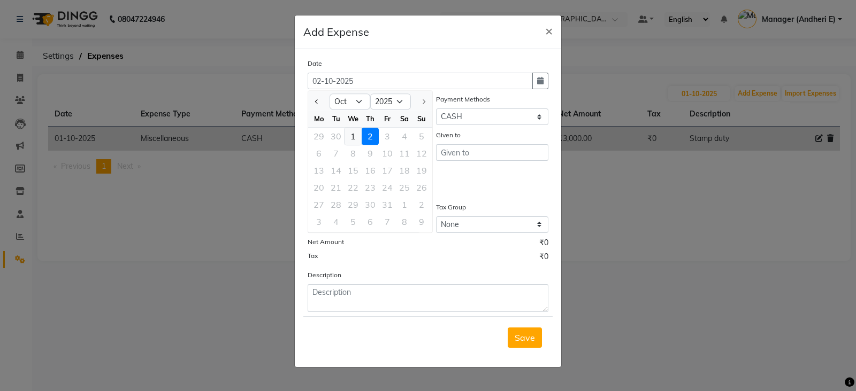
click at [358, 135] on div "1" at bounding box center [352, 136] width 17 height 17
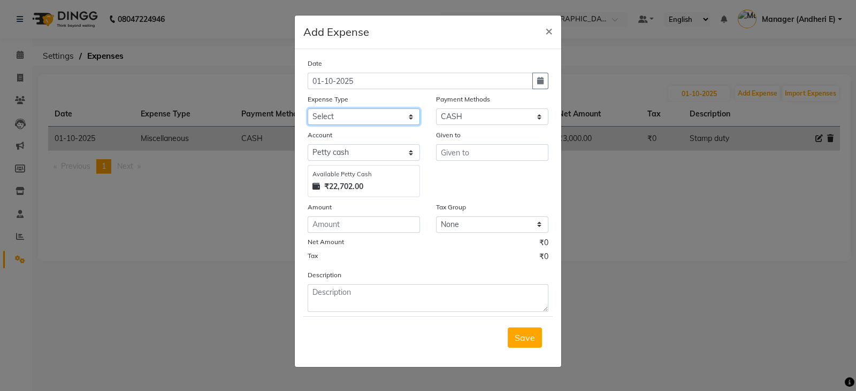
click at [411, 121] on select "Select Advance Salary Advertising and Marketing Expenses Bank charges Car maint…" at bounding box center [363, 117] width 112 height 17
click at [307, 110] on select "Select Advance Salary Advertising and Marketing Expenses Bank charges Car maint…" at bounding box center [363, 117] width 112 height 17
click at [486, 153] on input "text" at bounding box center [492, 152] width 112 height 17
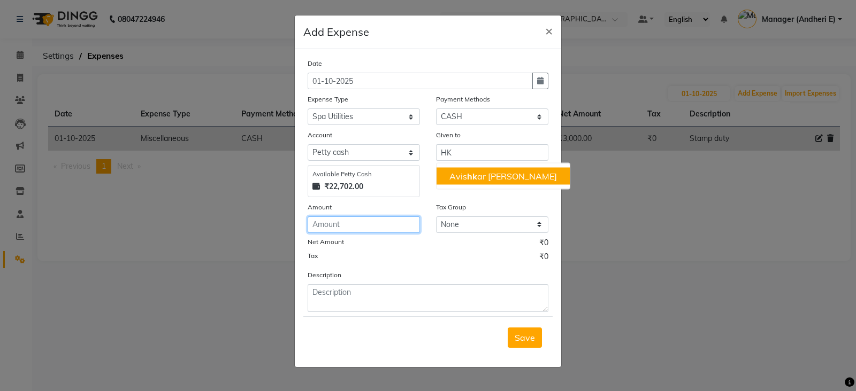
click at [353, 220] on input "number" at bounding box center [363, 225] width 112 height 17
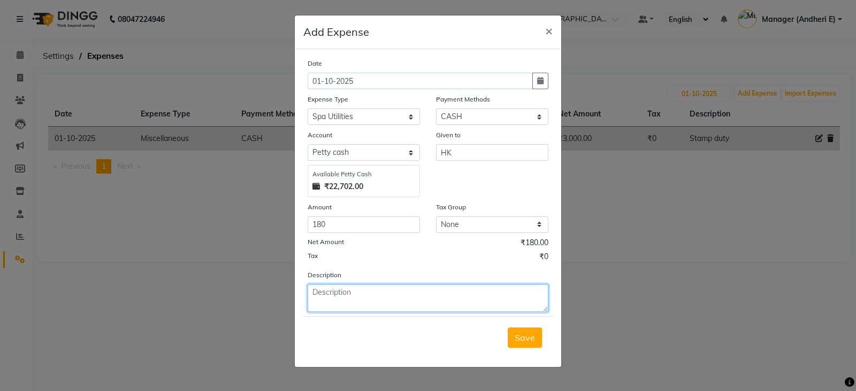
drag, startPoint x: 391, startPoint y: 303, endPoint x: 456, endPoint y: 303, distance: 65.2
click at [393, 302] on textarea at bounding box center [427, 298] width 241 height 28
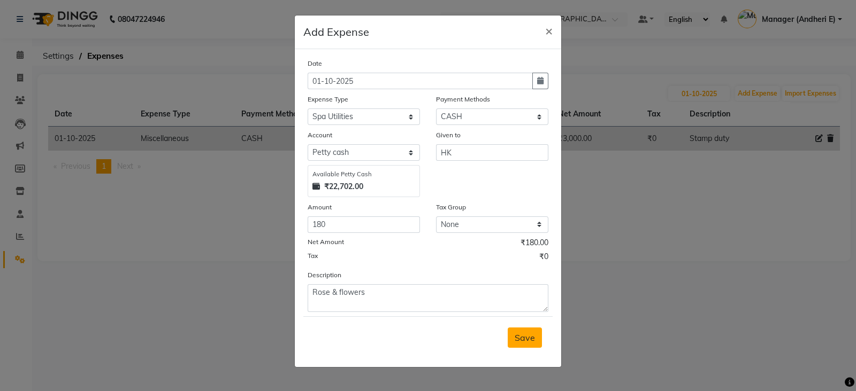
click at [536, 348] on button "Save" at bounding box center [524, 338] width 34 height 20
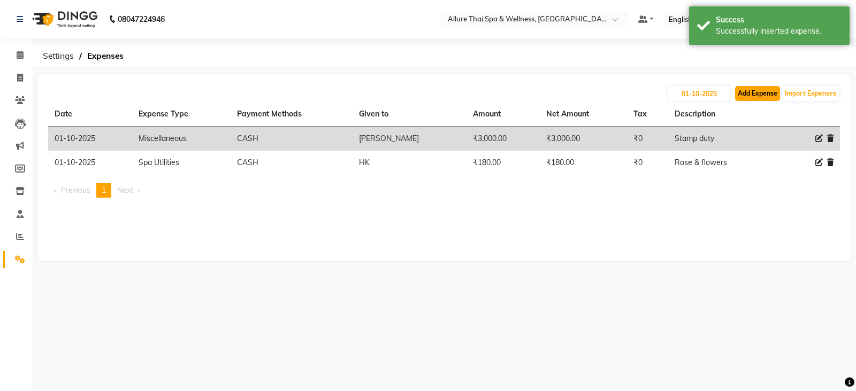
click at [746, 93] on button "Add Expense" at bounding box center [757, 93] width 45 height 15
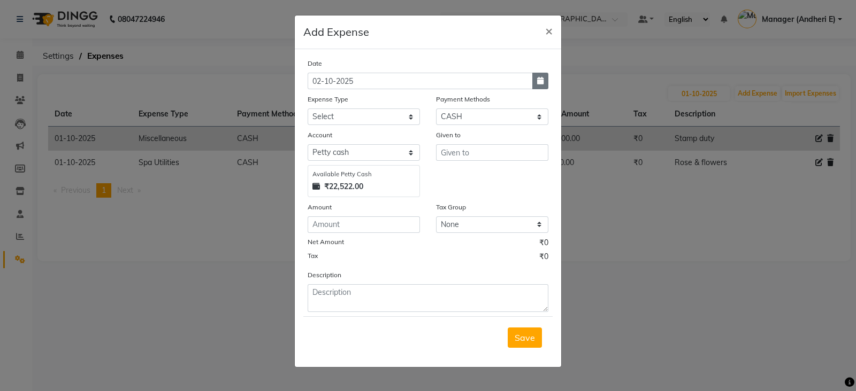
click at [545, 84] on button "button" at bounding box center [540, 81] width 16 height 17
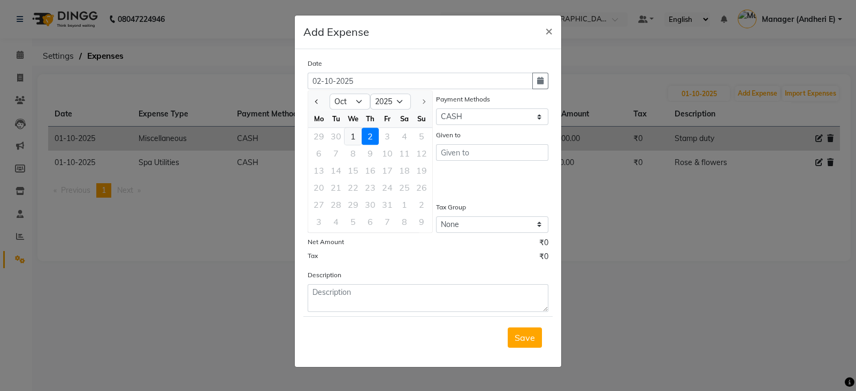
click at [358, 137] on div "1" at bounding box center [352, 136] width 17 height 17
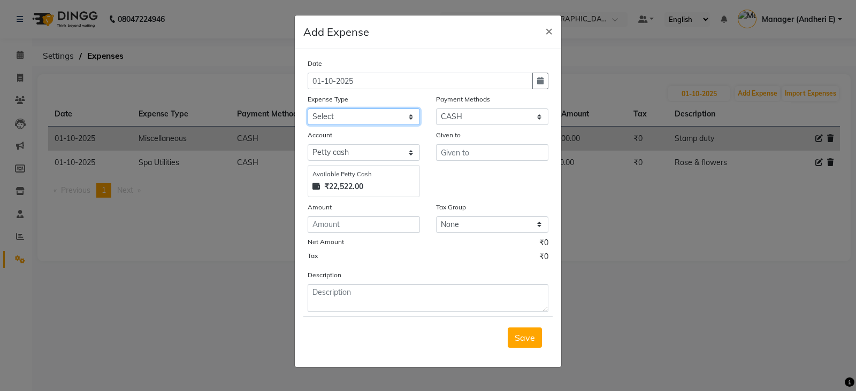
click at [407, 118] on select "Select Advance Salary Advertising and Marketing Expenses Bank charges Car maint…" at bounding box center [363, 117] width 112 height 17
click at [411, 117] on select "Select Advance Salary Advertising and Marketing Expenses Bank charges Car maint…" at bounding box center [363, 117] width 112 height 17
click at [307, 110] on select "Select Advance Salary Advertising and Marketing Expenses Bank charges Car maint…" at bounding box center [363, 117] width 112 height 17
click at [488, 150] on input "text" at bounding box center [492, 152] width 112 height 17
click at [395, 233] on input "number" at bounding box center [363, 225] width 112 height 17
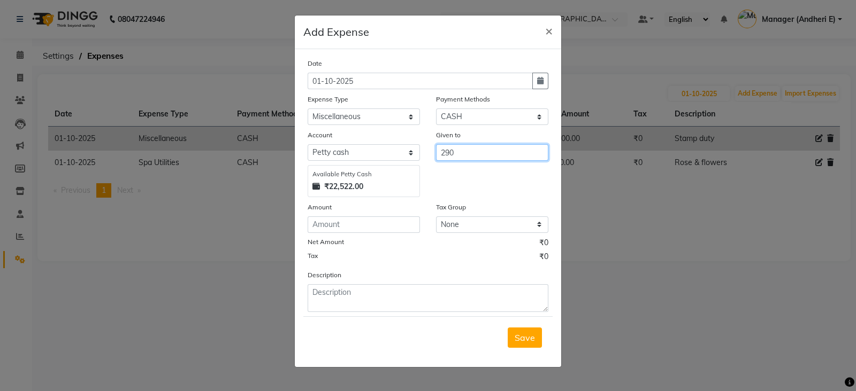
click at [518, 160] on input "290" at bounding box center [492, 152] width 112 height 17
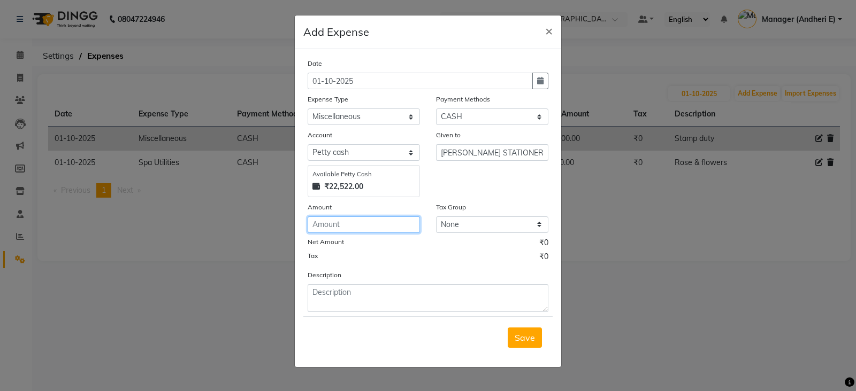
click at [378, 227] on input "number" at bounding box center [363, 225] width 112 height 17
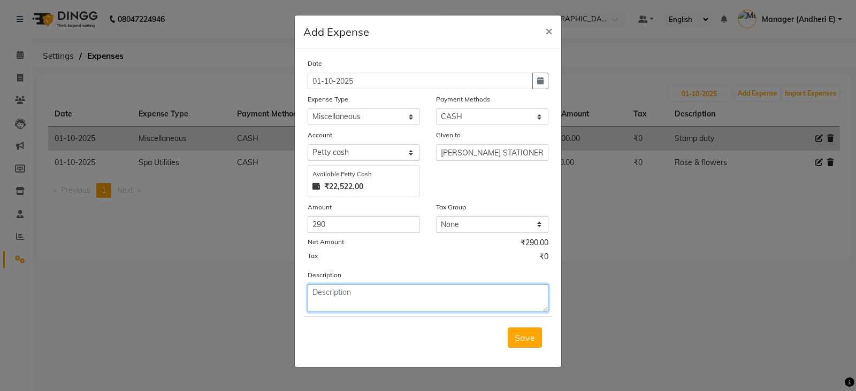
click at [387, 292] on textarea at bounding box center [427, 298] width 241 height 28
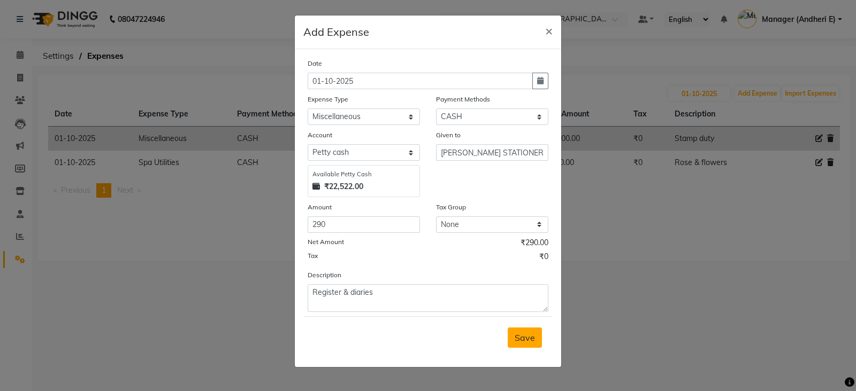
click at [531, 335] on span "Save" at bounding box center [524, 338] width 20 height 11
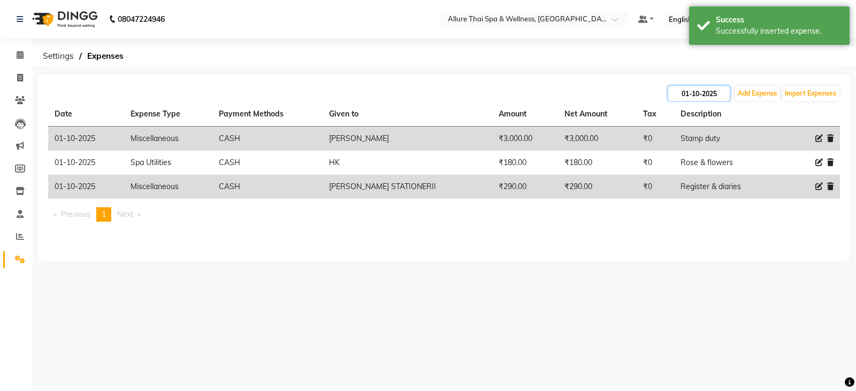
click at [699, 95] on input "01-10-2025" at bounding box center [698, 93] width 61 height 15
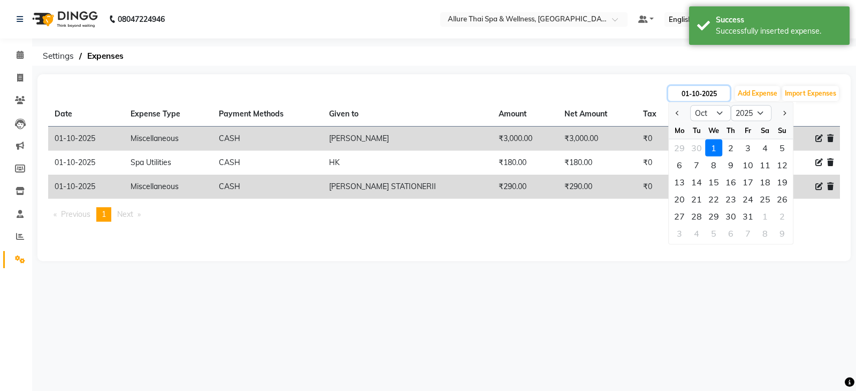
click at [699, 95] on input "01-10-2025" at bounding box center [698, 93] width 61 height 15
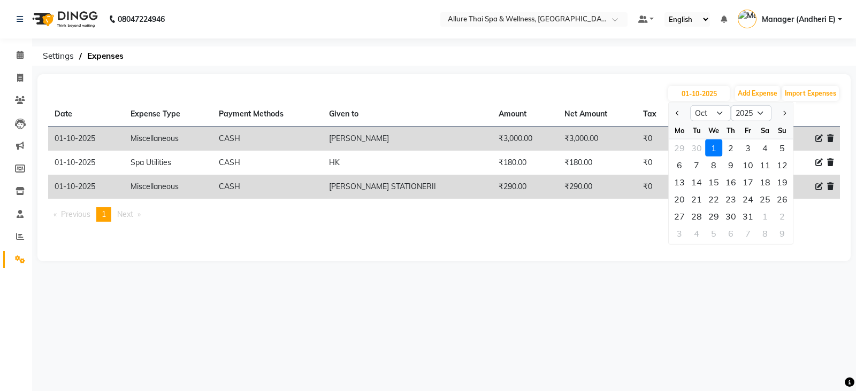
click at [723, 269] on main "[DATE] Jan Feb Mar Apr May Jun [DATE] Aug Sep Oct Nov [DATE] 2016 2017 2018 201…" at bounding box center [444, 175] width 824 height 203
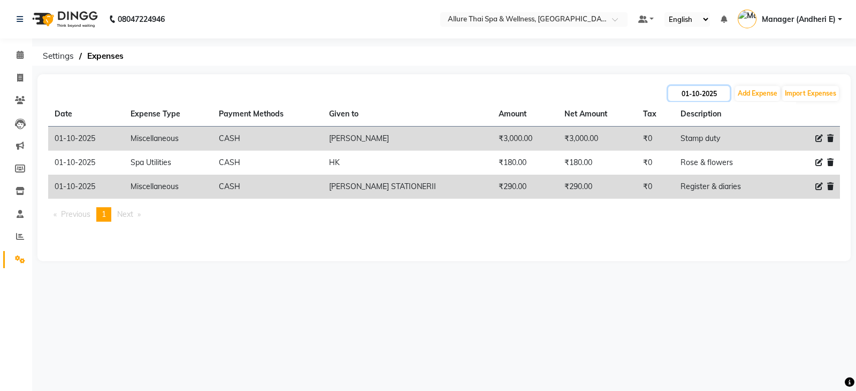
click at [691, 93] on input "01-10-2025" at bounding box center [698, 93] width 61 height 15
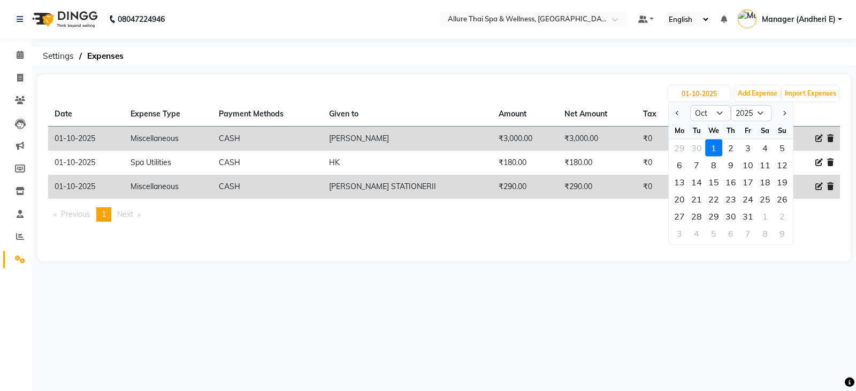
click at [759, 275] on main "[DATE] Jan Feb Mar Apr May Jun [DATE] Aug Sep Oct Nov [DATE] 2016 2017 2018 201…" at bounding box center [444, 175] width 824 height 203
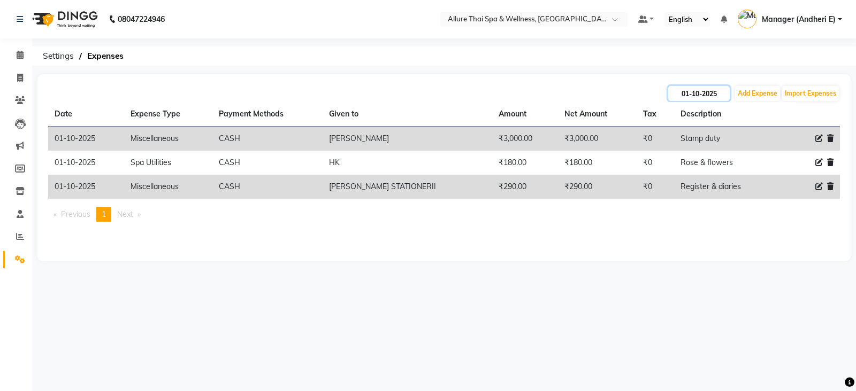
click at [694, 98] on input "01-10-2025" at bounding box center [698, 93] width 61 height 15
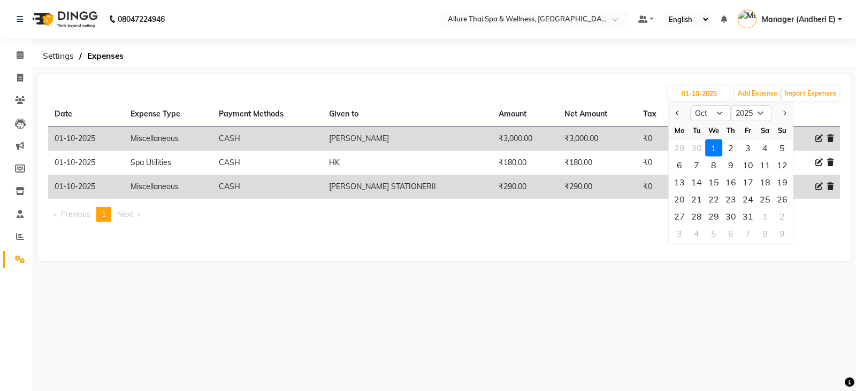
click at [685, 276] on main "[DATE] Jan Feb Mar Apr May Jun [DATE] Aug Sep Oct Nov [DATE] 2016 2017 2018 201…" at bounding box center [444, 175] width 824 height 203
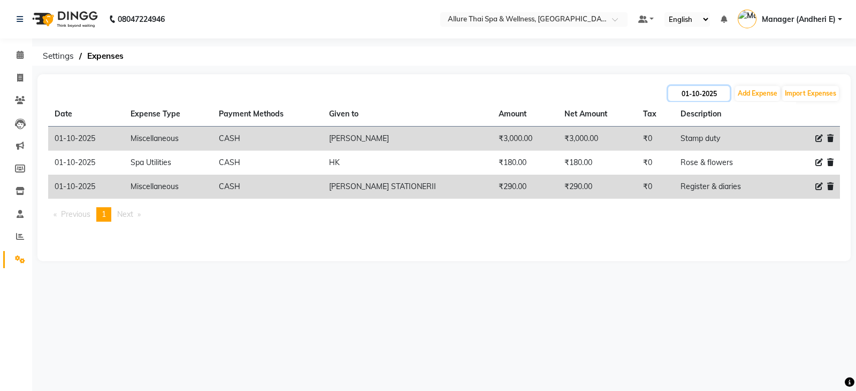
click at [680, 97] on input "01-10-2025" at bounding box center [698, 93] width 61 height 15
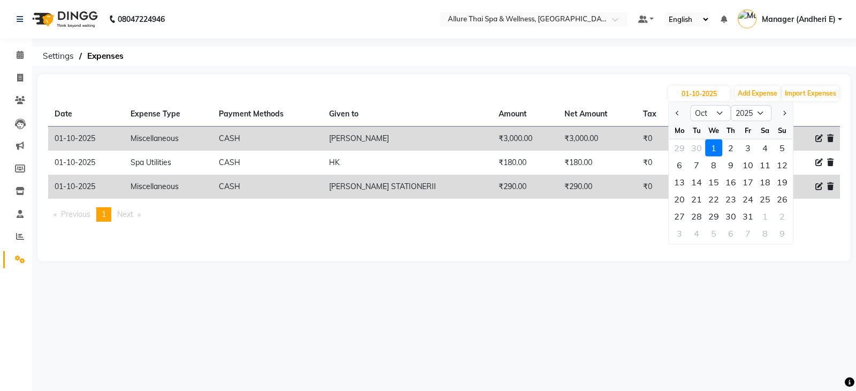
click at [714, 145] on div "1" at bounding box center [713, 148] width 17 height 17
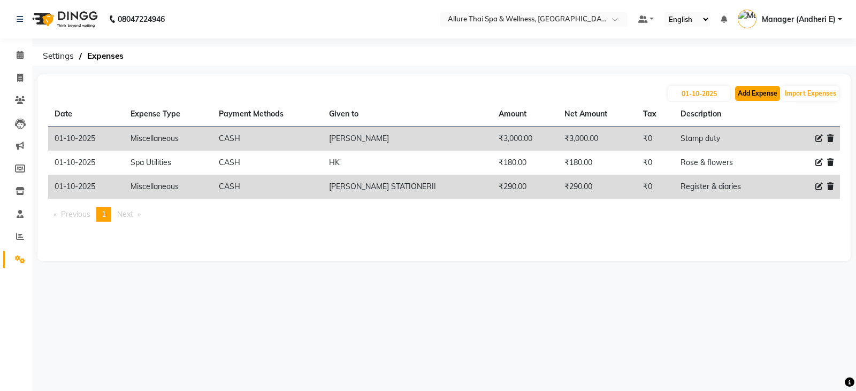
click at [752, 95] on button "Add Expense" at bounding box center [757, 93] width 45 height 15
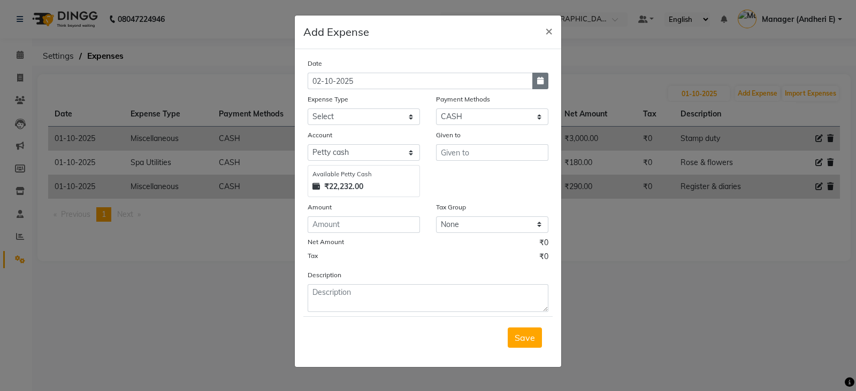
click at [540, 81] on icon "button" at bounding box center [540, 80] width 6 height 7
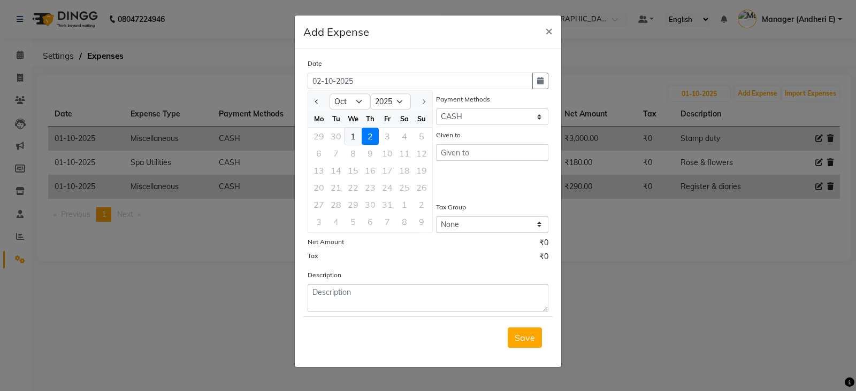
click at [356, 138] on div "1" at bounding box center [352, 136] width 17 height 17
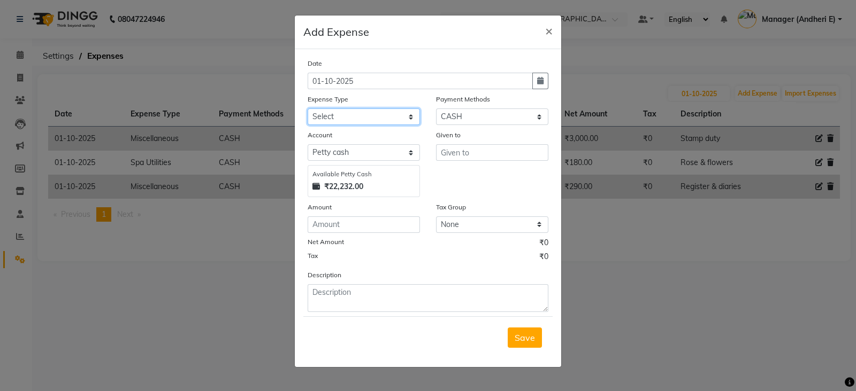
click at [409, 118] on select "Select Advance Salary Advertising and Marketing Expenses Bank charges Car maint…" at bounding box center [363, 117] width 112 height 17
click at [307, 110] on select "Select Advance Salary Advertising and Marketing Expenses Bank charges Car maint…" at bounding box center [363, 117] width 112 height 17
click at [475, 151] on input "text" at bounding box center [492, 152] width 112 height 17
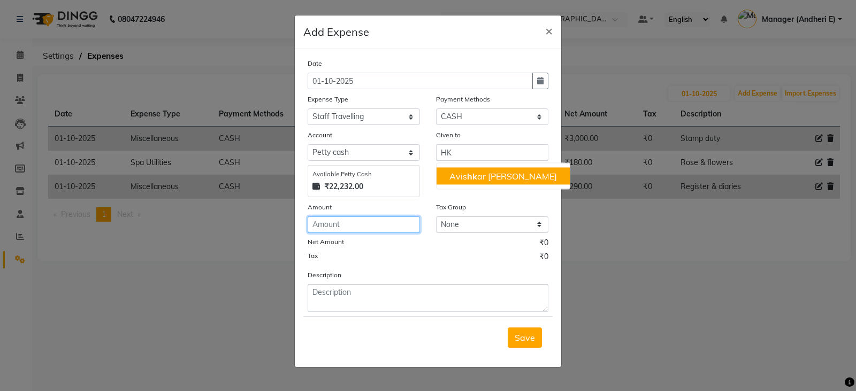
drag, startPoint x: 334, startPoint y: 227, endPoint x: 518, endPoint y: 260, distance: 186.9
click at [335, 227] on input "number" at bounding box center [363, 225] width 112 height 17
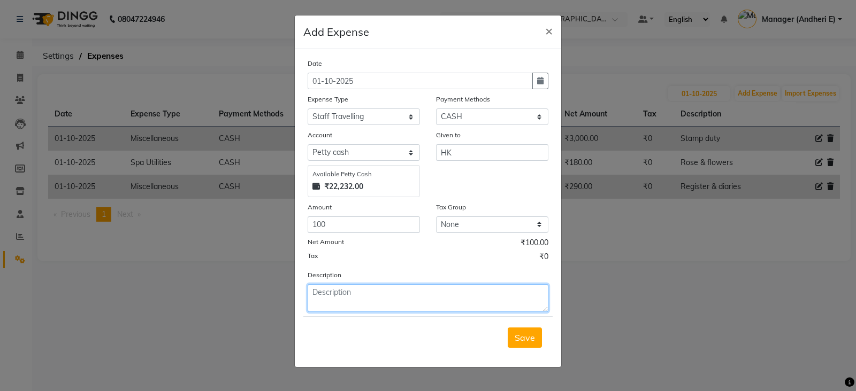
click at [444, 305] on textarea at bounding box center [427, 298] width 241 height 28
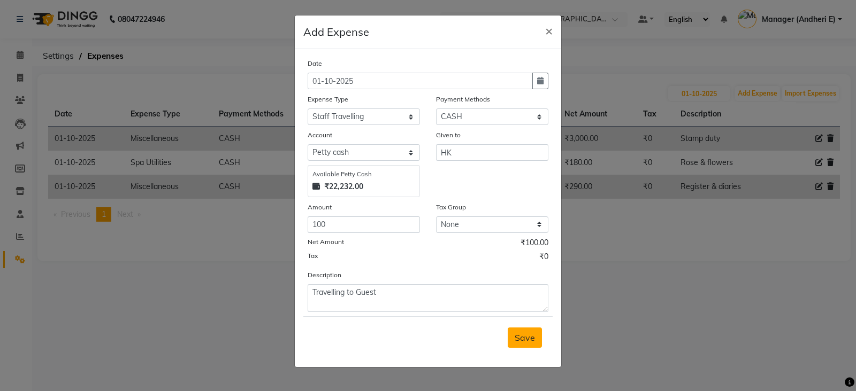
click at [520, 342] on span "Save" at bounding box center [524, 338] width 20 height 11
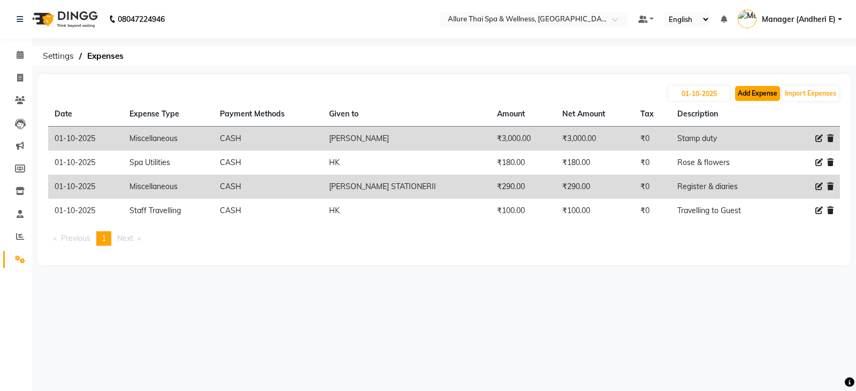
click at [743, 92] on button "Add Expense" at bounding box center [757, 93] width 45 height 15
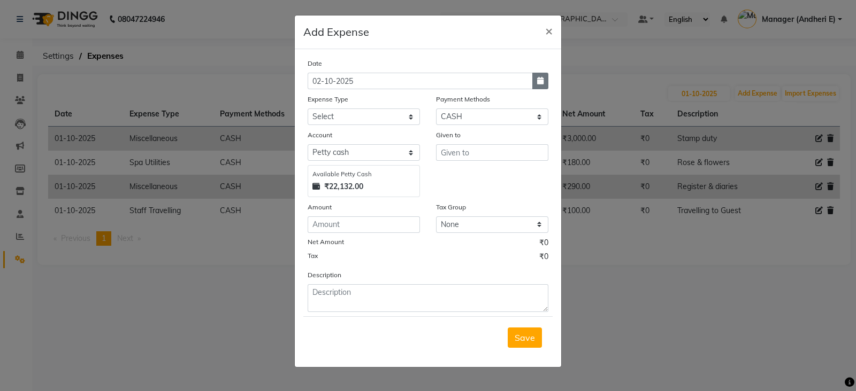
click at [533, 79] on button "button" at bounding box center [540, 81] width 16 height 17
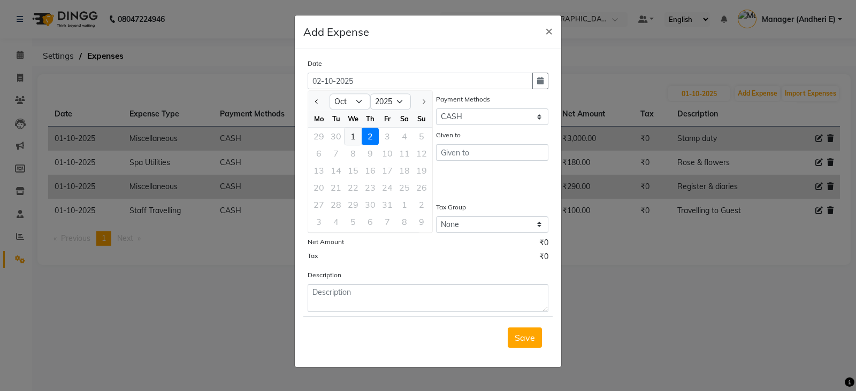
click at [355, 134] on div "1" at bounding box center [352, 136] width 17 height 17
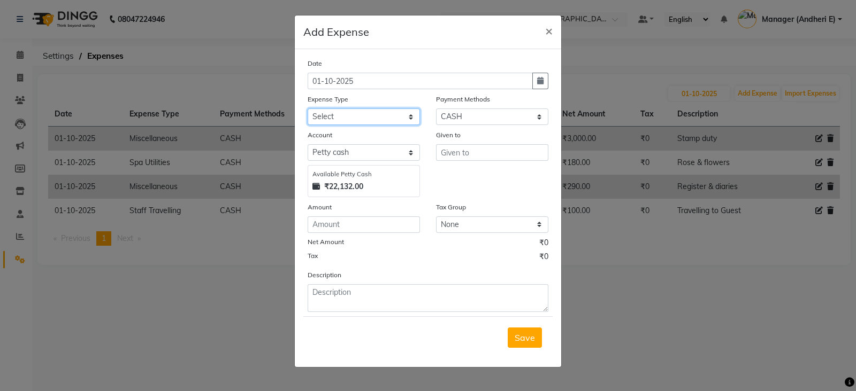
click at [397, 114] on select "Select Advance Salary Advertising and Marketing Expenses Bank charges Car maint…" at bounding box center [363, 117] width 112 height 17
click at [307, 110] on select "Select Advance Salary Advertising and Marketing Expenses Bank charges Car maint…" at bounding box center [363, 117] width 112 height 17
click at [408, 113] on select "Select Advance Salary Advertising and Marketing Expenses Bank charges Car maint…" at bounding box center [363, 117] width 112 height 17
click at [669, 234] on ngb-modal-window "Add Expense × Date [DATE] Expense Type Select Advance Salary Advertising and Ma…" at bounding box center [428, 195] width 856 height 391
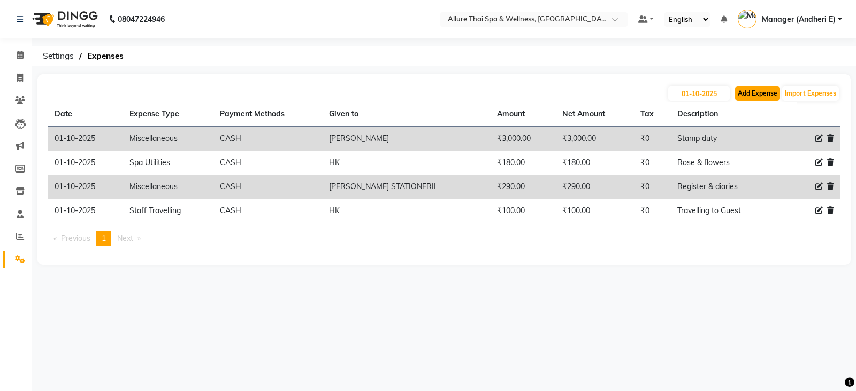
click at [738, 96] on button "Add Expense" at bounding box center [757, 93] width 45 height 15
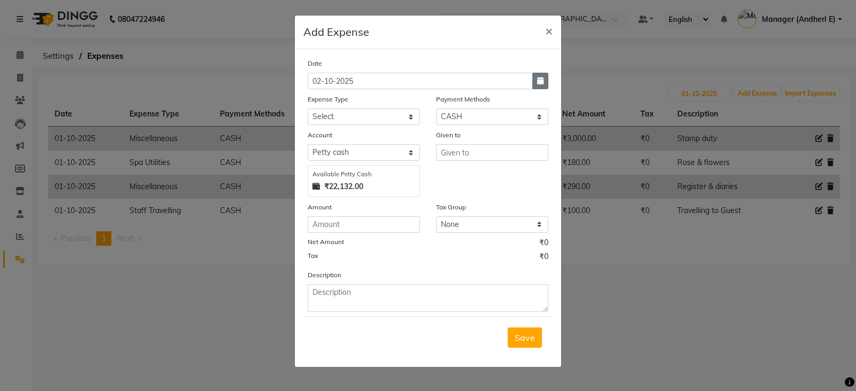
click at [539, 81] on icon "button" at bounding box center [540, 80] width 6 height 7
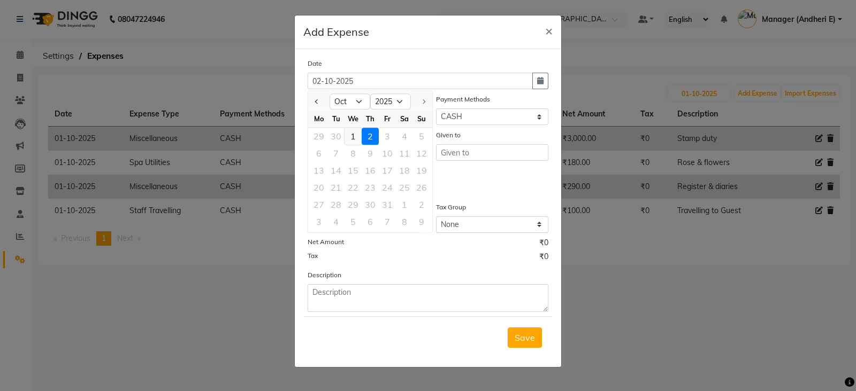
click at [352, 135] on div "1" at bounding box center [352, 136] width 17 height 17
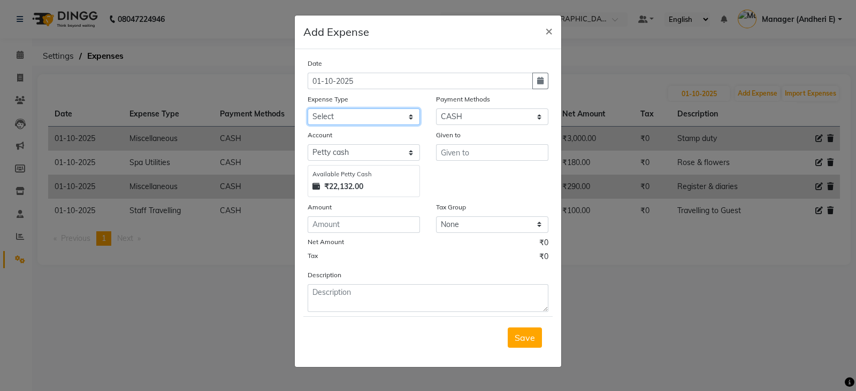
click at [406, 122] on select "Select Advance Salary Advertising and Marketing Expenses Bank charges Car maint…" at bounding box center [363, 117] width 112 height 17
click at [307, 110] on select "Select Advance Salary Advertising and Marketing Expenses Bank charges Car maint…" at bounding box center [363, 117] width 112 height 17
click at [410, 115] on select "Select Advance Salary Advertising and Marketing Expenses Bank charges Car maint…" at bounding box center [363, 117] width 112 height 17
click at [482, 189] on div "Given to" at bounding box center [492, 163] width 128 height 68
drag, startPoint x: 408, startPoint y: 116, endPoint x: 479, endPoint y: 151, distance: 79.4
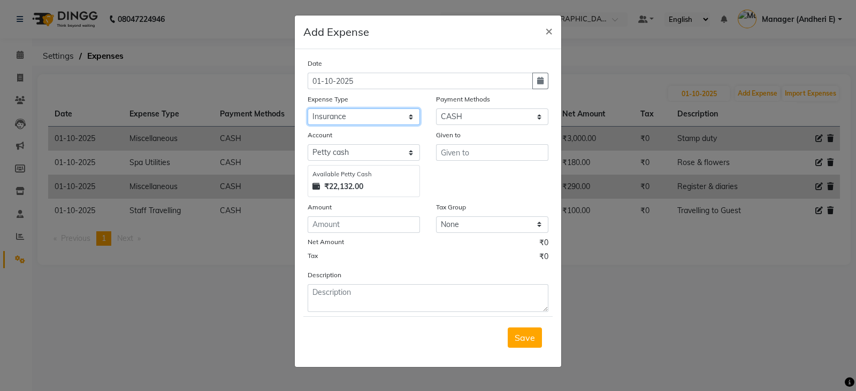
click at [408, 116] on select "Select Advance Salary Advertising and Marketing Expenses Bank charges Car maint…" at bounding box center [363, 117] width 112 height 17
click at [529, 191] on div "Given to" at bounding box center [492, 163] width 128 height 68
click at [409, 116] on select "Select Advance Salary Advertising and Marketing Expenses Bank charges Car maint…" at bounding box center [363, 117] width 112 height 17
click at [687, 273] on ngb-modal-window "Add Expense × Date [DATE] Expense Type Select Advance Salary Advertising and Ma…" at bounding box center [428, 195] width 856 height 391
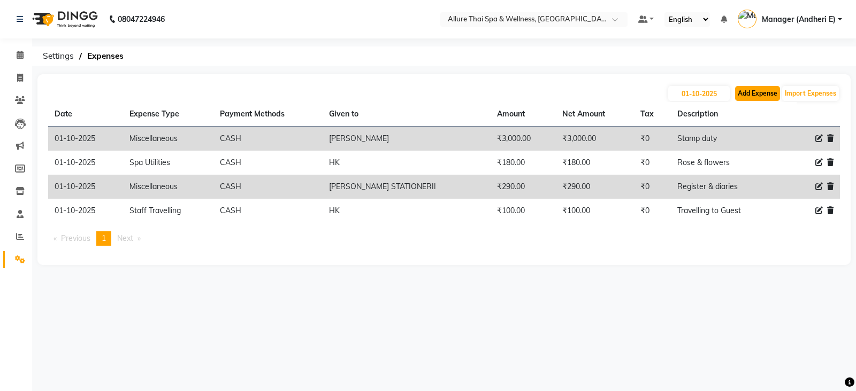
click at [749, 87] on button "Add Expense" at bounding box center [757, 93] width 45 height 15
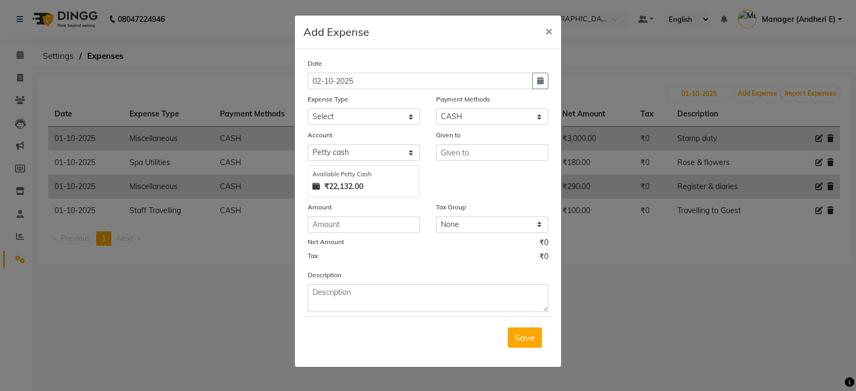
click at [769, 236] on ngb-modal-window "Add Expense × Date [DATE] Expense Type Select Advance Salary Advertising and Ma…" at bounding box center [428, 195] width 856 height 391
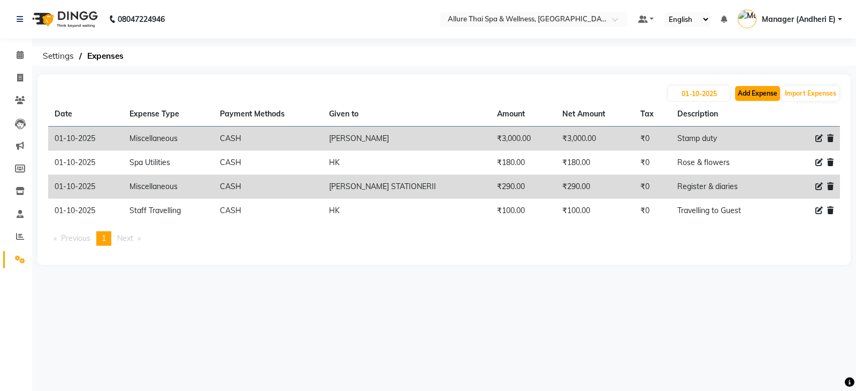
click at [743, 91] on button "Add Expense" at bounding box center [757, 93] width 45 height 15
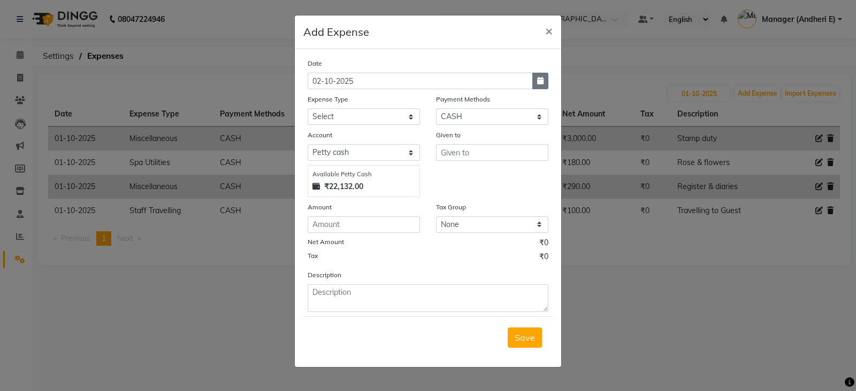
click at [544, 81] on button "button" at bounding box center [540, 81] width 16 height 17
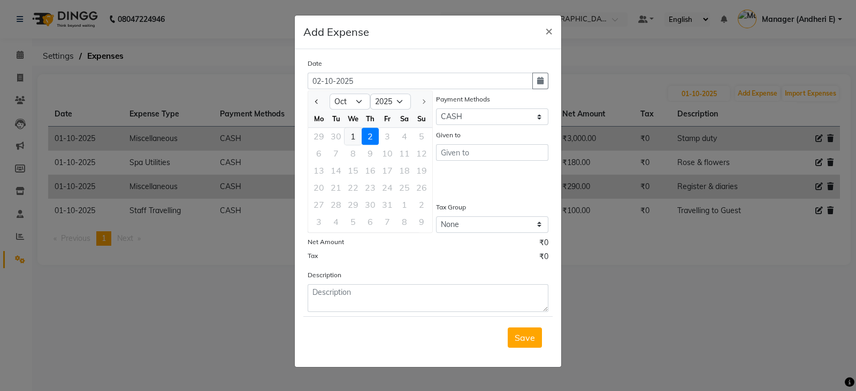
click at [356, 138] on div "1" at bounding box center [352, 136] width 17 height 17
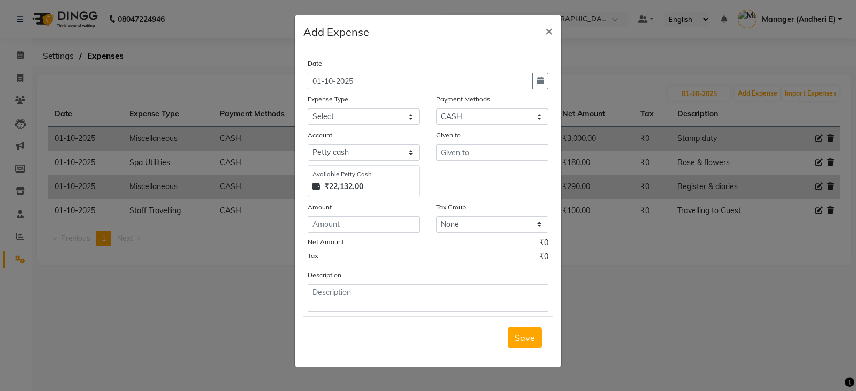
click at [713, 253] on ngb-modal-window "Add Expense × Date [DATE] Expense Type Select Advance Salary Advertising and Ma…" at bounding box center [428, 195] width 856 height 391
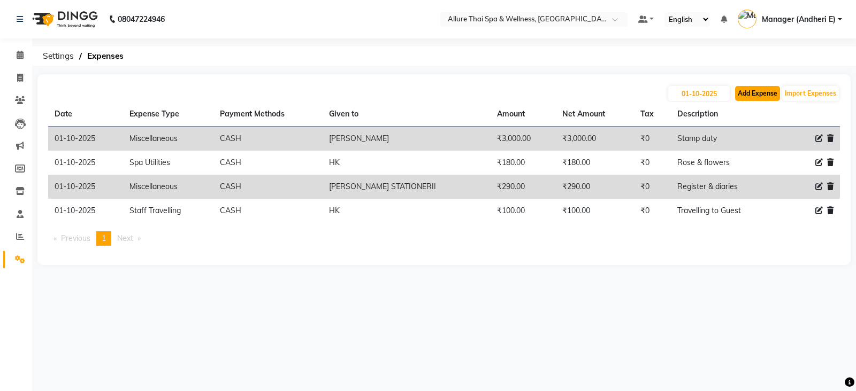
click at [738, 92] on button "Add Expense" at bounding box center [757, 93] width 45 height 15
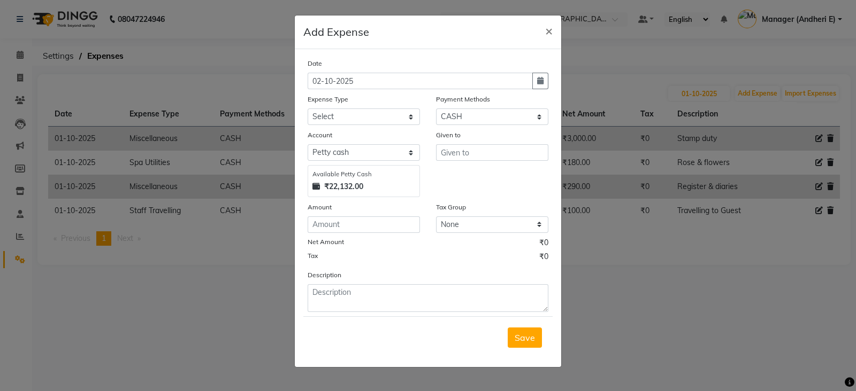
click at [552, 81] on div "Date [DATE]" at bounding box center [427, 74] width 257 height 32
click at [542, 84] on icon "button" at bounding box center [540, 80] width 6 height 7
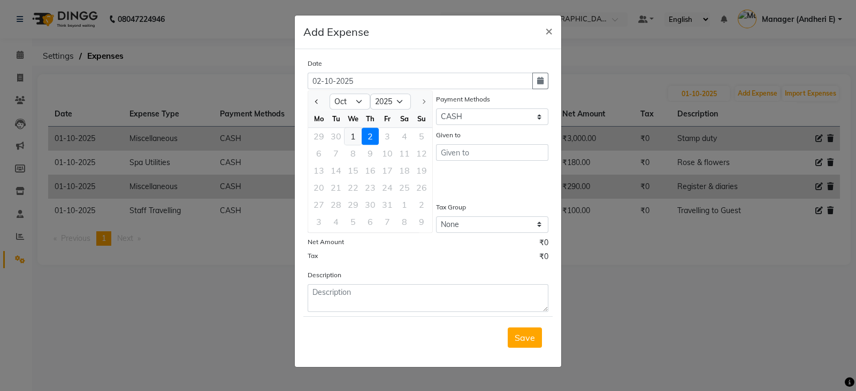
click at [354, 132] on div "1" at bounding box center [352, 136] width 17 height 17
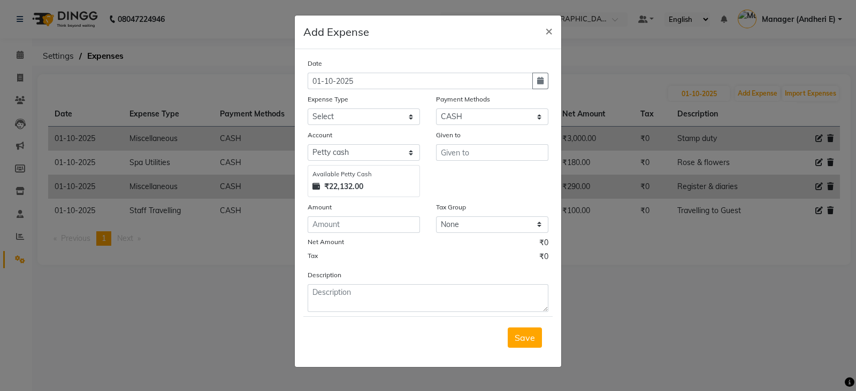
click at [674, 266] on ngb-modal-window "Add Expense × Date [DATE] Expense Type Select Advance Salary Advertising and Ma…" at bounding box center [428, 195] width 856 height 391
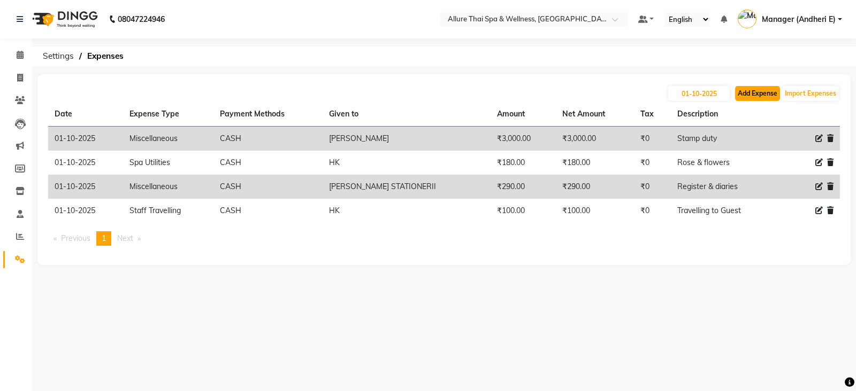
click at [744, 95] on button "Add Expense" at bounding box center [757, 93] width 45 height 15
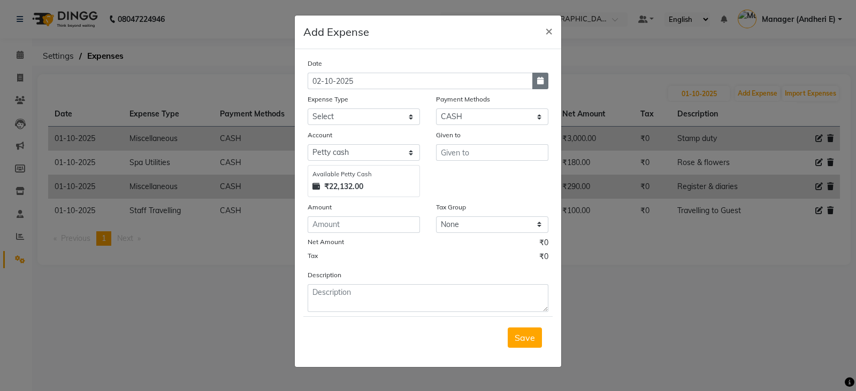
click at [538, 84] on icon "button" at bounding box center [540, 80] width 6 height 7
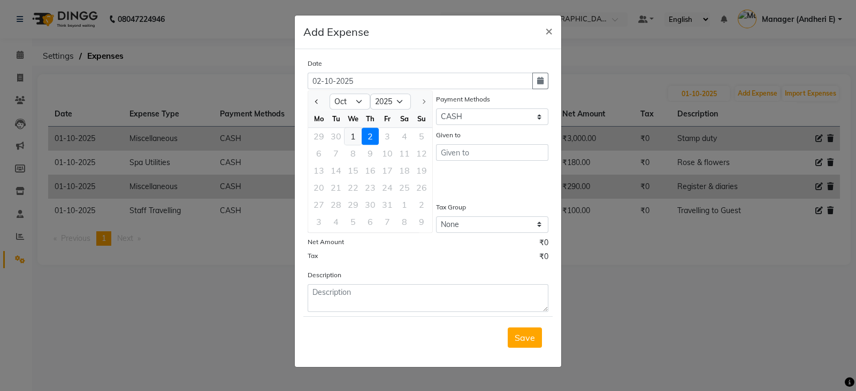
click at [355, 135] on div "1" at bounding box center [352, 136] width 17 height 17
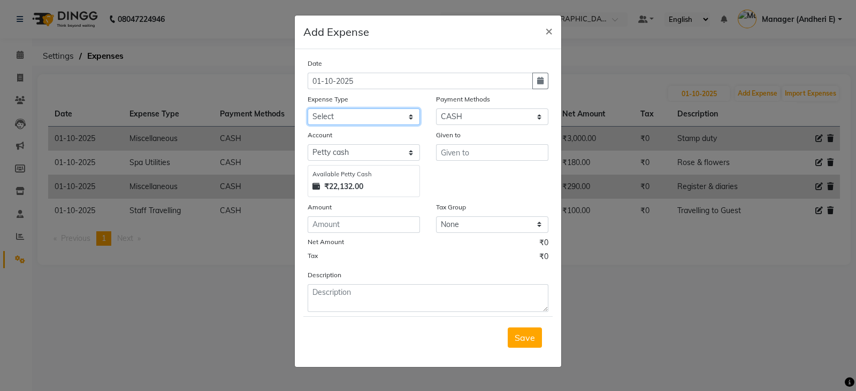
click at [410, 121] on select "Select Advance Salary Advertising and Marketing Expenses Bank charges Car maint…" at bounding box center [363, 117] width 112 height 17
click at [307, 110] on select "Select Advance Salary Advertising and Marketing Expenses Bank charges Car maint…" at bounding box center [363, 117] width 112 height 17
click at [503, 153] on input "text" at bounding box center [492, 152] width 112 height 17
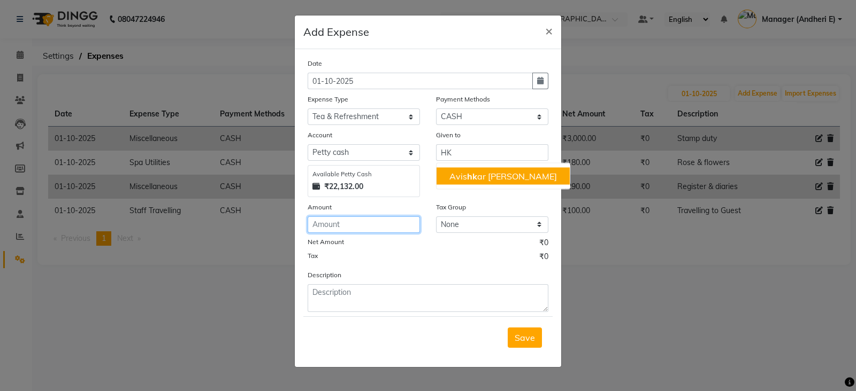
drag, startPoint x: 339, startPoint y: 221, endPoint x: 523, endPoint y: 271, distance: 190.6
click at [340, 221] on input "number" at bounding box center [363, 225] width 112 height 17
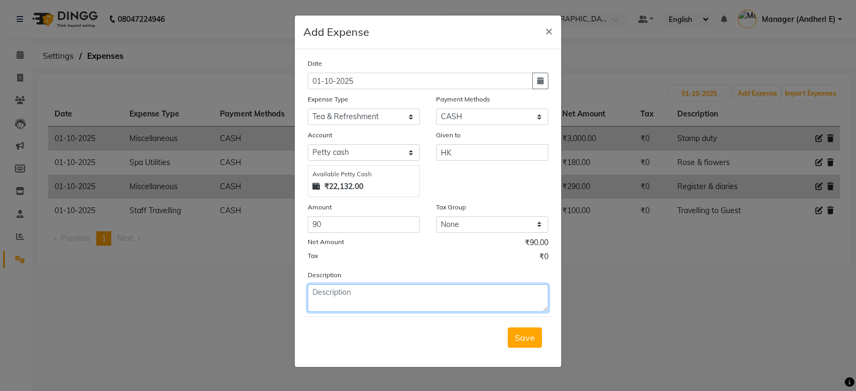
click at [445, 308] on textarea at bounding box center [427, 298] width 241 height 28
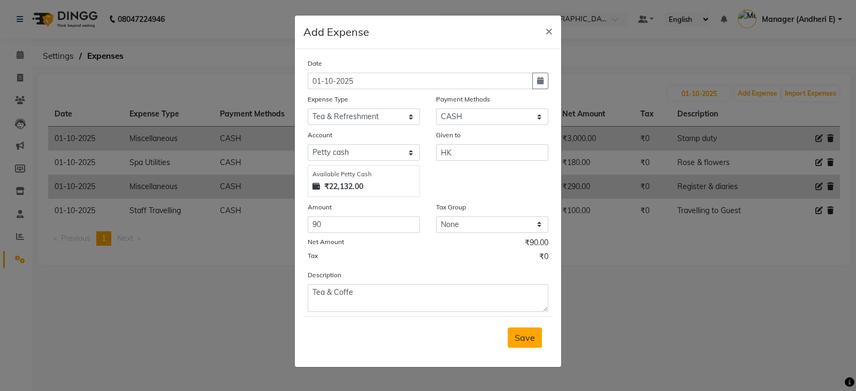
click at [513, 341] on button "Save" at bounding box center [524, 338] width 34 height 20
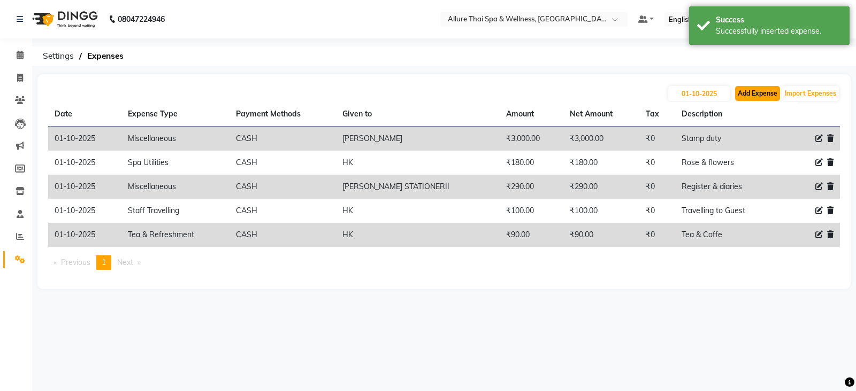
click at [742, 97] on button "Add Expense" at bounding box center [757, 93] width 45 height 15
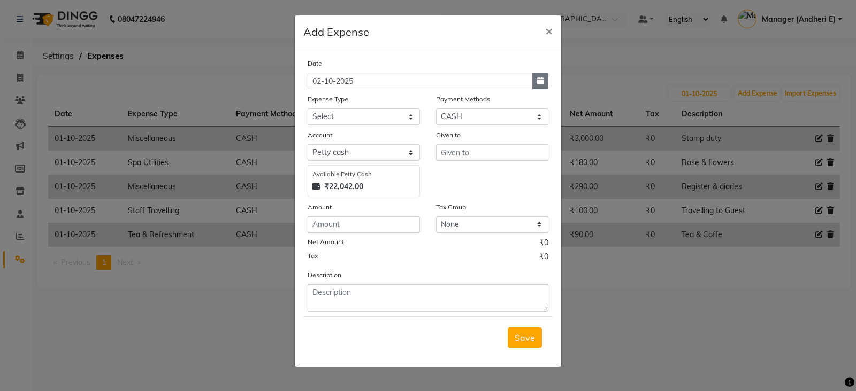
click at [540, 84] on icon "button" at bounding box center [540, 80] width 6 height 7
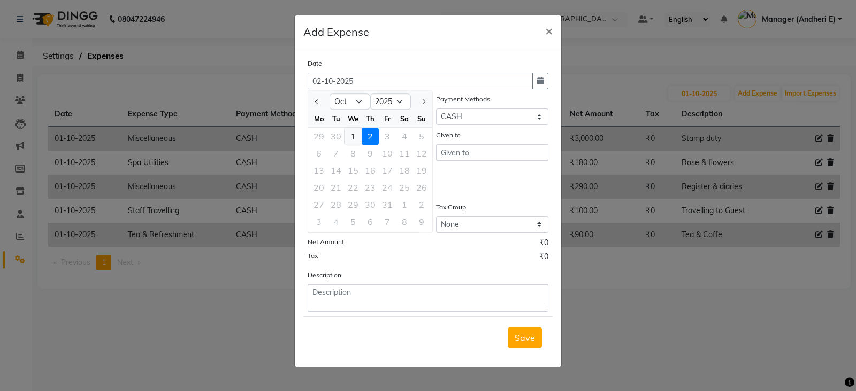
click at [355, 140] on div "1" at bounding box center [352, 136] width 17 height 17
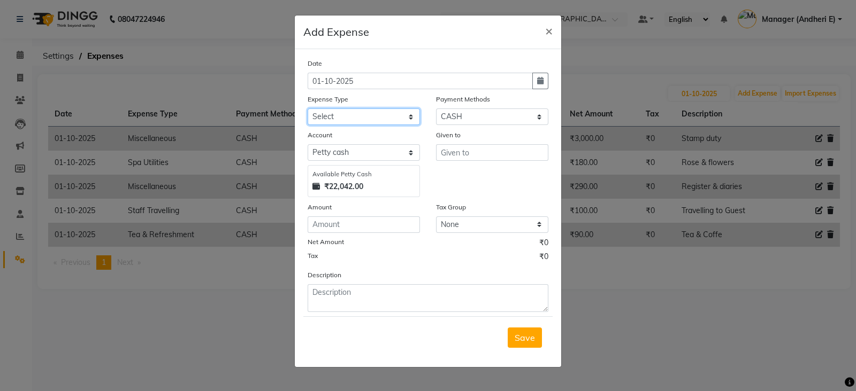
click at [414, 122] on select "Select Advance Salary Advertising and Marketing Expenses Bank charges Car maint…" at bounding box center [363, 117] width 112 height 17
click at [307, 110] on select "Select Advance Salary Advertising and Marketing Expenses Bank charges Car maint…" at bounding box center [363, 117] width 112 height 17
click at [521, 149] on input "text" at bounding box center [492, 152] width 112 height 17
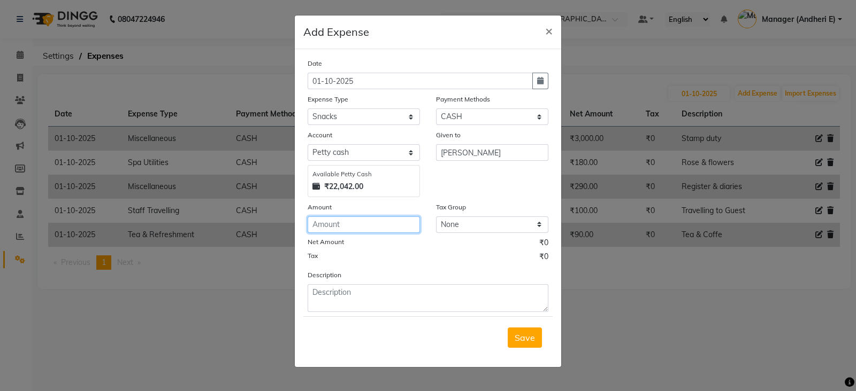
drag, startPoint x: 386, startPoint y: 232, endPoint x: 393, endPoint y: 232, distance: 7.0
click at [388, 232] on input "number" at bounding box center [363, 225] width 112 height 17
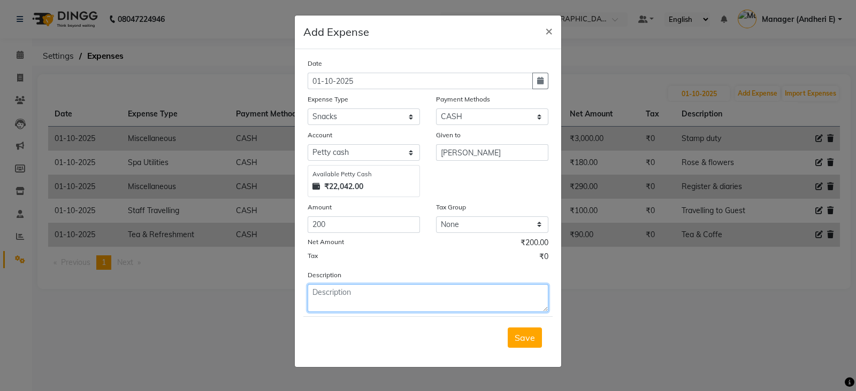
click at [411, 306] on textarea at bounding box center [427, 298] width 241 height 28
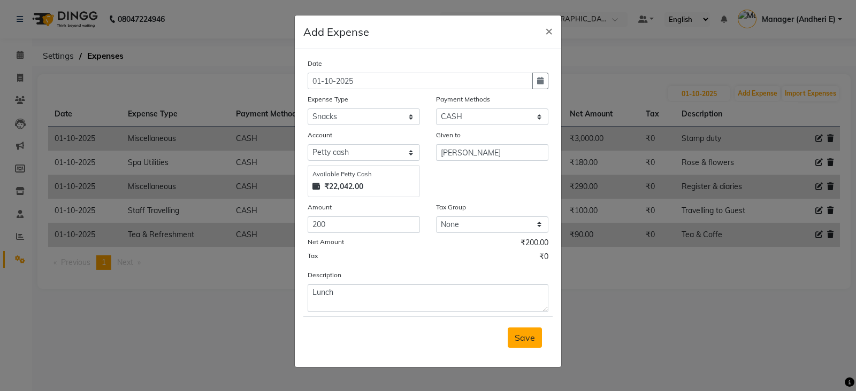
click at [524, 340] on span "Save" at bounding box center [524, 338] width 20 height 11
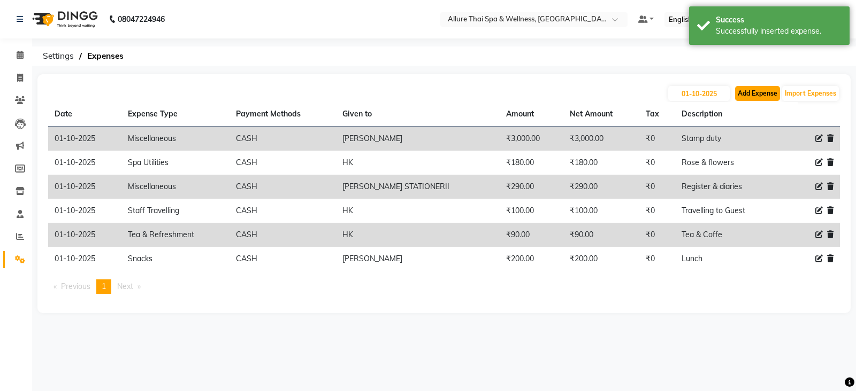
click at [738, 93] on button "Add Expense" at bounding box center [757, 93] width 45 height 15
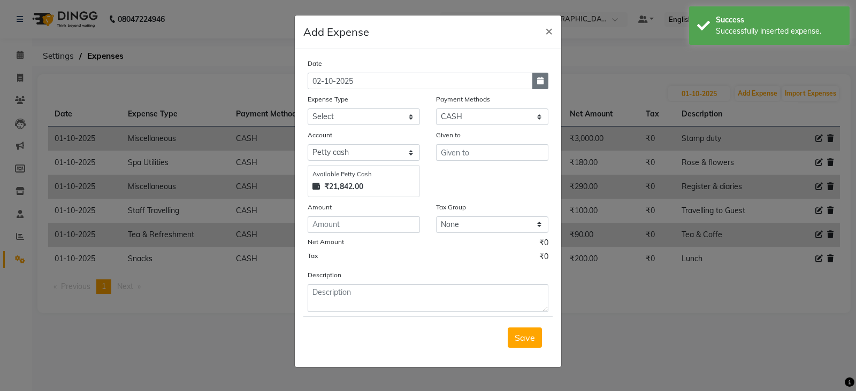
click at [545, 81] on button "button" at bounding box center [540, 81] width 16 height 17
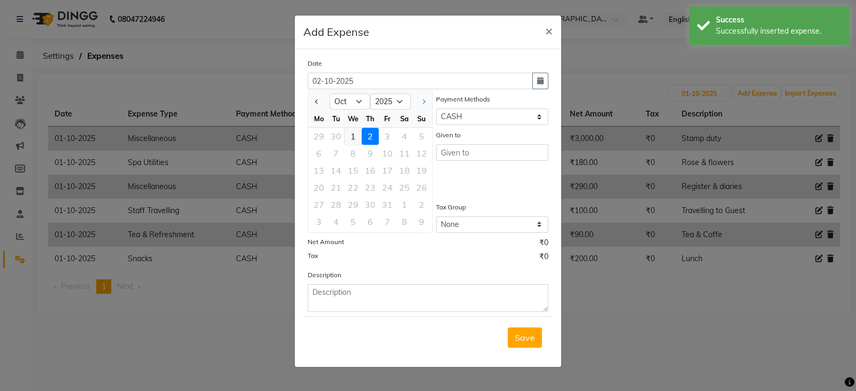
click at [357, 133] on div "1" at bounding box center [352, 136] width 17 height 17
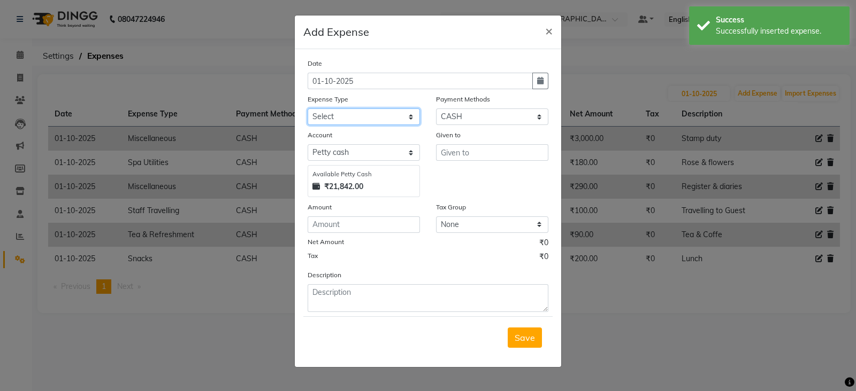
click at [409, 122] on select "Select Advance Salary Advertising and Marketing Expenses Bank charges Car maint…" at bounding box center [363, 117] width 112 height 17
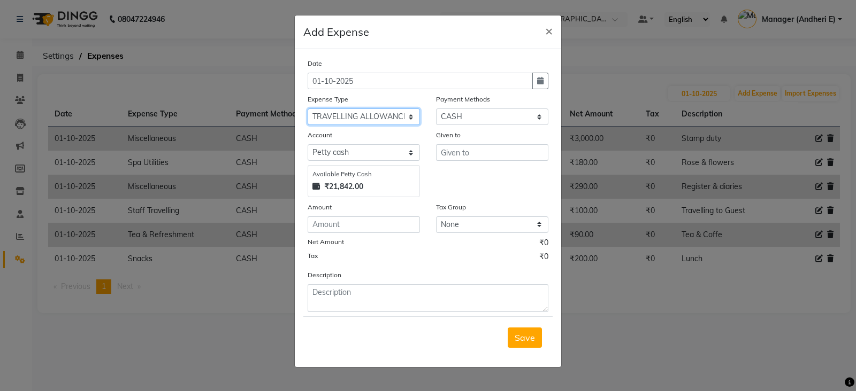
click at [307, 110] on select "Select Advance Salary Advertising and Marketing Expenses Bank charges Car maint…" at bounding box center [363, 117] width 112 height 17
click at [752, 112] on ngb-modal-window "Add Expense × Date [DATE] Expense Type Select Advance Salary Advertising and Ma…" at bounding box center [428, 195] width 856 height 391
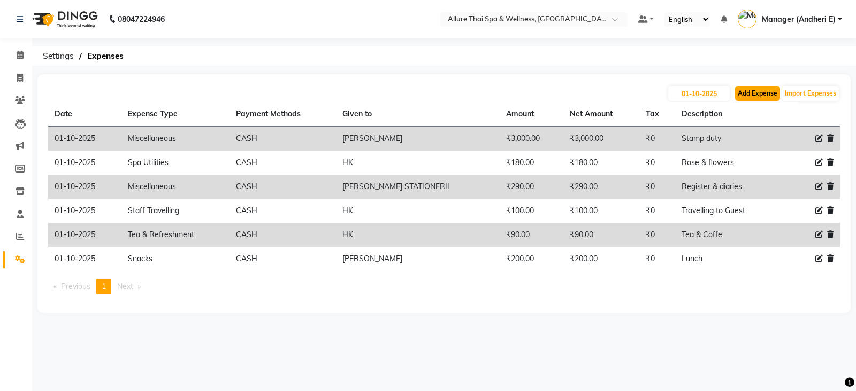
click at [745, 94] on button "Add Expense" at bounding box center [757, 93] width 45 height 15
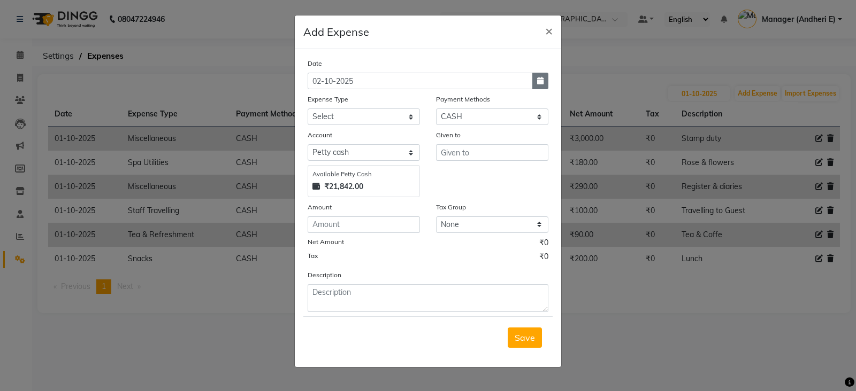
click at [540, 81] on icon "button" at bounding box center [540, 80] width 6 height 7
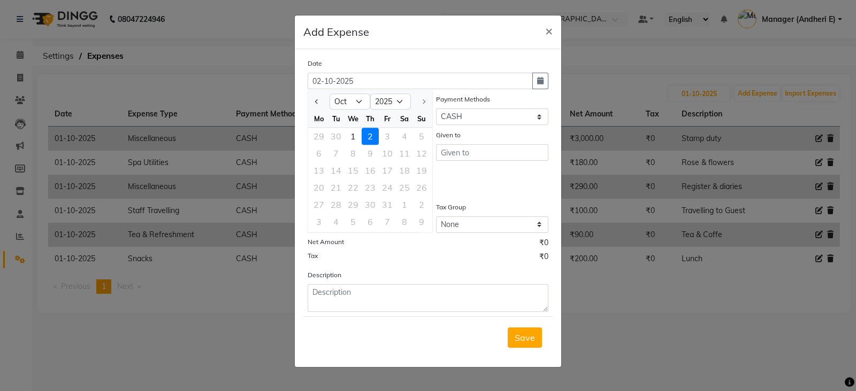
click at [351, 127] on div "We" at bounding box center [352, 118] width 17 height 17
click at [774, 107] on ngb-modal-window "Add Expense × Date [DATE] Jan Feb Mar Apr May Jun [DATE] Aug Sep [DATE] 2016 20…" at bounding box center [428, 195] width 856 height 391
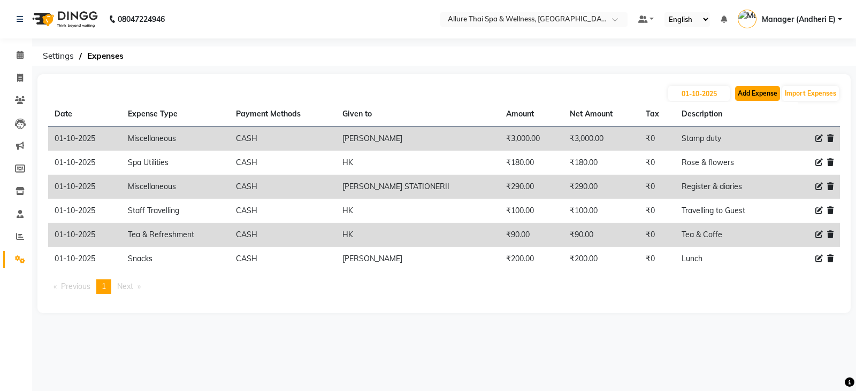
click at [742, 95] on button "Add Expense" at bounding box center [757, 93] width 45 height 15
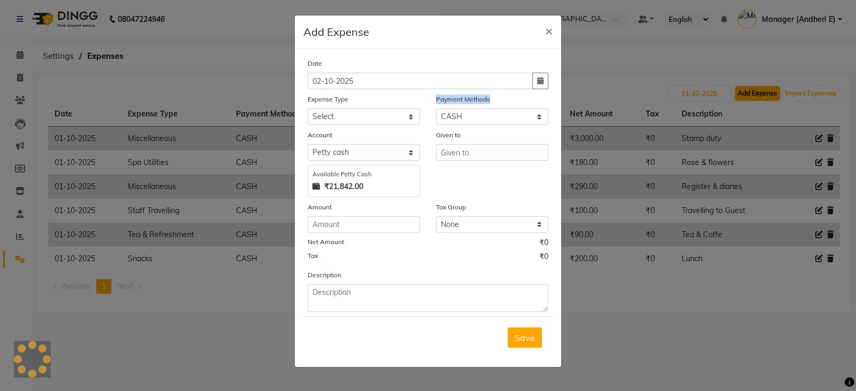
click at [742, 95] on ngb-modal-window "Add Expense × Date [DATE] Expense Type Select Advance Salary Advertising and Ma…" at bounding box center [428, 195] width 856 height 391
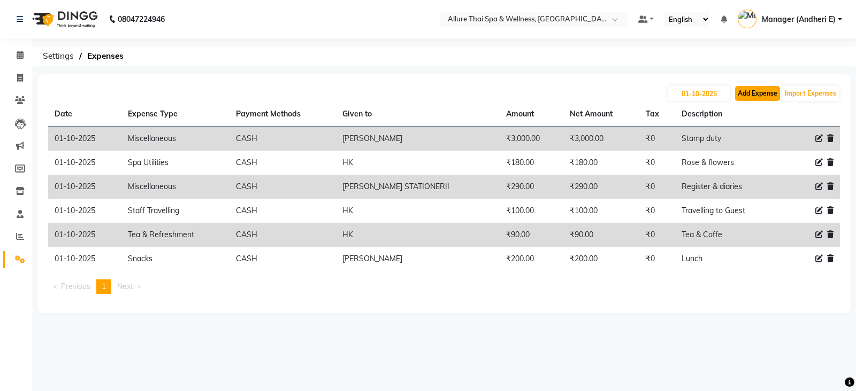
click at [743, 95] on button "Add Expense" at bounding box center [757, 93] width 45 height 15
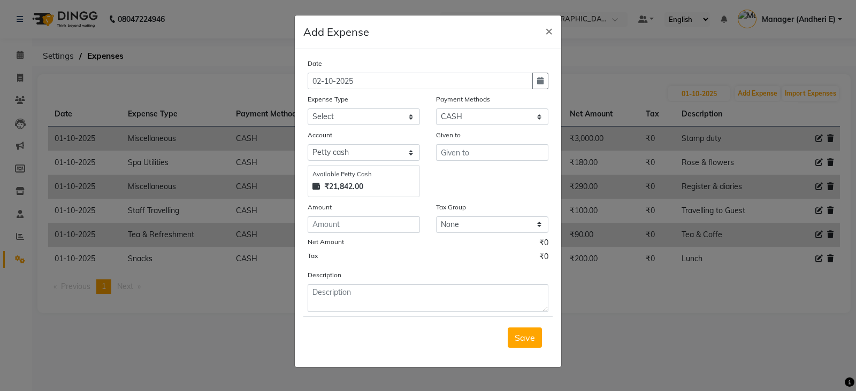
click at [745, 111] on ngb-modal-window "Add Expense × Date [DATE] Expense Type Select Advance Salary Advertising and Ma…" at bounding box center [428, 195] width 856 height 391
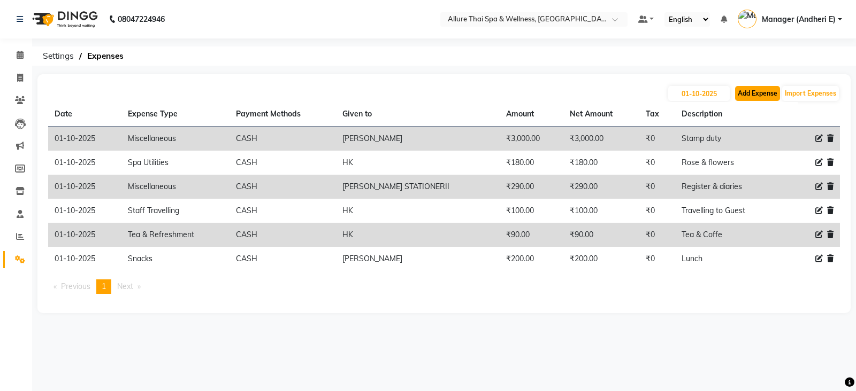
click at [741, 97] on button "Add Expense" at bounding box center [757, 93] width 45 height 15
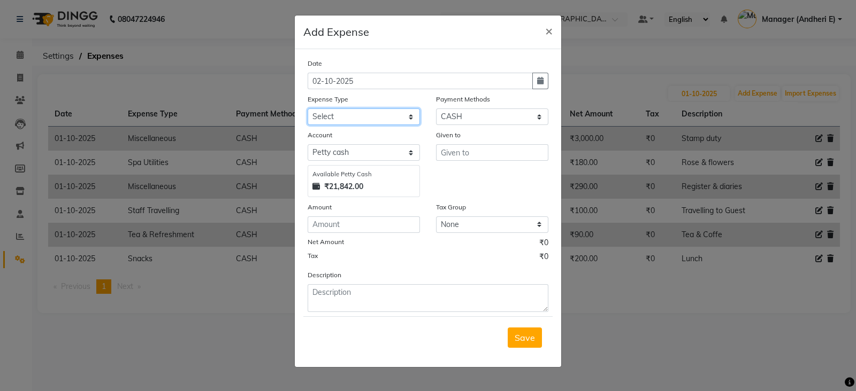
click at [412, 119] on select "Select Advance Salary Advertising and Marketing Expenses Bank charges Car maint…" at bounding box center [363, 117] width 112 height 17
click at [452, 386] on ngb-modal-window "Add Expense × Date [DATE] Expense Type Select Advance Salary Advertising and Ma…" at bounding box center [428, 195] width 856 height 391
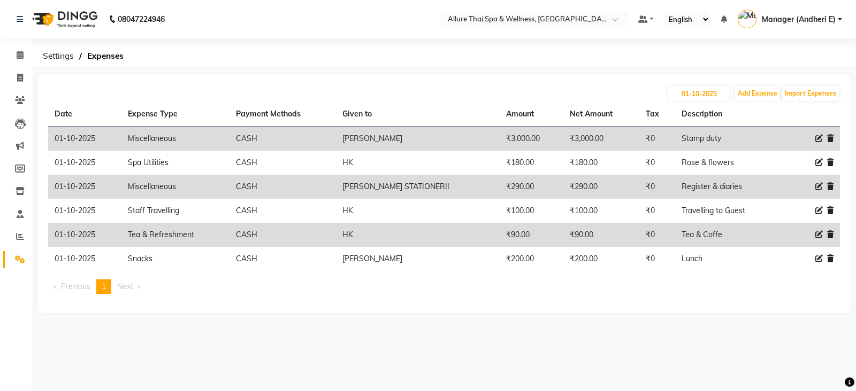
click at [452, 386] on ngb-modal-window "Add Expense × Date [DATE] Expense Type Select Advance Salary Advertising and Ma…" at bounding box center [428, 195] width 856 height 391
click at [694, 90] on input "01-10-2025" at bounding box center [698, 93] width 61 height 15
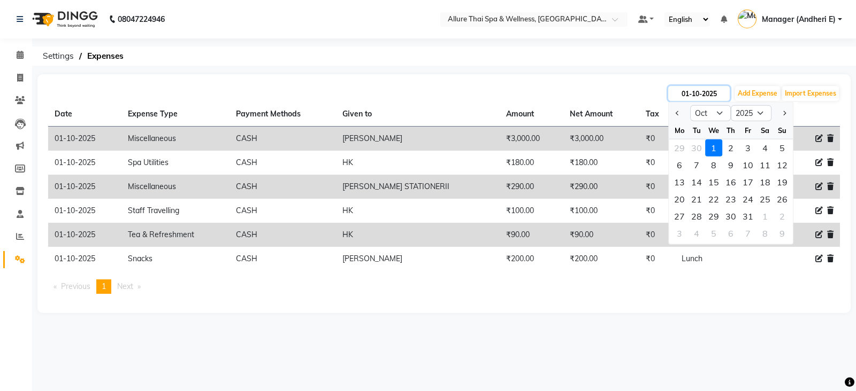
click at [694, 90] on input "01-10-2025" at bounding box center [698, 93] width 61 height 15
click at [810, 111] on table "Date Expense Type Payment Methods Given to Amount Net Amount Tax Description [D…" at bounding box center [443, 186] width 791 height 169
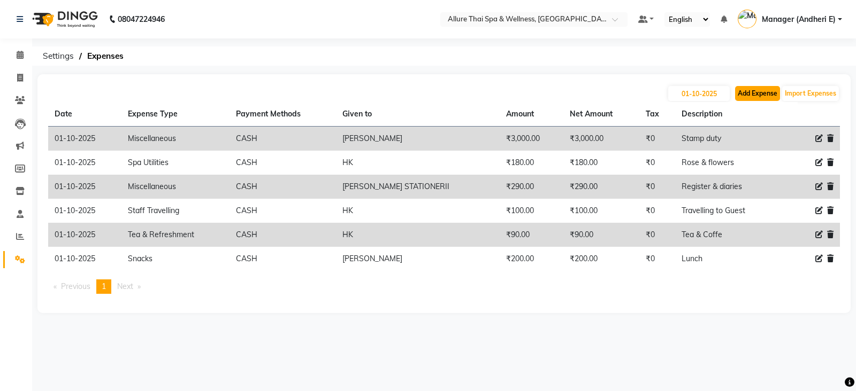
click at [744, 90] on button "Add Expense" at bounding box center [757, 93] width 45 height 15
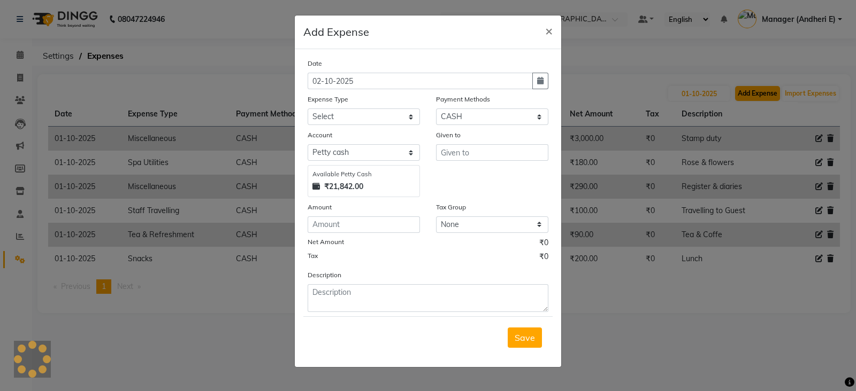
click at [744, 90] on ngb-modal-window "Add Expense × Date [DATE] Expense Type Select Advance Salary Advertising and Ma…" at bounding box center [428, 195] width 856 height 391
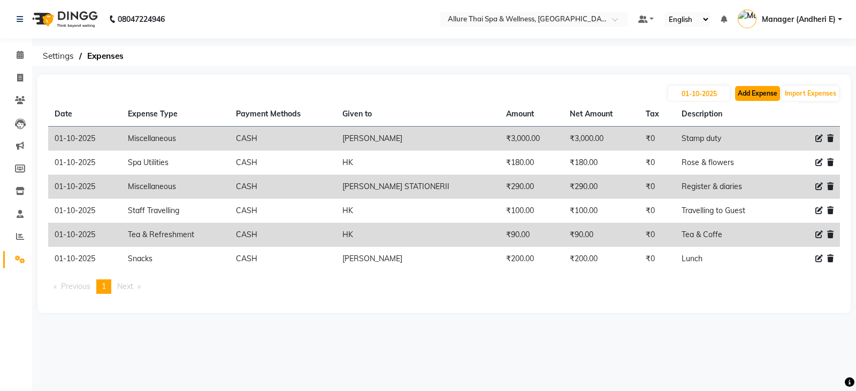
click at [744, 90] on button "Add Expense" at bounding box center [757, 93] width 45 height 15
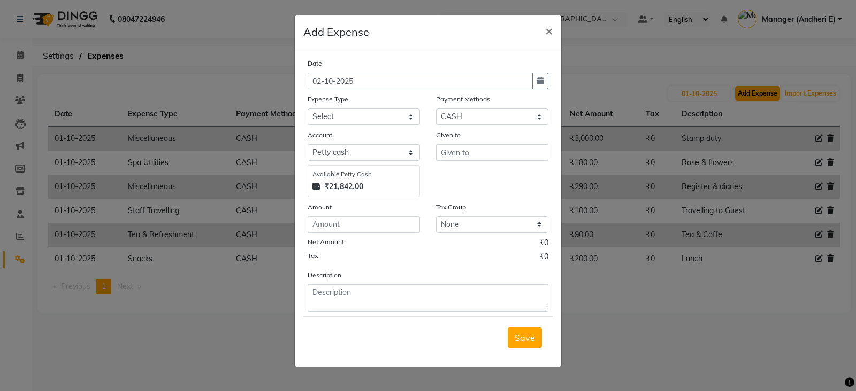
click at [744, 90] on ngb-modal-window "Add Expense × Date [DATE] Expense Type Select Advance Salary Advertising and Ma…" at bounding box center [428, 195] width 856 height 391
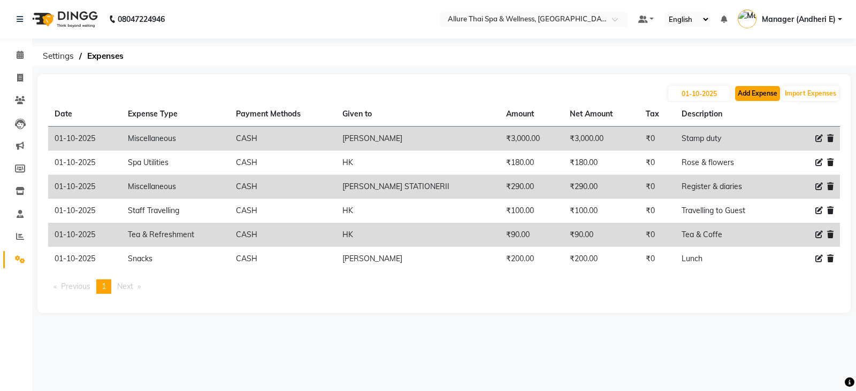
click at [744, 90] on button "Add Expense" at bounding box center [757, 93] width 45 height 15
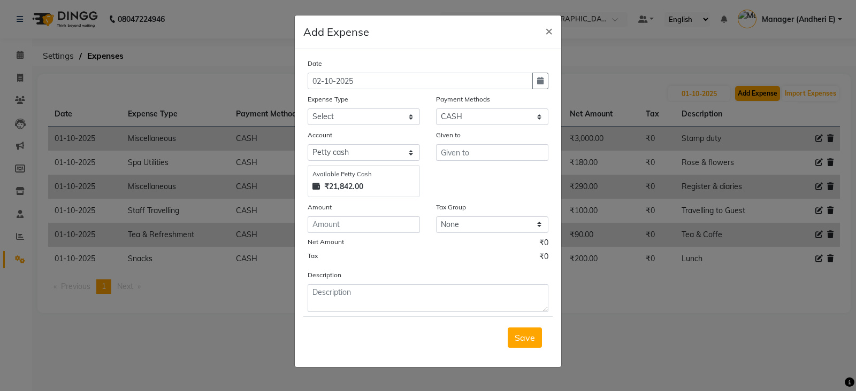
click at [744, 90] on ngb-modal-window "Add Expense × Date [DATE] Expense Type Select Advance Salary Advertising and Ma…" at bounding box center [428, 195] width 856 height 391
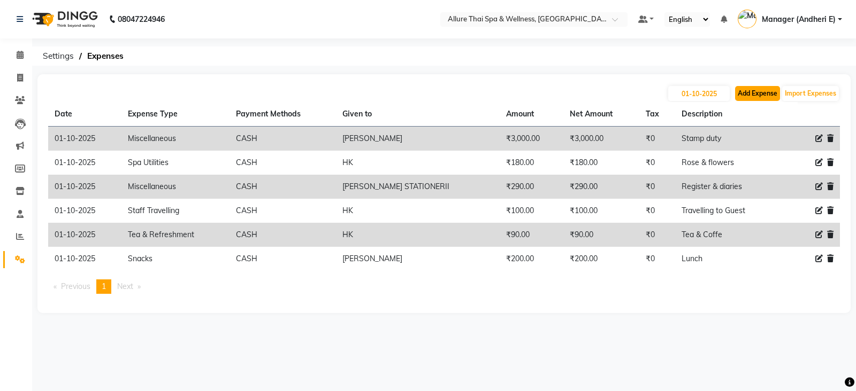
click at [744, 90] on button "Add Expense" at bounding box center [757, 93] width 45 height 15
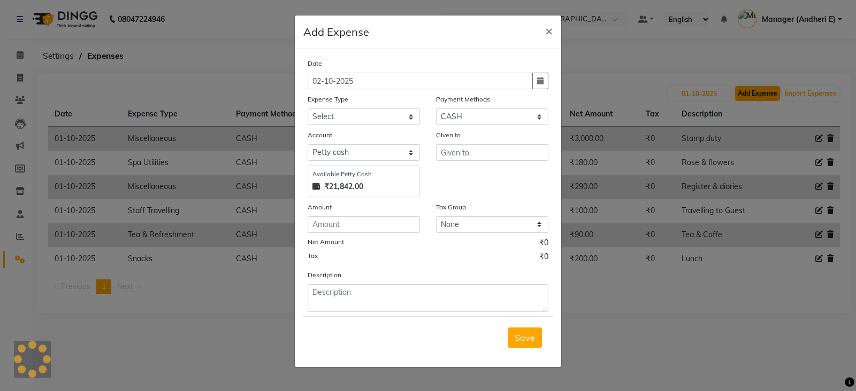
click at [744, 90] on ngb-modal-window "Add Expense × Date [DATE] Expense Type Select Advance Salary Advertising and Ma…" at bounding box center [428, 195] width 856 height 391
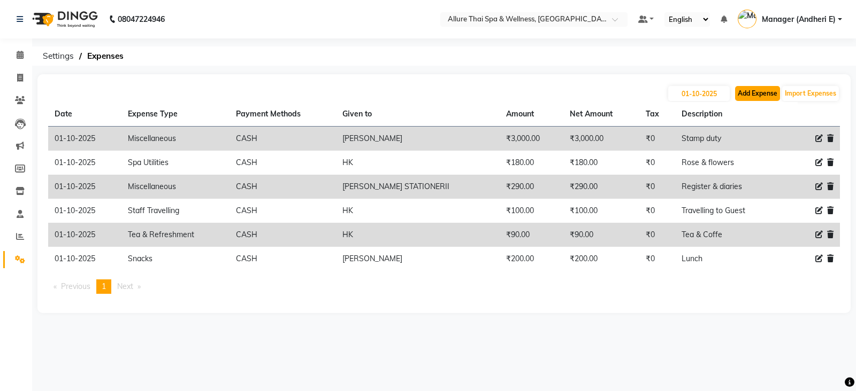
click at [744, 90] on button "Add Expense" at bounding box center [757, 93] width 45 height 15
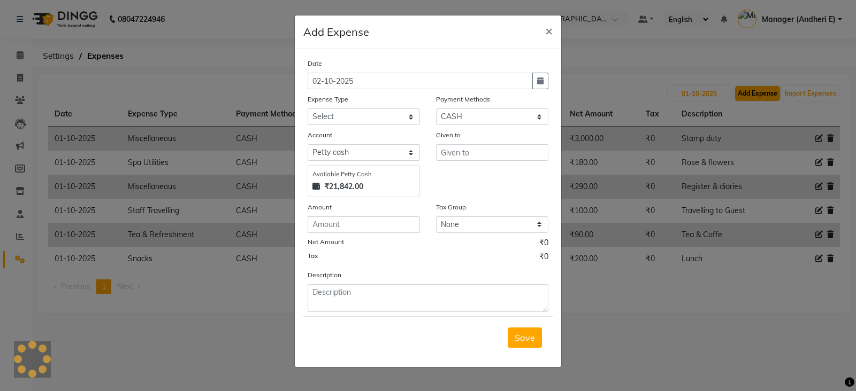
click at [744, 90] on ngb-modal-window "Add Expense × Date [DATE] Expense Type Select Advance Salary Advertising and Ma…" at bounding box center [428, 195] width 856 height 391
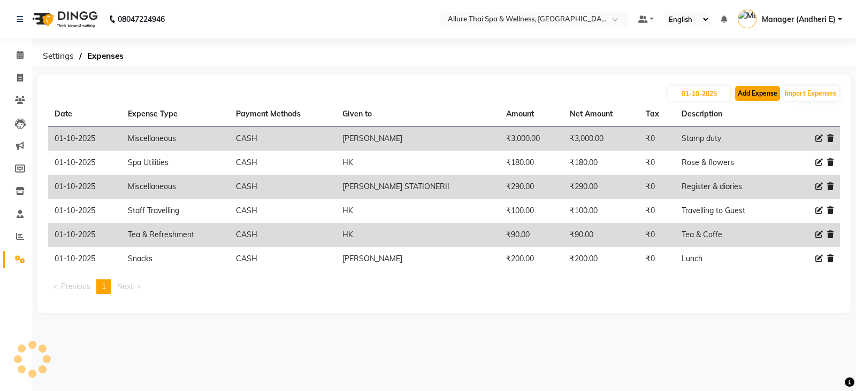
click at [744, 90] on button "Add Expense" at bounding box center [757, 93] width 45 height 15
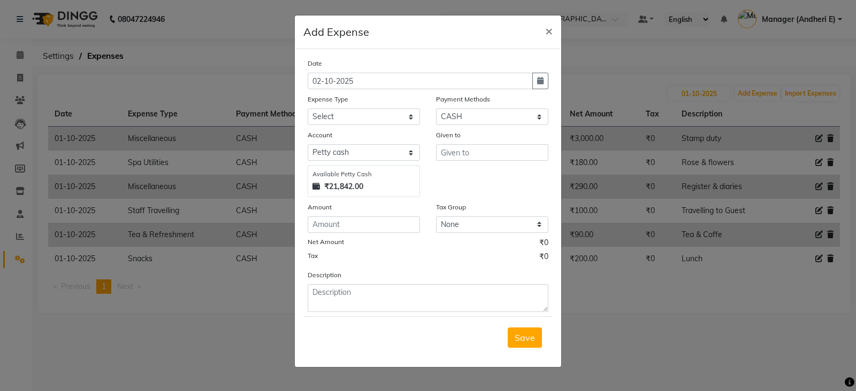
click at [738, 91] on ngb-modal-window "Add Expense × Date [DATE] Expense Type Select Advance Salary Advertising and Ma…" at bounding box center [428, 195] width 856 height 391
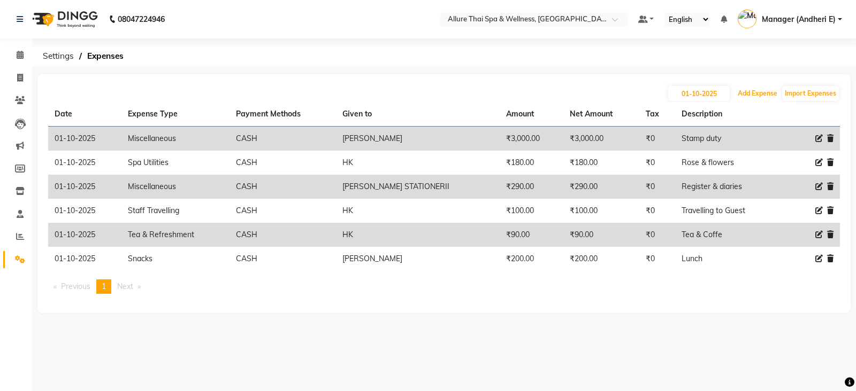
click at [738, 91] on button "Add Expense" at bounding box center [757, 93] width 45 height 15
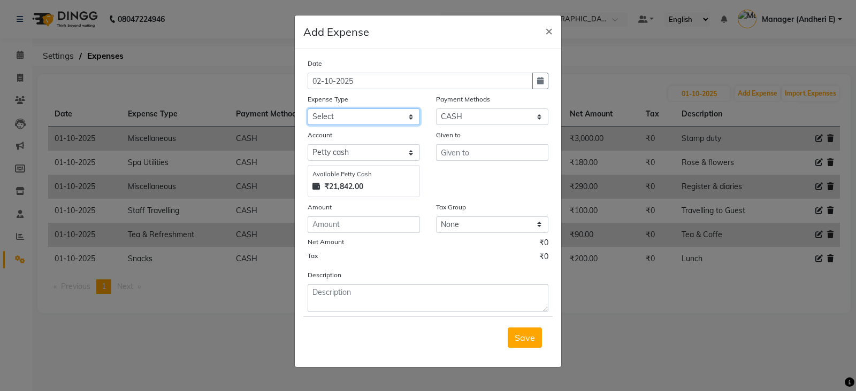
click at [411, 116] on select "Select Advance Salary Advertising and Marketing Expenses Bank charges Car maint…" at bounding box center [363, 117] width 112 height 17
click at [307, 110] on select "Select Advance Salary Advertising and Marketing Expenses Bank charges Car maint…" at bounding box center [363, 117] width 112 height 17
drag, startPoint x: 781, startPoint y: 336, endPoint x: 763, endPoint y: 259, distance: 78.5
click at [781, 336] on ngb-modal-window "Add Expense × Date [DATE] Expense Type Select Advance Salary Advertising and Ma…" at bounding box center [428, 195] width 856 height 391
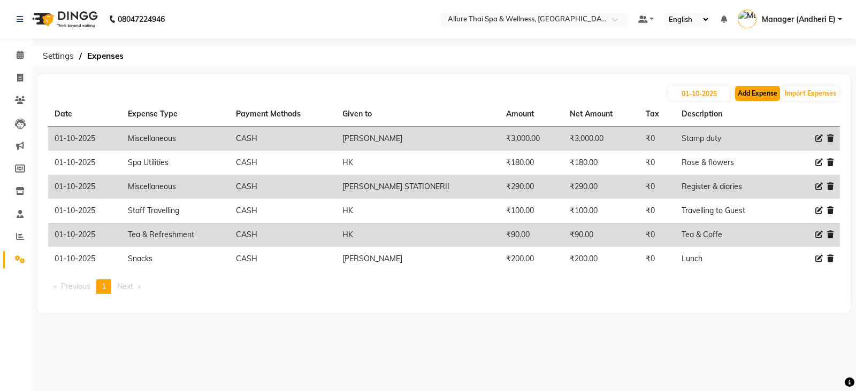
click at [737, 93] on button "Add Expense" at bounding box center [757, 93] width 45 height 15
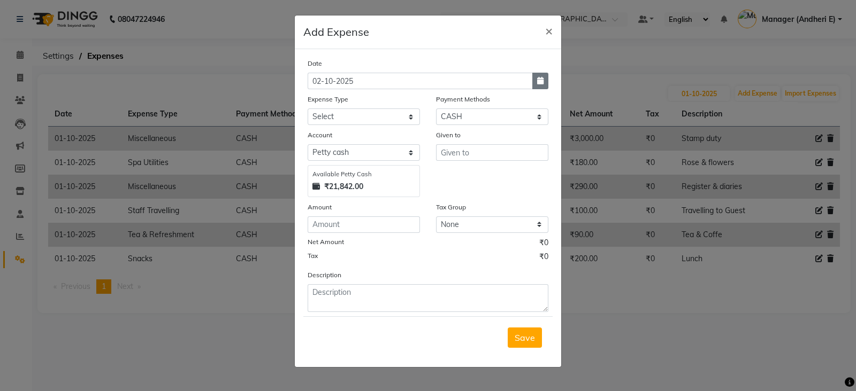
click at [544, 81] on button "button" at bounding box center [540, 81] width 16 height 17
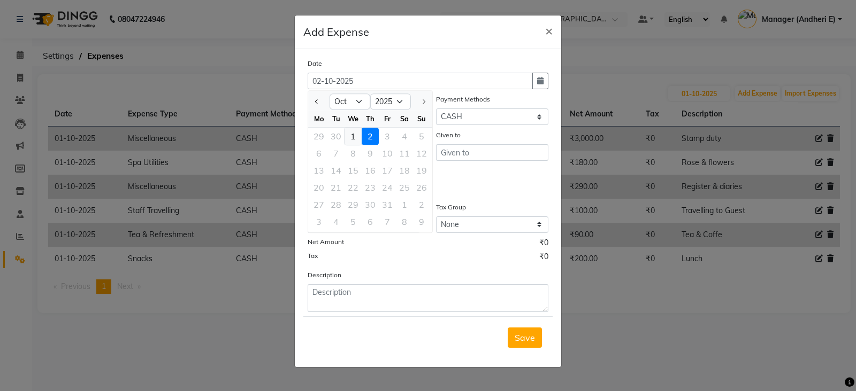
click at [350, 130] on div "1" at bounding box center [352, 136] width 17 height 17
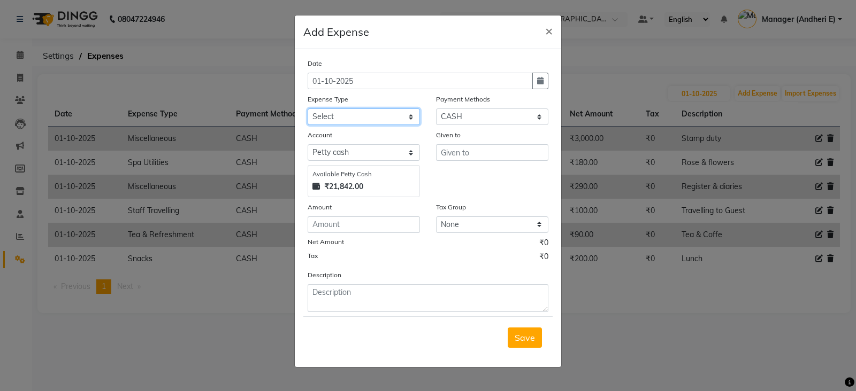
click at [411, 118] on select "Select Advance Salary Advertising and Marketing Expenses Bank charges Car maint…" at bounding box center [363, 117] width 112 height 17
click at [307, 110] on select "Select Advance Salary Advertising and Marketing Expenses Bank charges Car maint…" at bounding box center [363, 117] width 112 height 17
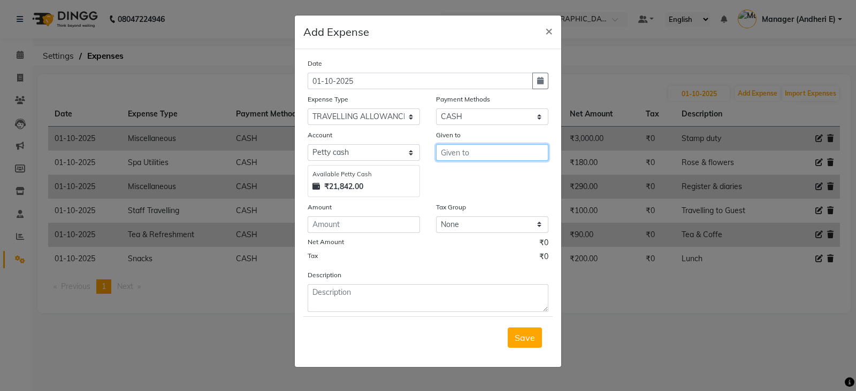
click at [505, 153] on input "text" at bounding box center [492, 152] width 112 height 17
click at [398, 214] on div "Amount" at bounding box center [363, 209] width 112 height 15
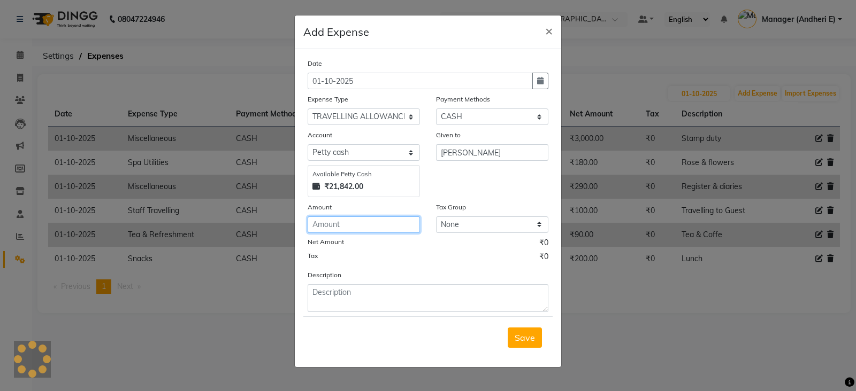
click at [398, 225] on input "number" at bounding box center [363, 225] width 112 height 17
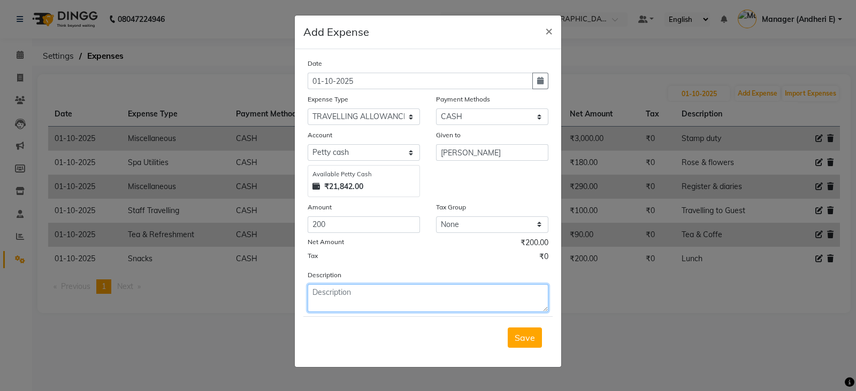
click at [450, 307] on textarea at bounding box center [427, 298] width 241 height 28
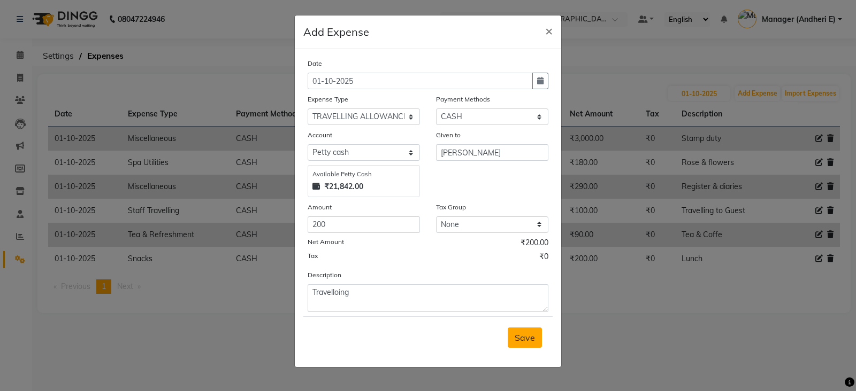
click at [514, 340] on button "Save" at bounding box center [524, 338] width 34 height 20
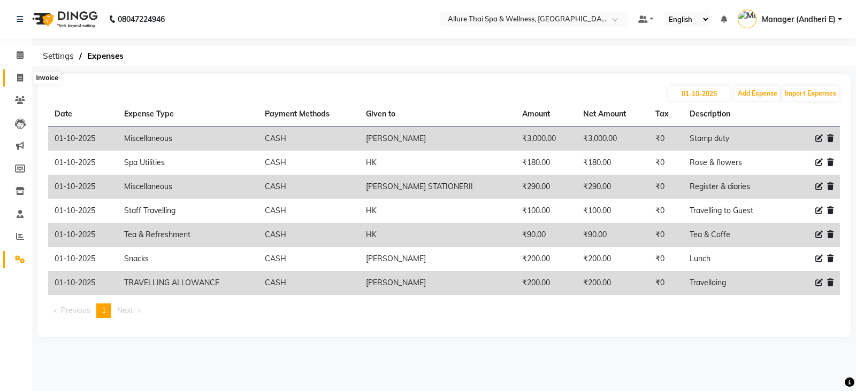
click at [19, 74] on icon at bounding box center [20, 78] width 6 height 8
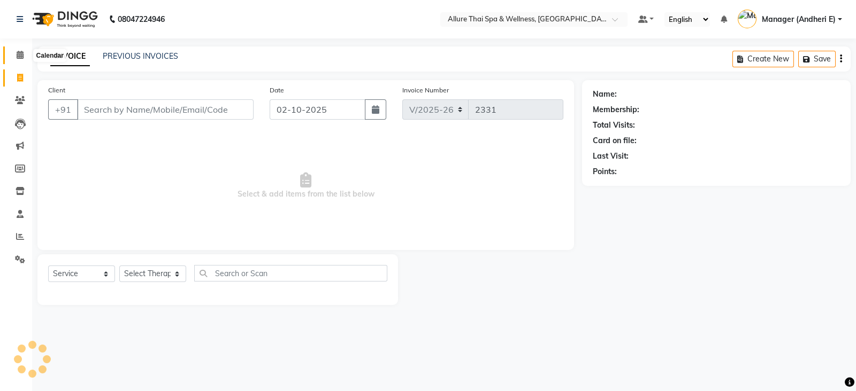
click at [20, 51] on icon at bounding box center [20, 55] width 7 height 8
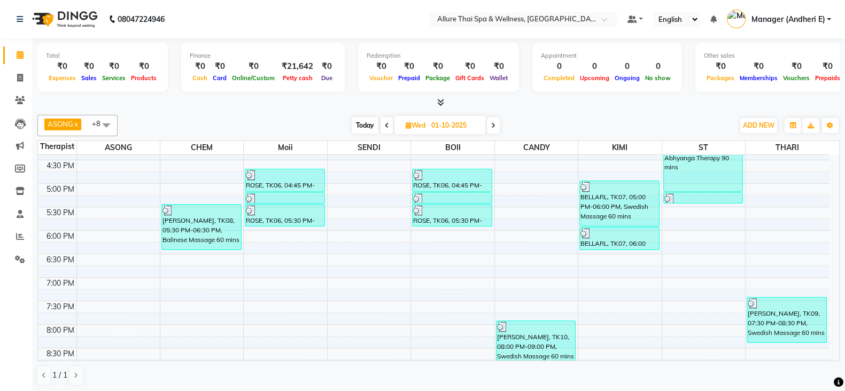
scroll to position [374, 0]
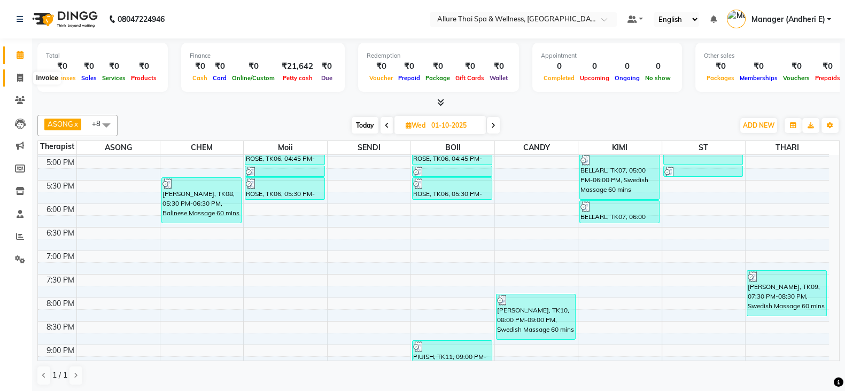
click at [20, 75] on icon at bounding box center [20, 78] width 6 height 8
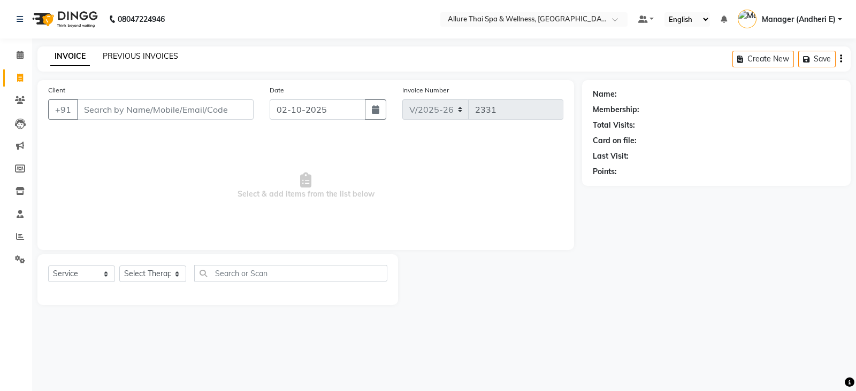
click at [166, 58] on link "PREVIOUS INVOICES" at bounding box center [140, 56] width 75 height 10
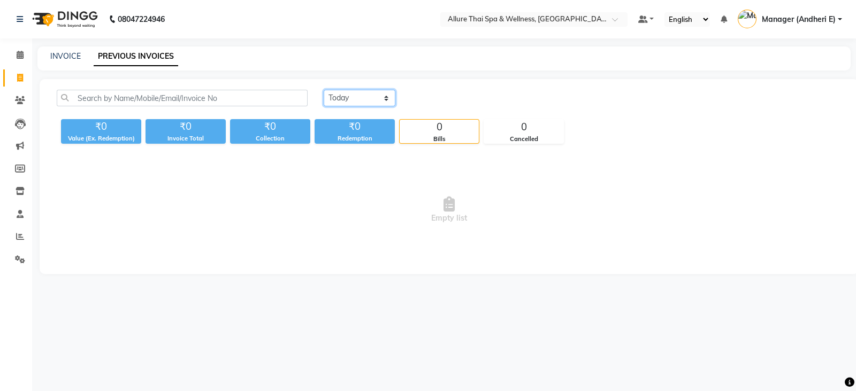
click at [383, 102] on select "[DATE] [DATE] Custom Range" at bounding box center [360, 98] width 72 height 17
click at [324, 90] on select "[DATE] [DATE] Custom Range" at bounding box center [360, 98] width 72 height 17
click at [449, 101] on input "02-10-2025" at bounding box center [446, 98] width 75 height 15
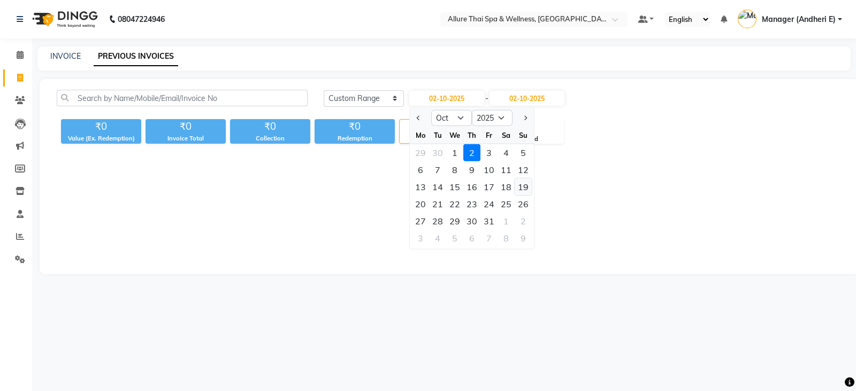
click at [525, 184] on div "19" at bounding box center [522, 187] width 17 height 17
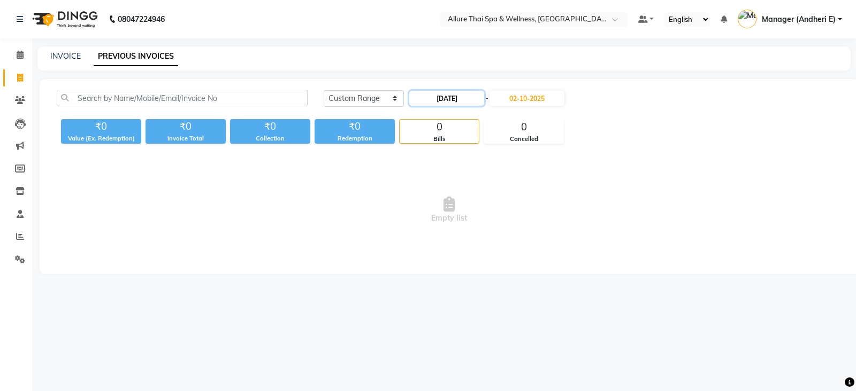
click at [470, 92] on input "[DATE]" at bounding box center [446, 98] width 75 height 15
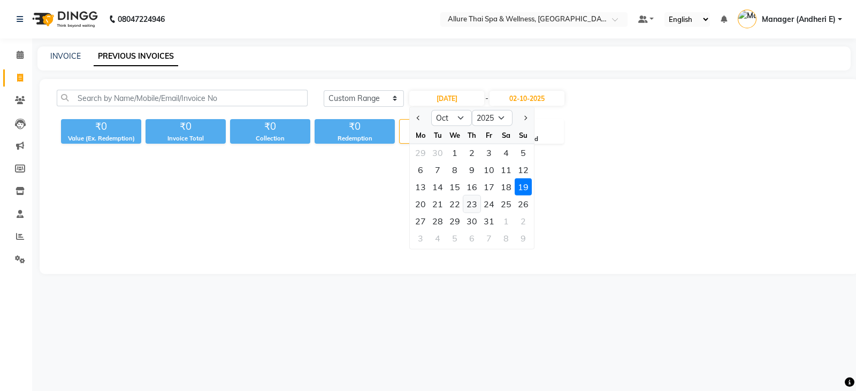
click at [473, 202] on div "23" at bounding box center [471, 204] width 17 height 17
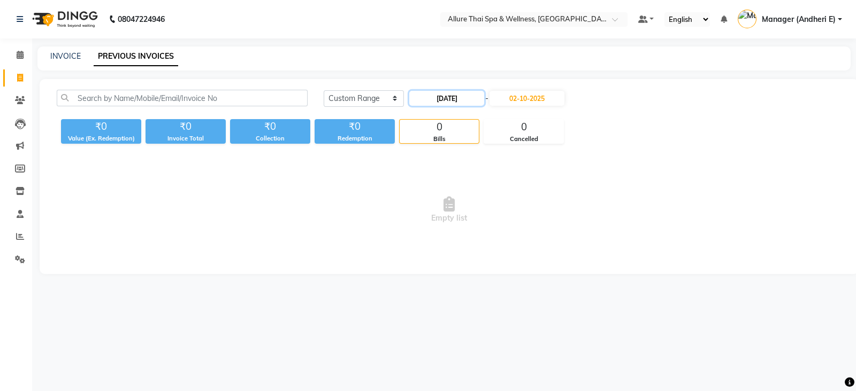
click at [463, 101] on input "[DATE]" at bounding box center [446, 98] width 75 height 15
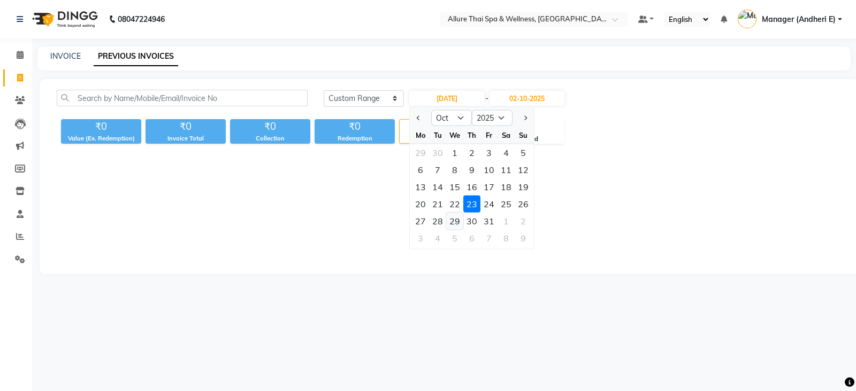
click at [459, 226] on div "29" at bounding box center [454, 221] width 17 height 17
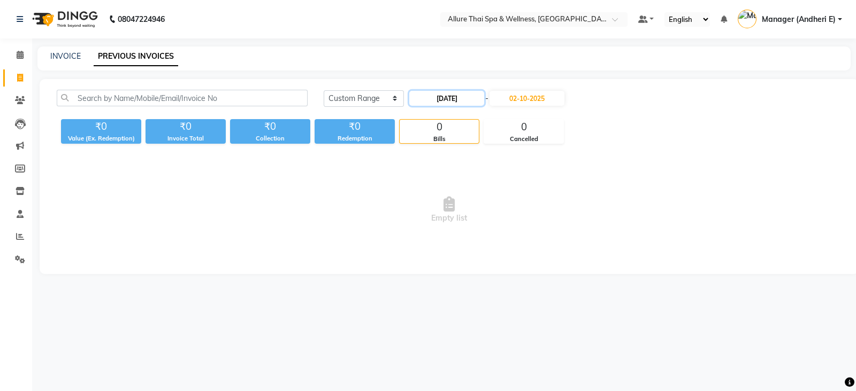
click at [463, 100] on input "[DATE]" at bounding box center [446, 98] width 75 height 15
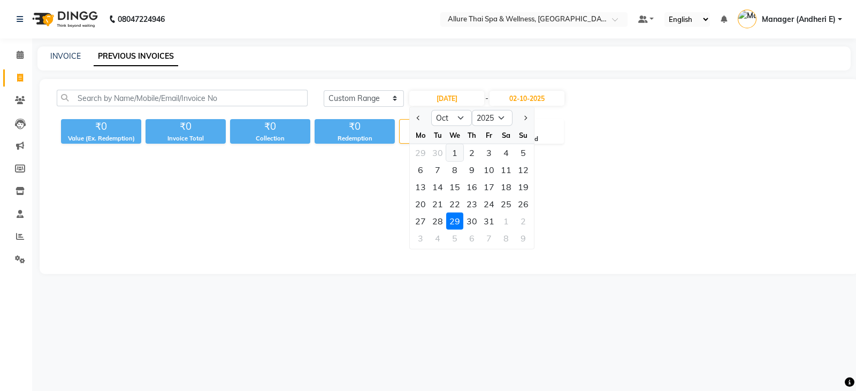
click at [451, 158] on div "1" at bounding box center [454, 152] width 17 height 17
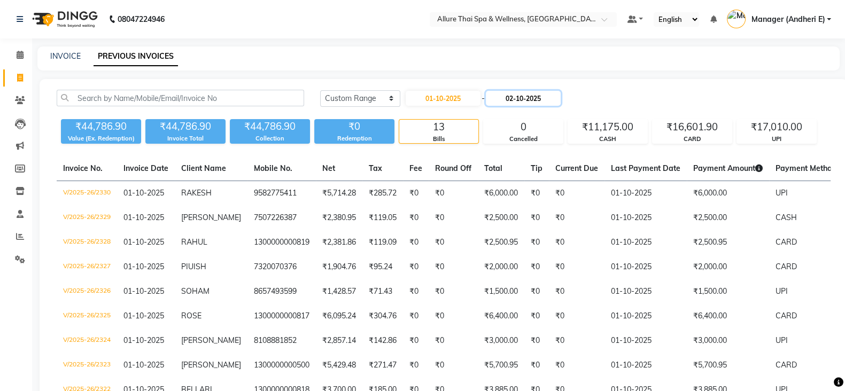
click at [530, 96] on input "02-10-2025" at bounding box center [523, 98] width 75 height 15
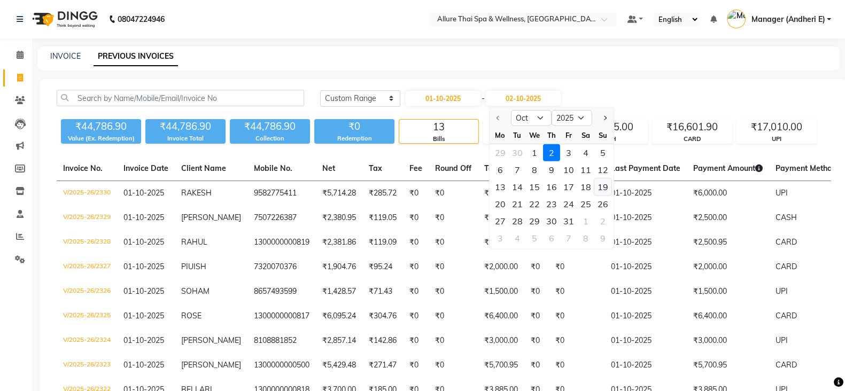
click at [609, 183] on div "19" at bounding box center [602, 187] width 17 height 17
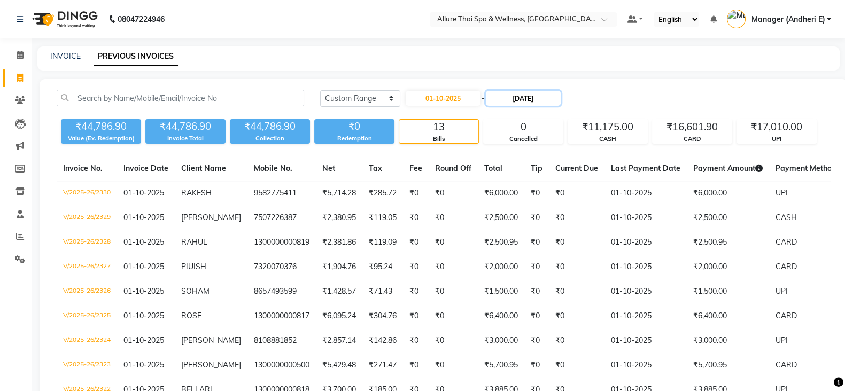
click at [548, 99] on input "[DATE]" at bounding box center [523, 98] width 75 height 15
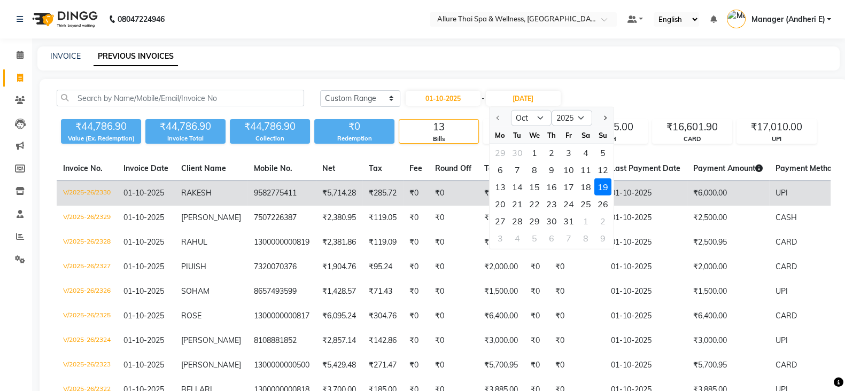
click at [536, 204] on div "22" at bounding box center [534, 204] width 17 height 17
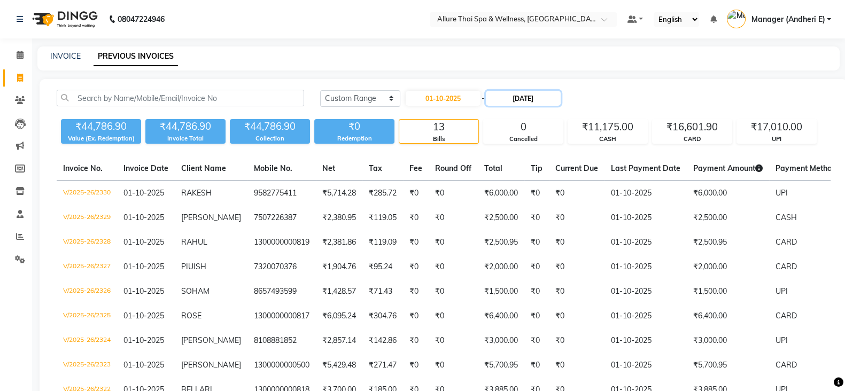
click at [548, 96] on input "[DATE]" at bounding box center [523, 98] width 75 height 15
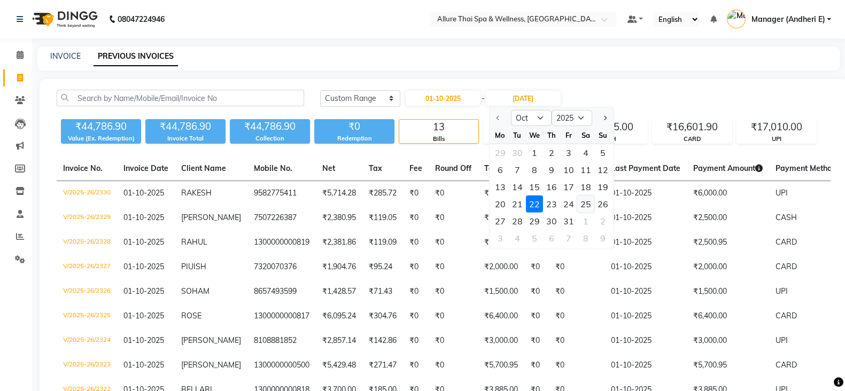
click at [584, 205] on div "25" at bounding box center [585, 204] width 17 height 17
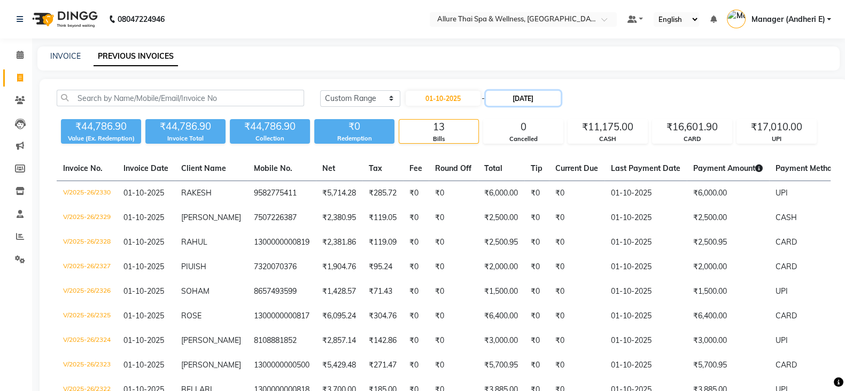
click at [541, 98] on input "[DATE]" at bounding box center [523, 98] width 75 height 15
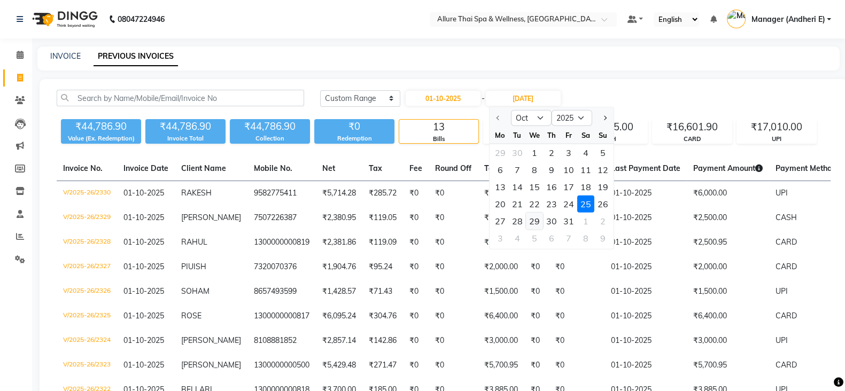
click at [534, 224] on div "29" at bounding box center [534, 221] width 17 height 17
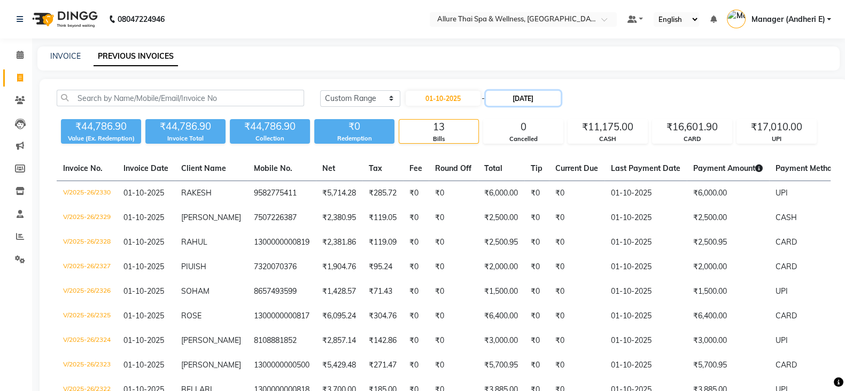
click at [546, 101] on input "[DATE]" at bounding box center [523, 98] width 75 height 15
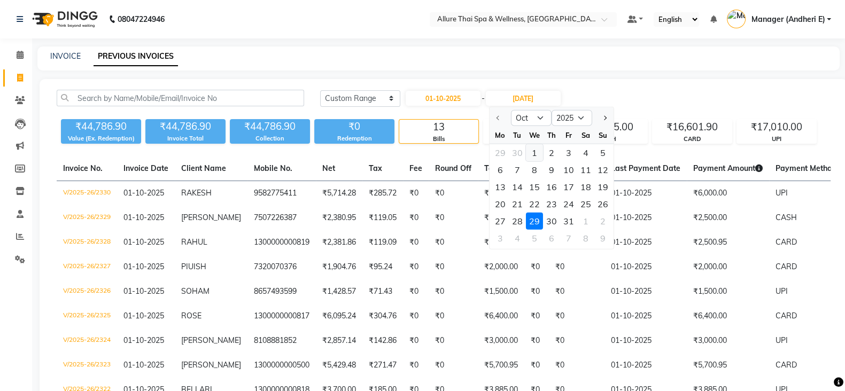
drag, startPoint x: 539, startPoint y: 151, endPoint x: 536, endPoint y: 159, distance: 9.1
click at [538, 151] on div "1" at bounding box center [534, 152] width 17 height 17
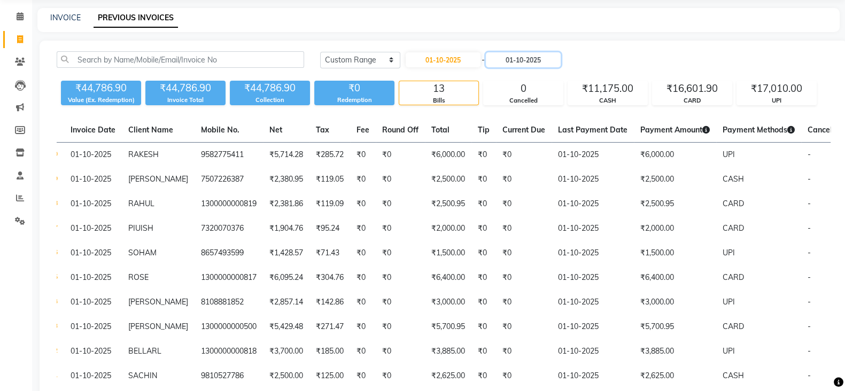
scroll to position [21, 0]
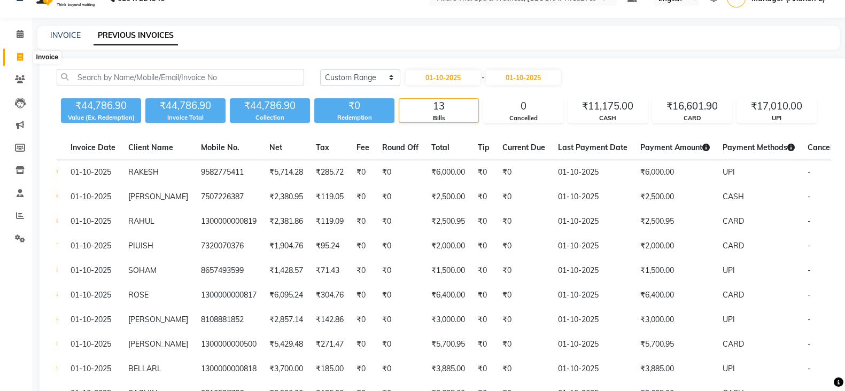
click at [24, 57] on span at bounding box center [20, 57] width 19 height 12
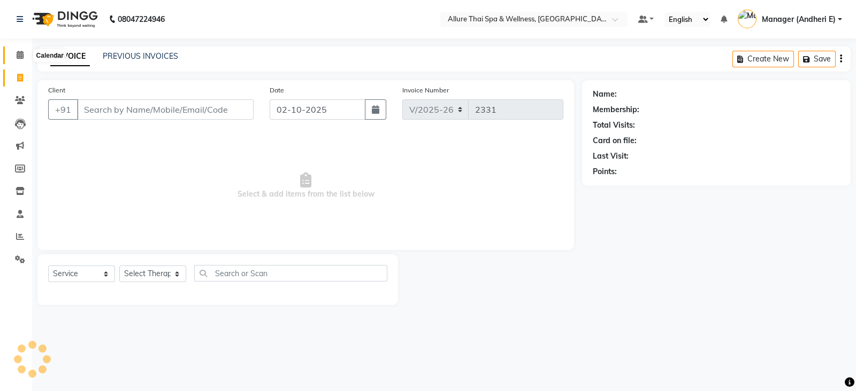
click at [21, 51] on icon at bounding box center [20, 55] width 7 height 8
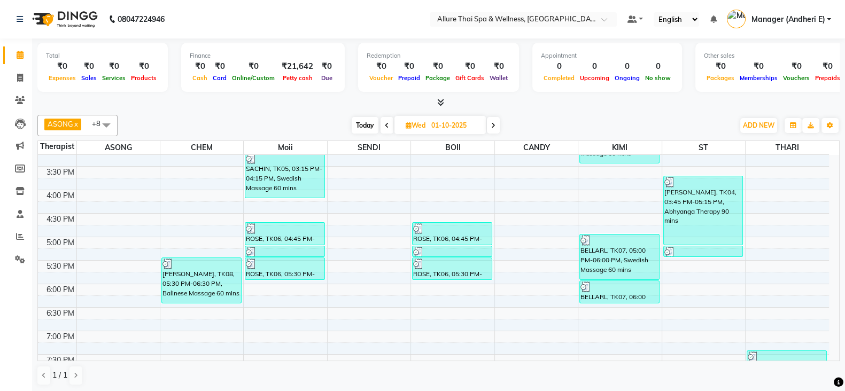
scroll to position [321, 0]
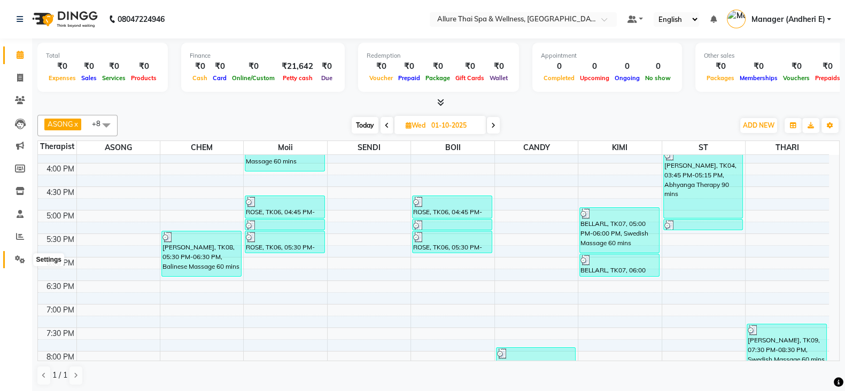
click at [20, 256] on icon at bounding box center [20, 260] width 10 height 8
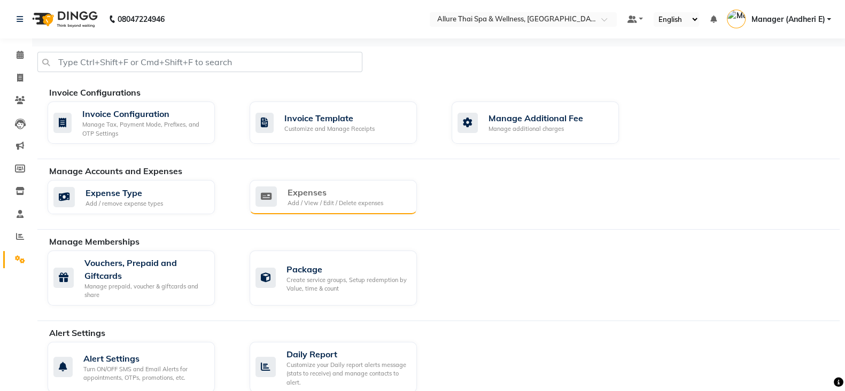
click at [360, 199] on div "Add / View / Edit / Delete expenses" at bounding box center [336, 203] width 96 height 9
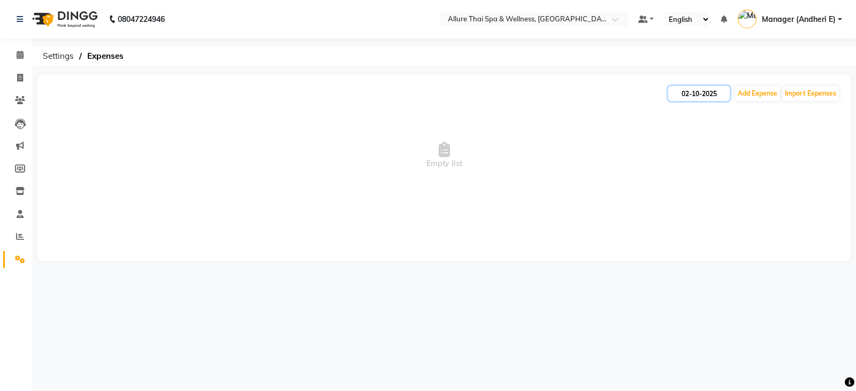
click at [681, 89] on input "02-10-2025" at bounding box center [698, 93] width 61 height 15
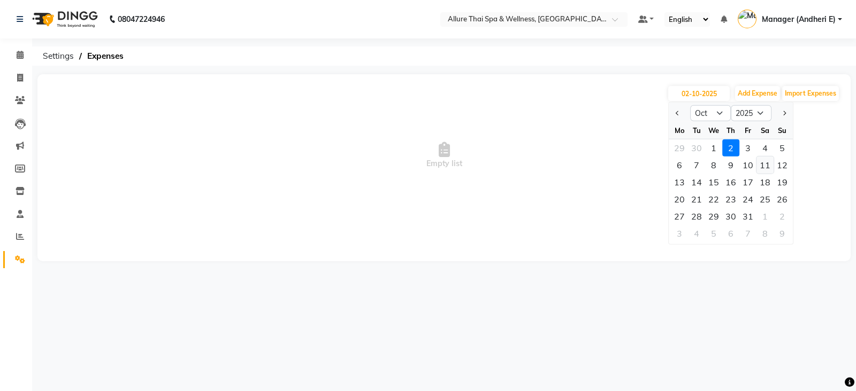
click at [764, 164] on div "11" at bounding box center [764, 165] width 17 height 17
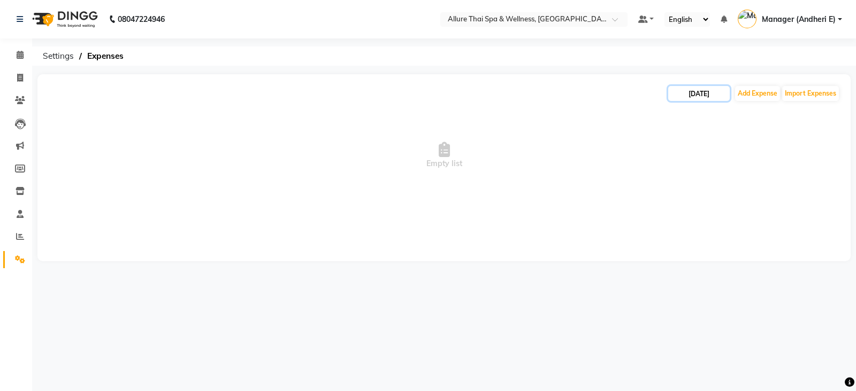
click at [696, 97] on input "[DATE]" at bounding box center [698, 93] width 61 height 15
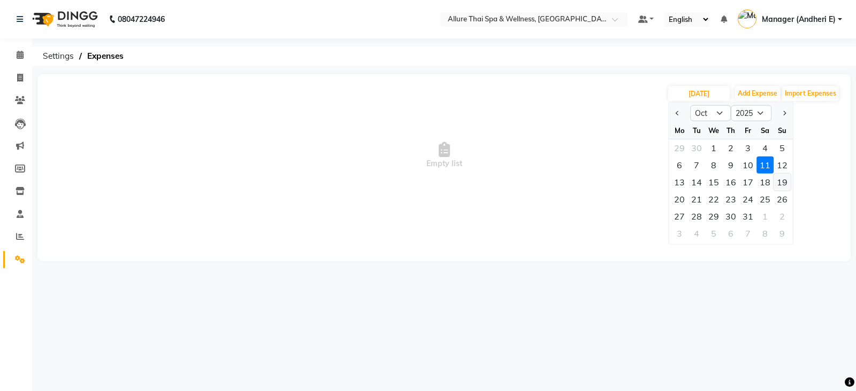
click at [780, 180] on div "19" at bounding box center [781, 182] width 17 height 17
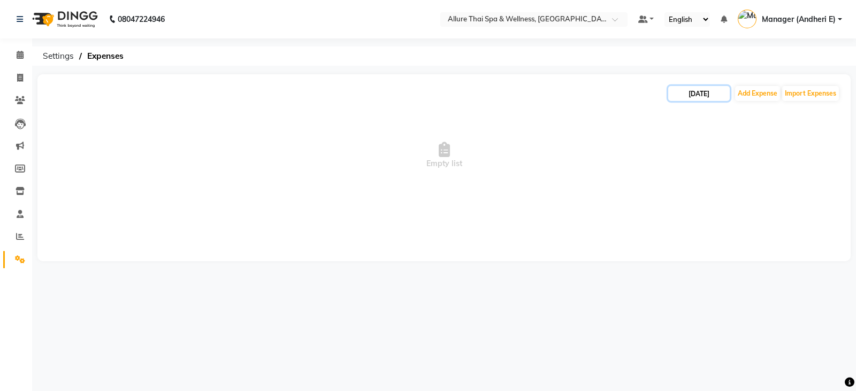
click at [705, 100] on input "[DATE]" at bounding box center [698, 93] width 61 height 15
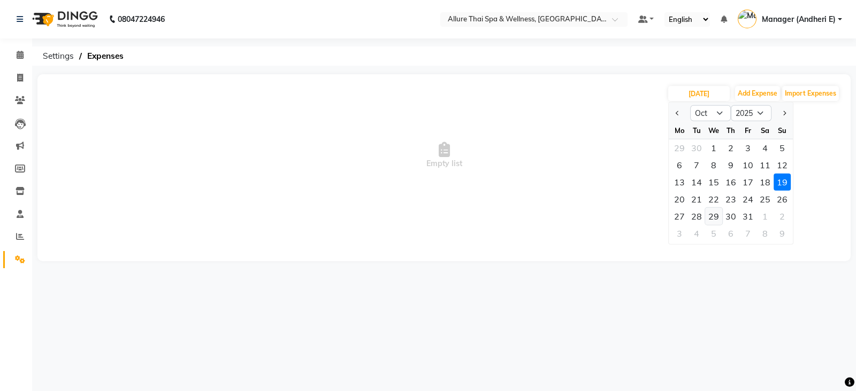
click at [719, 217] on div "29" at bounding box center [713, 216] width 17 height 17
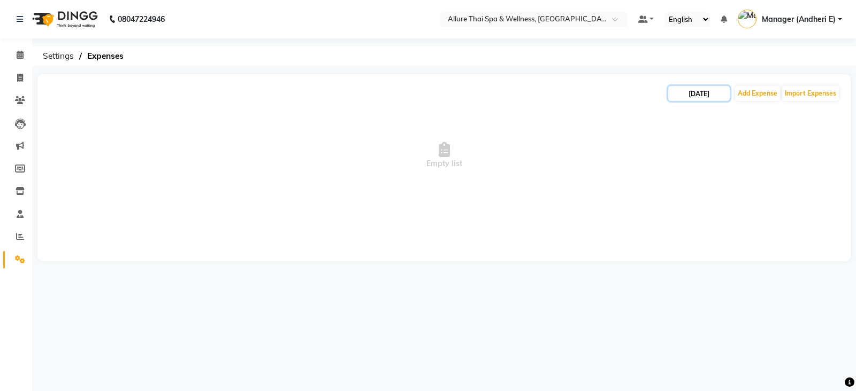
click at [707, 91] on input "[DATE]" at bounding box center [698, 93] width 61 height 15
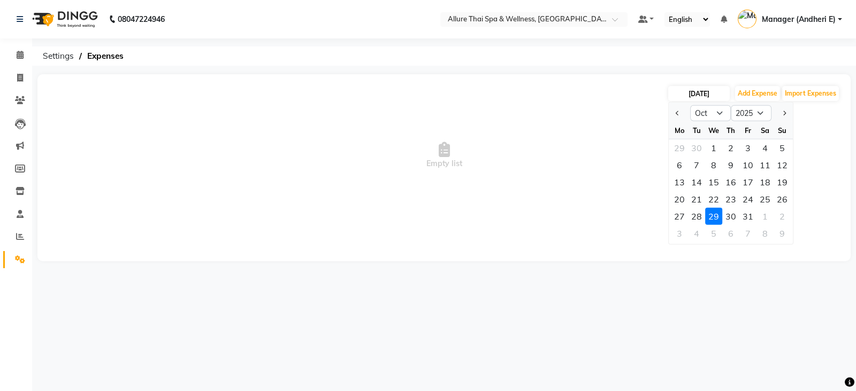
click at [716, 151] on div "1" at bounding box center [713, 148] width 17 height 17
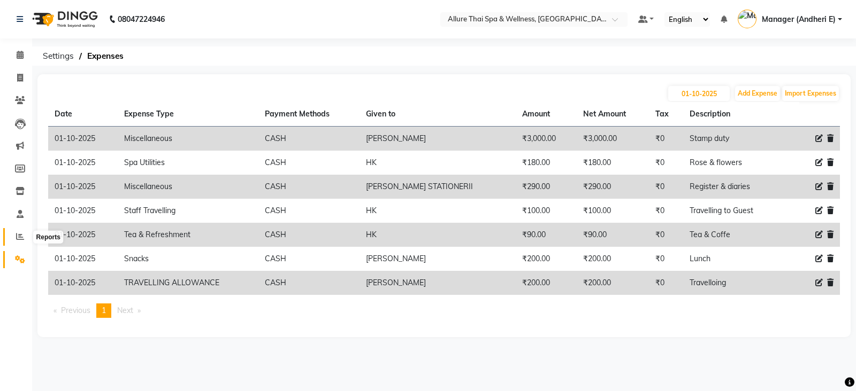
click at [18, 238] on icon at bounding box center [20, 237] width 8 height 8
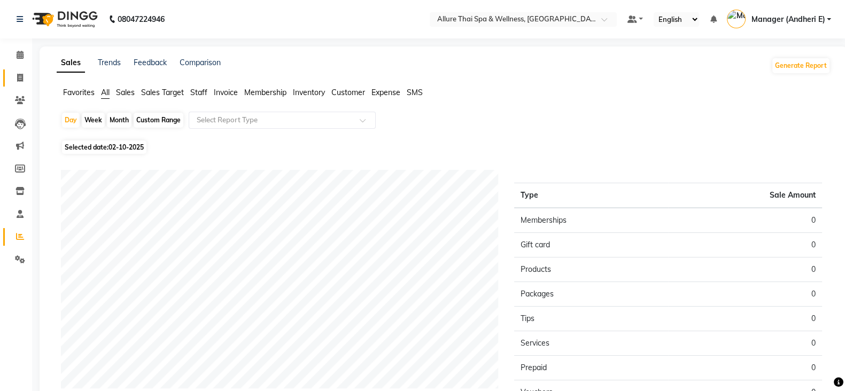
drag, startPoint x: 21, startPoint y: 87, endPoint x: 25, endPoint y: 81, distance: 6.2
click at [22, 87] on li "Invoice" at bounding box center [16, 78] width 32 height 23
click at [25, 81] on span at bounding box center [20, 78] width 19 height 12
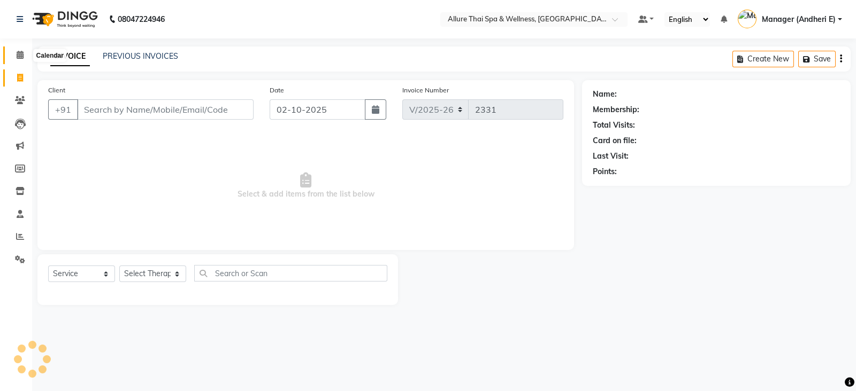
click at [22, 58] on icon at bounding box center [20, 55] width 7 height 8
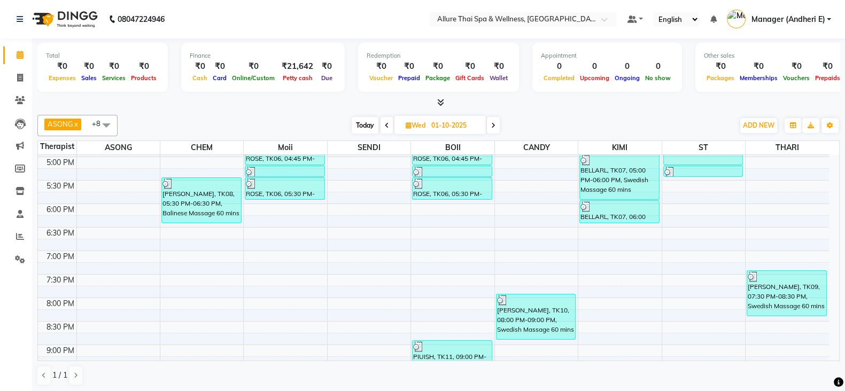
scroll to position [401, 0]
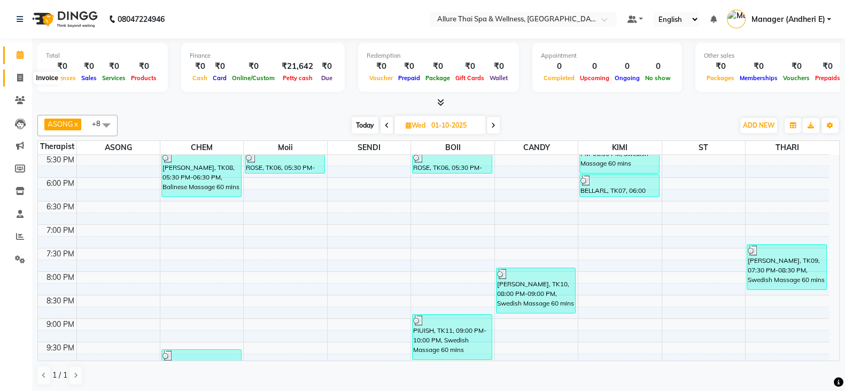
click at [18, 76] on icon at bounding box center [20, 78] width 6 height 8
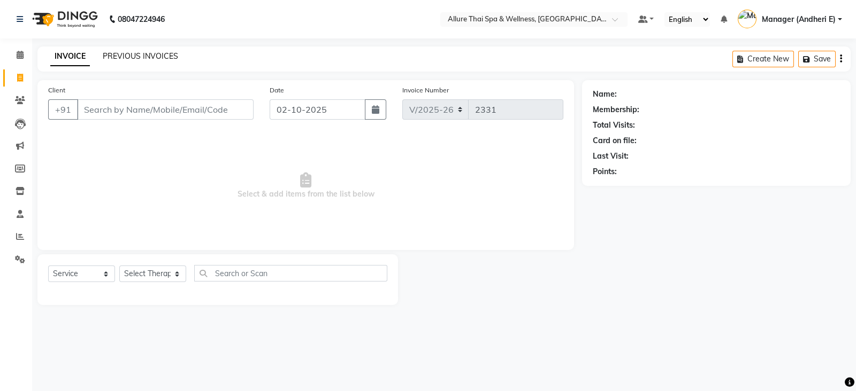
click at [159, 55] on link "PREVIOUS INVOICES" at bounding box center [140, 56] width 75 height 10
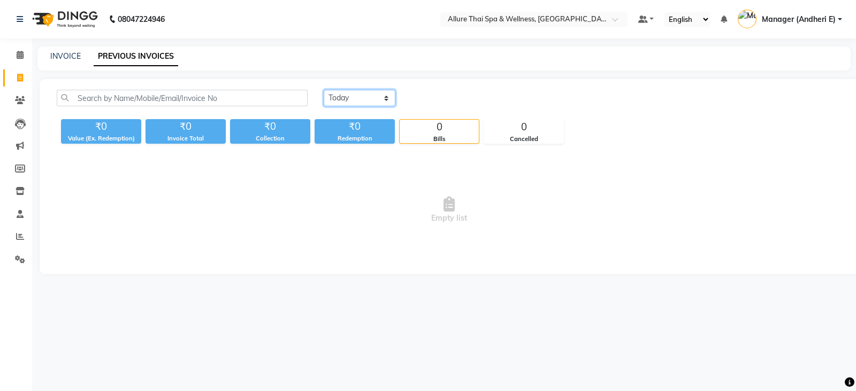
click at [388, 96] on select "[DATE] [DATE] Custom Range" at bounding box center [360, 98] width 72 height 17
click at [324, 90] on select "[DATE] [DATE] Custom Range" at bounding box center [360, 98] width 72 height 17
click at [456, 98] on input "02-10-2025" at bounding box center [446, 98] width 75 height 15
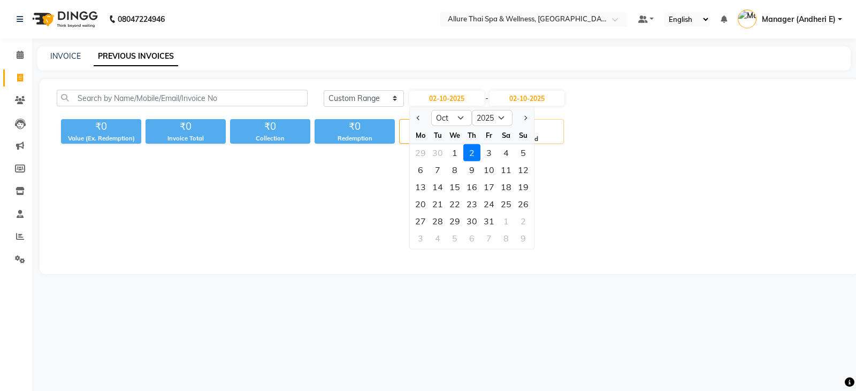
drag, startPoint x: 510, startPoint y: 171, endPoint x: 490, endPoint y: 126, distance: 49.1
click at [511, 171] on div "11" at bounding box center [505, 169] width 17 height 17
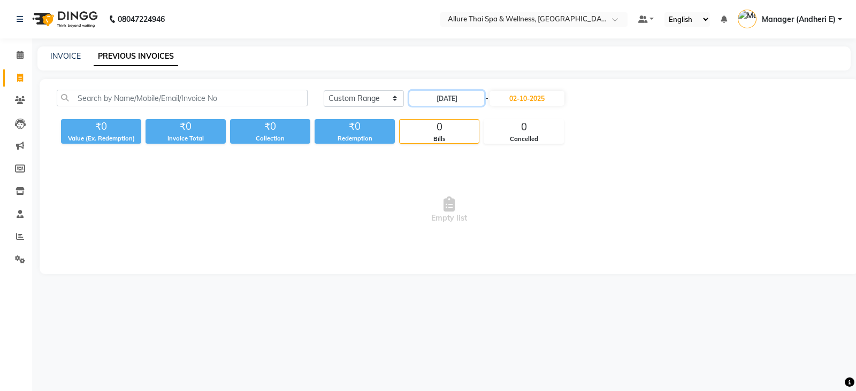
drag, startPoint x: 457, startPoint y: 96, endPoint x: 457, endPoint y: 106, distance: 10.2
click at [457, 97] on input "[DATE]" at bounding box center [446, 98] width 75 height 15
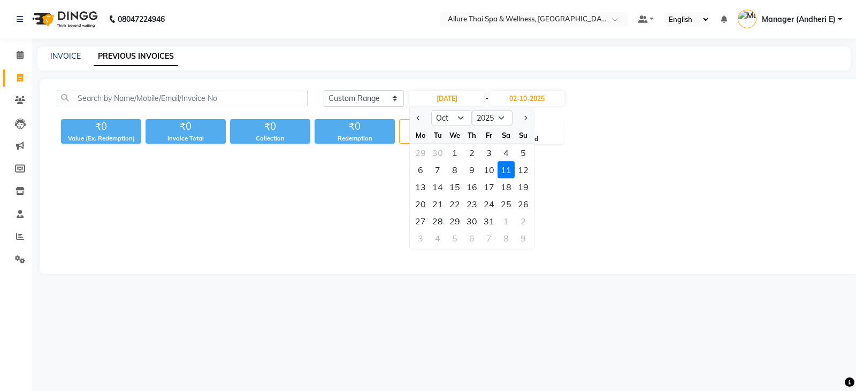
click at [529, 181] on div "19" at bounding box center [522, 187] width 17 height 17
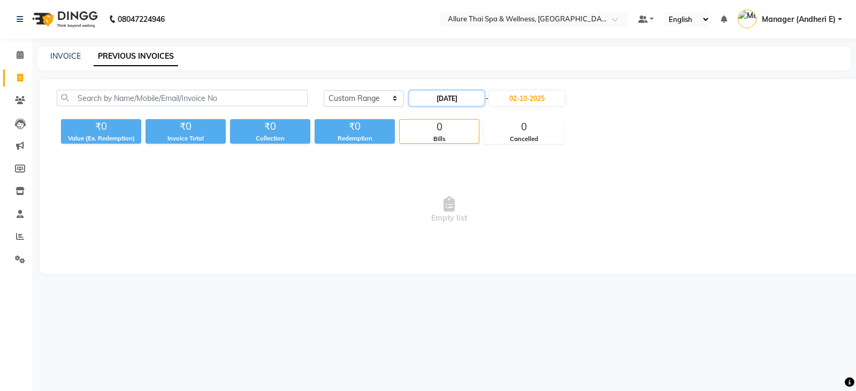
drag, startPoint x: 455, startPoint y: 98, endPoint x: 450, endPoint y: 105, distance: 8.2
click at [455, 98] on input "[DATE]" at bounding box center [446, 98] width 75 height 15
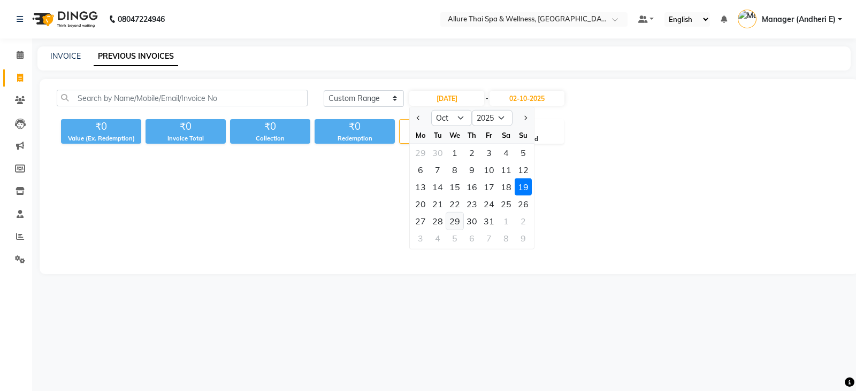
click at [458, 219] on div "29" at bounding box center [454, 221] width 17 height 17
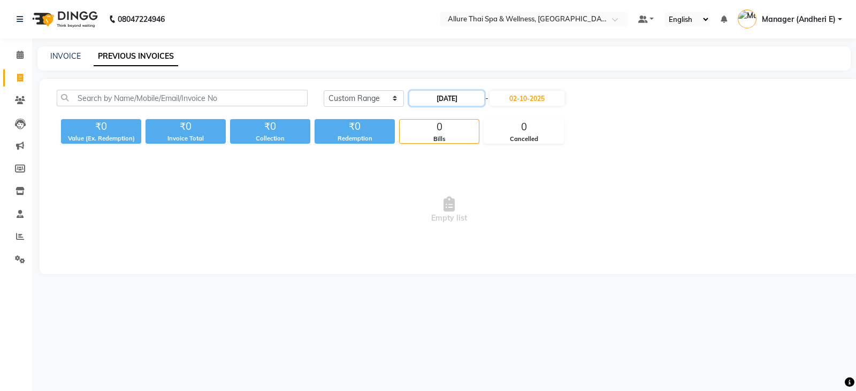
click at [461, 102] on input "[DATE]" at bounding box center [446, 98] width 75 height 15
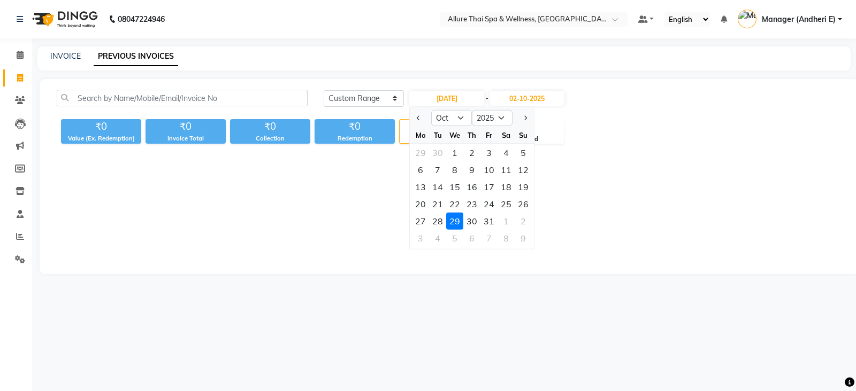
click at [491, 224] on div "31" at bounding box center [488, 221] width 17 height 17
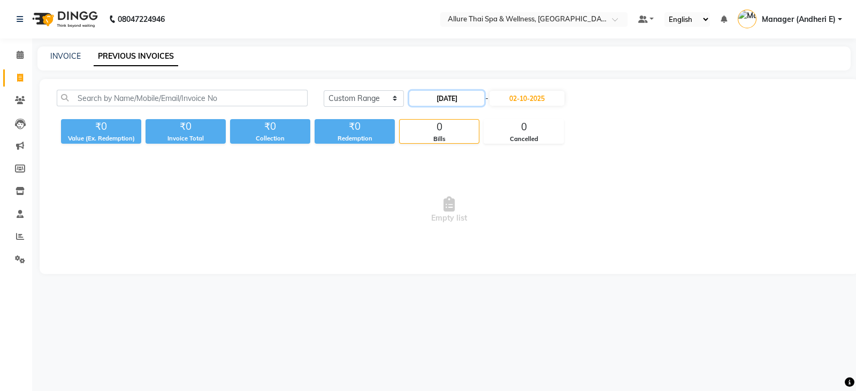
drag, startPoint x: 452, startPoint y: 93, endPoint x: 455, endPoint y: 105, distance: 12.6
click at [452, 94] on input "[DATE]" at bounding box center [446, 98] width 75 height 15
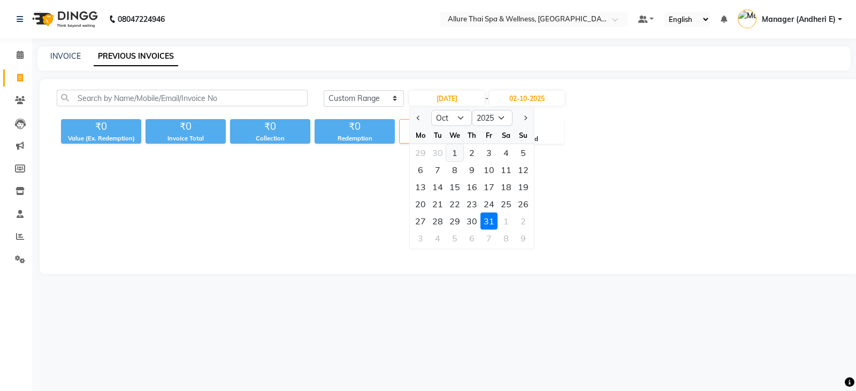
click at [458, 153] on div "1" at bounding box center [454, 152] width 17 height 17
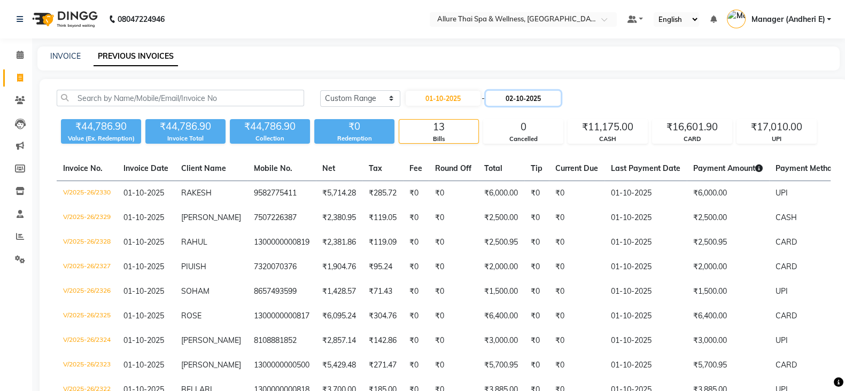
click at [525, 93] on input "02-10-2025" at bounding box center [523, 98] width 75 height 15
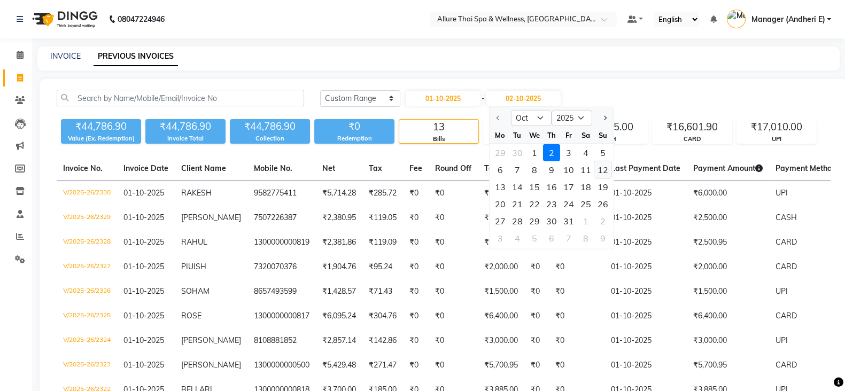
click at [594, 170] on div "12" at bounding box center [602, 169] width 17 height 17
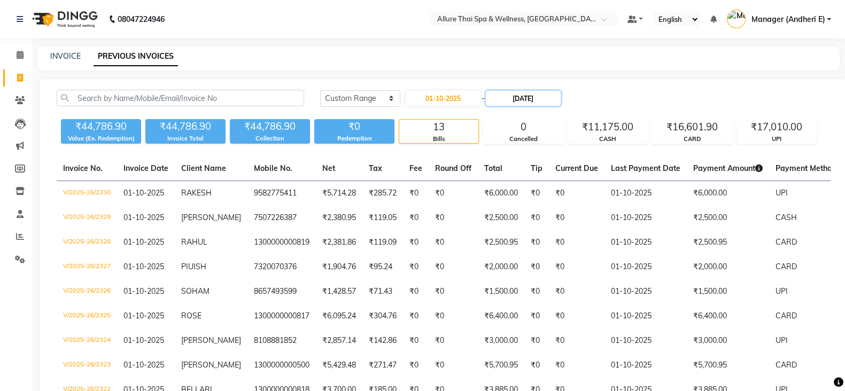
click at [548, 102] on input "[DATE]" at bounding box center [523, 98] width 75 height 15
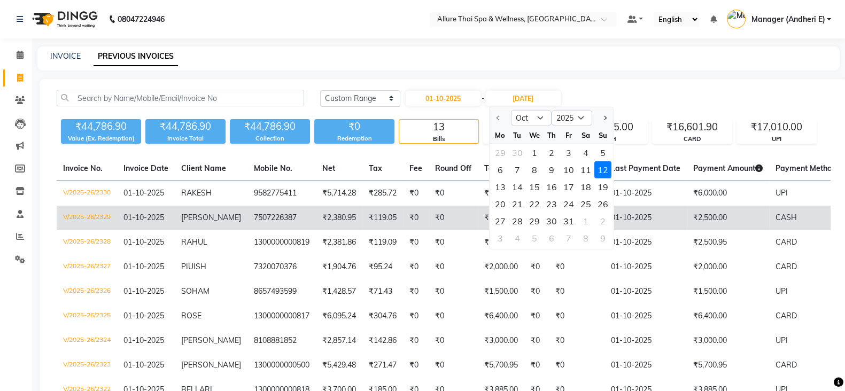
click at [505, 207] on div "20" at bounding box center [499, 204] width 17 height 17
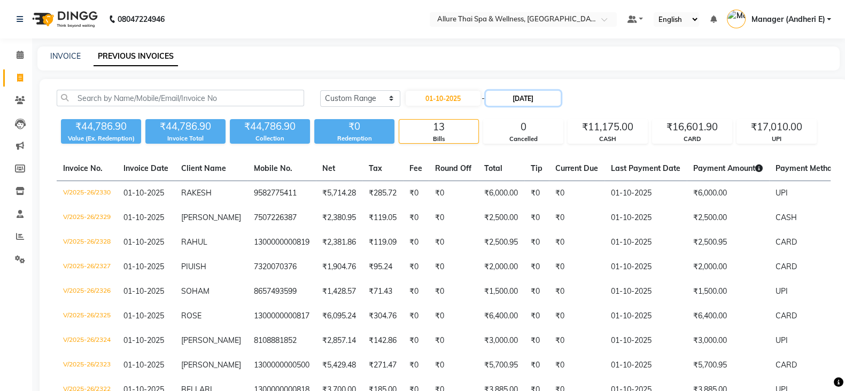
click at [533, 94] on input "[DATE]" at bounding box center [523, 98] width 75 height 15
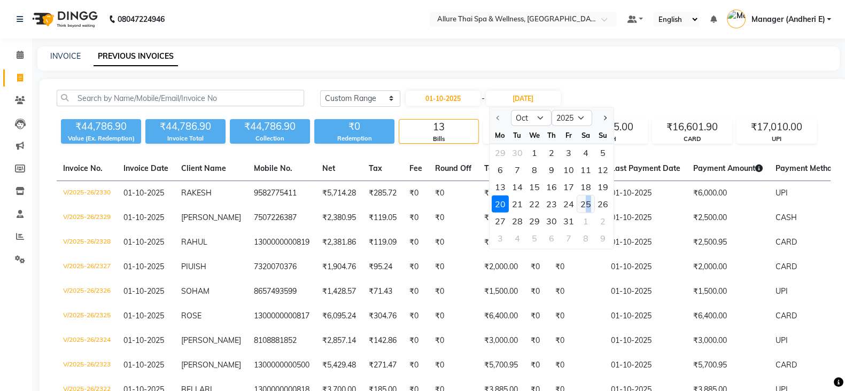
click at [588, 204] on div "25" at bounding box center [585, 204] width 17 height 17
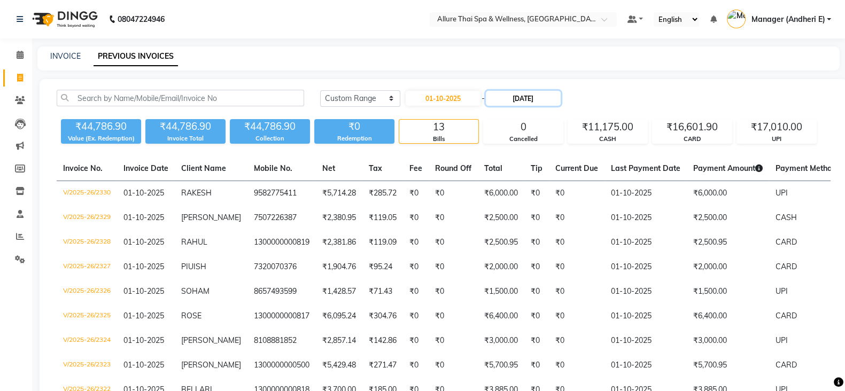
click at [541, 102] on input "[DATE]" at bounding box center [523, 98] width 75 height 15
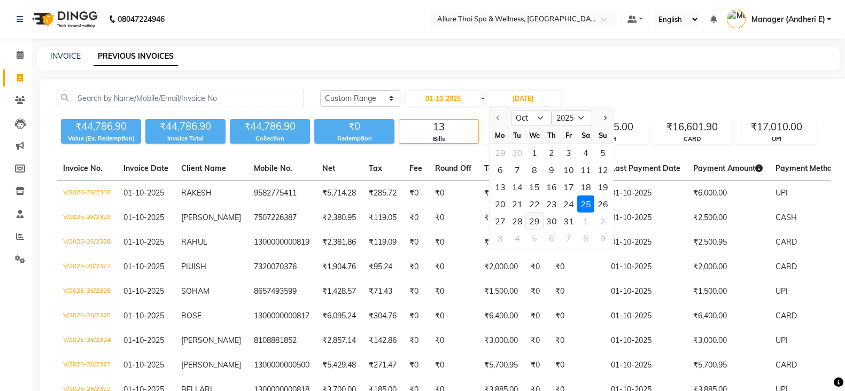
click at [537, 216] on div "29" at bounding box center [534, 221] width 17 height 17
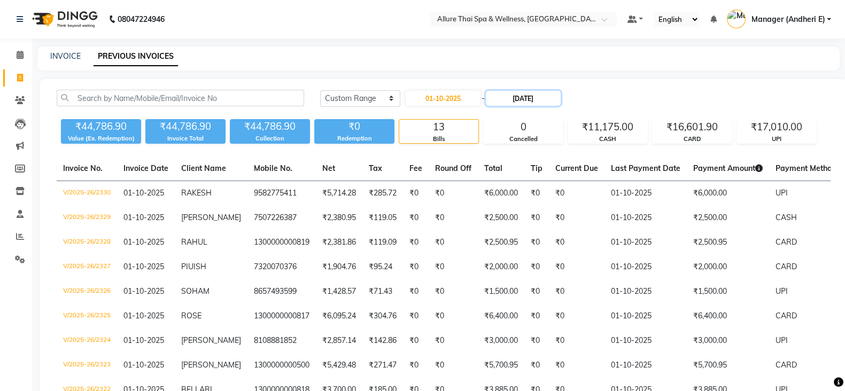
drag, startPoint x: 535, startPoint y: 96, endPoint x: 538, endPoint y: 104, distance: 9.1
click at [536, 95] on input "[DATE]" at bounding box center [523, 98] width 75 height 15
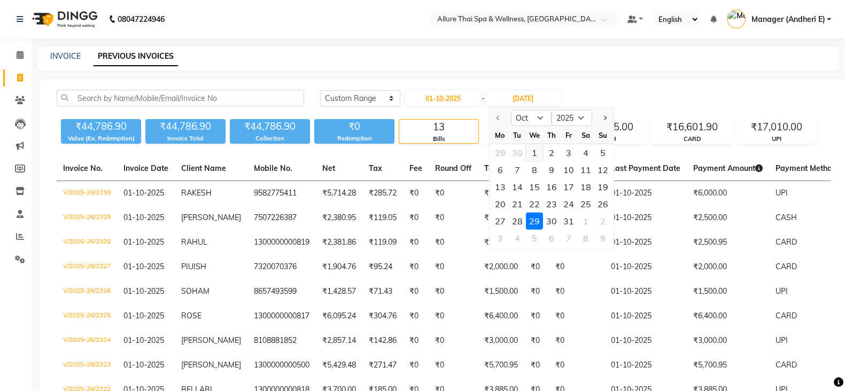
click at [541, 153] on div "1" at bounding box center [534, 152] width 17 height 17
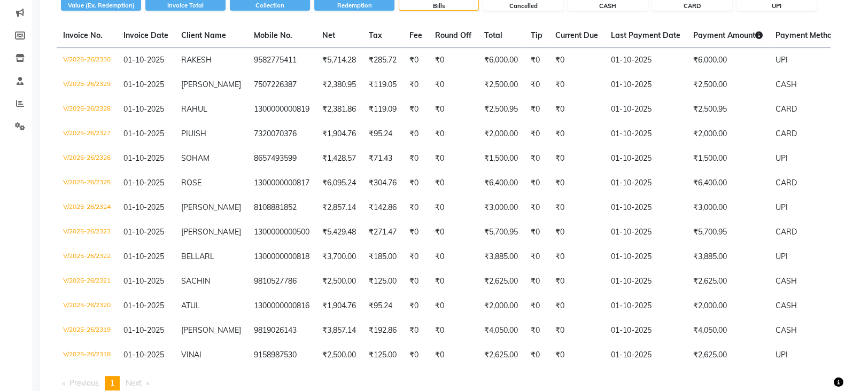
scroll to position [18, 0]
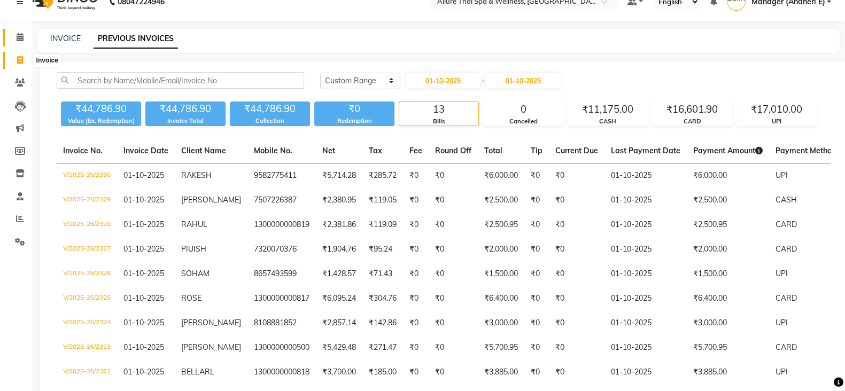
drag, startPoint x: 19, startPoint y: 59, endPoint x: 20, endPoint y: 48, distance: 11.3
click at [19, 59] on icon at bounding box center [20, 60] width 6 height 8
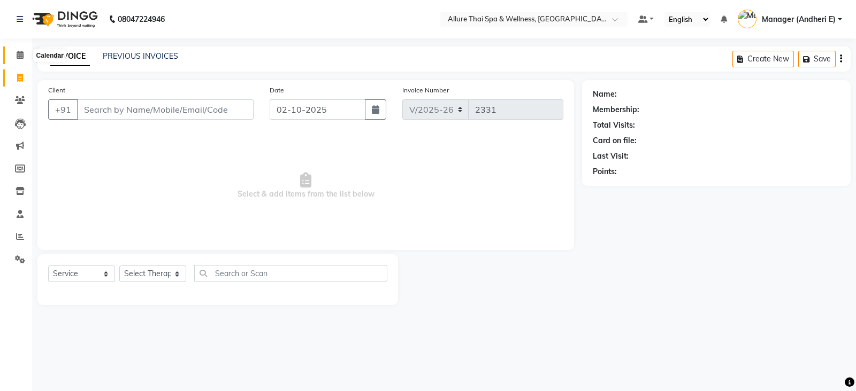
click at [21, 53] on icon at bounding box center [20, 55] width 7 height 8
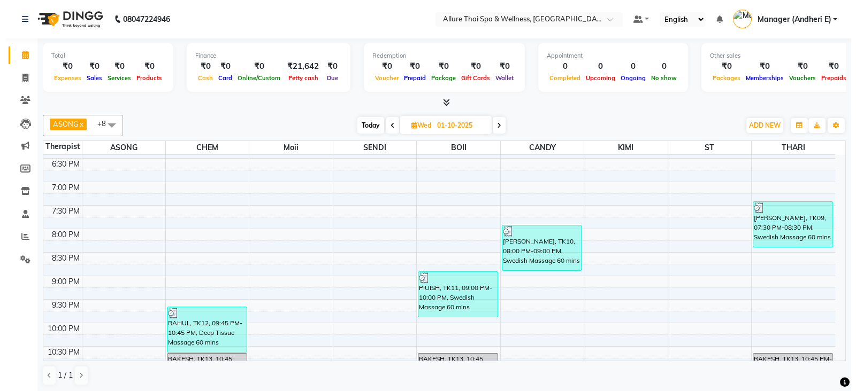
scroll to position [445, 0]
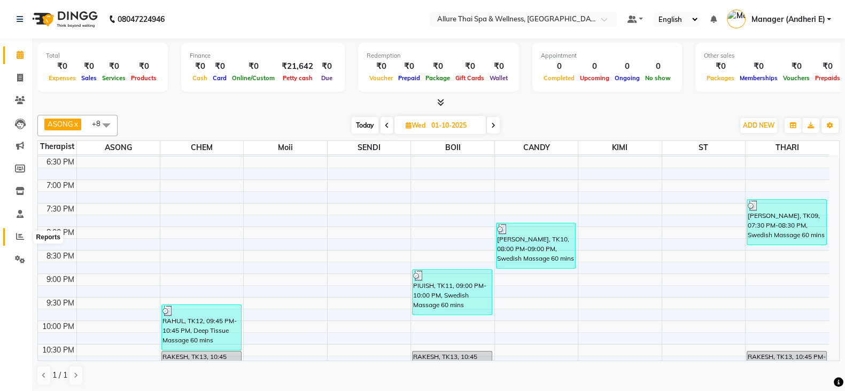
click at [21, 232] on span at bounding box center [20, 237] width 19 height 12
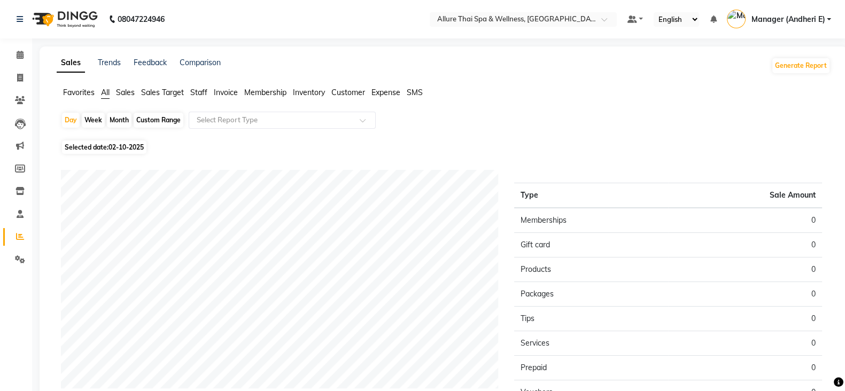
click at [117, 144] on span "02-10-2025" at bounding box center [126, 147] width 35 height 8
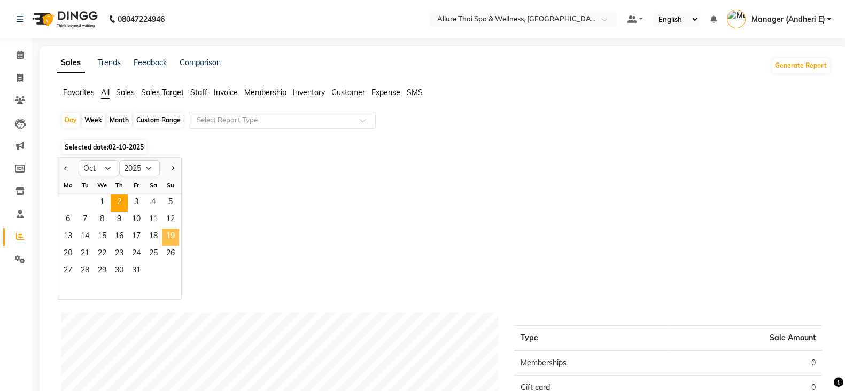
click at [173, 236] on span "19" at bounding box center [170, 237] width 17 height 17
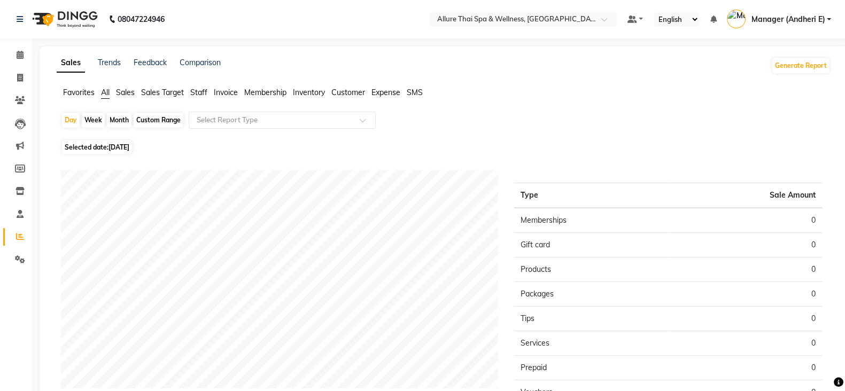
click at [123, 143] on span "Selected date: [DATE]" at bounding box center [97, 147] width 70 height 13
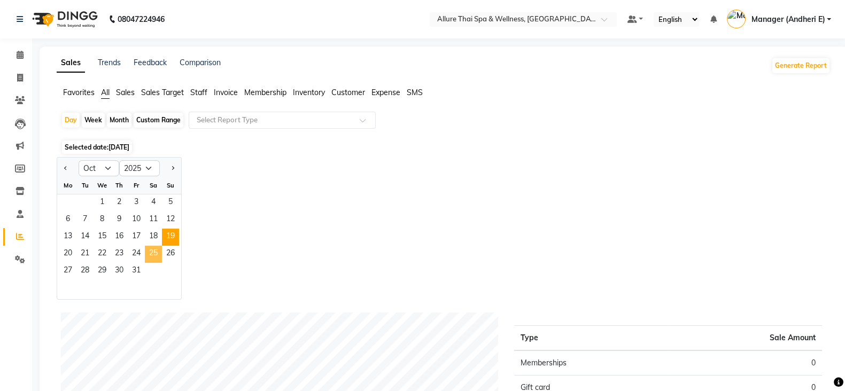
click at [153, 252] on span "25" at bounding box center [153, 254] width 17 height 17
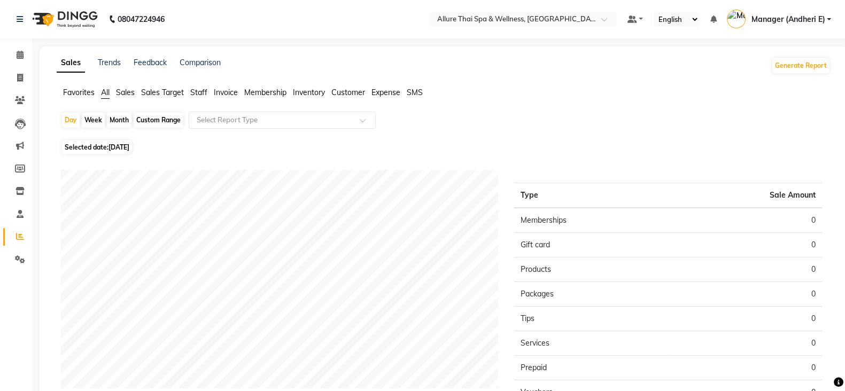
drag, startPoint x: 125, startPoint y: 144, endPoint x: 123, endPoint y: 156, distance: 11.3
click at [125, 144] on span "[DATE]" at bounding box center [119, 147] width 21 height 8
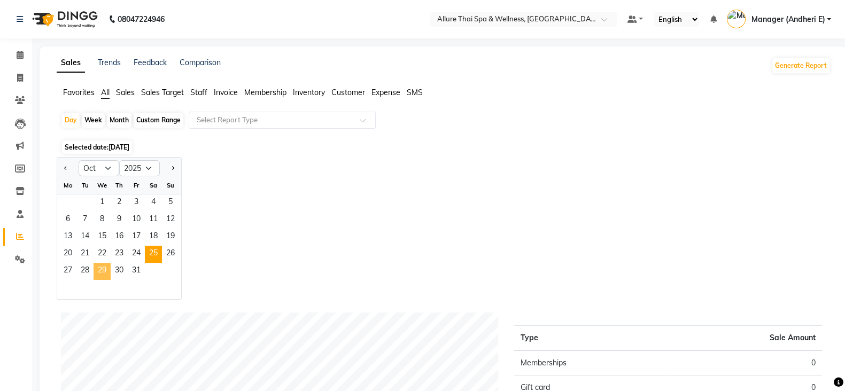
click at [101, 269] on span "29" at bounding box center [102, 271] width 17 height 17
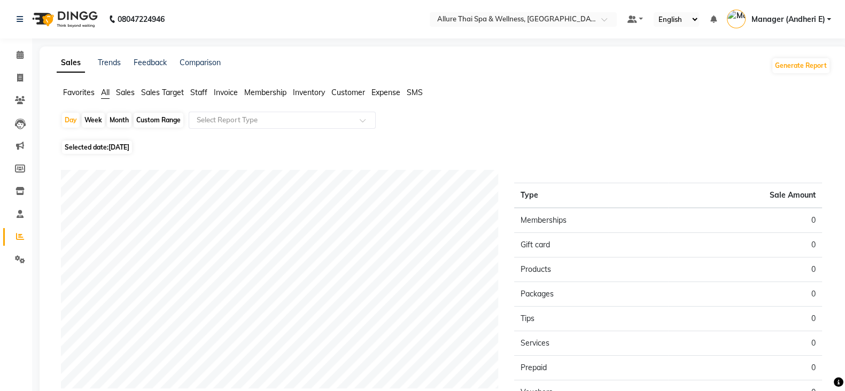
click at [129, 147] on span "[DATE]" at bounding box center [119, 147] width 21 height 8
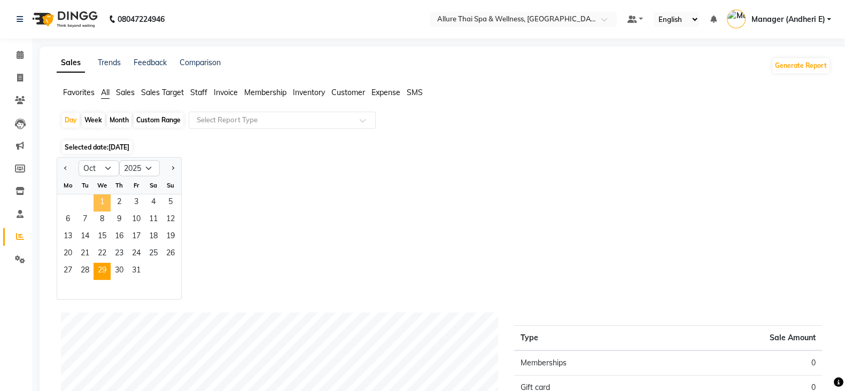
click at [105, 202] on span "1" at bounding box center [102, 203] width 17 height 17
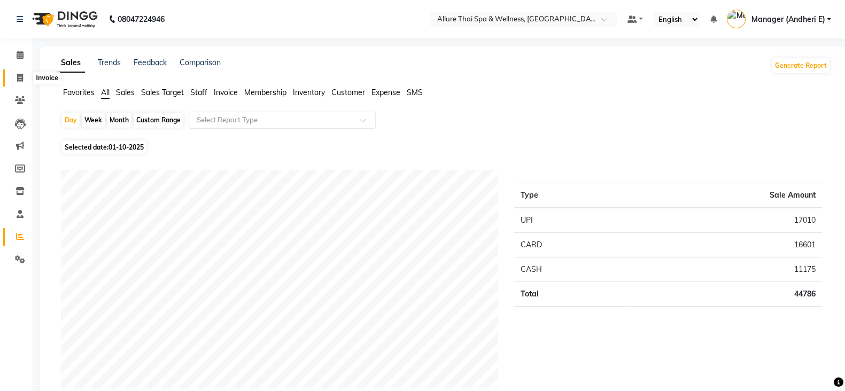
click at [24, 76] on span at bounding box center [20, 78] width 19 height 12
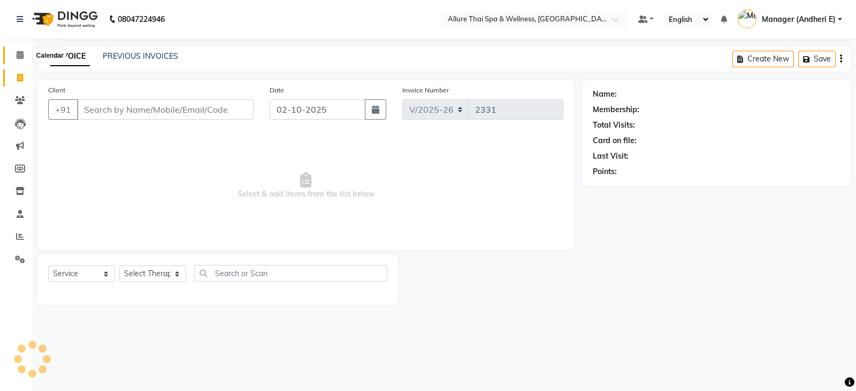
click at [21, 58] on icon at bounding box center [20, 55] width 7 height 8
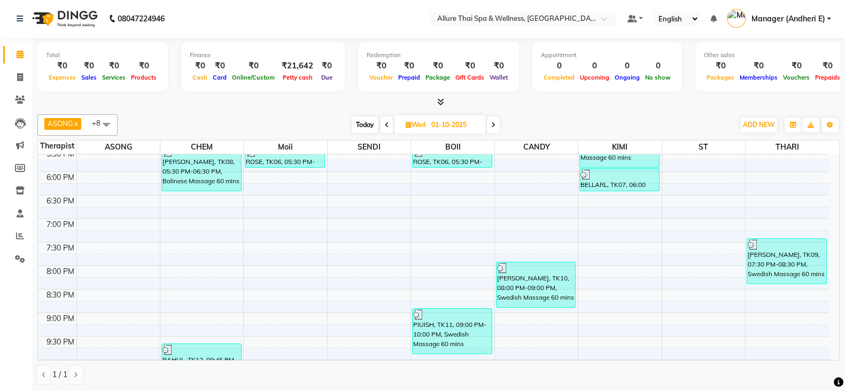
scroll to position [418, 0]
